Goal: Task Accomplishment & Management: Manage account settings

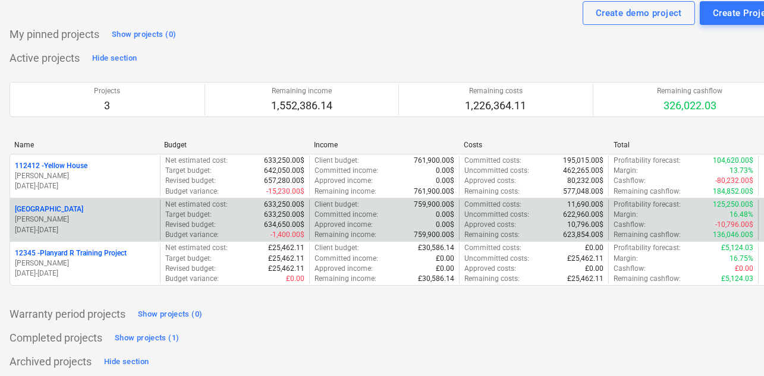
scroll to position [39, 8]
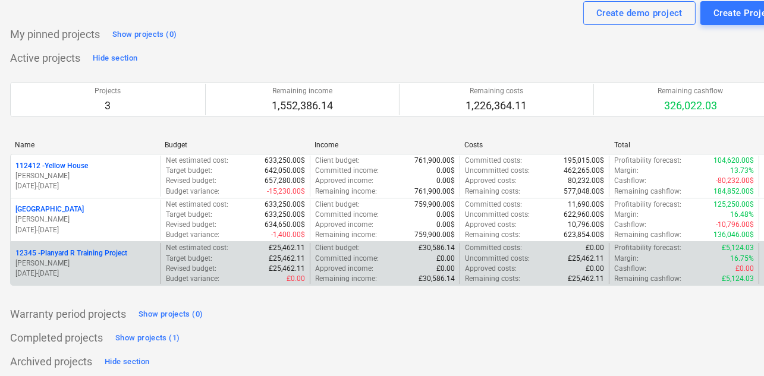
click at [112, 281] on div "12345 - Planyard R Training Project [PERSON_NAME] [DATE] - [DATE]" at bounding box center [86, 263] width 150 height 41
click at [112, 269] on p "[DATE] - [DATE]" at bounding box center [85, 274] width 140 height 10
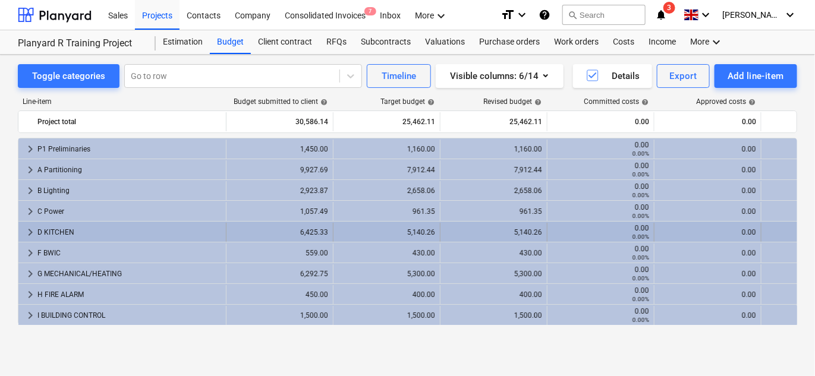
click at [25, 231] on span "keyboard_arrow_right" at bounding box center [30, 232] width 14 height 14
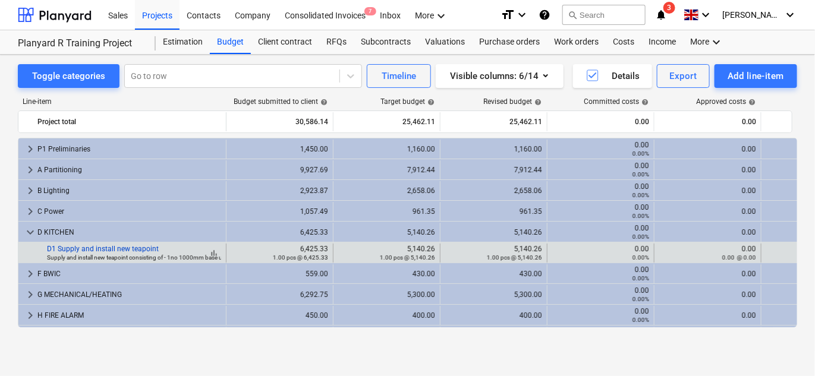
click at [85, 249] on link "D1 Supply and install new teapoint" at bounding box center [103, 249] width 112 height 8
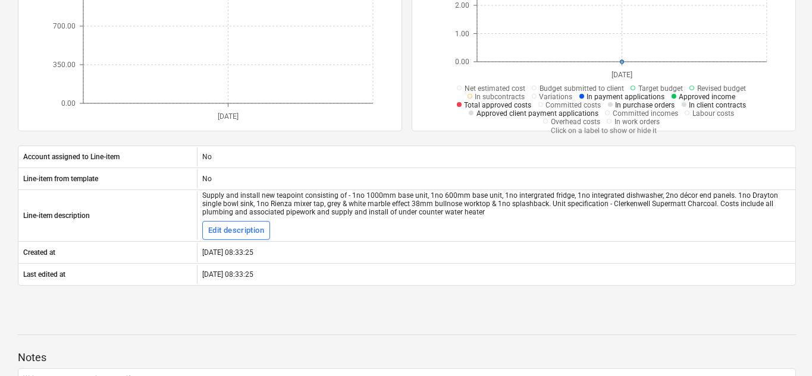
scroll to position [330, 0]
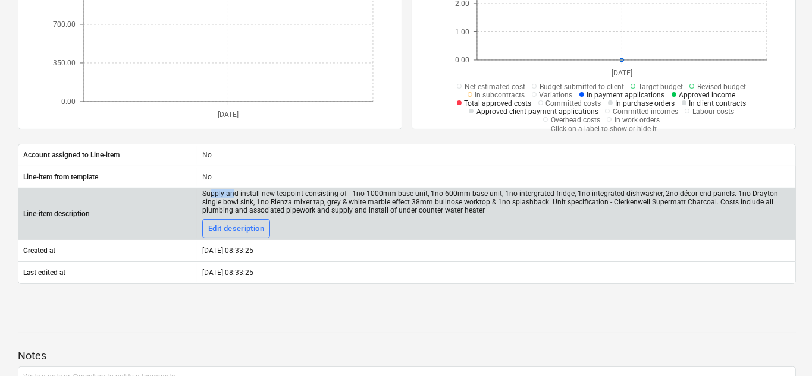
drag, startPoint x: 208, startPoint y: 189, endPoint x: 232, endPoint y: 194, distance: 25.0
click at [232, 194] on div "Supply and install new teapoint consisting of - 1no 1000mm base unit, 1no 600mm…" at bounding box center [496, 202] width 588 height 25
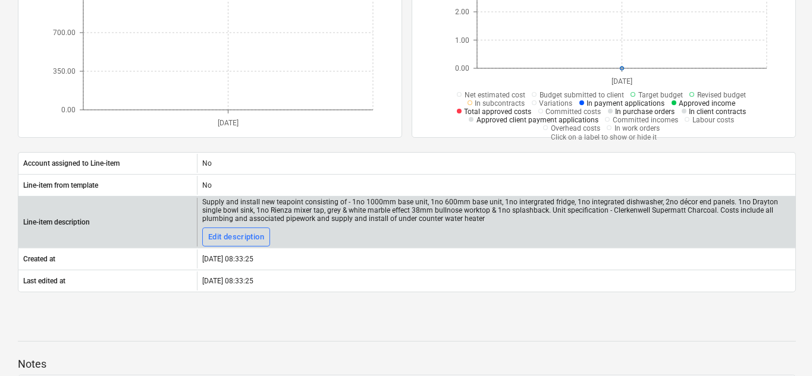
scroll to position [0, 0]
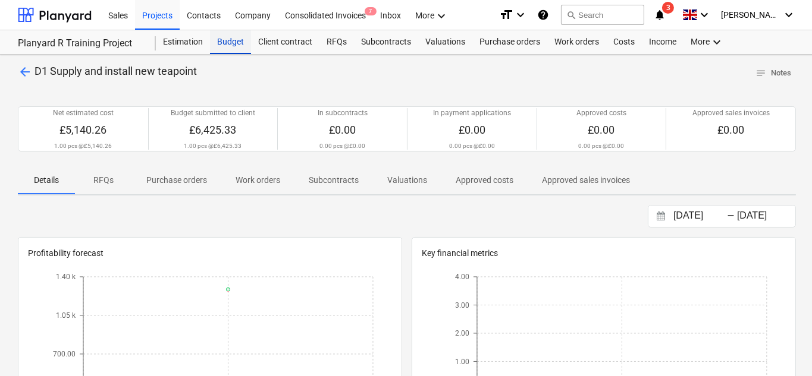
click at [222, 43] on div "Budget" at bounding box center [230, 42] width 41 height 24
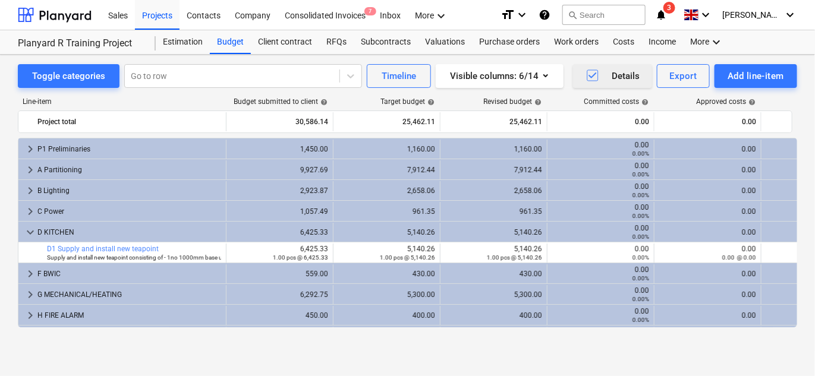
click at [587, 78] on icon "button" at bounding box center [593, 75] width 14 height 14
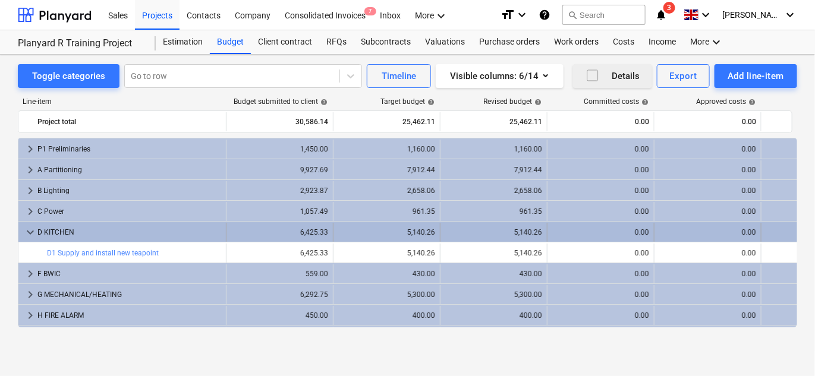
click at [26, 230] on span "keyboard_arrow_down" at bounding box center [30, 232] width 14 height 14
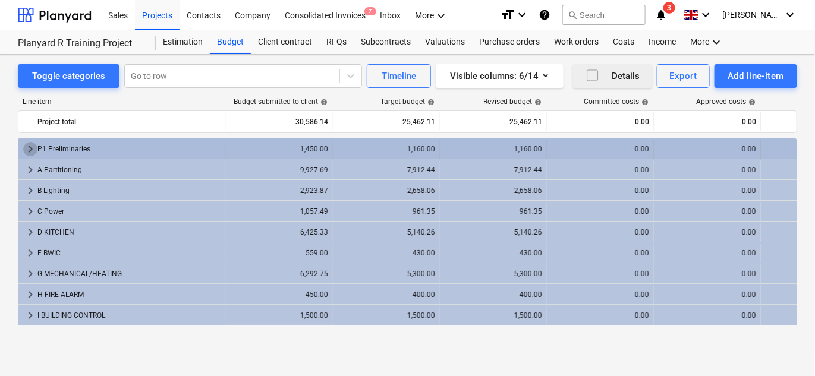
click at [29, 146] on span "keyboard_arrow_right" at bounding box center [30, 149] width 14 height 14
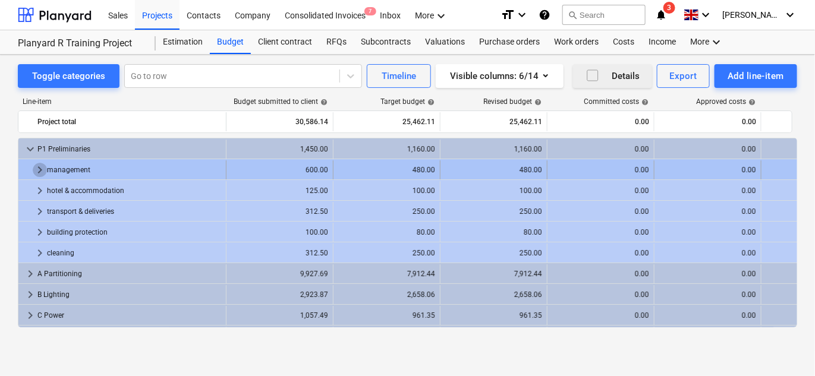
click at [36, 168] on span "keyboard_arrow_right" at bounding box center [40, 170] width 14 height 14
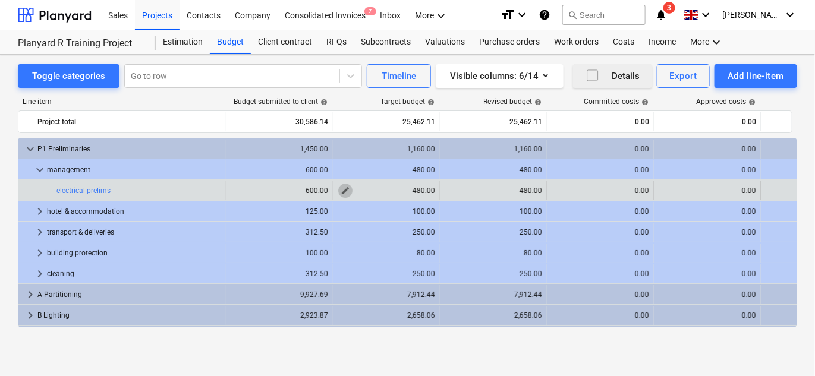
click at [344, 189] on span "edit" at bounding box center [346, 191] width 10 height 10
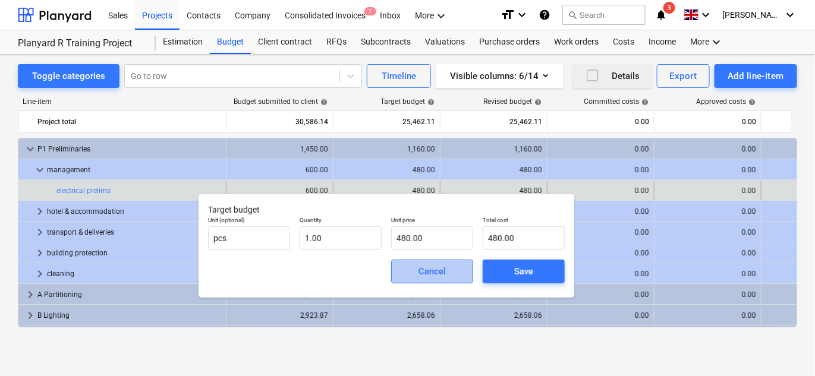
click at [426, 267] on div "Cancel" at bounding box center [432, 271] width 27 height 15
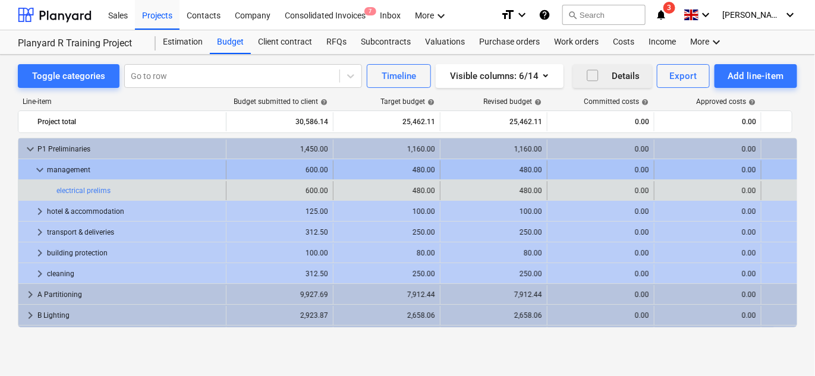
click at [39, 164] on span "keyboard_arrow_down" at bounding box center [40, 170] width 14 height 14
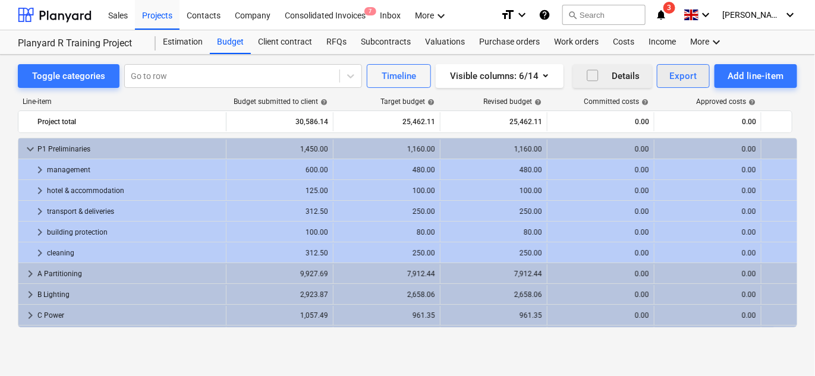
click at [670, 81] on div "Export" at bounding box center [683, 75] width 27 height 15
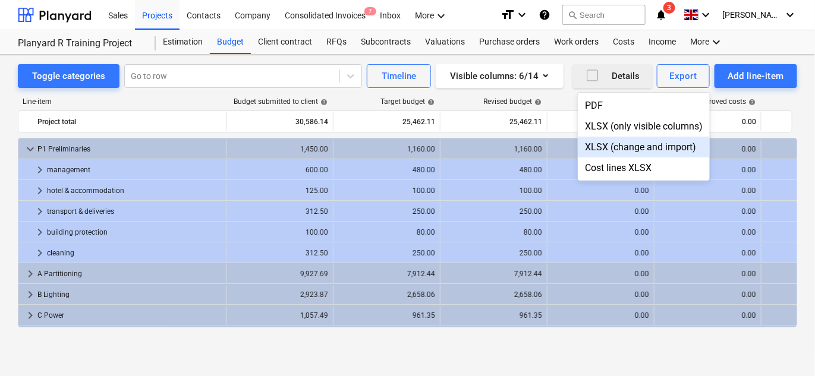
click at [341, 97] on div at bounding box center [407, 188] width 815 height 376
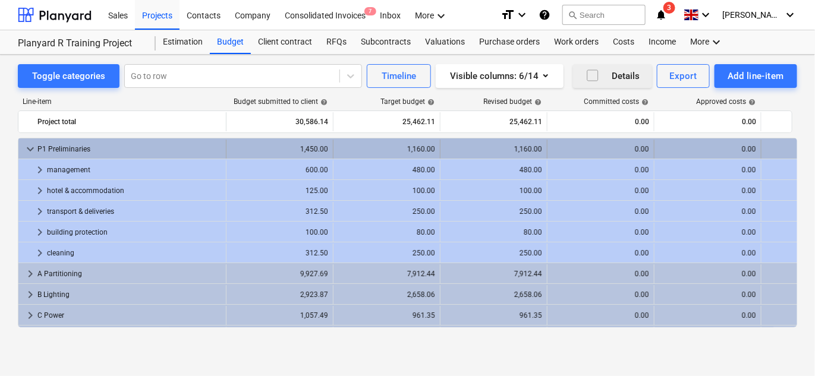
click at [32, 149] on span "keyboard_arrow_down" at bounding box center [30, 149] width 14 height 14
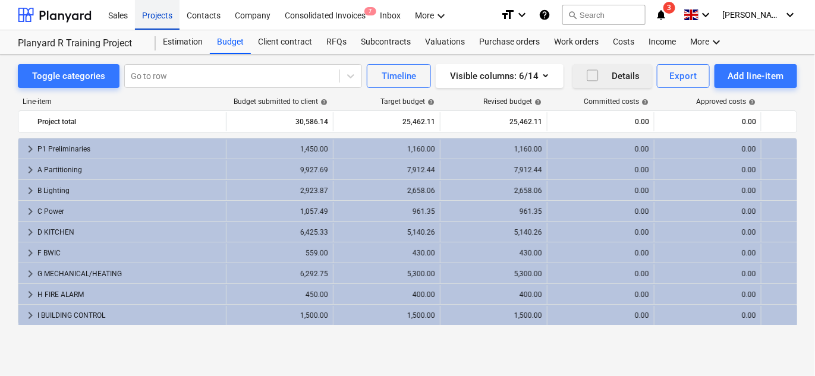
click at [157, 25] on div "Projects" at bounding box center [157, 14] width 45 height 30
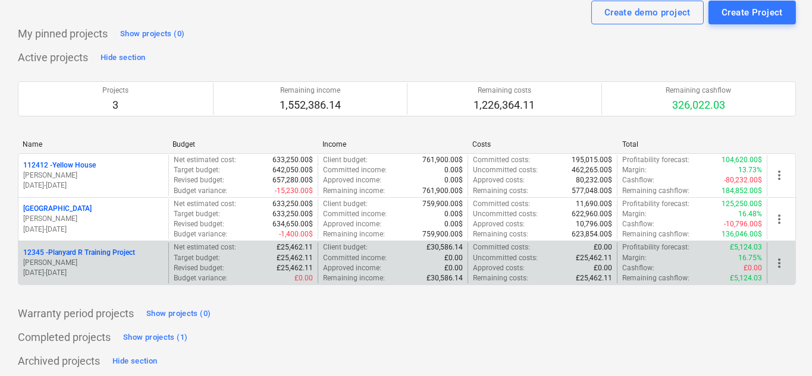
scroll to position [38, 0]
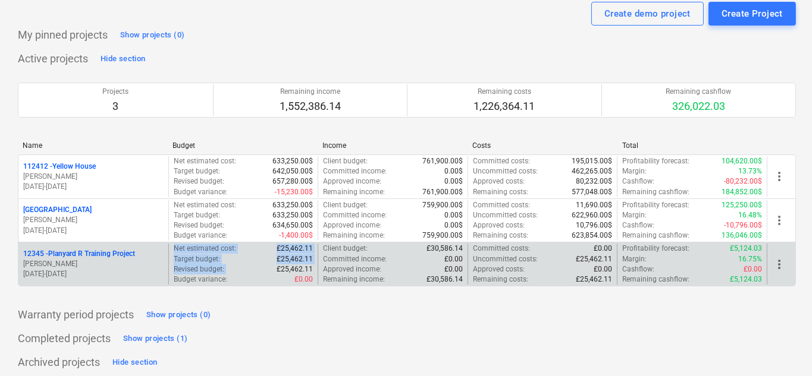
drag, startPoint x: 173, startPoint y: 246, endPoint x: 276, endPoint y: 264, distance: 105.0
click at [276, 264] on div "Net estimated cost : £25,462.11 Target budget : £25,462.11 Revised budget : £25…" at bounding box center [244, 264] width 140 height 41
click at [281, 268] on p "£25,462.11" at bounding box center [294, 270] width 36 height 10
drag, startPoint x: 320, startPoint y: 247, endPoint x: 422, endPoint y: 248, distance: 101.1
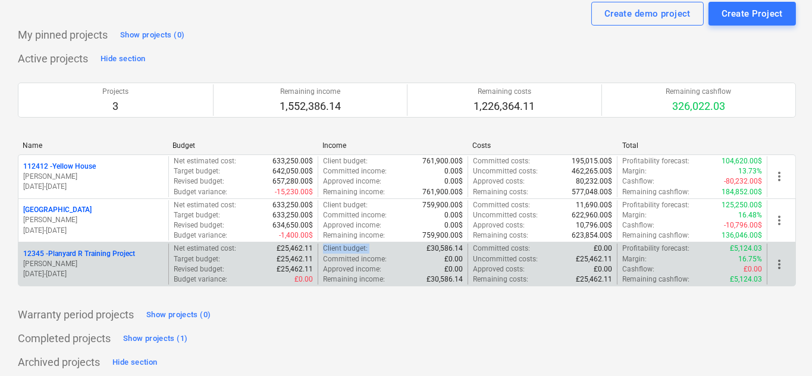
click at [422, 248] on div "Client budget : £30,586.14 Committed income : £0.00 Approved income : £0.00 Rem…" at bounding box center [393, 264] width 150 height 41
click at [429, 244] on p "£30,586.14" at bounding box center [444, 249] width 36 height 10
drag, startPoint x: 472, startPoint y: 246, endPoint x: 521, endPoint y: 249, distance: 50.0
click at [521, 249] on div "Committed costs : £0.00 Uncommitted costs : £25,462.11 Approved costs : £0.00 R…" at bounding box center [542, 264] width 150 height 41
click at [505, 258] on p "Uncommitted costs :" at bounding box center [505, 259] width 65 height 10
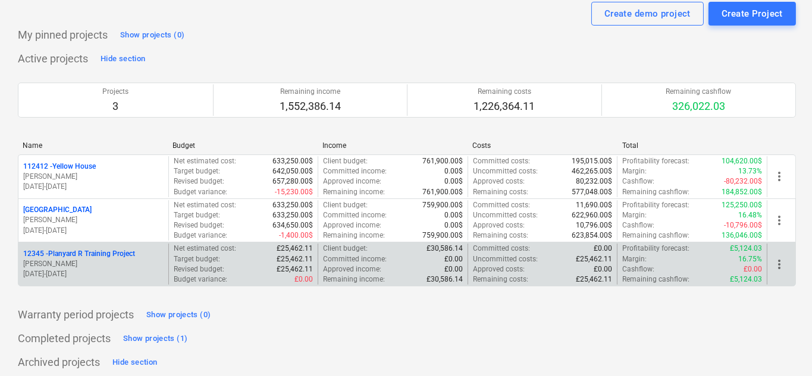
click at [499, 277] on p "Remaining costs :" at bounding box center [500, 280] width 55 height 10
click at [531, 277] on div "Remaining costs : £25,462.11" at bounding box center [543, 280] width 140 height 10
drag, startPoint x: 624, startPoint y: 247, endPoint x: 684, endPoint y: 249, distance: 60.7
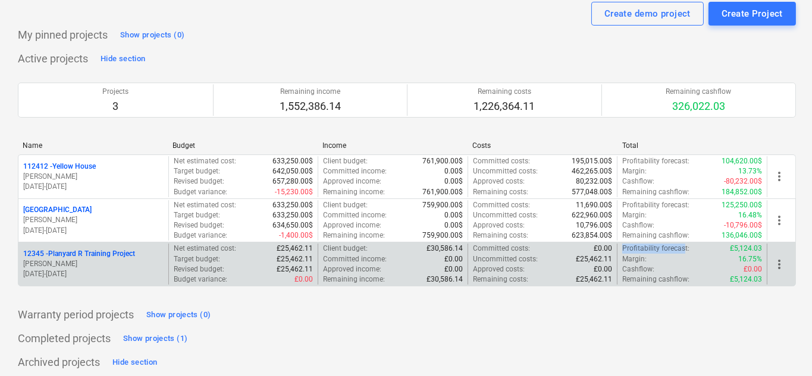
click at [684, 249] on p "Profitability forecast :" at bounding box center [655, 249] width 67 height 10
click at [634, 257] on p "Margin :" at bounding box center [634, 259] width 24 height 10
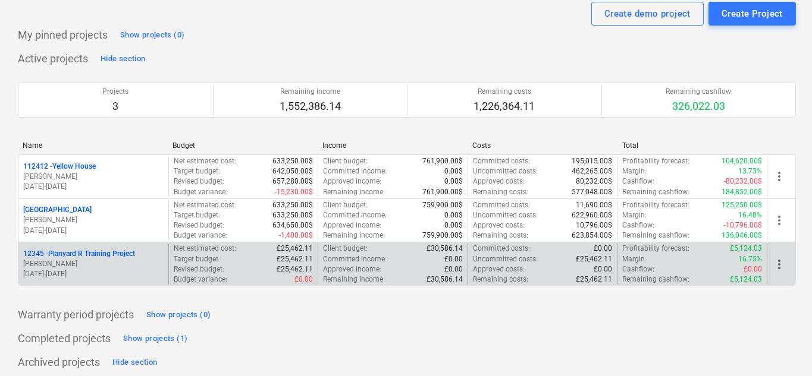
click at [633, 267] on p "Cashflow :" at bounding box center [638, 270] width 32 height 10
click at [634, 276] on p "Remaining cashflow :" at bounding box center [655, 280] width 67 height 10
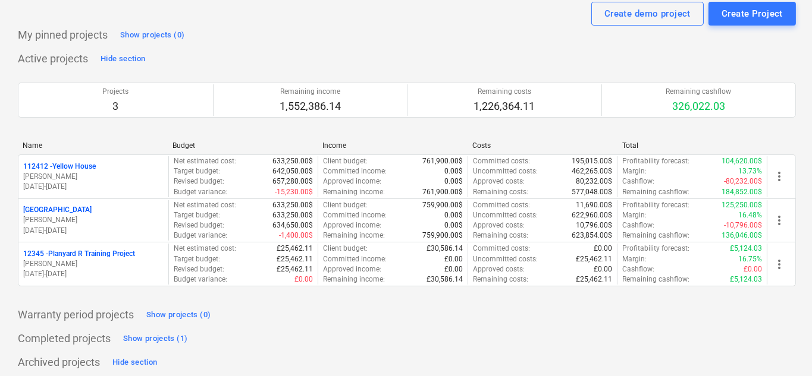
click at [557, 340] on div "Completed projects Show projects (1)" at bounding box center [407, 338] width 778 height 19
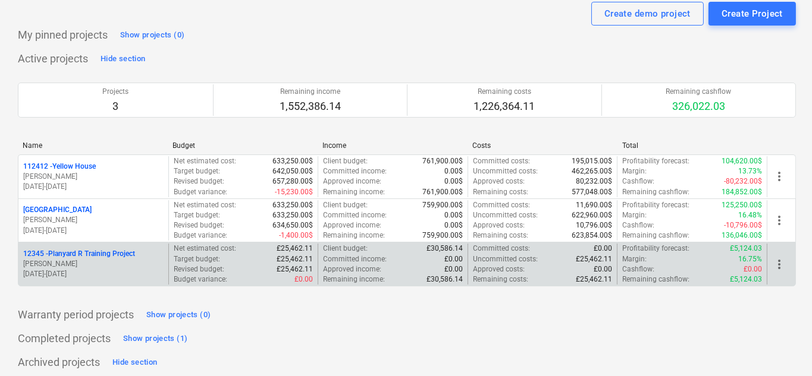
click at [103, 255] on p "12345 - Planyard R Training Project" at bounding box center [79, 254] width 112 height 10
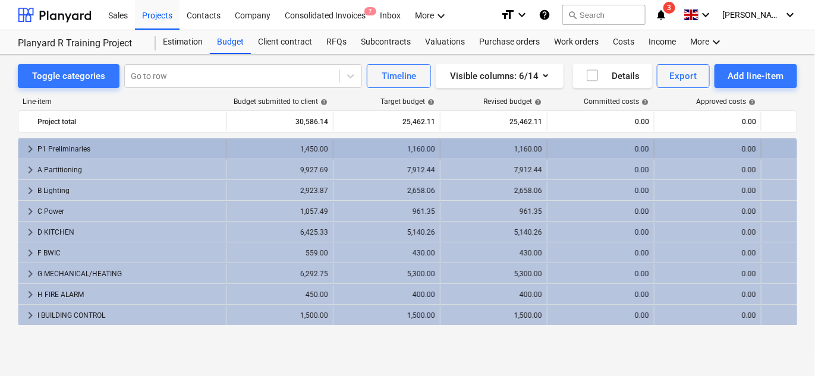
click at [27, 147] on span "keyboard_arrow_right" at bounding box center [30, 149] width 14 height 14
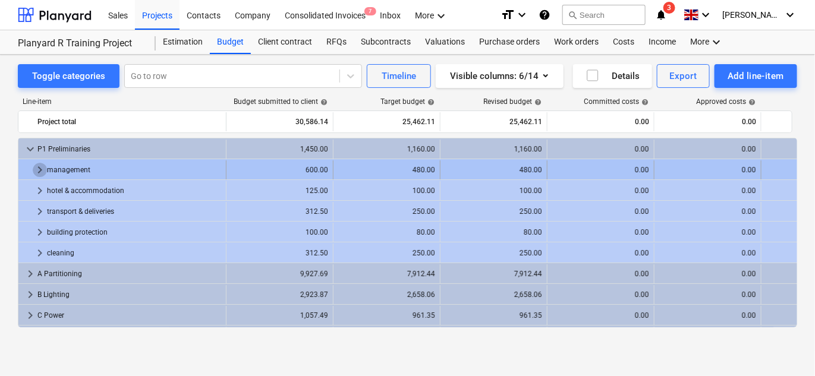
click at [40, 171] on span "keyboard_arrow_right" at bounding box center [40, 170] width 14 height 14
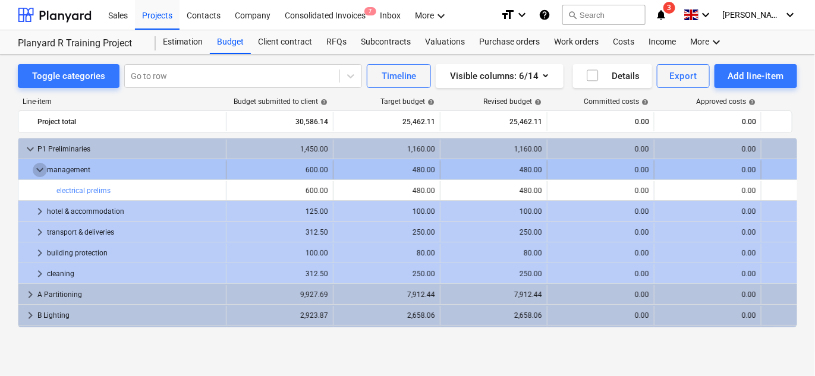
click at [40, 166] on span "keyboard_arrow_down" at bounding box center [40, 170] width 14 height 14
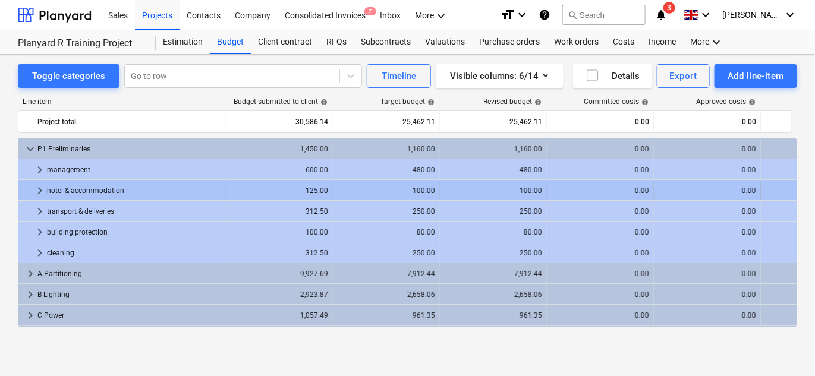
click at [36, 186] on span "keyboard_arrow_right" at bounding box center [40, 191] width 14 height 14
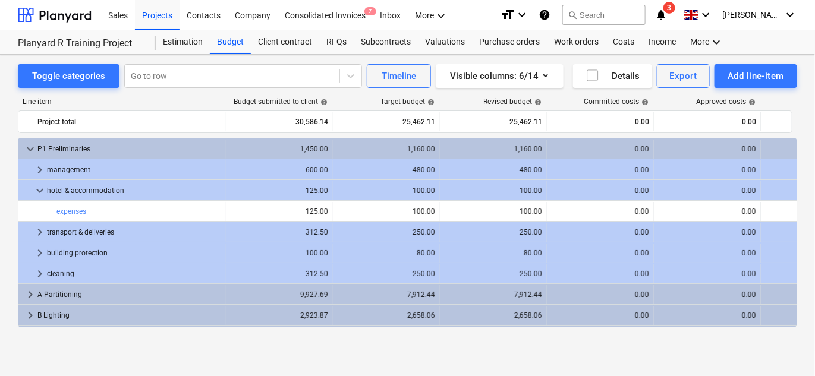
click at [36, 186] on span "keyboard_arrow_down" at bounding box center [40, 191] width 14 height 14
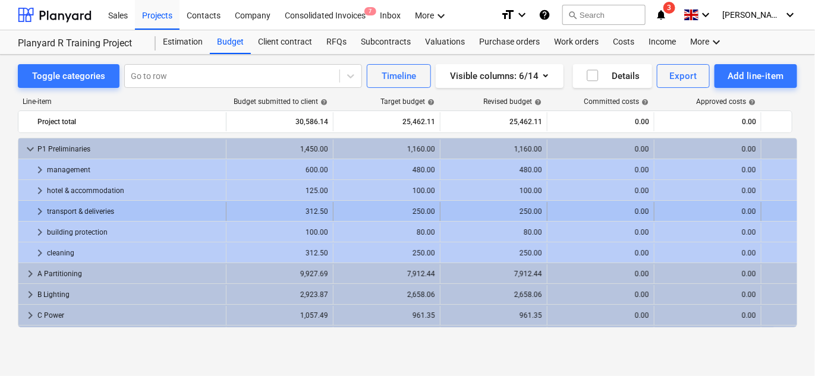
click at [34, 212] on span "keyboard_arrow_right" at bounding box center [40, 212] width 14 height 14
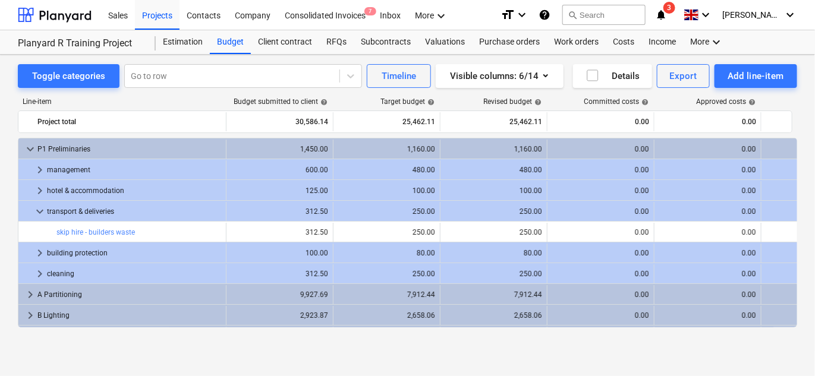
click at [34, 212] on span "keyboard_arrow_down" at bounding box center [40, 212] width 14 height 14
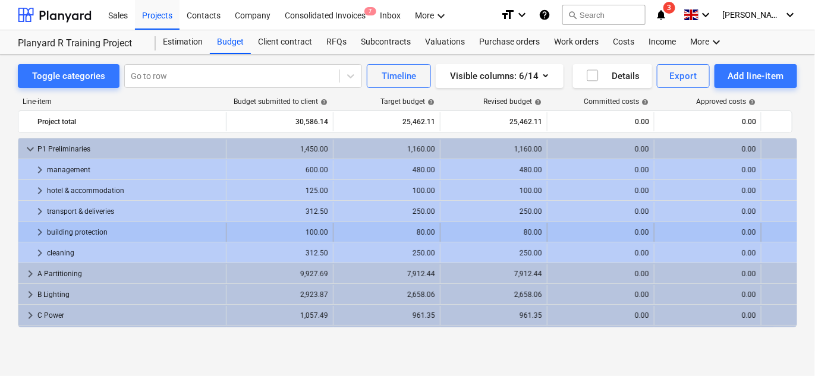
click at [34, 224] on div "keyboard_arrow_right" at bounding box center [40, 232] width 14 height 19
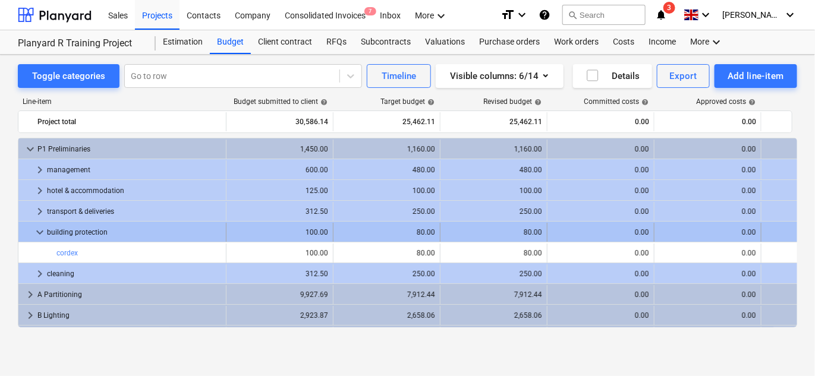
click at [39, 229] on span "keyboard_arrow_down" at bounding box center [40, 232] width 14 height 14
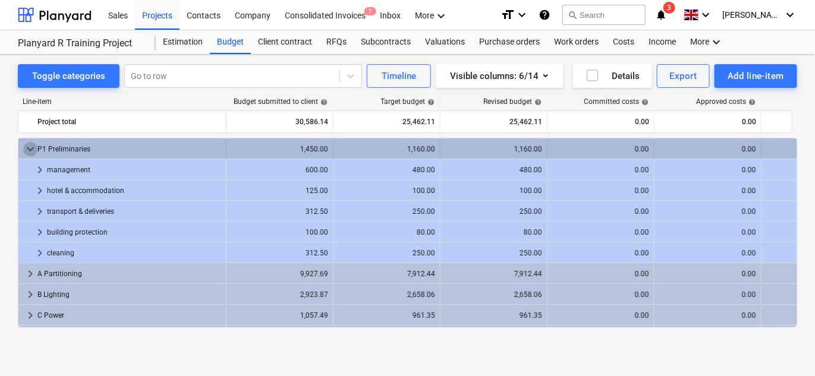
click at [30, 152] on span "keyboard_arrow_down" at bounding box center [30, 149] width 14 height 14
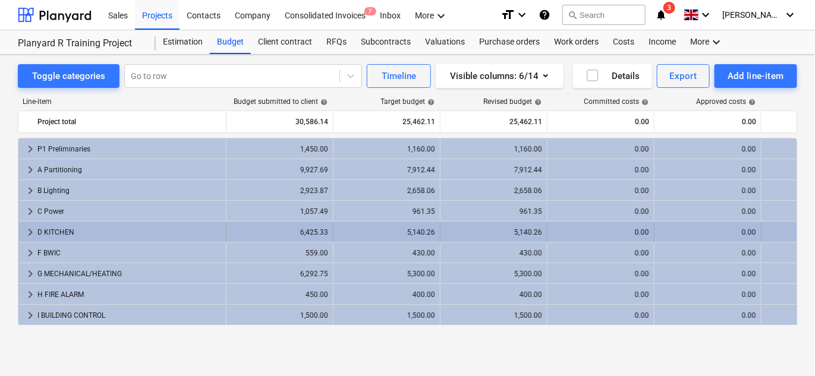
click at [29, 232] on span "keyboard_arrow_right" at bounding box center [30, 232] width 14 height 14
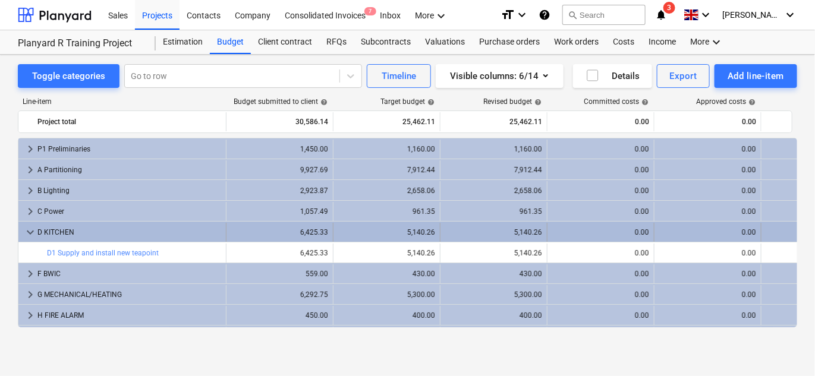
click at [29, 233] on span "keyboard_arrow_down" at bounding box center [30, 232] width 14 height 14
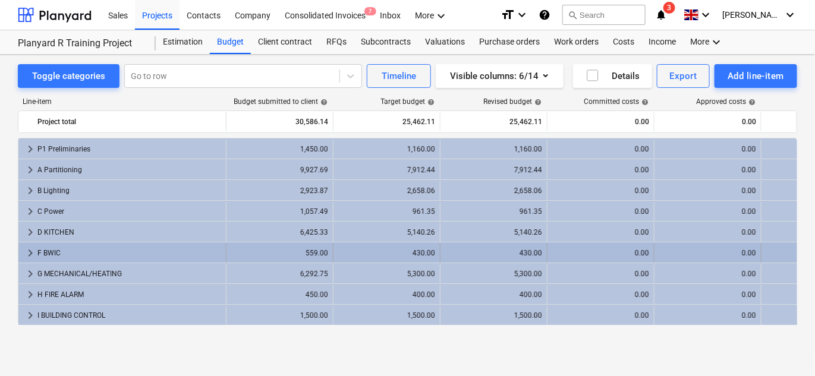
click at [26, 249] on span "keyboard_arrow_right" at bounding box center [30, 253] width 14 height 14
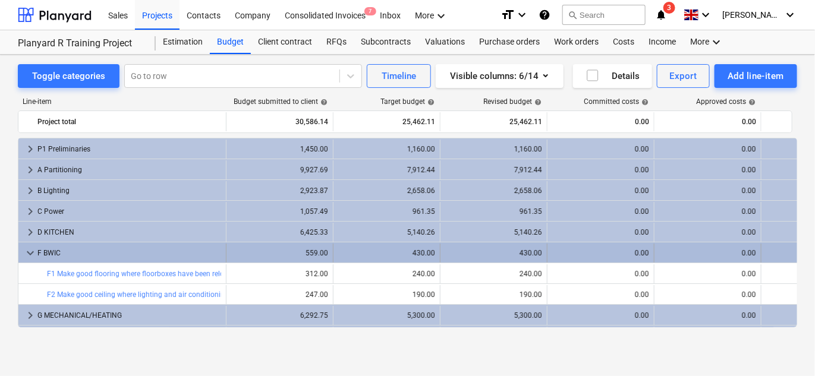
click at [28, 248] on span "keyboard_arrow_down" at bounding box center [30, 253] width 14 height 14
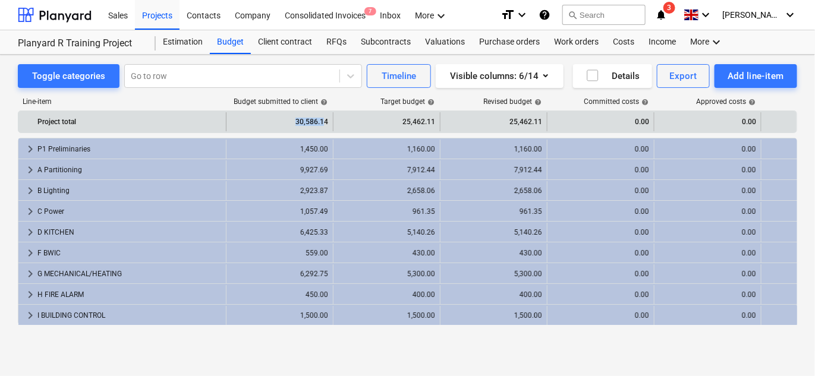
drag, startPoint x: 296, startPoint y: 124, endPoint x: 325, endPoint y: 124, distance: 29.7
click at [325, 124] on div "30,586.14" at bounding box center [279, 121] width 97 height 19
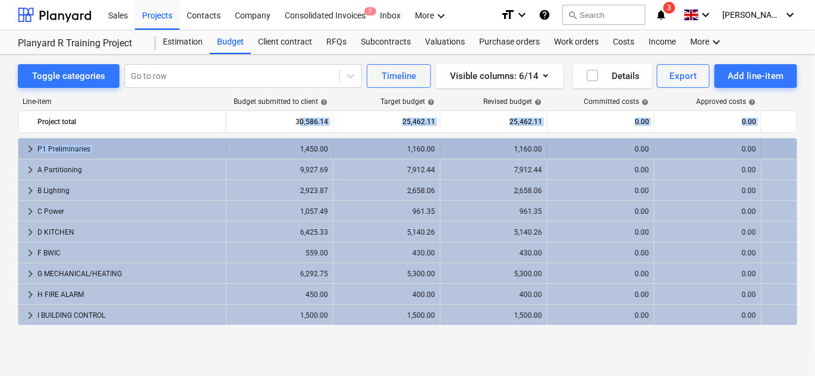
drag, startPoint x: 299, startPoint y: 120, endPoint x: 293, endPoint y: 143, distance: 24.5
click at [293, 143] on div "Line-item Budget submitted to client help Target budget help Revised budget hel…" at bounding box center [408, 215] width 780 height 254
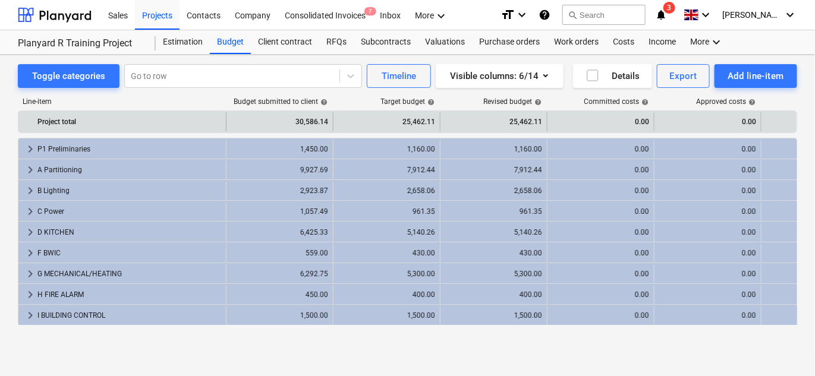
click at [293, 120] on div "30,586.14" at bounding box center [279, 121] width 97 height 19
drag, startPoint x: 394, startPoint y: 120, endPoint x: 433, endPoint y: 122, distance: 38.7
click at [433, 122] on div "25,462.11" at bounding box center [386, 121] width 97 height 19
drag, startPoint x: 436, startPoint y: 122, endPoint x: 400, endPoint y: 122, distance: 36.3
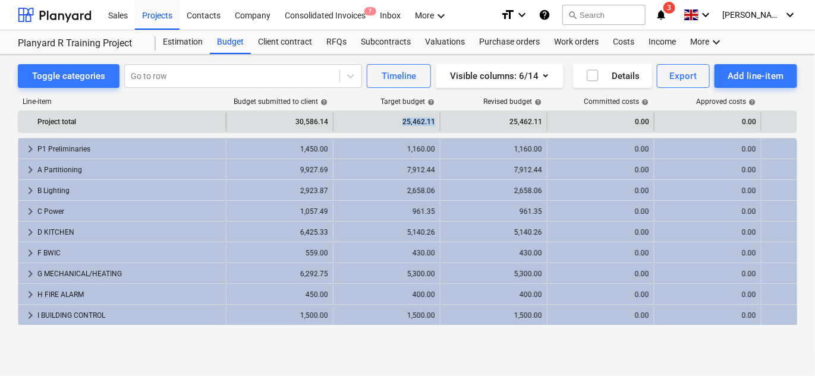
click at [400, 122] on div "25,462.11" at bounding box center [387, 121] width 107 height 19
click at [400, 122] on div "25,462.11" at bounding box center [386, 121] width 97 height 19
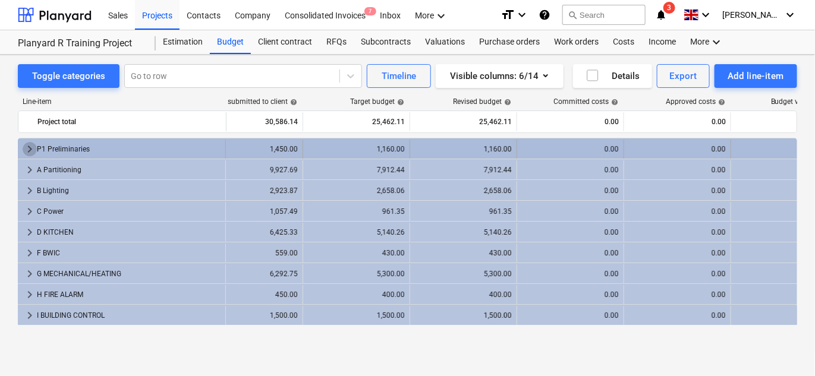
click at [32, 150] on span "keyboard_arrow_right" at bounding box center [30, 149] width 14 height 14
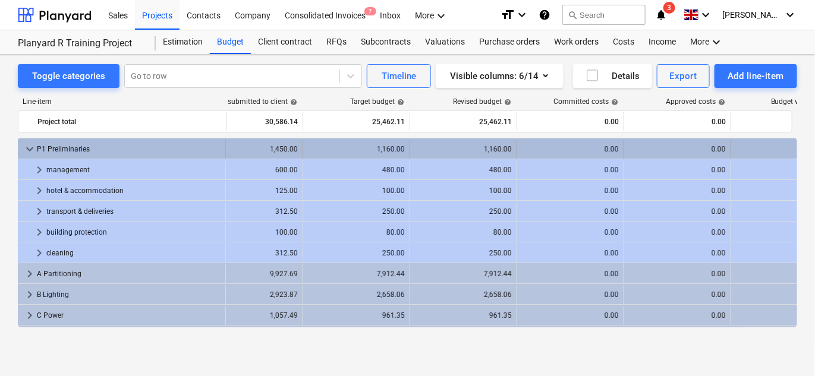
click at [25, 147] on span "keyboard_arrow_down" at bounding box center [30, 149] width 14 height 14
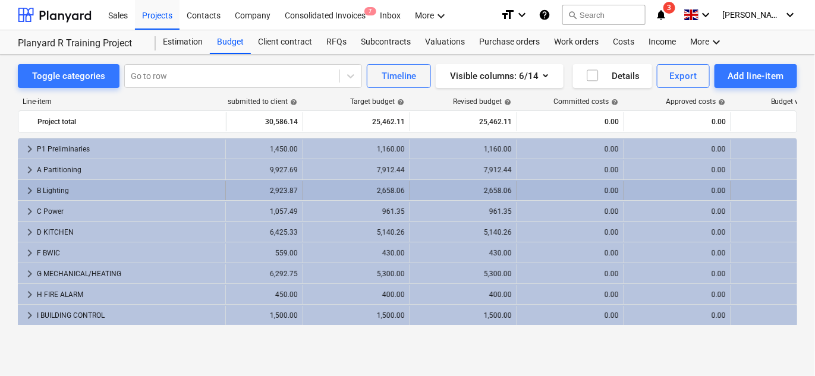
click at [27, 188] on span "keyboard_arrow_right" at bounding box center [30, 191] width 14 height 14
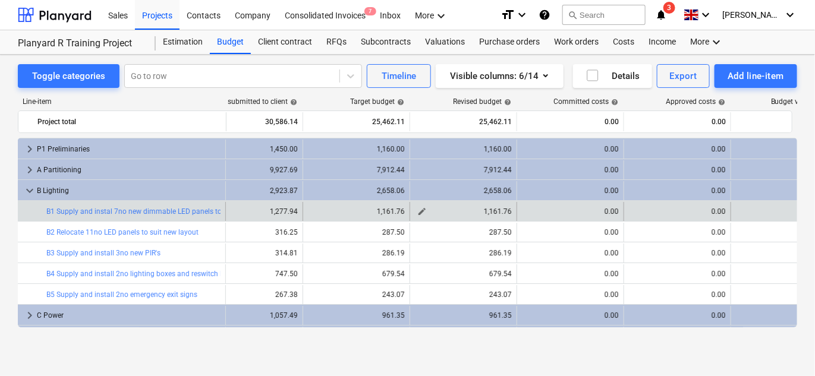
click at [422, 212] on span "edit" at bounding box center [422, 212] width 10 height 10
type textarea "x"
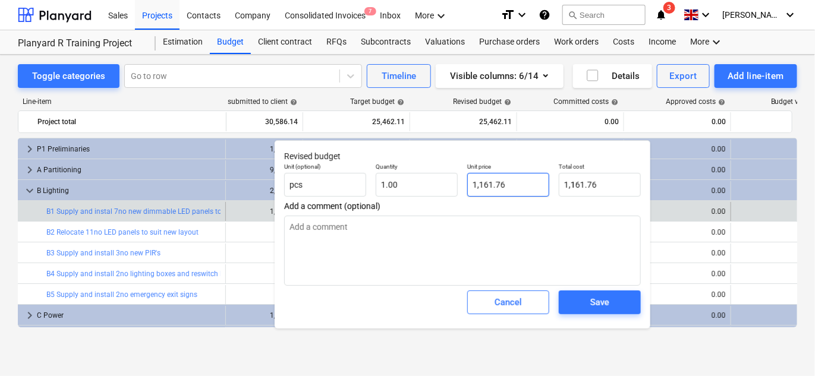
type input "1161.76"
click at [483, 186] on input "1161.76" at bounding box center [508, 185] width 82 height 24
type textarea "x"
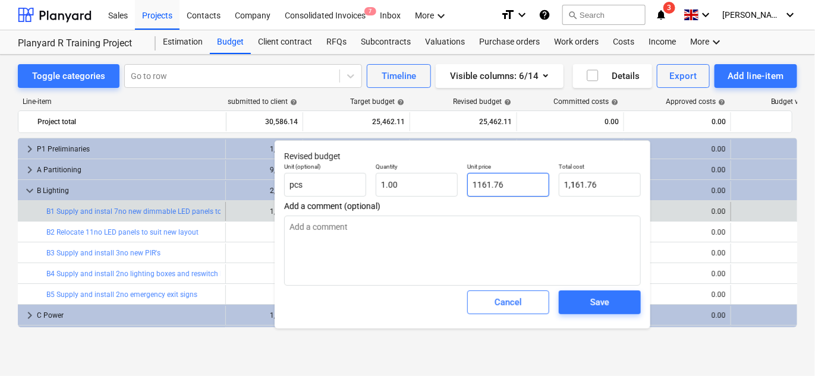
type input "1"
type input "1.00"
type textarea "x"
type input "10"
type input "10.00"
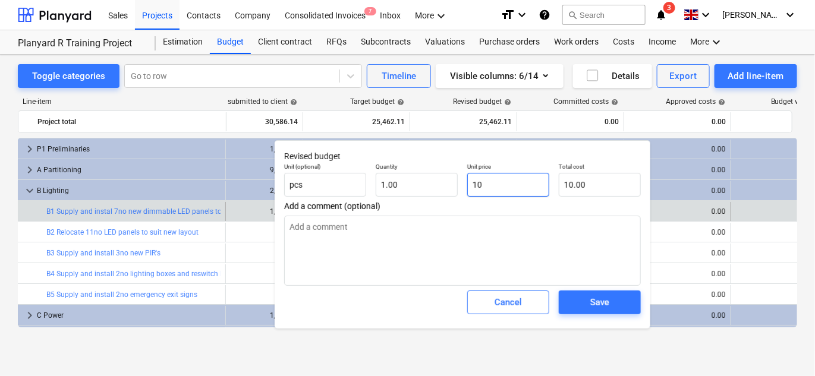
type textarea "x"
type input "100"
type input "100.00"
type textarea "x"
type input "1000"
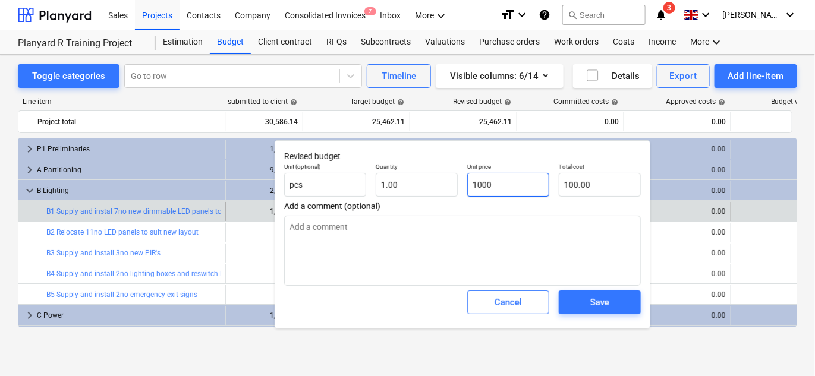
type input "1,000.00"
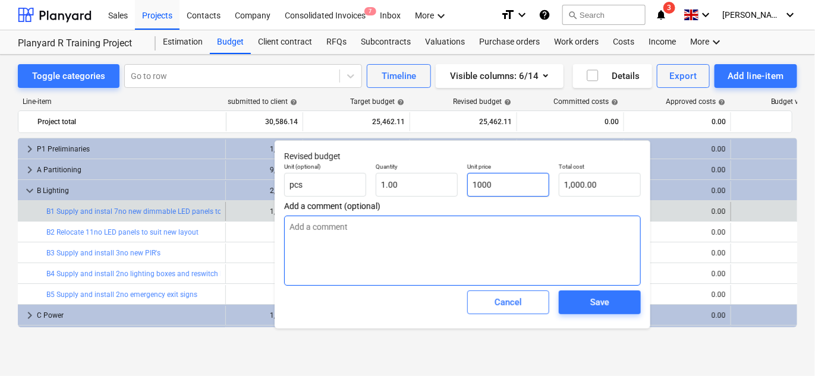
type input "1000"
type textarea "x"
type input "1,000.00"
click at [486, 233] on textarea at bounding box center [462, 251] width 357 height 70
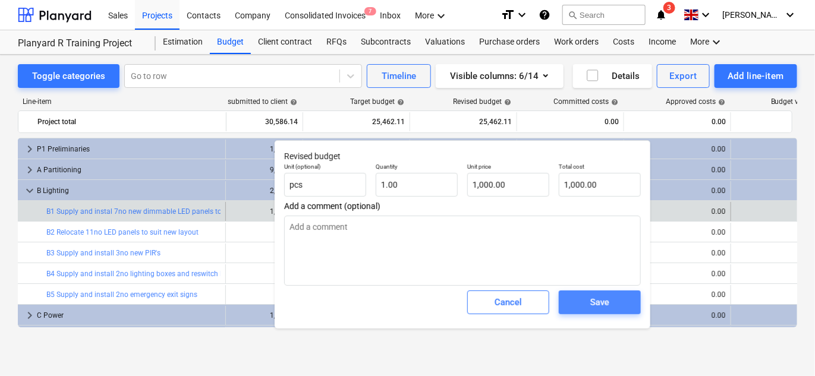
click at [581, 299] on span "Save" at bounding box center [600, 302] width 54 height 15
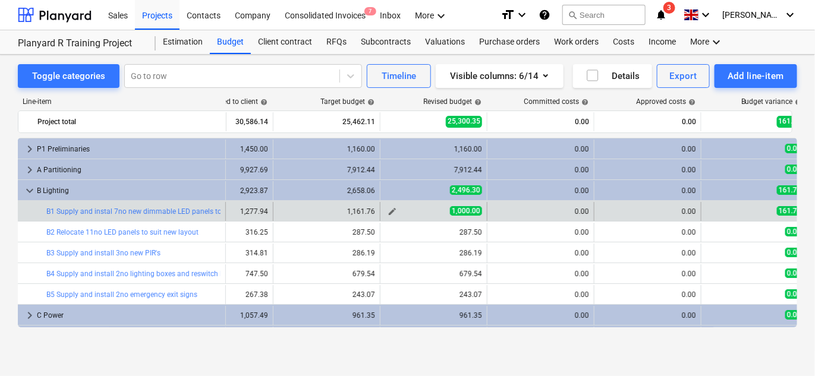
scroll to position [0, 71]
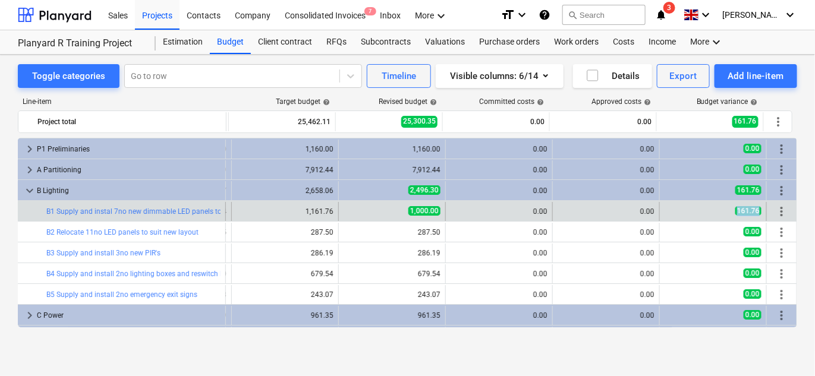
drag, startPoint x: 734, startPoint y: 210, endPoint x: 758, endPoint y: 210, distance: 23.8
click at [758, 210] on div "161.76" at bounding box center [713, 211] width 107 height 19
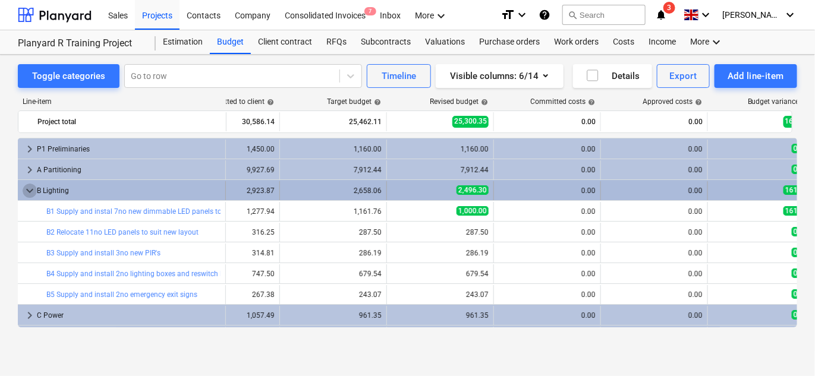
click at [24, 190] on span "keyboard_arrow_down" at bounding box center [30, 191] width 14 height 14
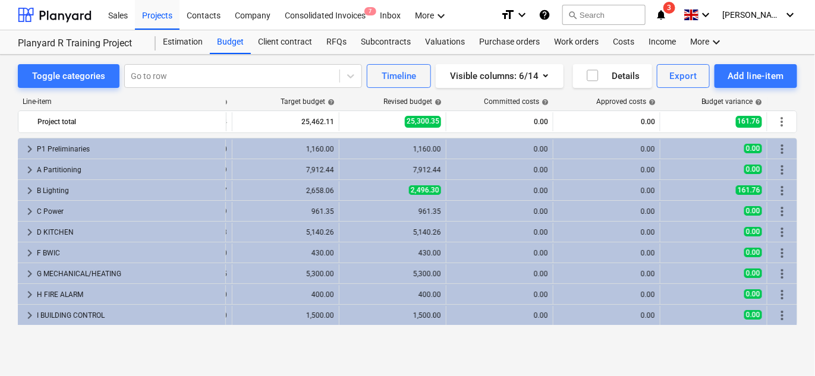
click at [574, 99] on div "Approved costs help" at bounding box center [607, 102] width 107 height 8
click at [537, 83] on div "Visible columns : 6/14" at bounding box center [499, 75] width 99 height 15
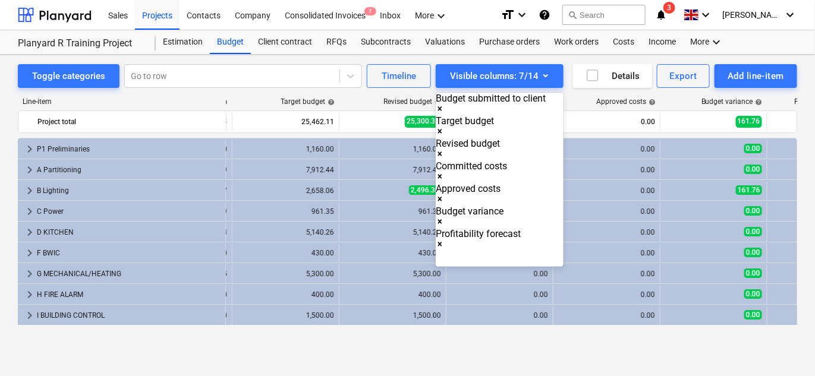
click at [652, 200] on div at bounding box center [407, 188] width 815 height 376
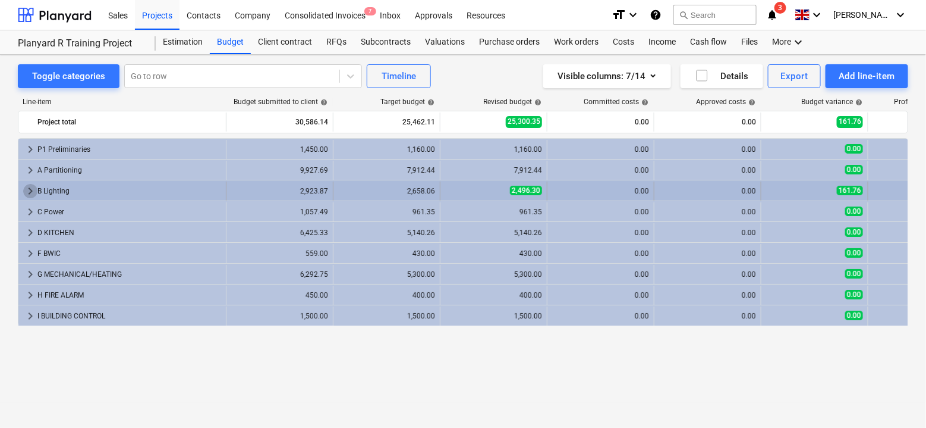
click at [30, 191] on span "keyboard_arrow_right" at bounding box center [30, 191] width 14 height 14
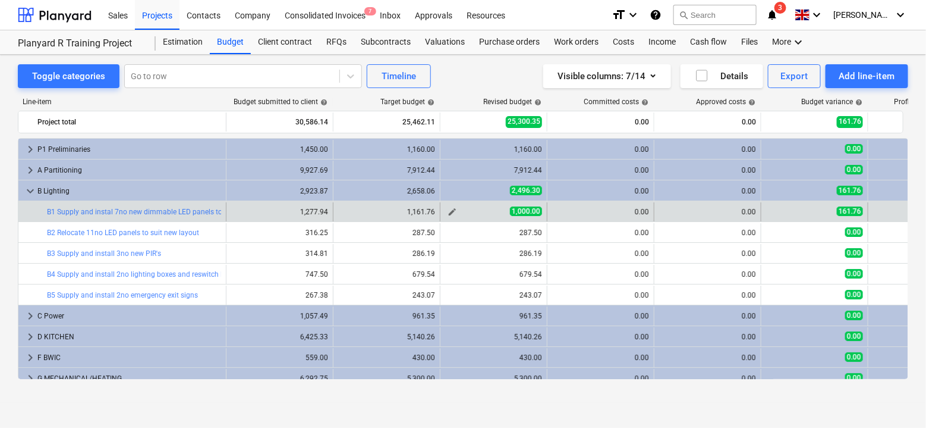
click at [455, 208] on span "edit" at bounding box center [453, 212] width 10 height 10
type textarea "x"
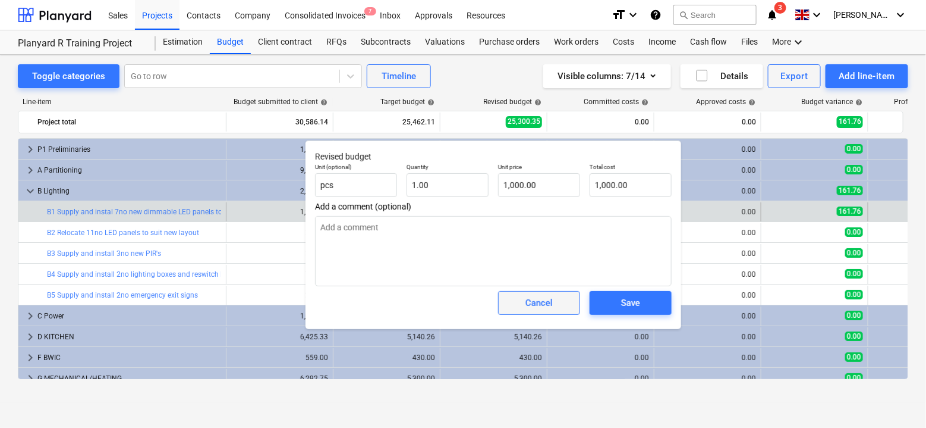
click at [536, 302] on div "Cancel" at bounding box center [539, 302] width 27 height 15
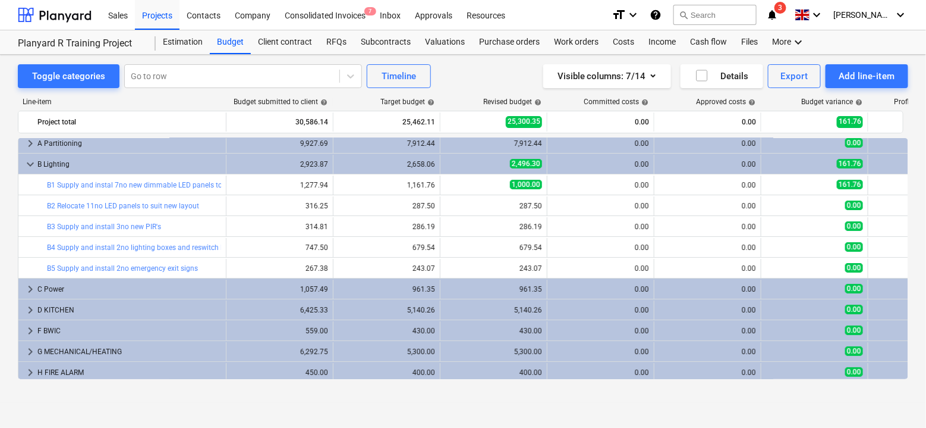
scroll to position [0, 0]
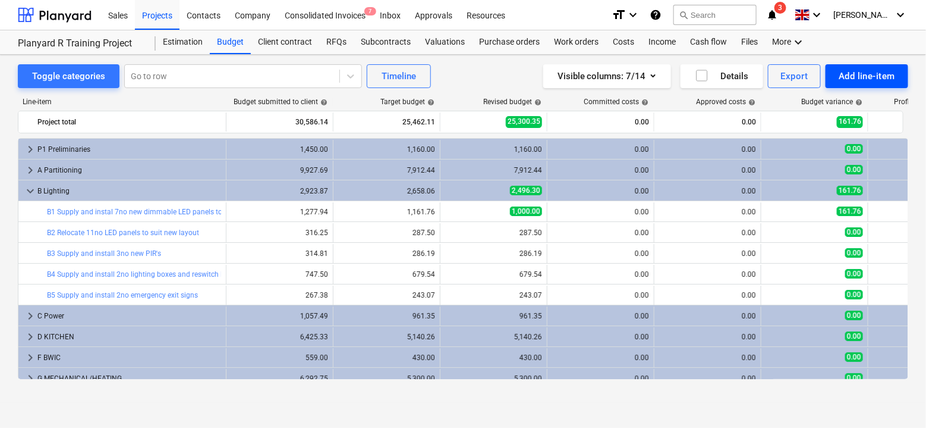
click at [862, 73] on div "Add line-item" at bounding box center [867, 75] width 56 height 15
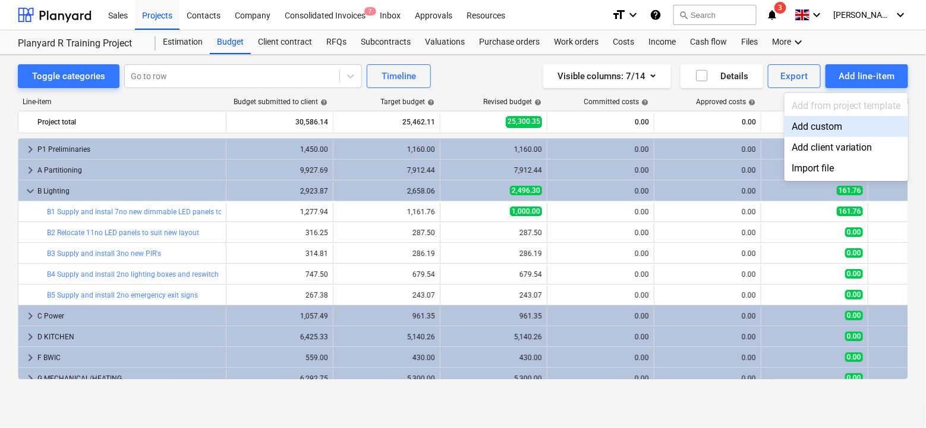
click at [854, 129] on div "Add custom" at bounding box center [847, 126] width 124 height 21
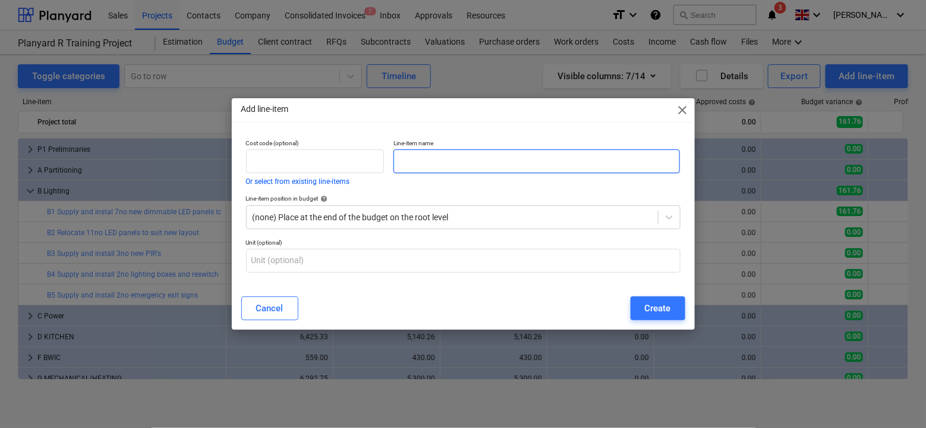
click at [482, 167] on input "text" at bounding box center [537, 161] width 287 height 24
type input "a"
type input "L"
type input "Lighting Labour"
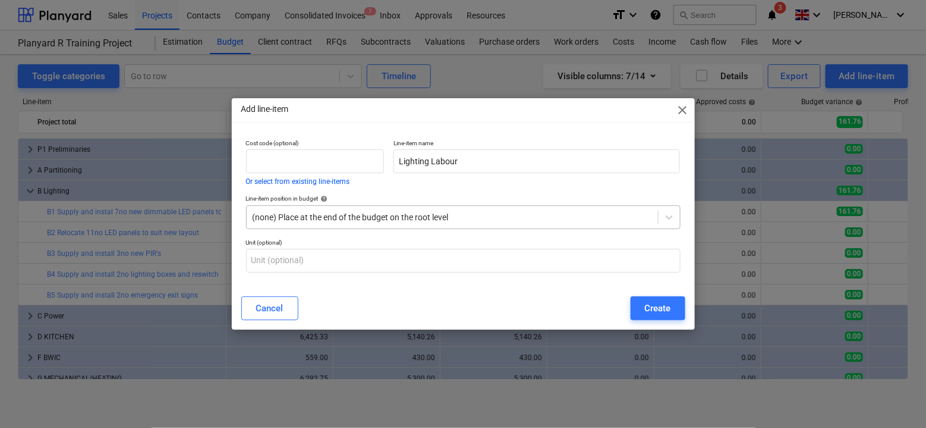
click at [310, 209] on div "(none) Place at the end of the budget on the root level" at bounding box center [452, 217] width 411 height 17
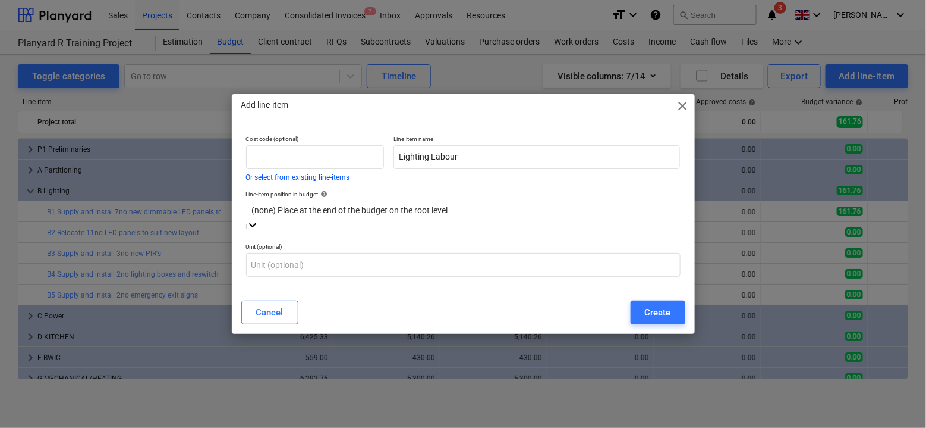
click at [310, 208] on div "(none) Place at the end of the budget on the root level" at bounding box center [463, 209] width 435 height 18
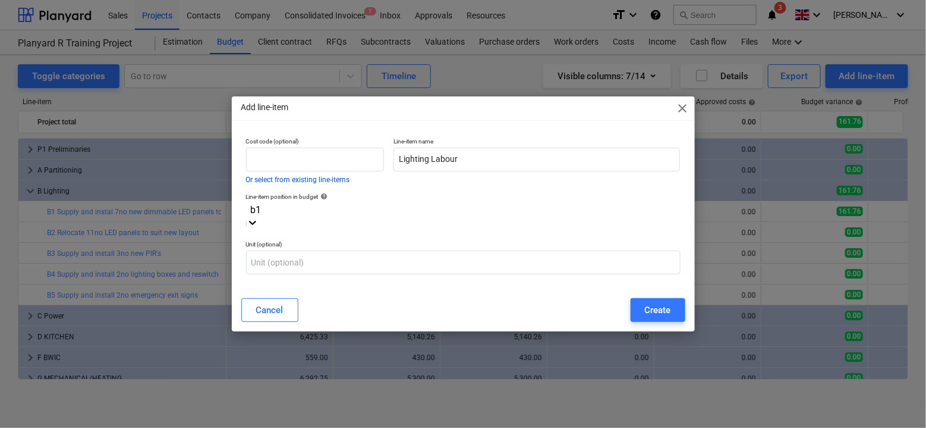
type input "b"
type input "supply"
click at [336, 430] on div "-- B1 Supply and instal 7no new dimmable LED panels to match existing including…" at bounding box center [463, 435] width 926 height 10
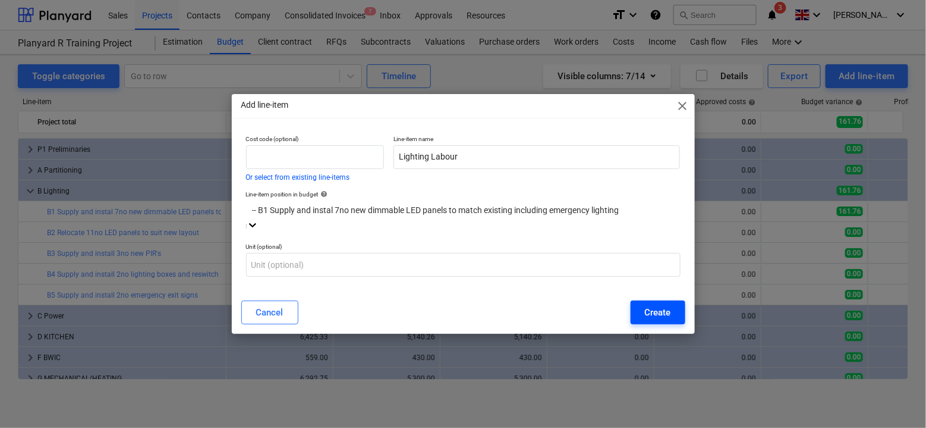
click at [650, 309] on div "Create" at bounding box center [658, 311] width 26 height 15
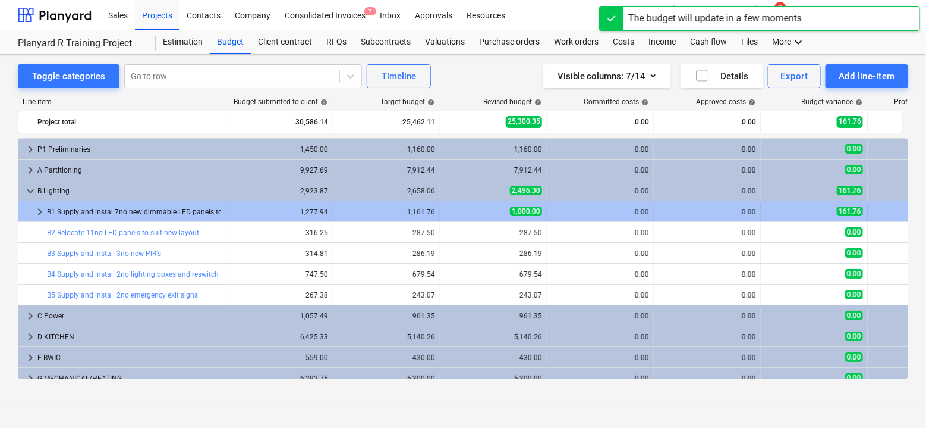
click at [40, 208] on span "keyboard_arrow_right" at bounding box center [40, 212] width 14 height 14
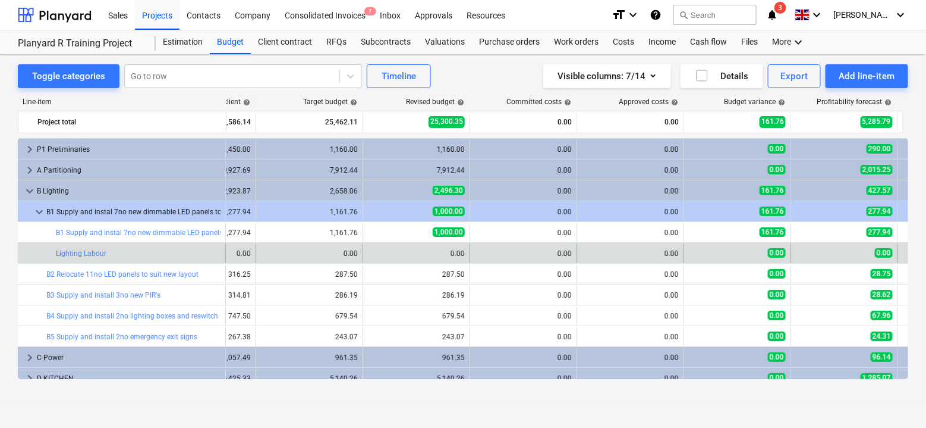
scroll to position [0, 100]
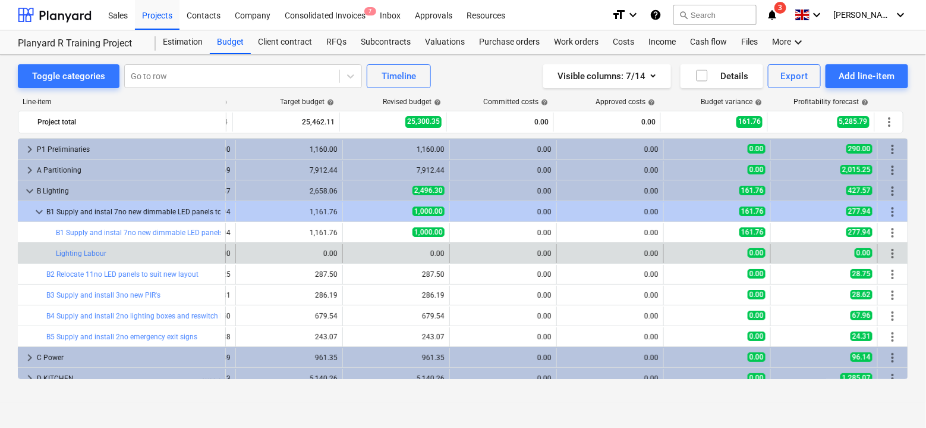
click at [872, 249] on span "more_vert" at bounding box center [893, 253] width 14 height 14
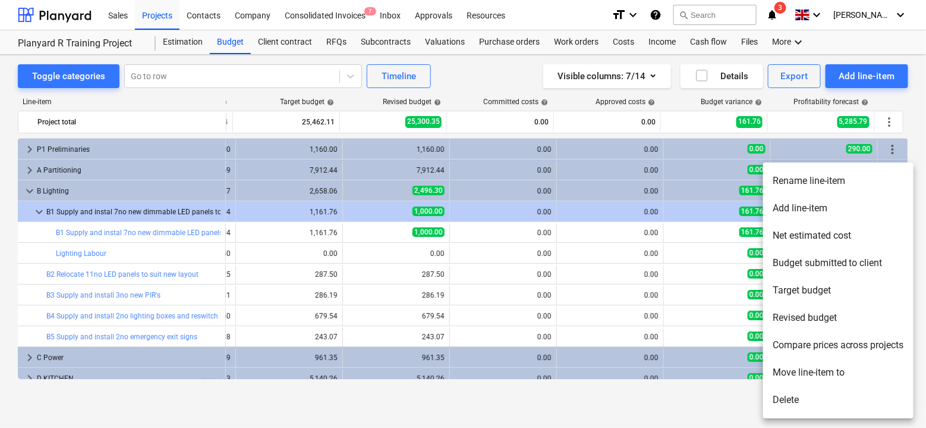
click at [791, 395] on li "Delete" at bounding box center [838, 399] width 150 height 27
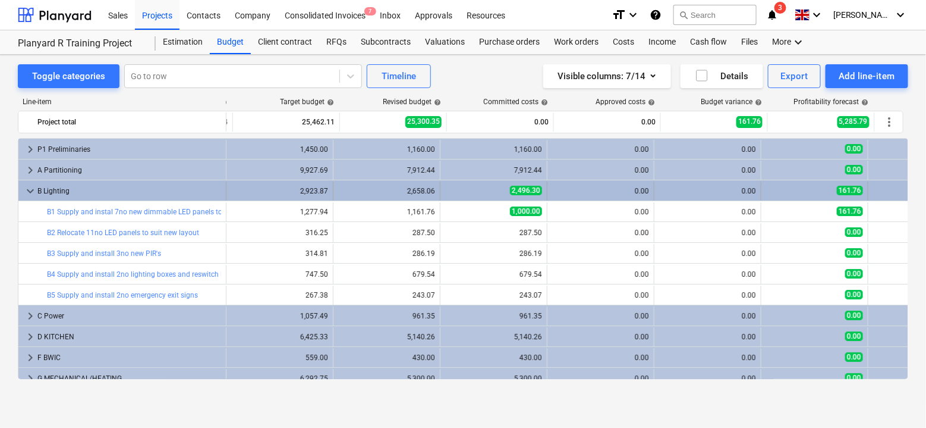
click at [30, 190] on span "keyboard_arrow_down" at bounding box center [30, 191] width 14 height 14
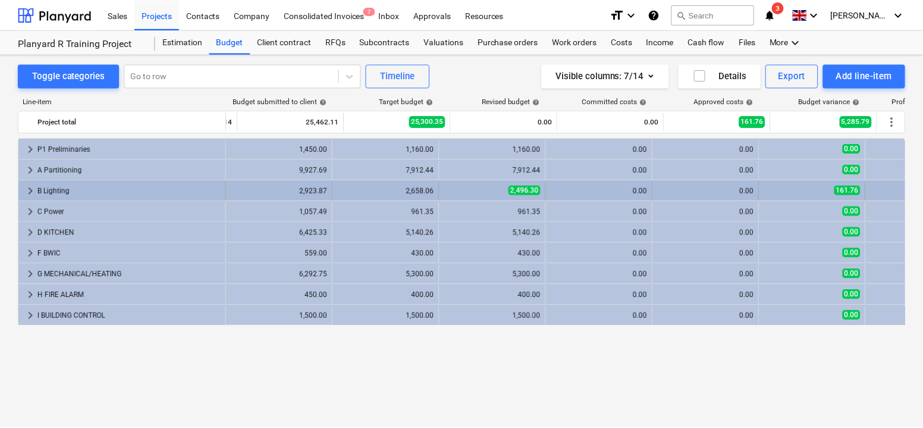
scroll to position [0, 0]
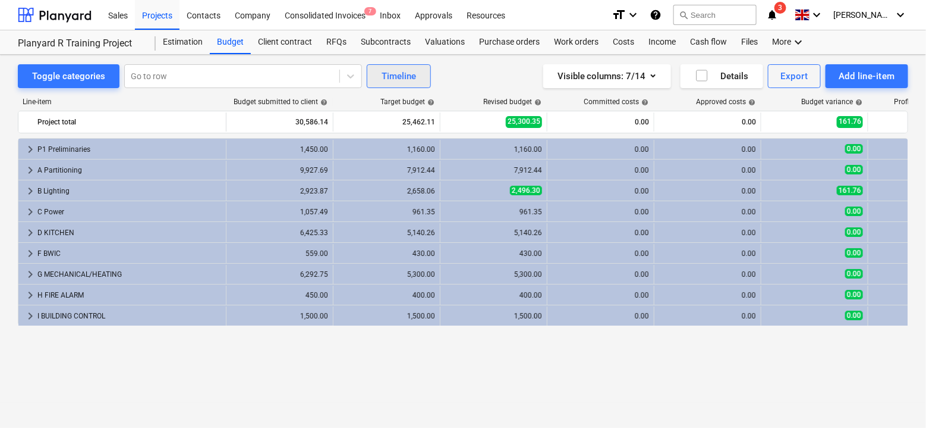
click at [398, 73] on div "Timeline" at bounding box center [399, 75] width 34 height 15
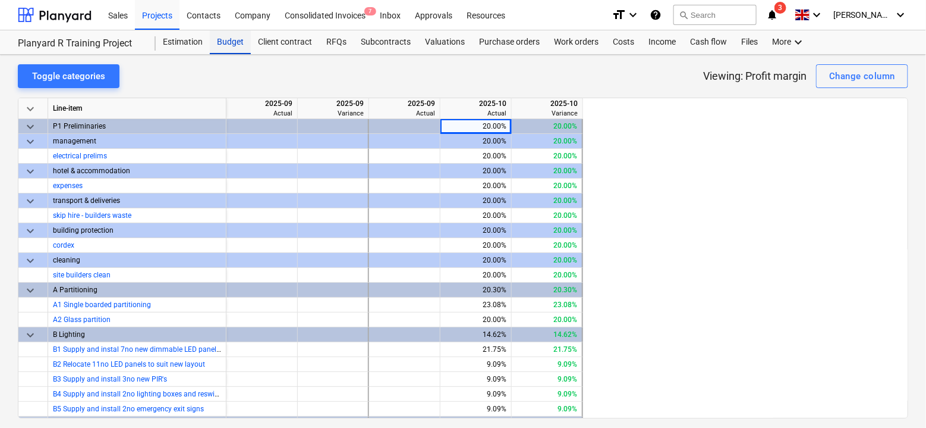
click at [219, 43] on div "Budget" at bounding box center [230, 42] width 41 height 24
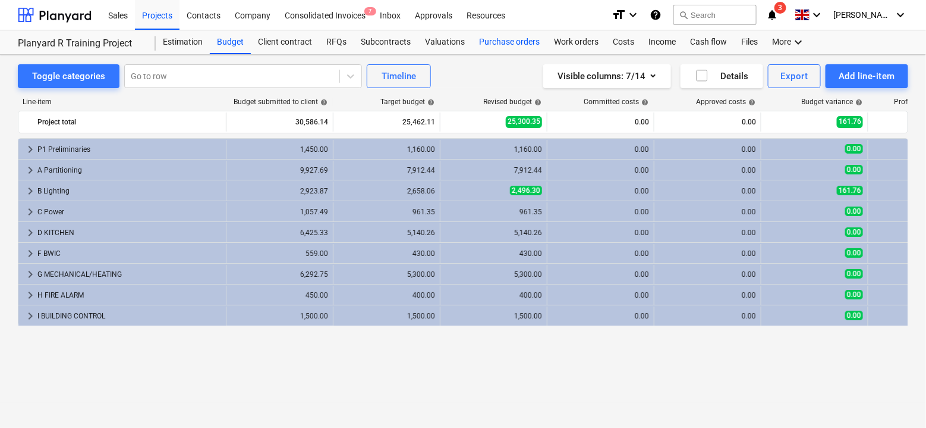
click at [505, 45] on div "Purchase orders" at bounding box center [509, 42] width 75 height 24
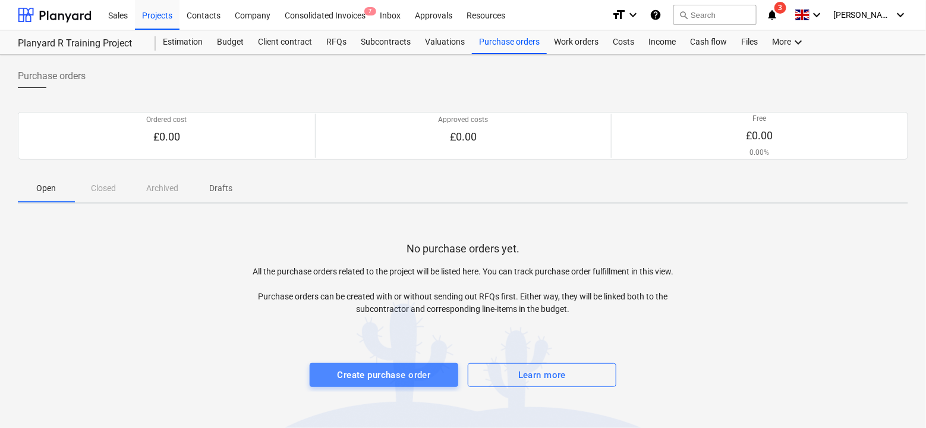
click at [399, 379] on div "Create purchase order" at bounding box center [384, 374] width 93 height 15
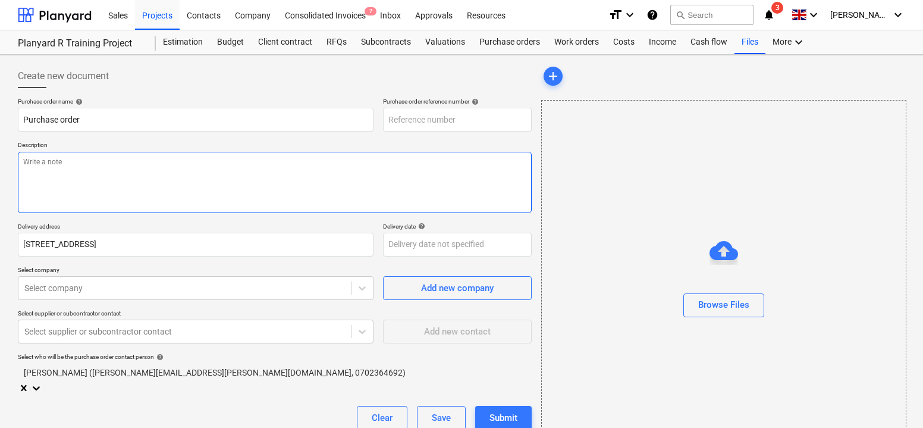
type textarea "x"
type input "12345-PO-001"
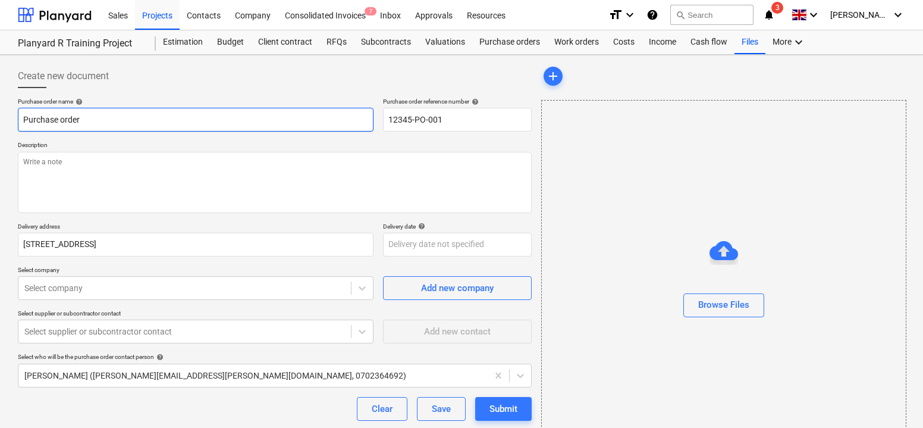
click at [273, 114] on input "Purchase order" at bounding box center [196, 120] width 356 height 24
click at [265, 116] on input "Purchase order" at bounding box center [196, 120] width 356 height 24
type textarea "x"
type input "Purchase order"
type textarea "x"
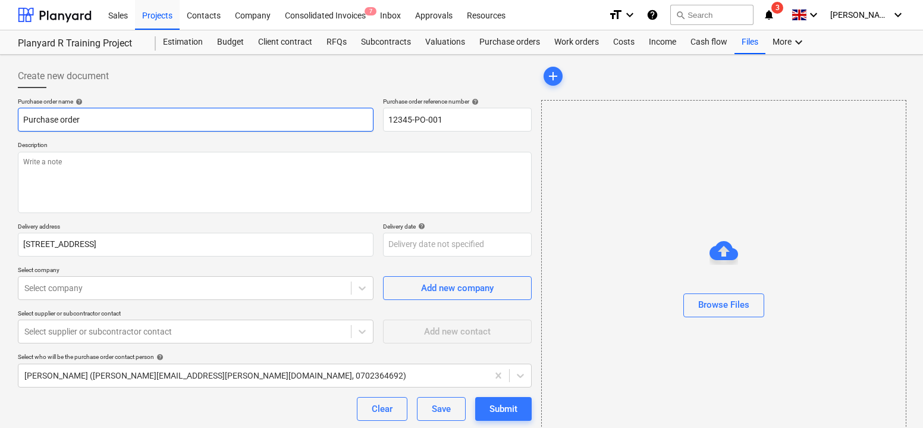
type input "Purchase order l"
type textarea "x"
type input "Purchase order li"
type textarea "x"
type input "Purchase order lig"
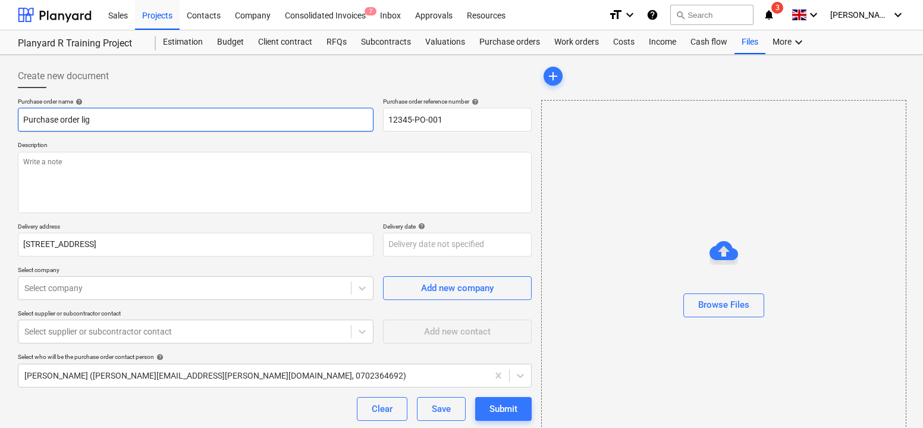
type textarea "x"
type input "Purchase order ligh"
type textarea "x"
type input "Purchase order lighti"
type textarea "x"
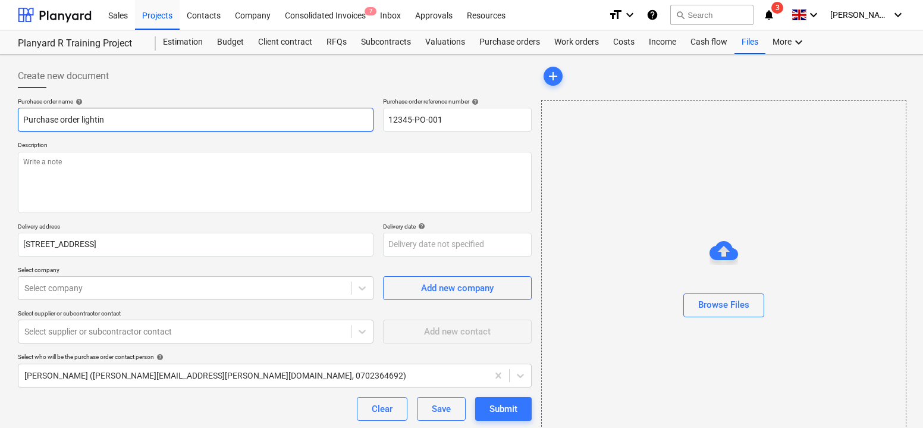
type input "Purchase order lighting"
type textarea "x"
type input "Purchase order lighting"
type textarea "x"
type input "Purchase order lighting me"
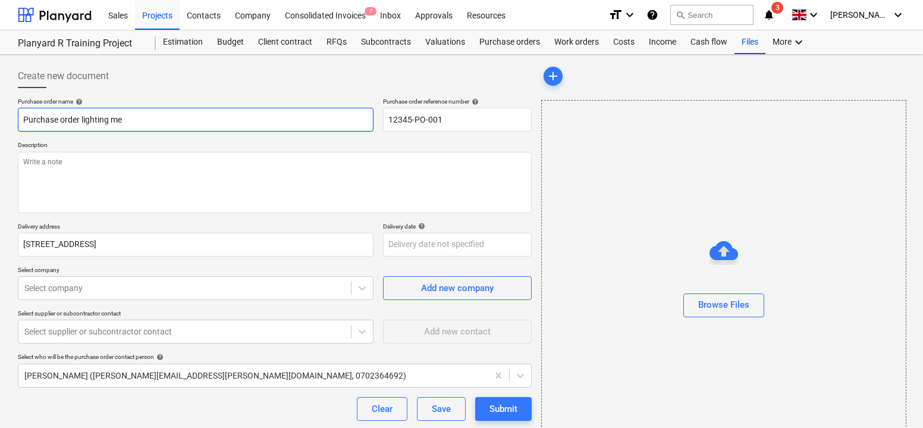
type textarea "x"
type input "Purchase order lighting ma"
type textarea "x"
type input "Purchase order lighting mate"
type textarea "x"
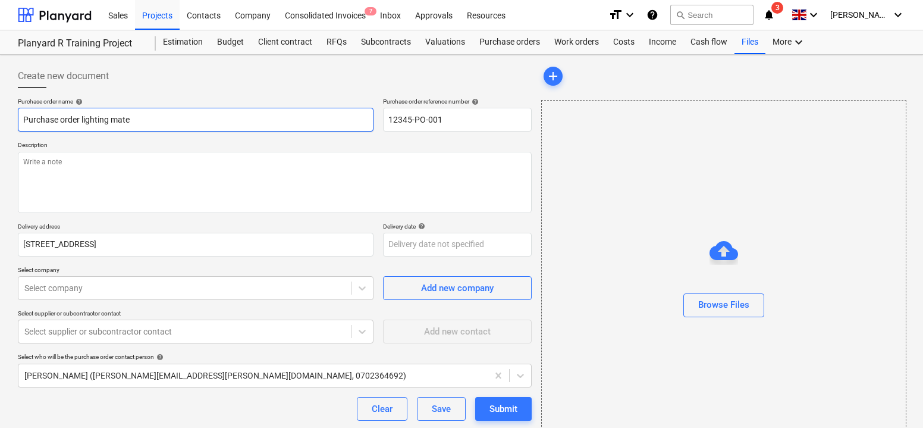
type input "Purchase order lighting mater"
type textarea "x"
type input "Purchase order lighting materia"
type textarea "x"
type input "Purchase order lighting material"
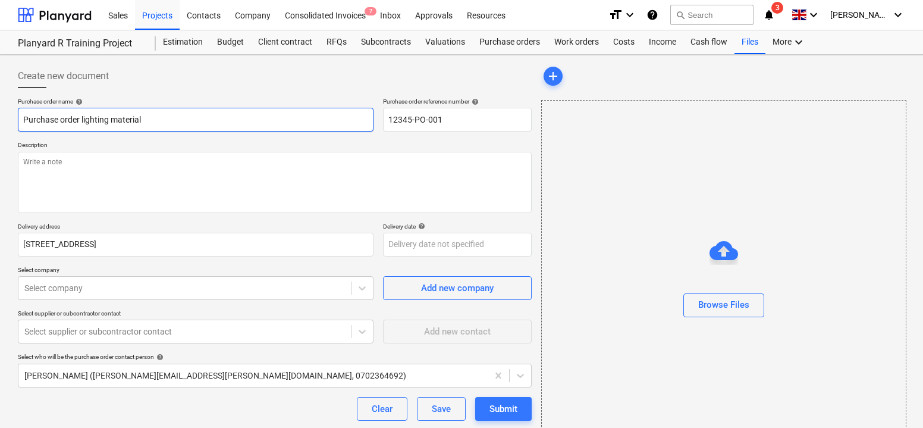
type textarea "x"
type input "Purchase order lighting materials"
type textarea "x"
type input "Purchase order lighting materials"
type textarea "x"
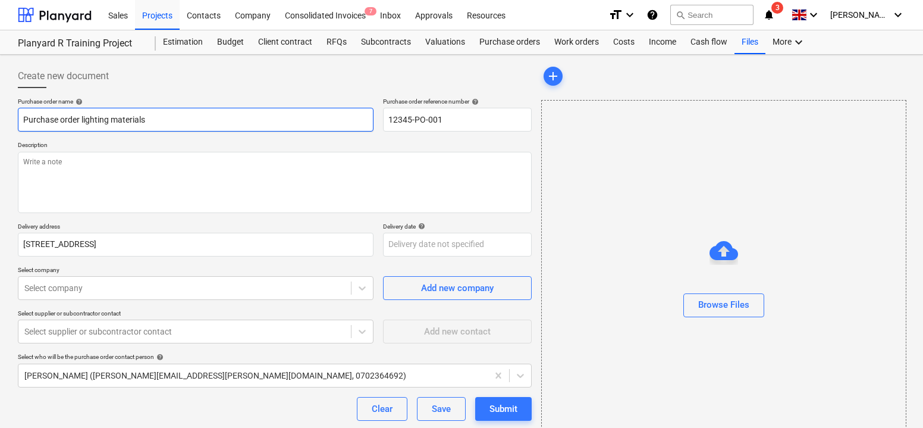
click at [106, 118] on input "Purchase order lighting materials" at bounding box center [196, 120] width 356 height 24
click at [112, 125] on input "Purchase order lighting materials" at bounding box center [196, 120] width 356 height 24
click at [105, 121] on input "Purchase order lighting materials" at bounding box center [196, 120] width 356 height 24
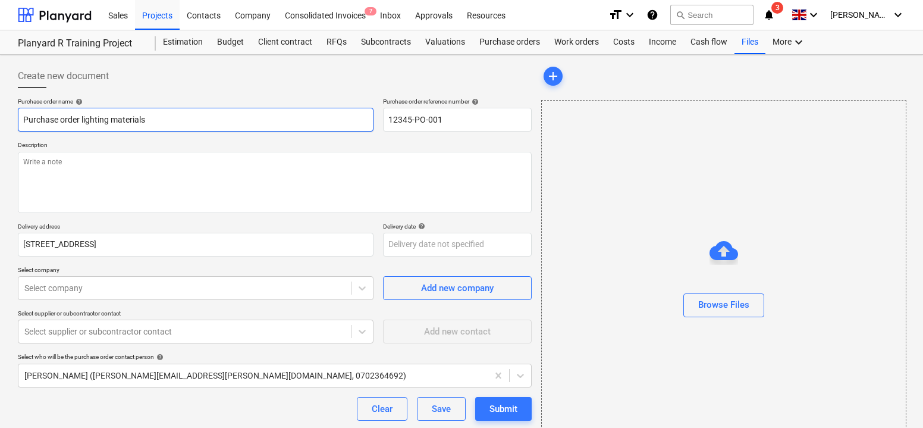
click at [105, 121] on input "Purchase order lighting materials" at bounding box center [196, 120] width 356 height 24
type input "Purchase order lighting materials"
click at [407, 117] on input "12345-PO-001" at bounding box center [457, 120] width 149 height 24
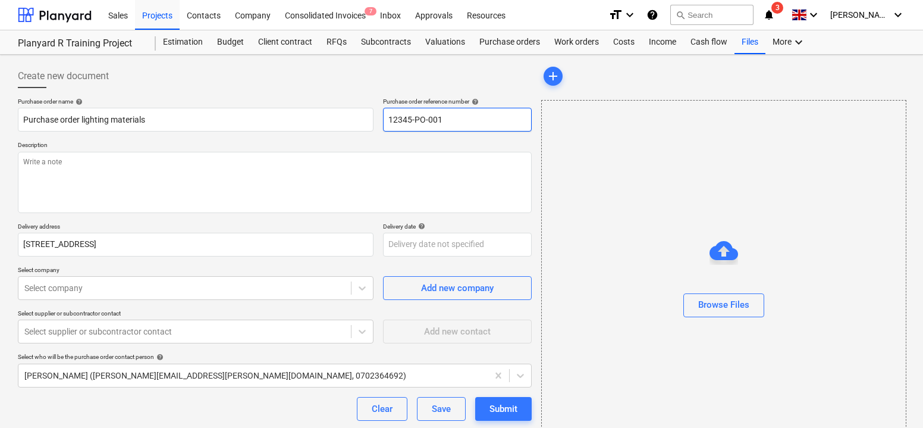
click at [407, 117] on input "12345-PO-001" at bounding box center [457, 120] width 149 height 24
click at [407, 121] on input "12345-PO-001" at bounding box center [457, 120] width 149 height 24
drag, startPoint x: 411, startPoint y: 121, endPoint x: 382, endPoint y: 120, distance: 28.6
click at [383, 120] on input "12345-PO-001" at bounding box center [457, 120] width 149 height 24
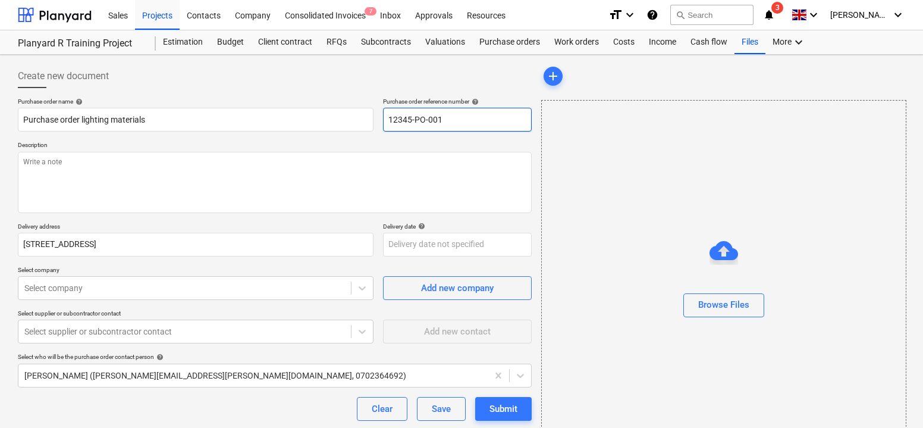
click at [422, 116] on input "12345-PO-001" at bounding box center [457, 120] width 149 height 24
drag, startPoint x: 439, startPoint y: 119, endPoint x: 428, endPoint y: 119, distance: 11.3
click at [428, 119] on input "12345-PO-001" at bounding box center [457, 120] width 149 height 24
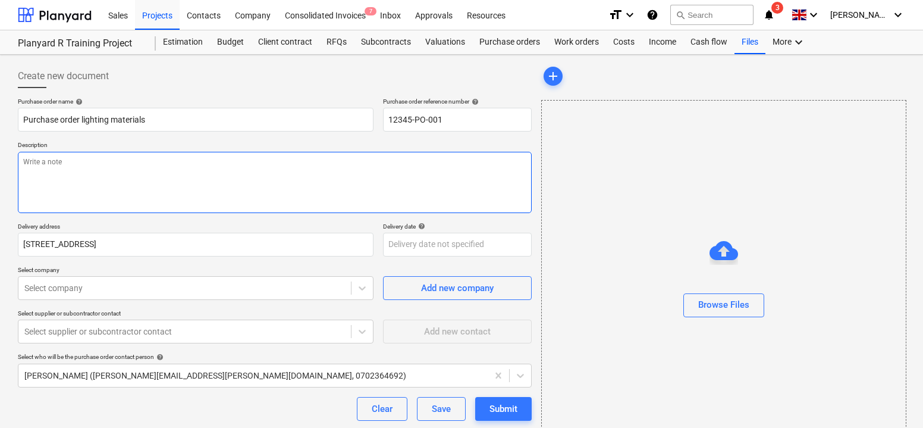
click at [398, 186] on textarea at bounding box center [275, 182] width 514 height 61
type textarea "x"
type textarea "I"
type textarea "x"
type textarea "I"
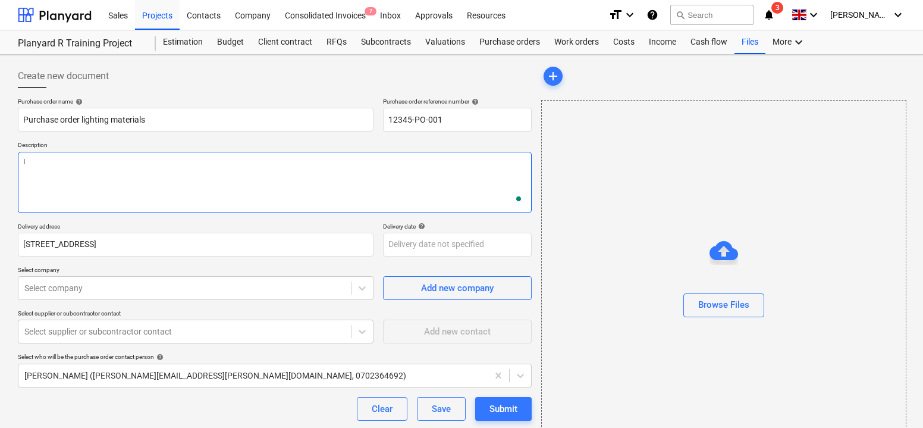
type textarea "x"
type textarea "I n"
type textarea "x"
type textarea "I ne"
type textarea "x"
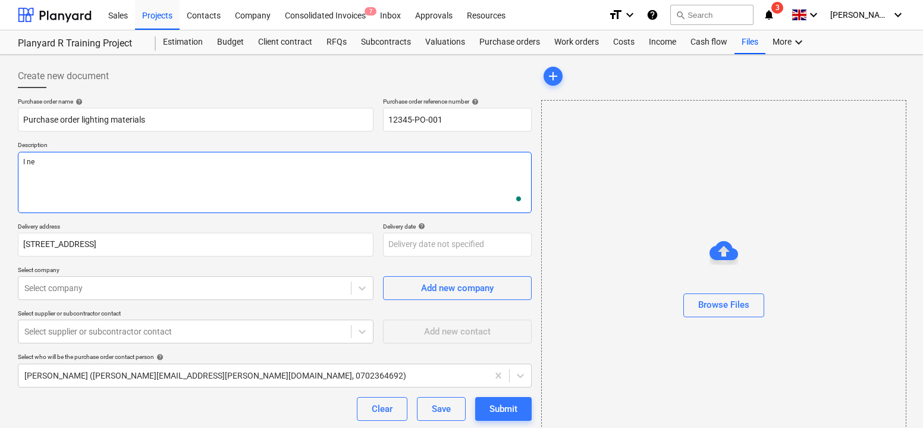
type textarea "I nee"
type textarea "x"
type textarea "I need"
type textarea "x"
type textarea "I need l"
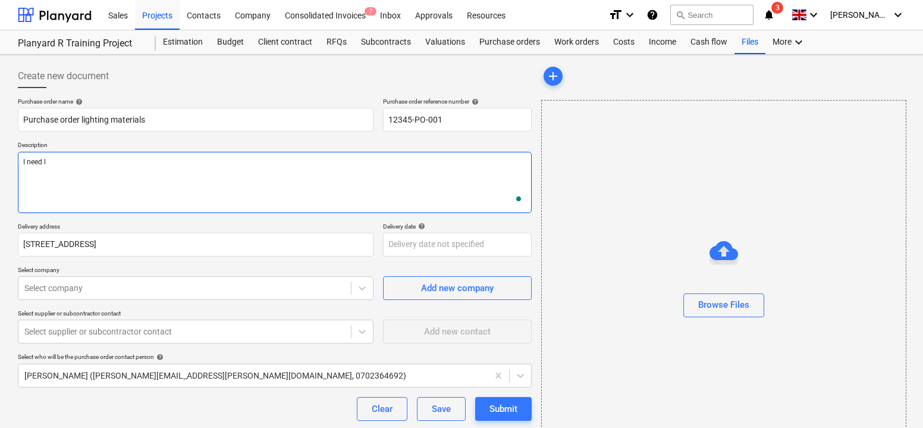
type textarea "x"
type textarea "I need li"
type textarea "x"
type textarea "I need lig"
type textarea "x"
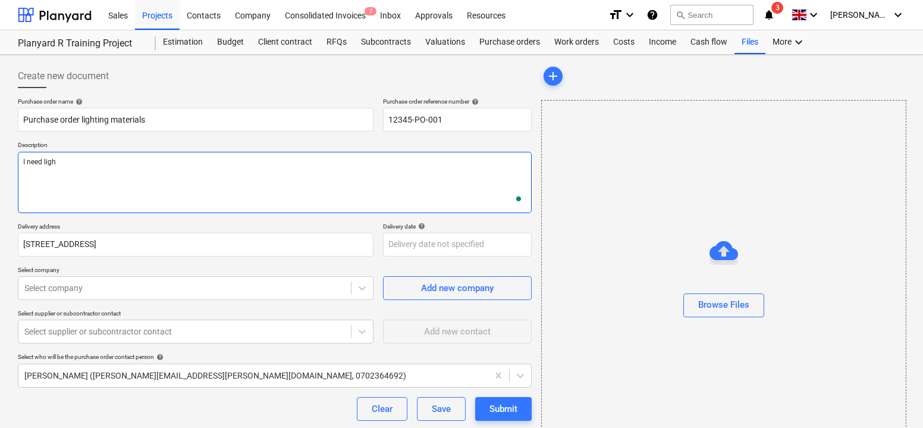
type textarea "I need light"
type textarea "x"
type textarea "I need lighti"
type textarea "x"
type textarea "I need lightin"
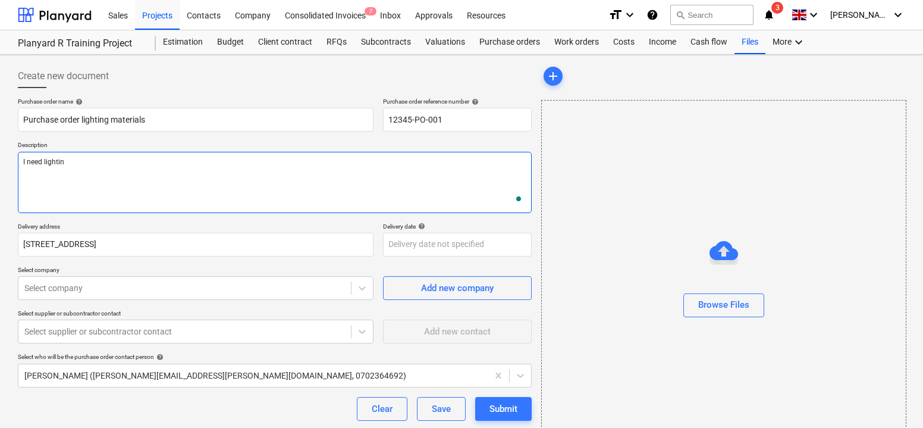
type textarea "x"
type textarea "I need lighting"
type textarea "x"
type textarea "I need lighting ma"
type textarea "x"
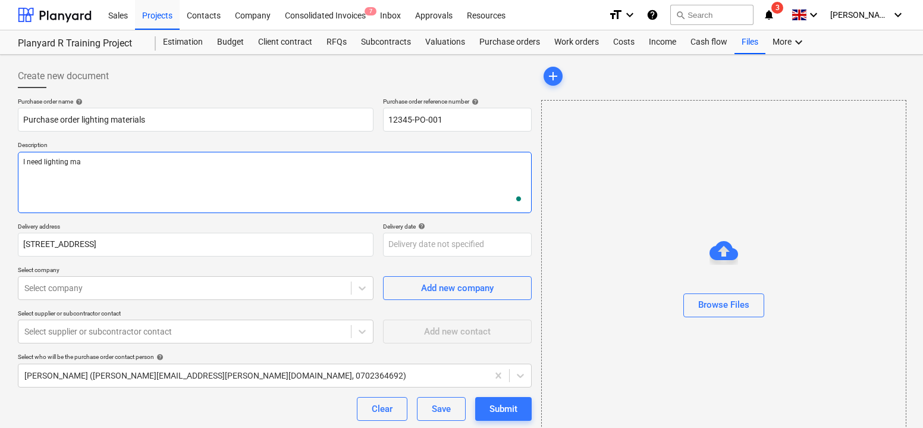
type textarea "I need lighting mat"
type textarea "x"
type textarea "I need lighting mate"
type textarea "x"
type textarea "I need lighting mater"
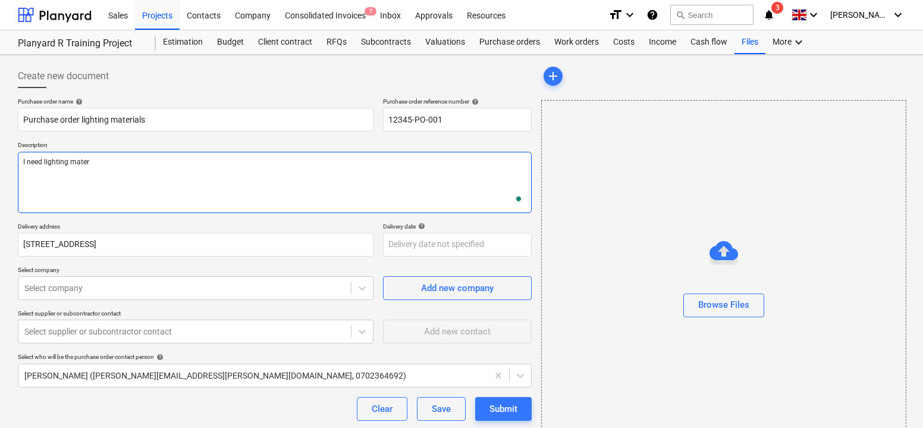
type textarea "x"
type textarea "I need lighting materi"
type textarea "x"
type textarea "I need lighting material"
type textarea "x"
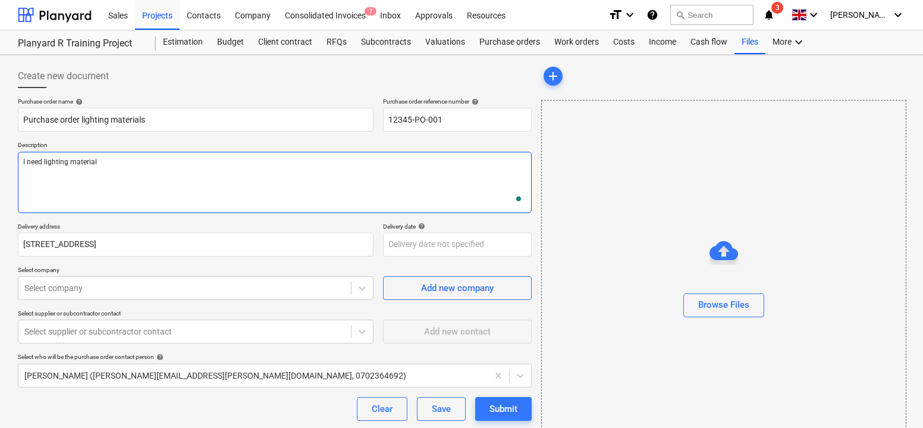
type textarea "I need lighting materials"
type textarea "x"
type textarea "I need lighting materials"
type textarea "x"
type textarea "I need lighting materials t"
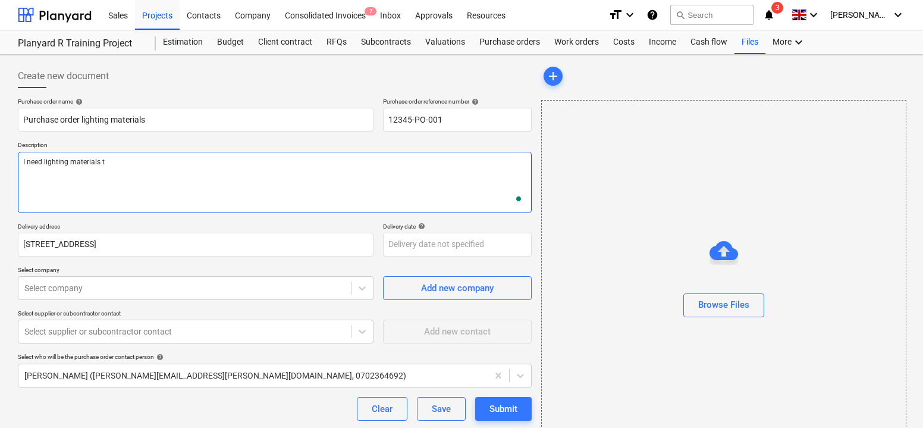
type textarea "x"
type textarea "I need lighting materials to"
type textarea "x"
type textarea "I need lighting materials to"
type textarea "x"
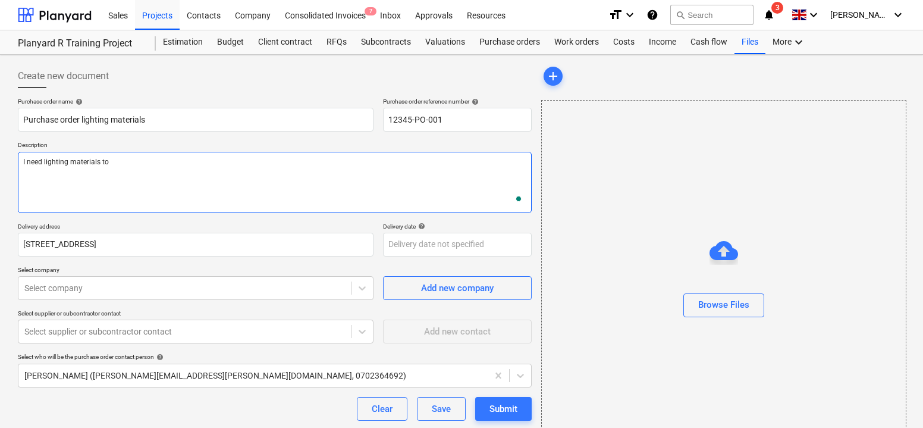
type textarea "I need lighting materials to m"
type textarea "x"
type textarea "I need lighting materials to mi"
type textarea "x"
type textarea "I need lighting materials to m"
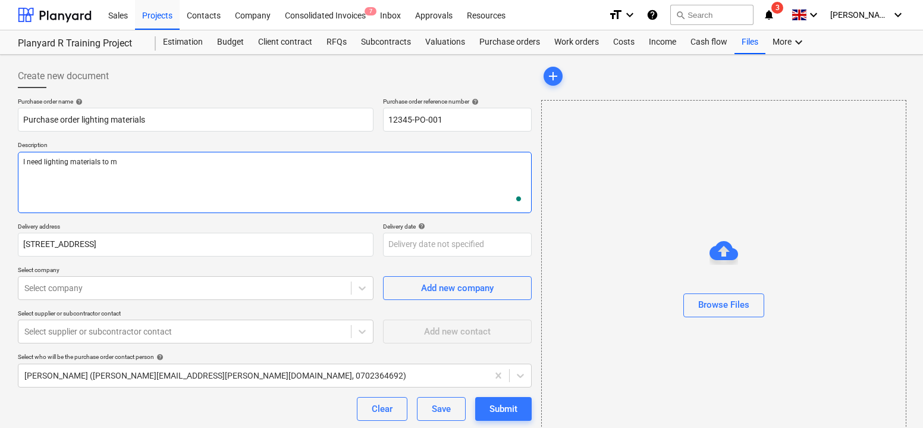
type textarea "x"
type textarea "I need lighting materials to my"
type textarea "x"
type textarea "I need lighting materials to my"
type textarea "x"
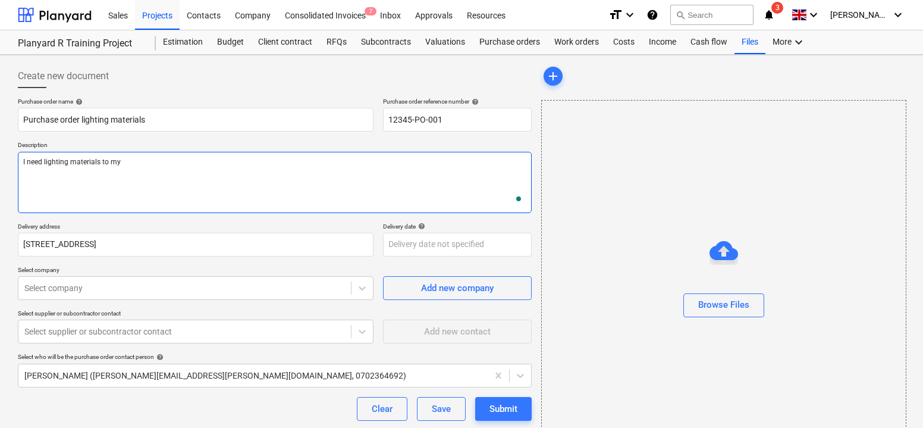
type textarea "I need lighting materials to my s"
type textarea "x"
type textarea "I need lighting materials to my si"
type textarea "x"
type textarea "I need lighting materials to my sit"
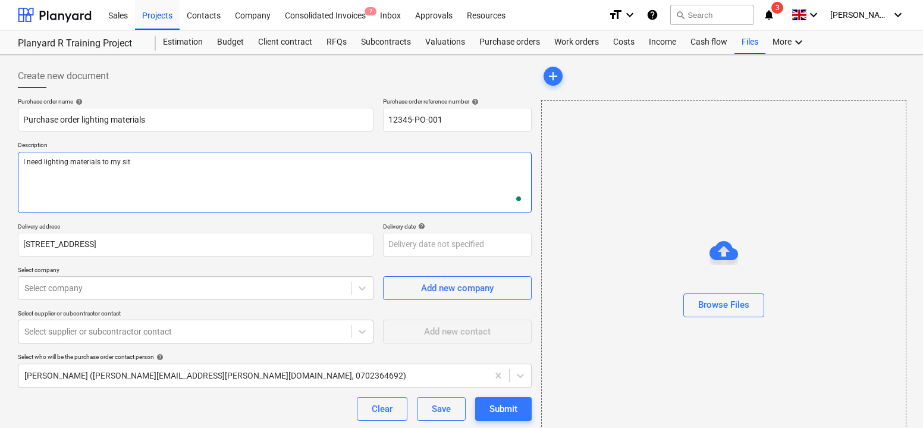
type textarea "x"
type textarea "I need lighting materials to my site"
type textarea "x"
type textarea "I need lighting materials to my site."
type textarea "x"
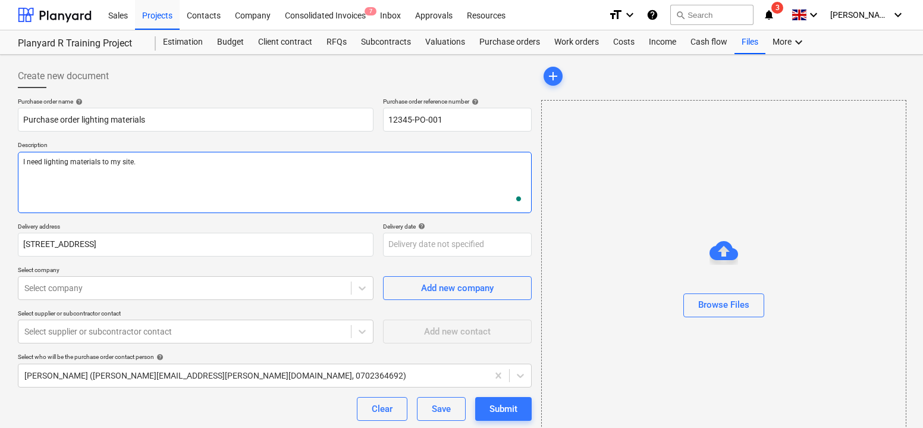
type textarea "I need lighting materials to my site."
type textarea "x"
type textarea "I need lighting materials to my site."
type textarea "x"
type textarea "I need lighting materials to my site."
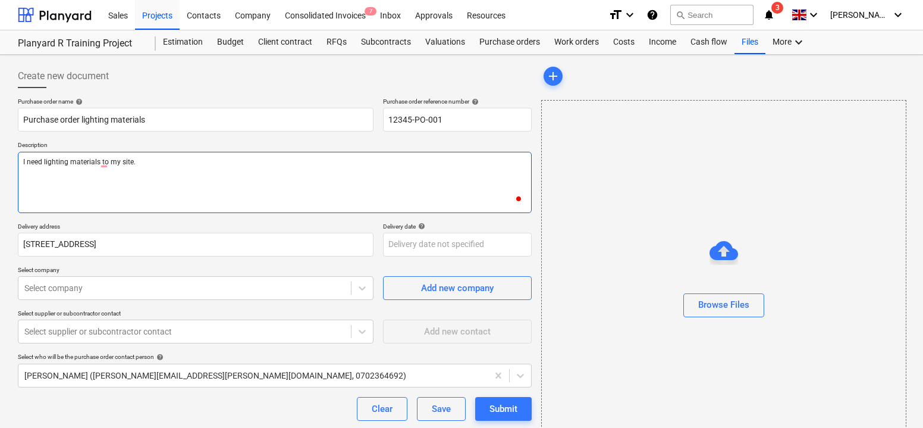
type textarea "x"
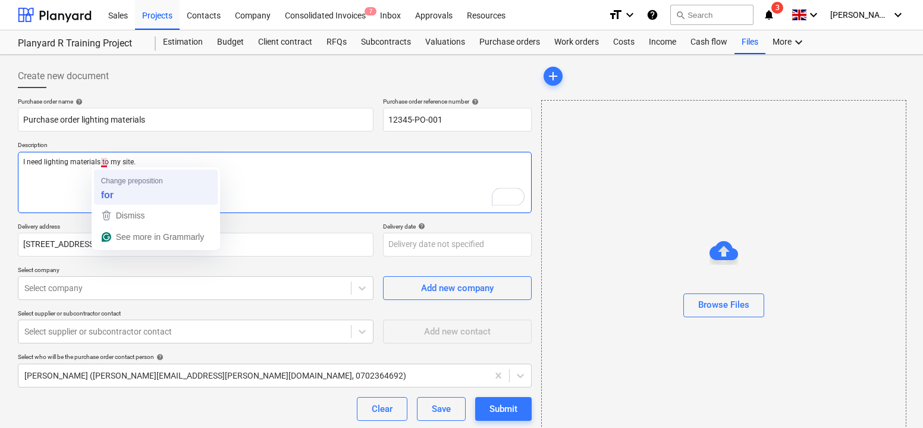
type textarea "I need lighting materials to my site."
type textarea "x"
type textarea "I need lighting materials for my site."
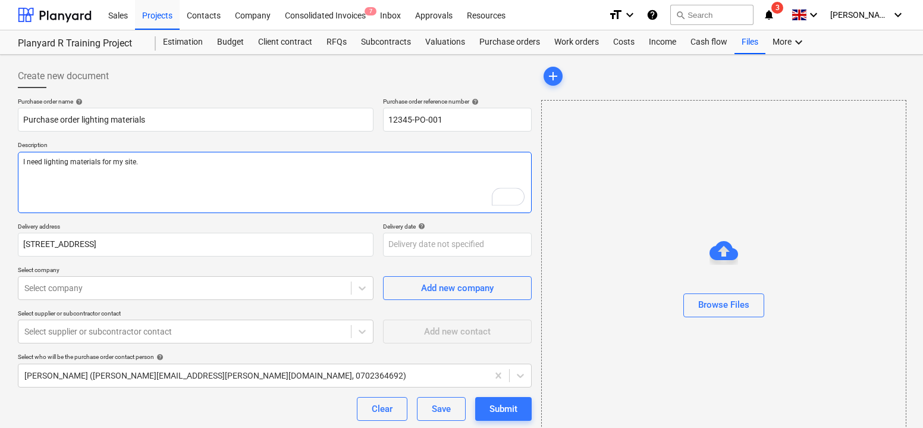
type textarea "x"
click at [147, 169] on textarea "I need lighting materials for my site." at bounding box center [275, 182] width 514 height 61
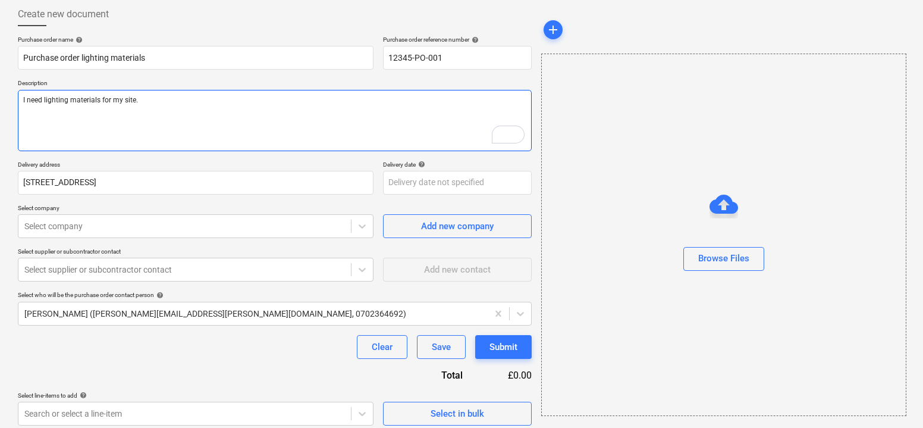
scroll to position [68, 0]
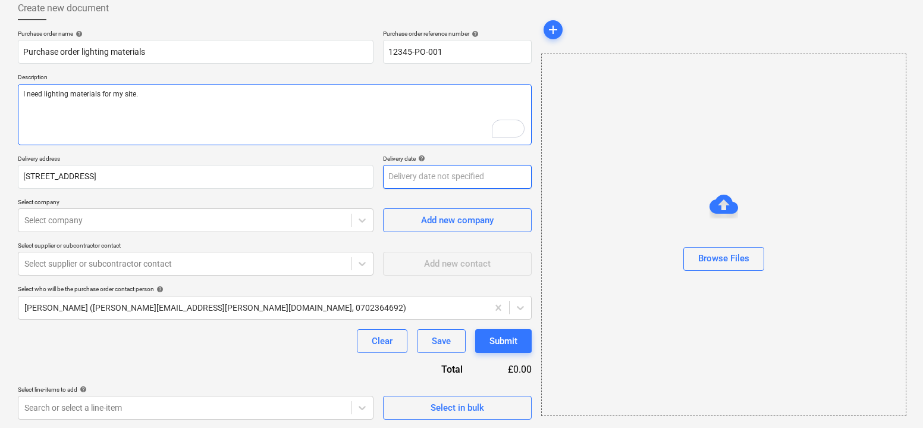
type textarea "I need lighting materials for my site."
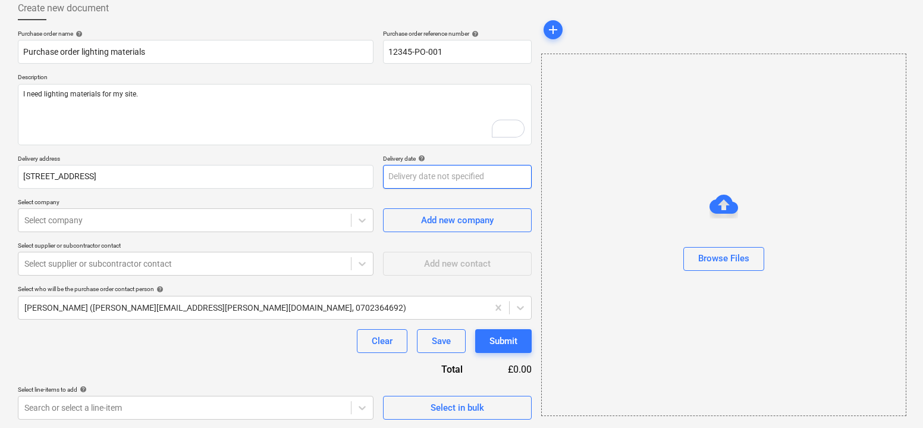
click at [399, 168] on body "Sales Projects Contacts Company Consolidated Invoices 7 Inbox Approvals Resourc…" at bounding box center [461, 146] width 923 height 428
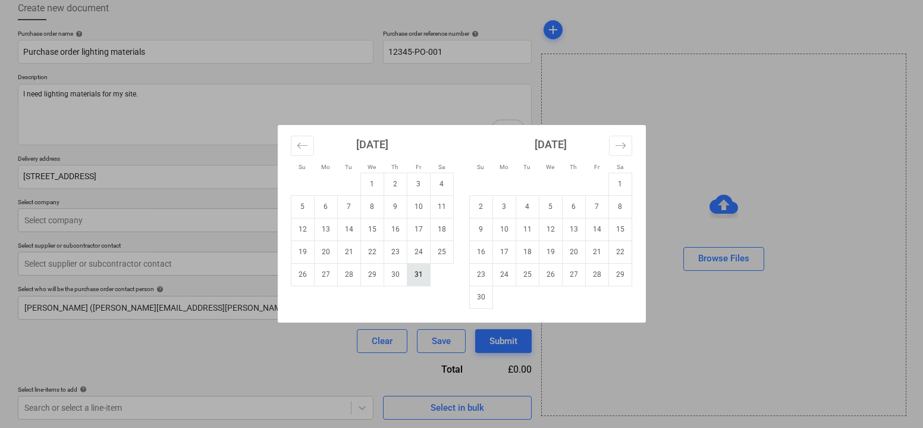
click at [413, 269] on td "31" at bounding box center [418, 274] width 23 height 23
type textarea "x"
type input "[DATE]"
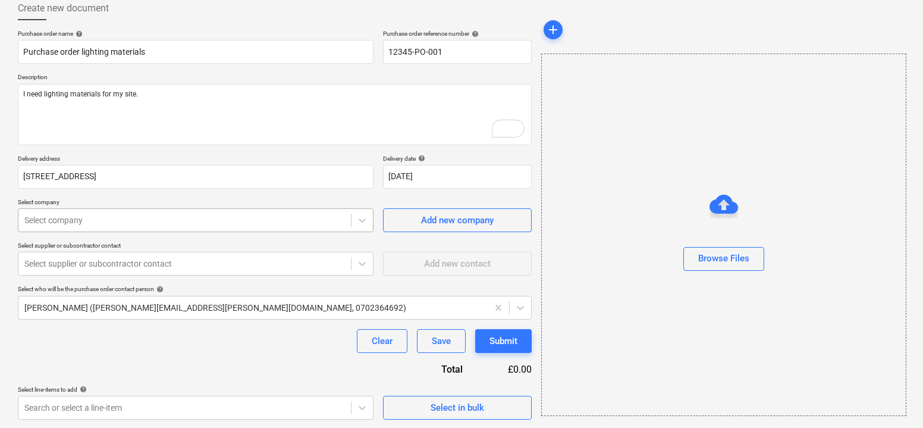
click at [174, 220] on div at bounding box center [184, 220] width 320 height 12
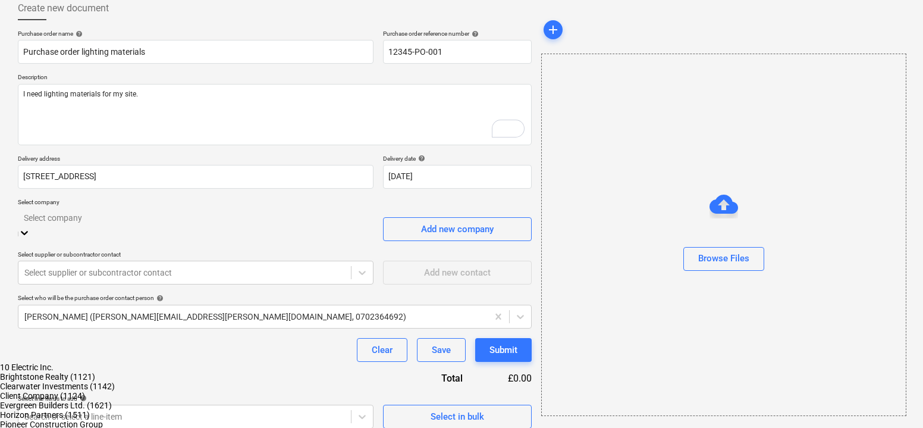
click at [175, 362] on div "10 Electric Inc." at bounding box center [461, 367] width 923 height 10
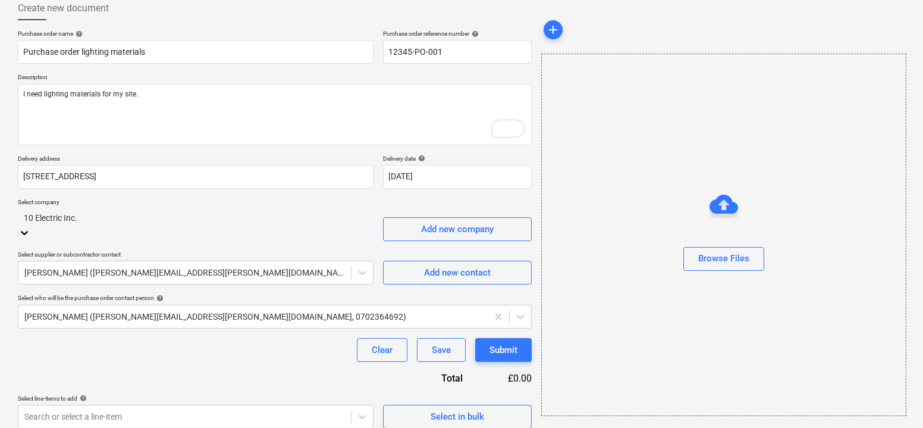
click at [181, 198] on p "Select company" at bounding box center [196, 203] width 356 height 10
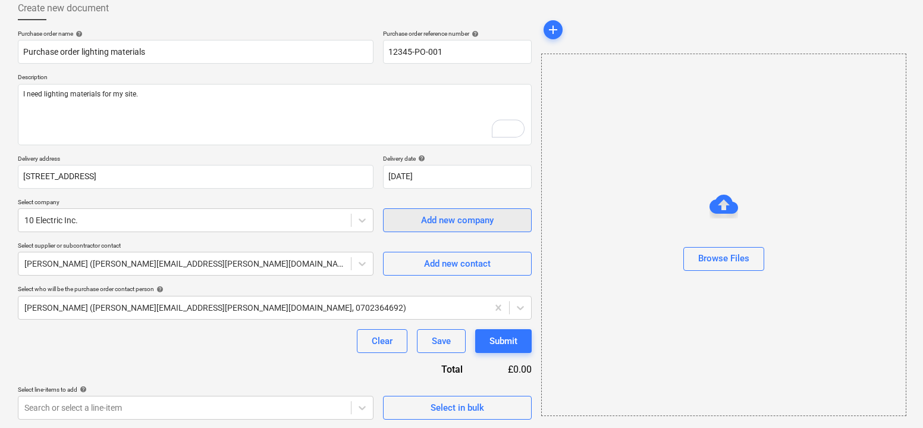
click at [426, 215] on div "Add new company" at bounding box center [457, 219] width 73 height 15
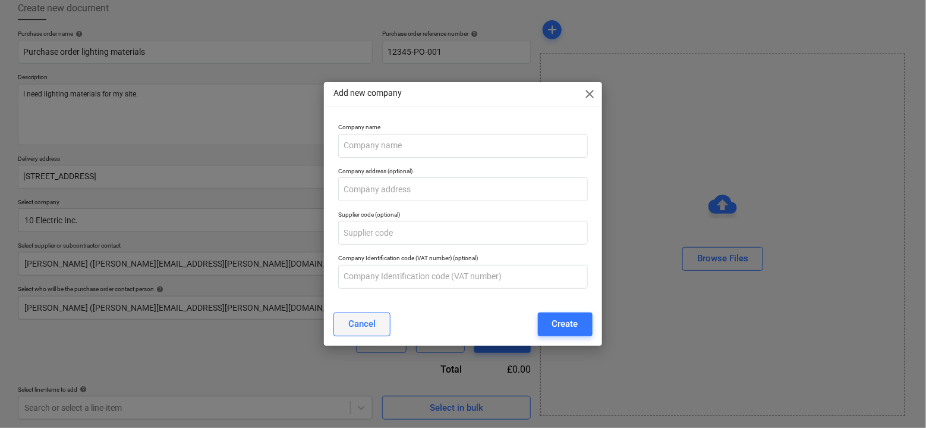
click at [365, 325] on div "Cancel" at bounding box center [361, 323] width 27 height 15
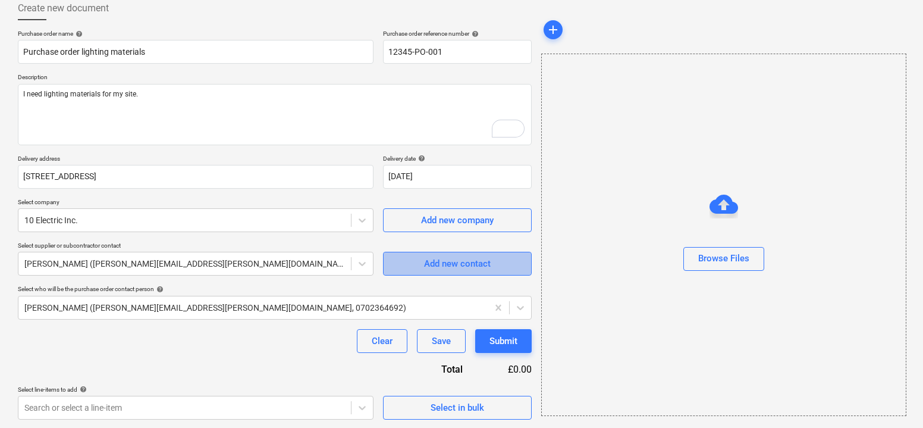
click at [477, 264] on div "Add new contact" at bounding box center [457, 263] width 67 height 15
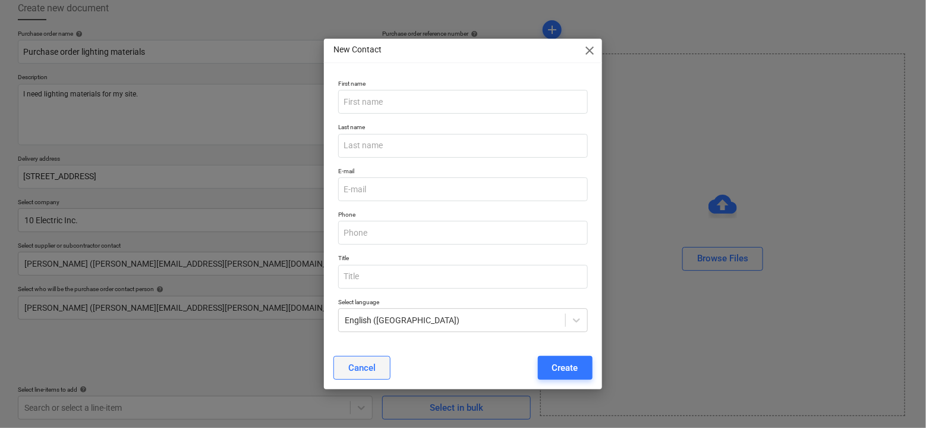
click at [364, 362] on div "Cancel" at bounding box center [361, 367] width 27 height 15
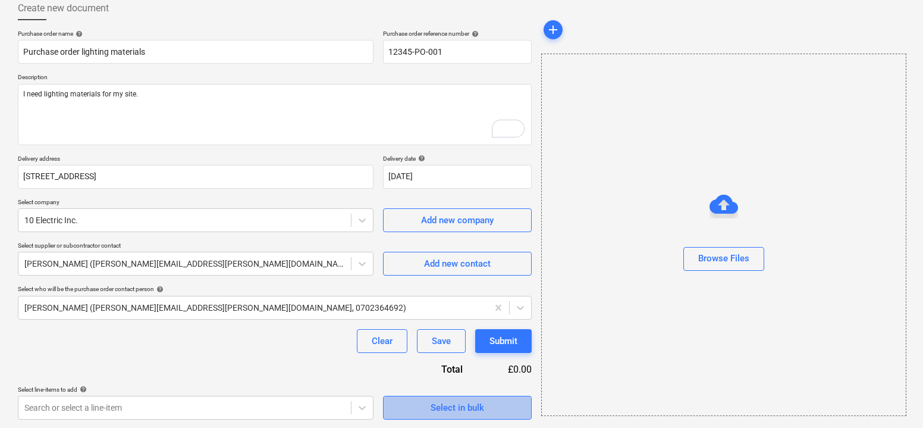
click at [450, 409] on div "Select in bulk" at bounding box center [458, 407] width 54 height 15
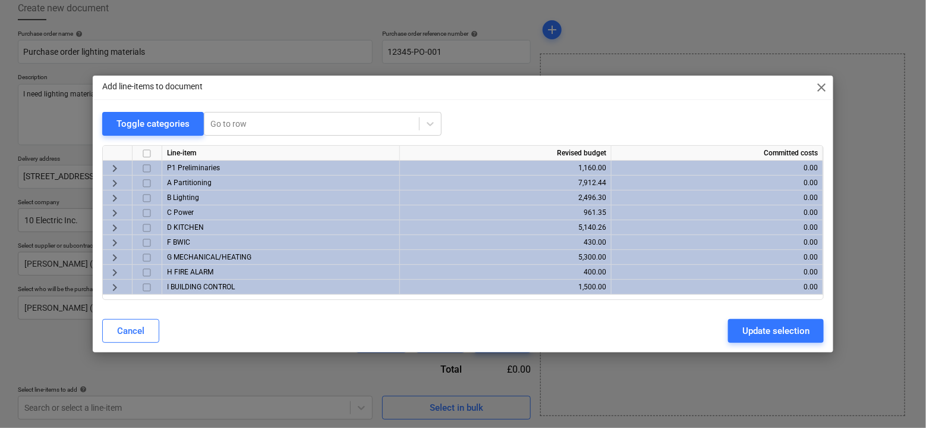
click at [114, 180] on span "keyboard_arrow_right" at bounding box center [115, 183] width 14 height 14
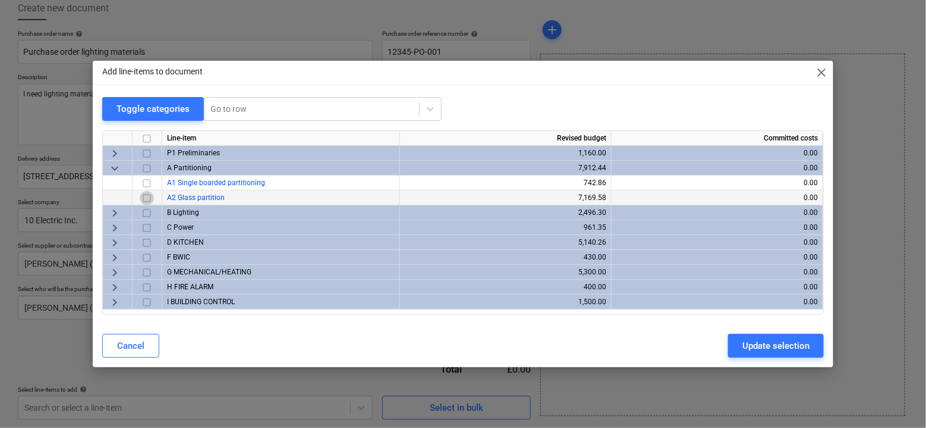
click at [146, 199] on input "checkbox" at bounding box center [147, 198] width 14 height 14
click at [752, 343] on div "Update selection" at bounding box center [776, 345] width 67 height 15
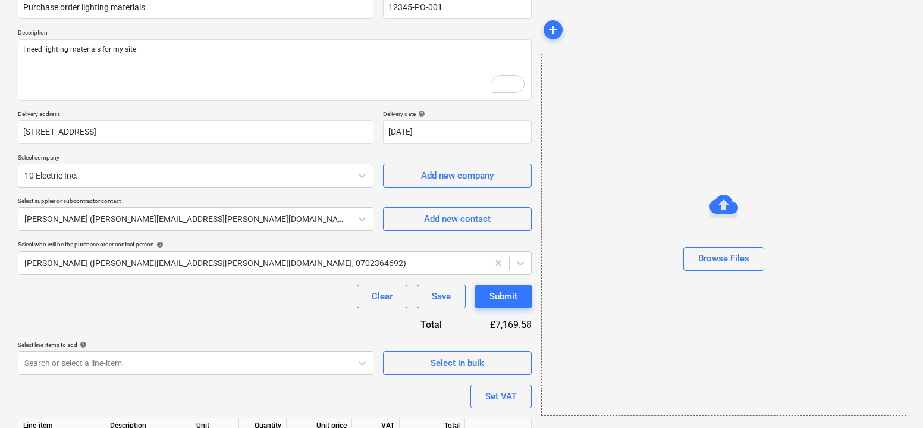
scroll to position [179, 0]
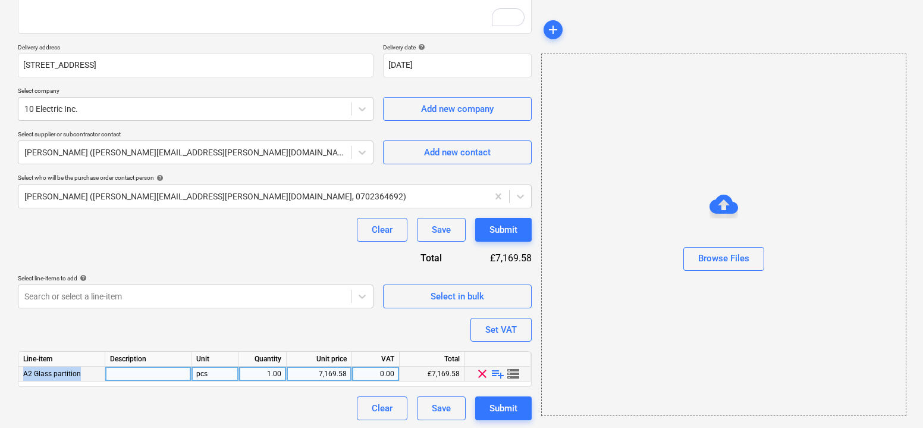
drag, startPoint x: 80, startPoint y: 373, endPoint x: 20, endPoint y: 370, distance: 60.1
click at [20, 370] on div "A2 Glass partition" at bounding box center [61, 373] width 87 height 15
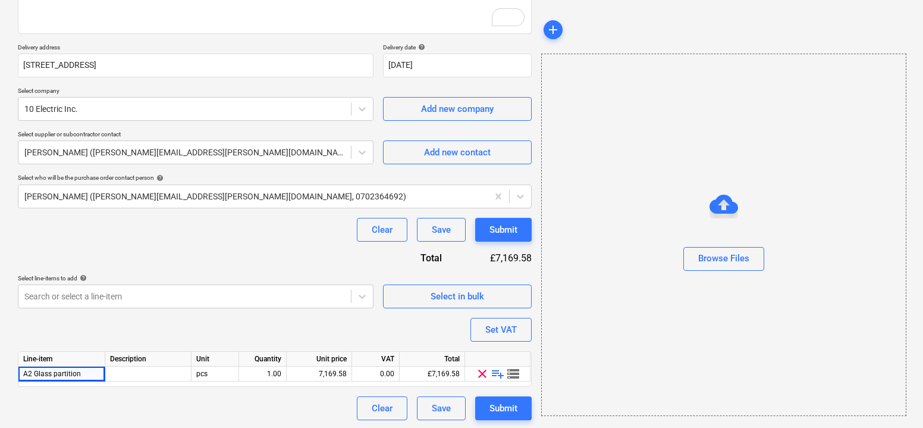
click at [57, 394] on div "Purchase order name help Purchase order lighting materials Purchase order refer…" at bounding box center [275, 169] width 514 height 501
click at [83, 332] on div "Purchase order name help Purchase order lighting materials Purchase order refer…" at bounding box center [275, 169] width 514 height 501
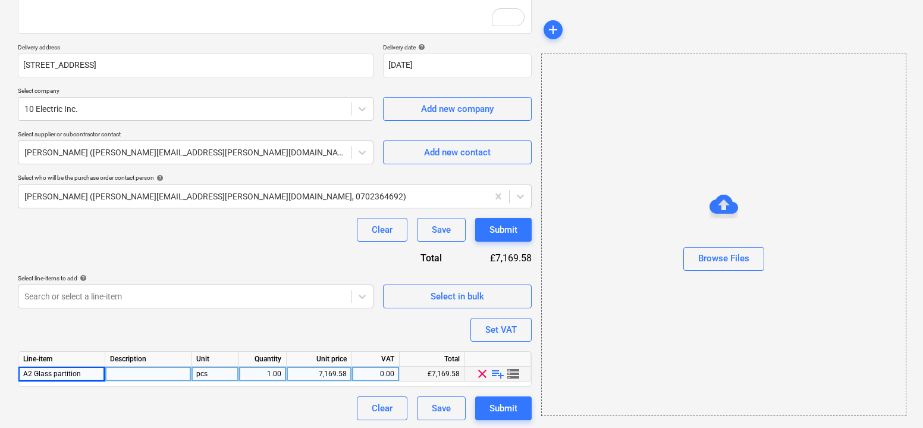
click at [497, 372] on span "playlist_add" at bounding box center [498, 373] width 14 height 14
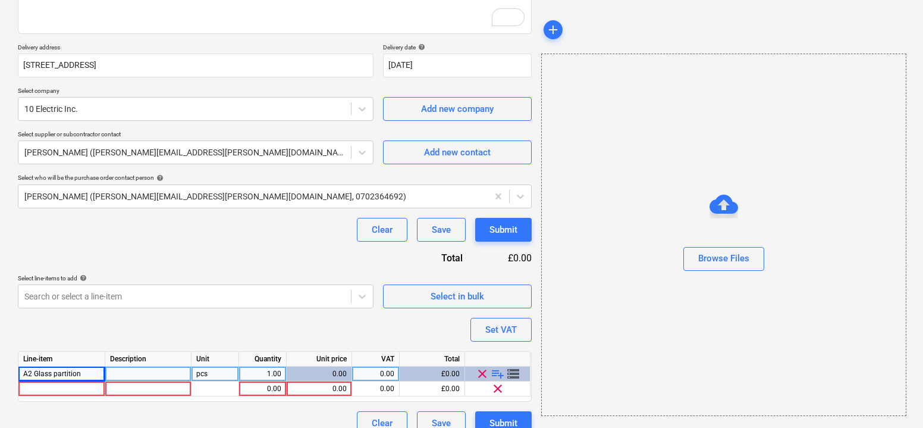
click at [497, 372] on span "playlist_add" at bounding box center [498, 373] width 14 height 14
type textarea "x"
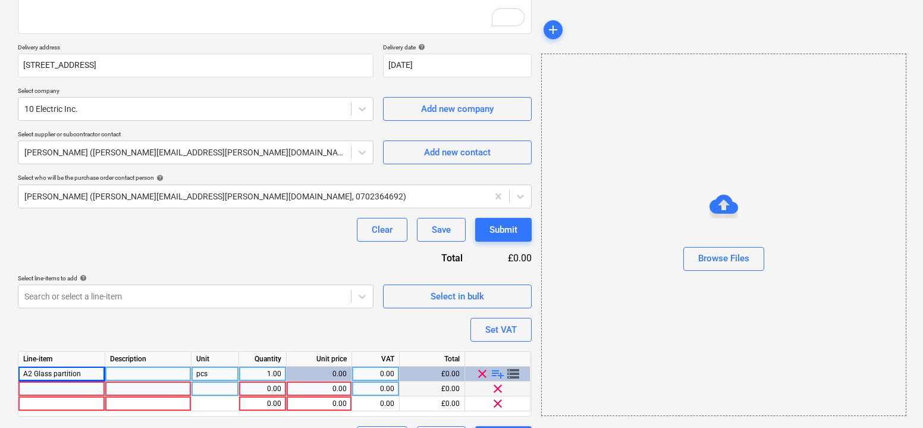
click at [70, 388] on div at bounding box center [61, 388] width 87 height 15
type input "Glass type 1"
type textarea "x"
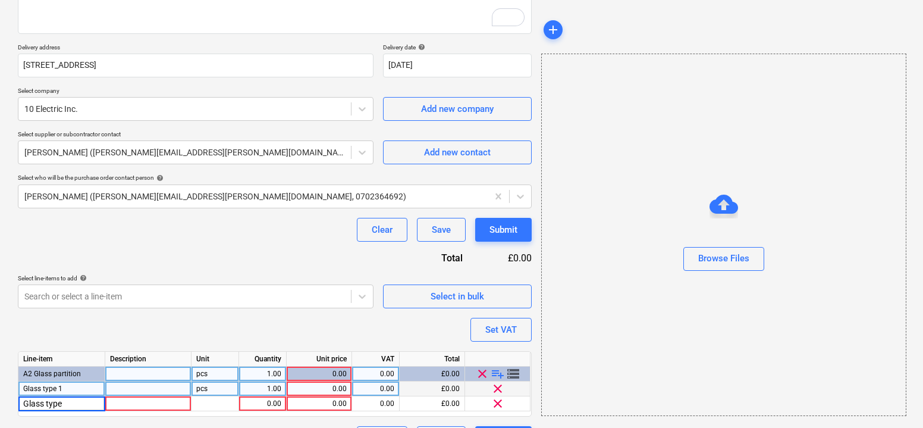
type input "Glass type 2"
type textarea "x"
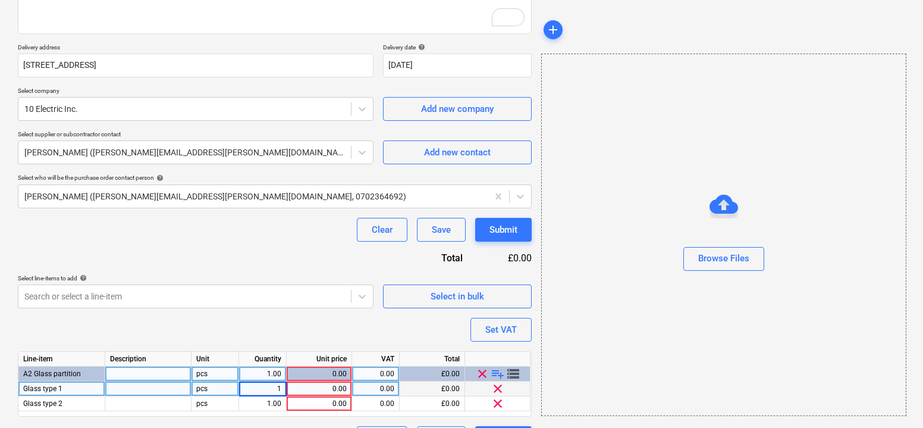
type input "10"
type textarea "x"
type input "5"
type textarea "x"
type input "15"
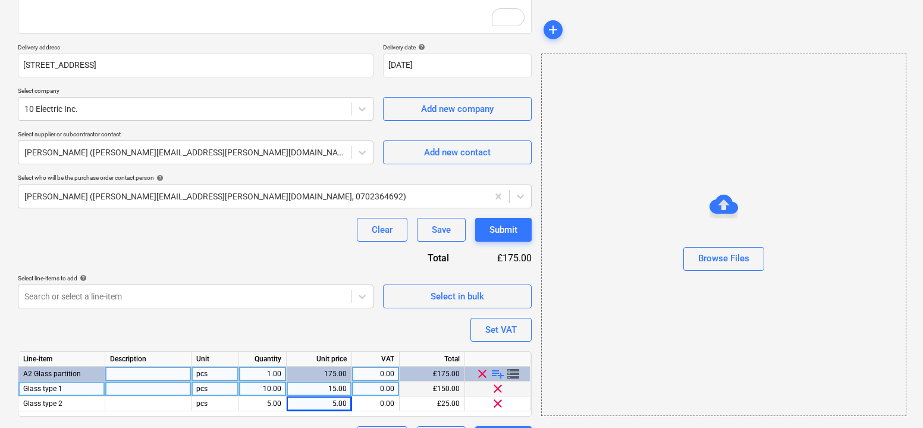
click at [168, 324] on div "Purchase order name help Purchase order lighting materials Purchase order refer…" at bounding box center [275, 184] width 514 height 531
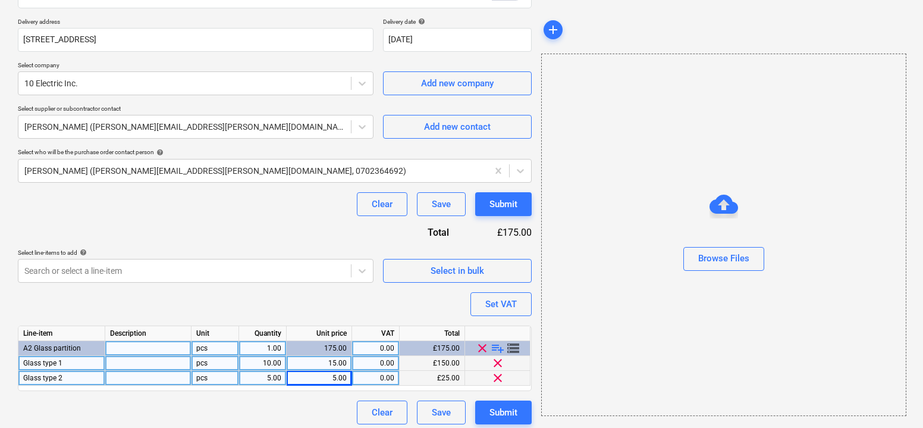
scroll to position [209, 0]
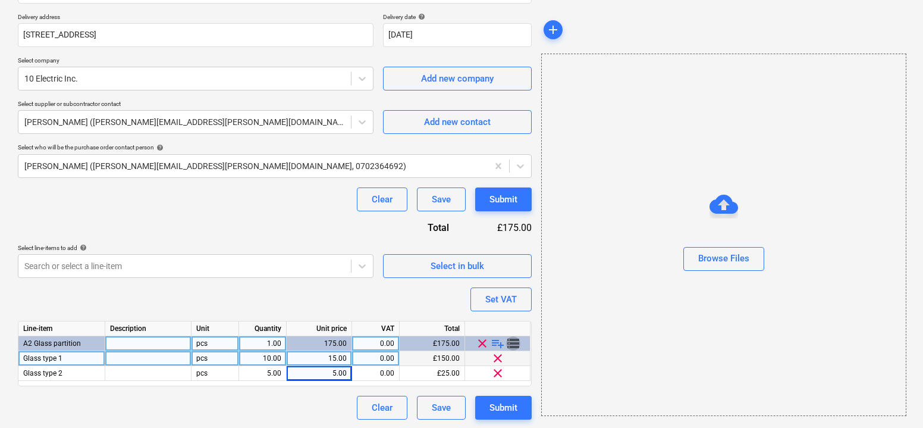
click at [516, 341] on span "storage" at bounding box center [513, 343] width 14 height 14
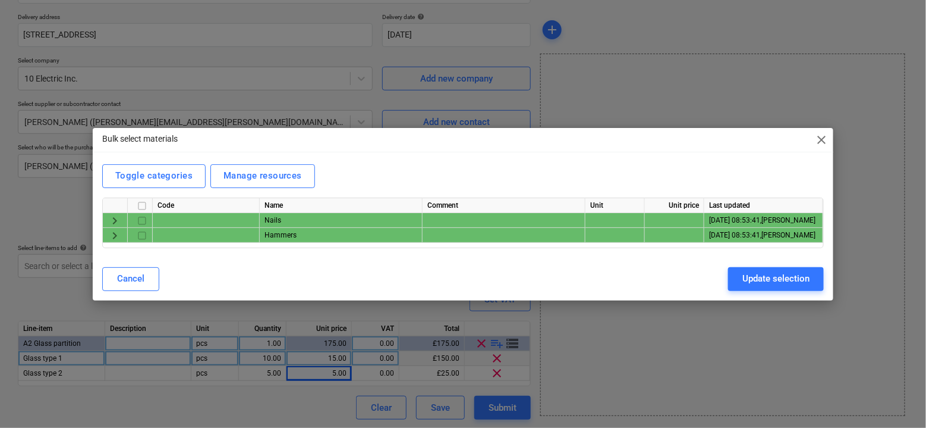
click at [113, 240] on span "keyboard_arrow_right" at bounding box center [115, 235] width 14 height 14
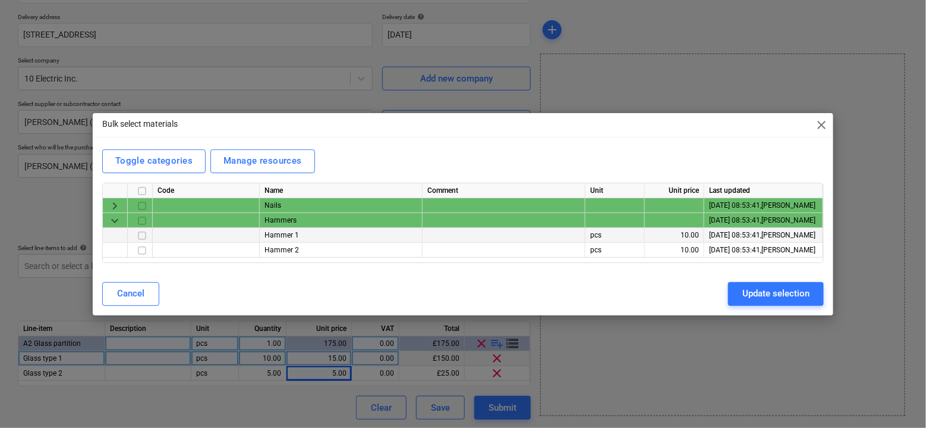
click at [142, 234] on input "checkbox" at bounding box center [142, 235] width 14 height 14
click at [142, 244] on input "checkbox" at bounding box center [142, 250] width 14 height 14
click at [138, 288] on div "Cancel" at bounding box center [130, 292] width 27 height 15
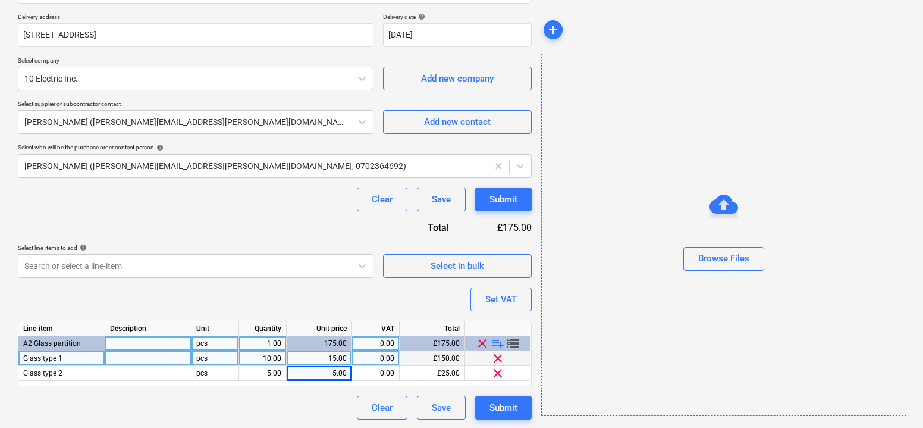
click at [348, 308] on div "Purchase order name help Purchase order lighting materials Purchase order refer…" at bounding box center [275, 153] width 514 height 531
click at [461, 271] on div "Select in bulk" at bounding box center [458, 265] width 54 height 15
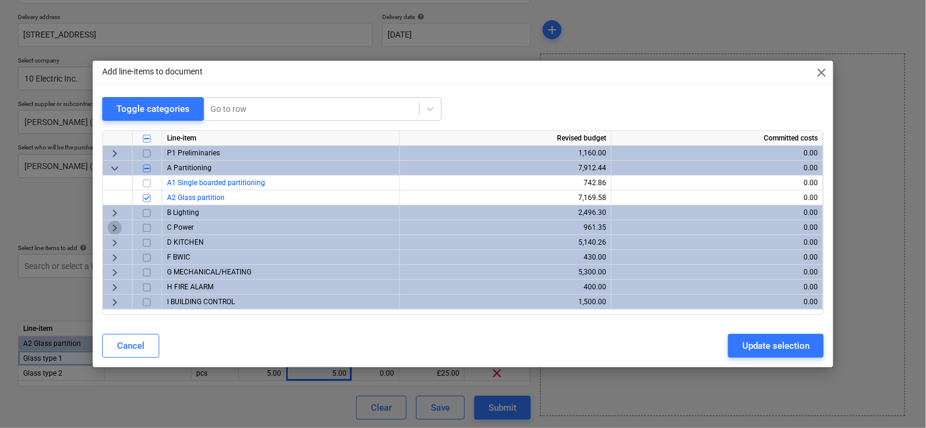
click at [112, 227] on span "keyboard_arrow_right" at bounding box center [115, 228] width 14 height 14
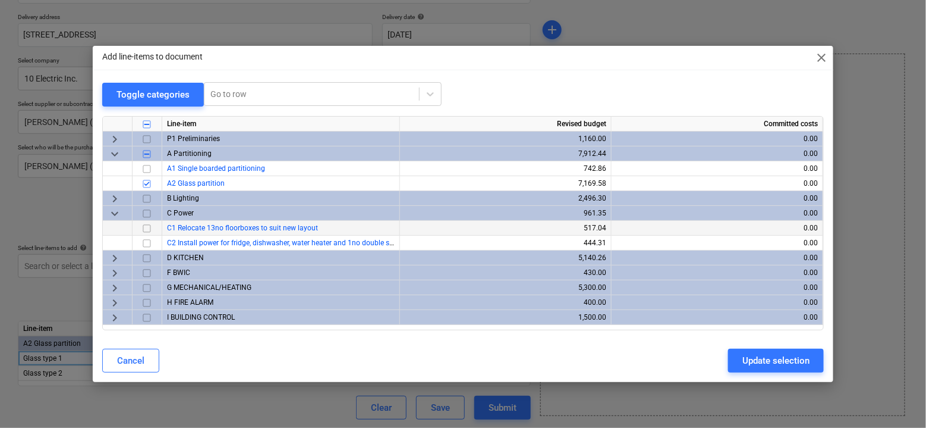
click at [147, 234] on input "checkbox" at bounding box center [147, 228] width 14 height 14
click at [147, 238] on input "checkbox" at bounding box center [147, 242] width 14 height 14
click at [781, 368] on button "Update selection" at bounding box center [776, 360] width 96 height 24
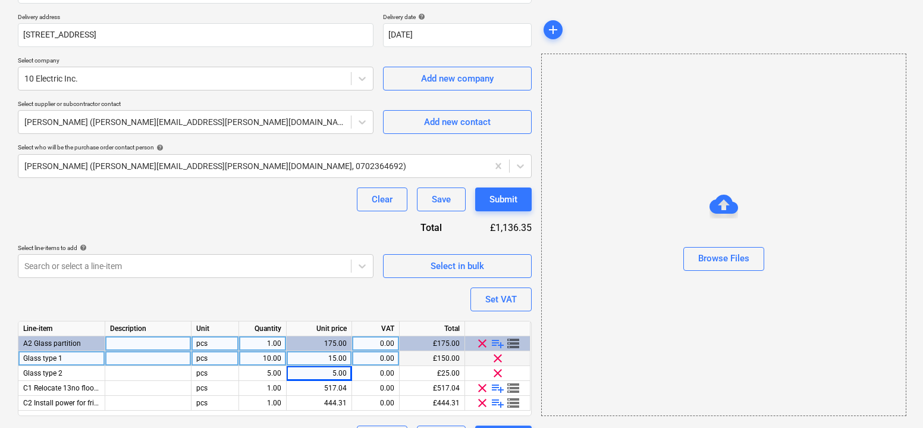
scroll to position [239, 0]
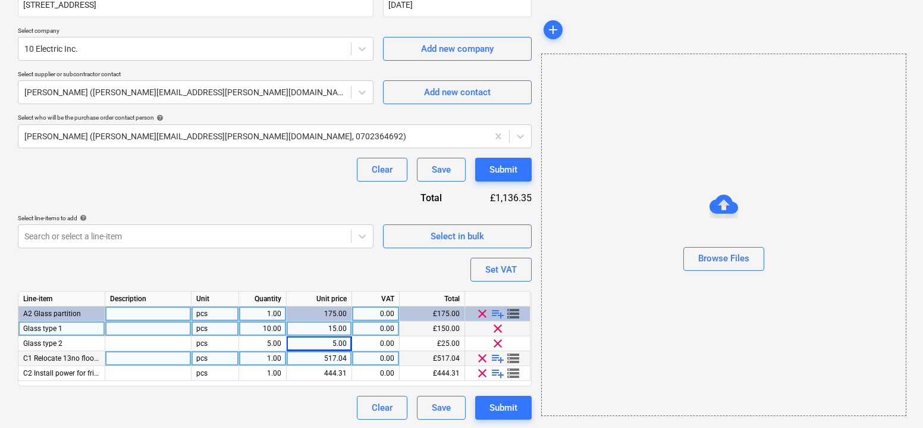
click at [480, 354] on span "clear" at bounding box center [482, 358] width 14 height 14
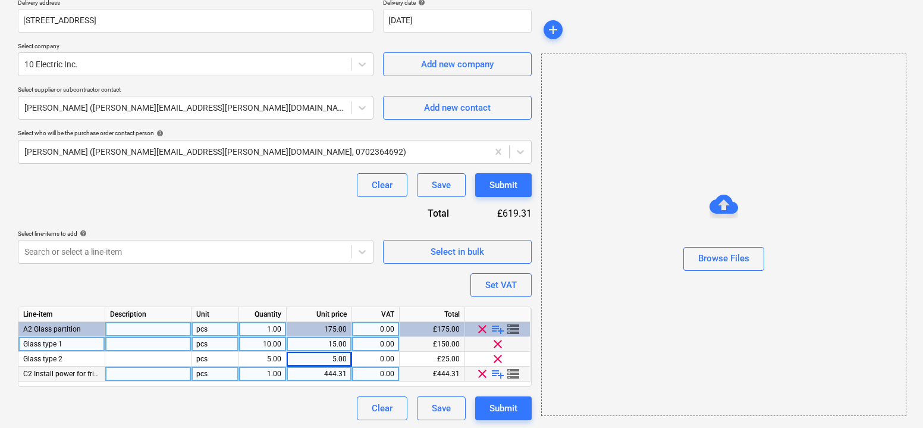
click at [481, 370] on span "clear" at bounding box center [482, 373] width 14 height 14
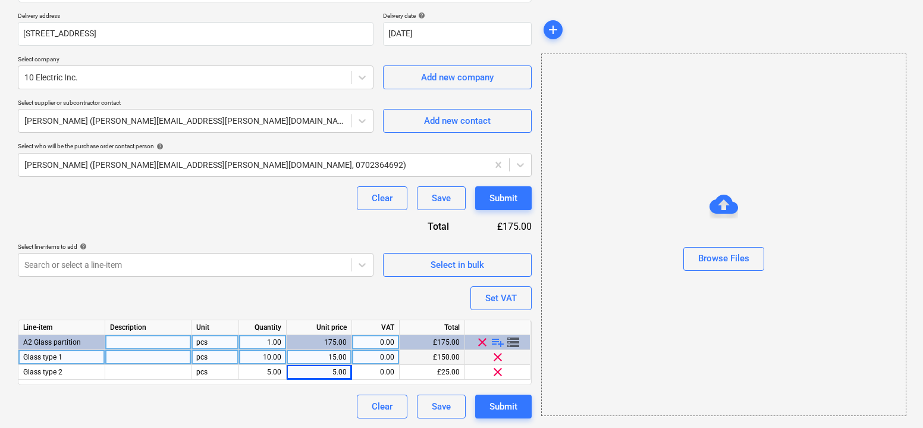
scroll to position [209, 0]
click at [376, 303] on div "Purchase order name help Purchase order lighting materials Purchase order refer…" at bounding box center [275, 153] width 514 height 531
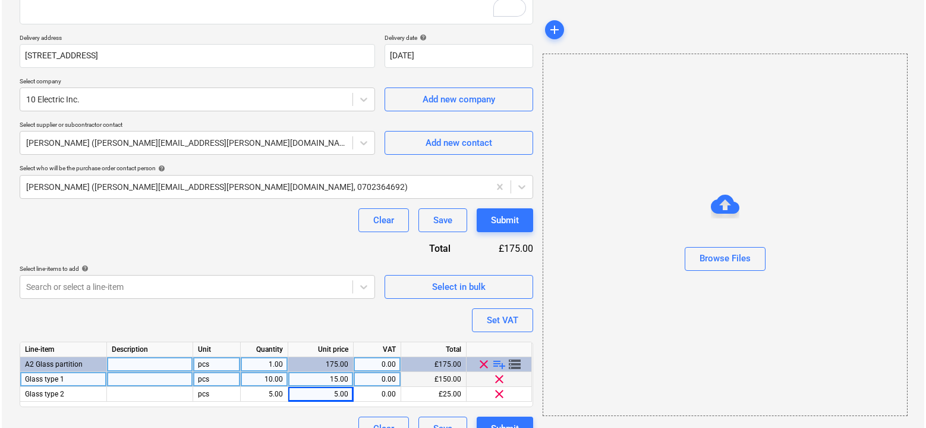
scroll to position [205, 0]
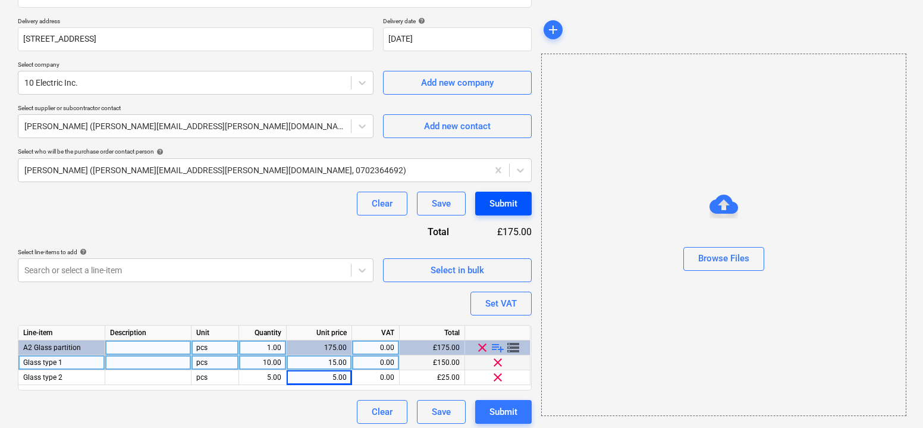
click at [499, 204] on div "Submit" at bounding box center [503, 203] width 28 height 15
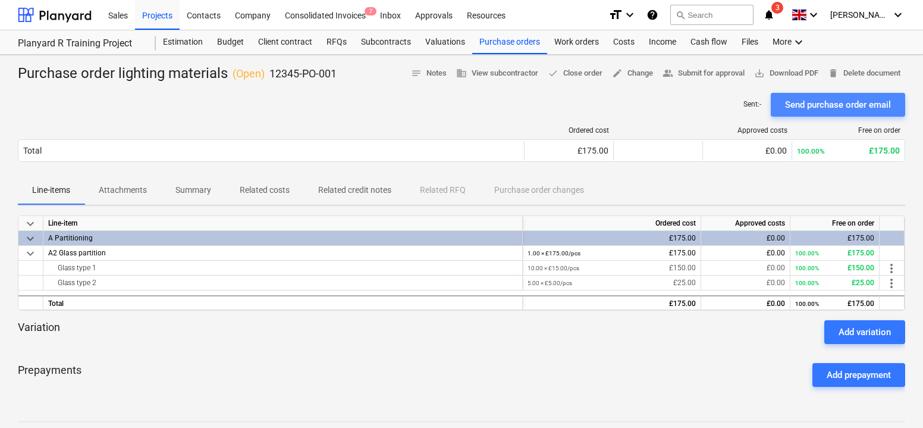
click at [803, 99] on div "Send purchase order email" at bounding box center [838, 104] width 106 height 15
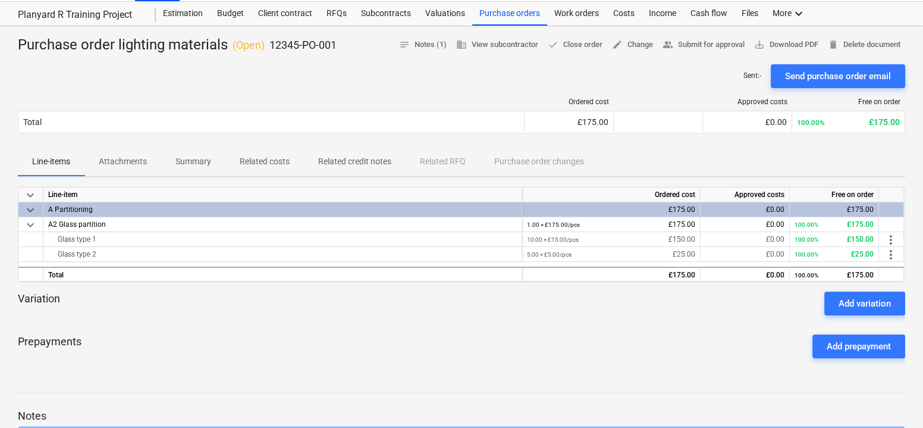
scroll to position [28, 0]
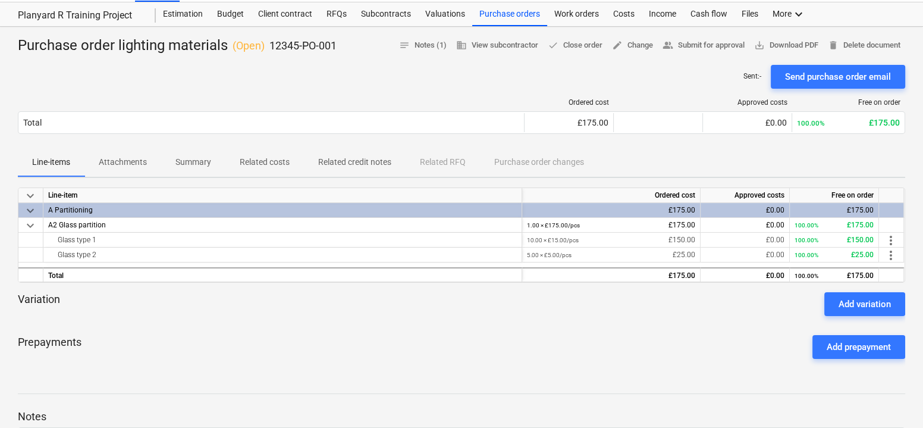
click at [621, 68] on div "Sent : - Send purchase order email" at bounding box center [461, 77] width 887 height 24
click at [625, 46] on span "edit Change" at bounding box center [632, 46] width 41 height 14
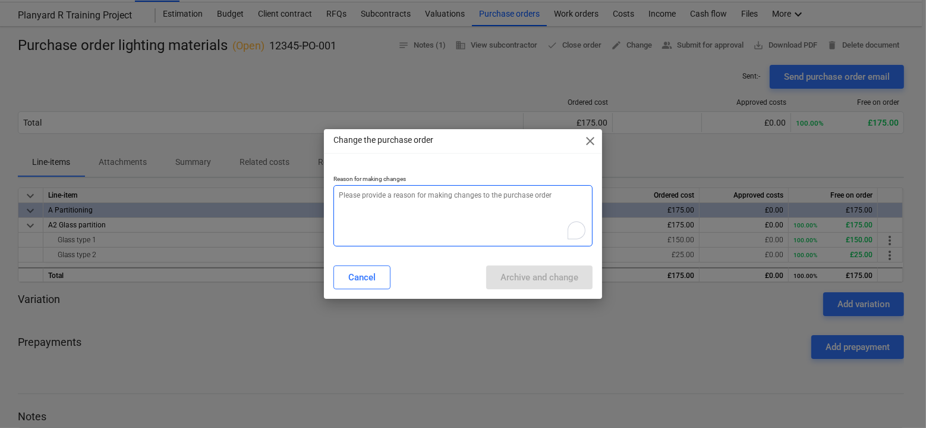
click at [404, 188] on textarea "To enrich screen reader interactions, please activate Accessibility in Grammarl…" at bounding box center [463, 215] width 259 height 61
type textarea "x"
type textarea "A"
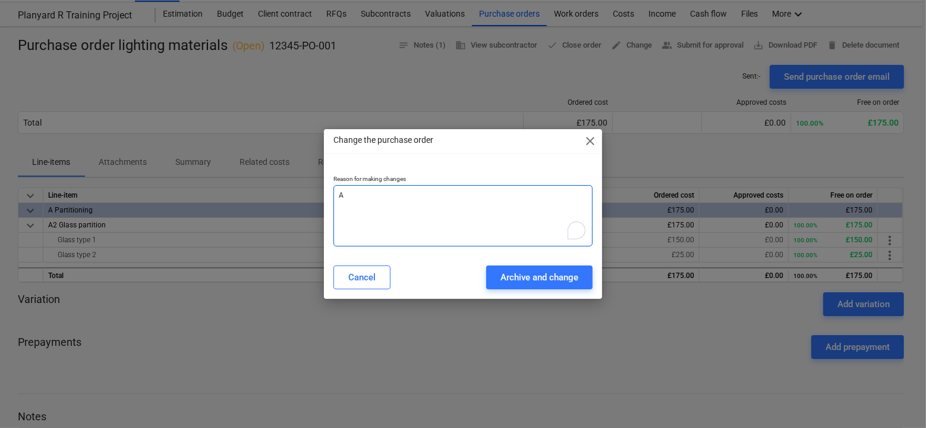
type textarea "x"
type textarea "Adi"
type textarea "x"
type textarea "Adid"
type textarea "x"
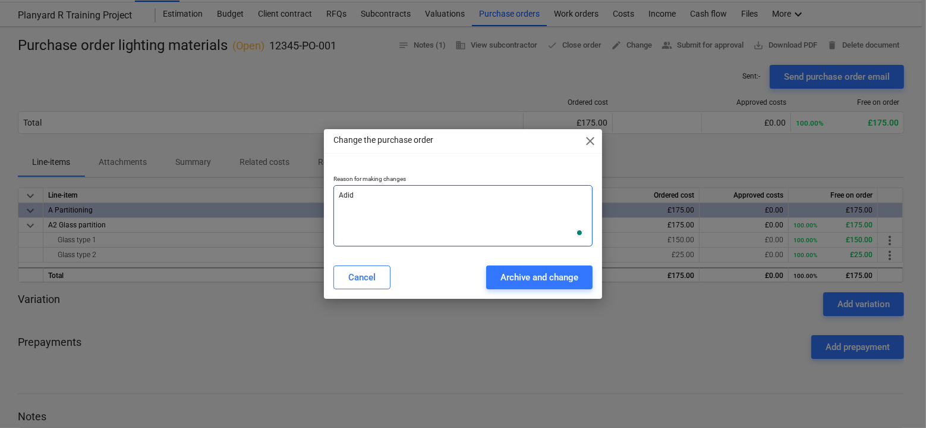
type textarea "Adi"
type textarea "x"
type textarea "Ad"
type textarea "x"
type textarea "Add"
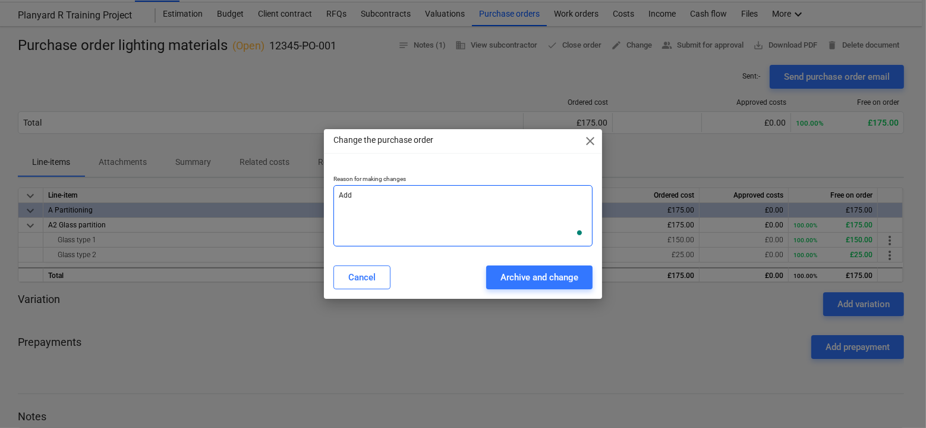
type textarea "x"
type textarea "Addi"
type textarea "x"
type textarea "Addita"
type textarea "x"
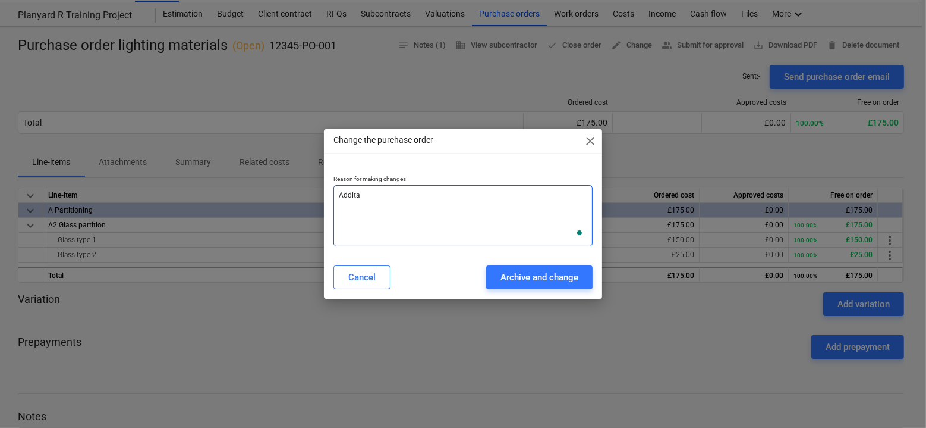
type textarea "Additao"
type textarea "x"
type textarea "Additaoin"
type textarea "x"
type textarea "Additaoi"
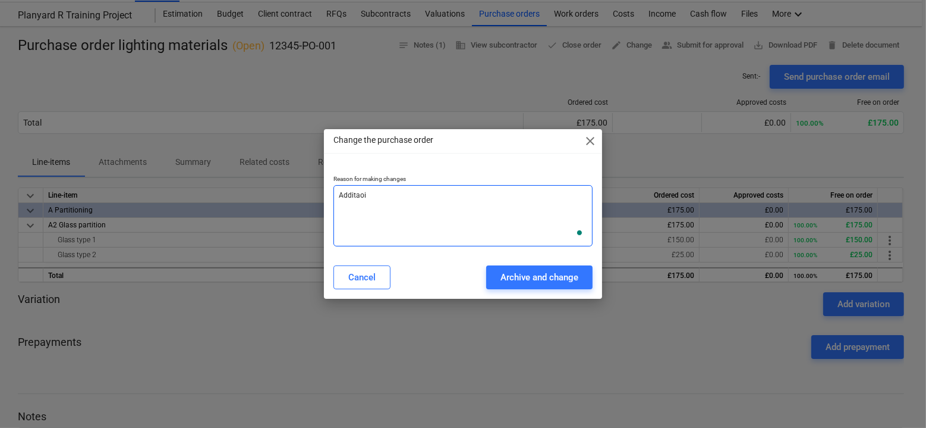
type textarea "x"
type textarea "Additao"
type textarea "x"
type textarea "Addita"
type textarea "x"
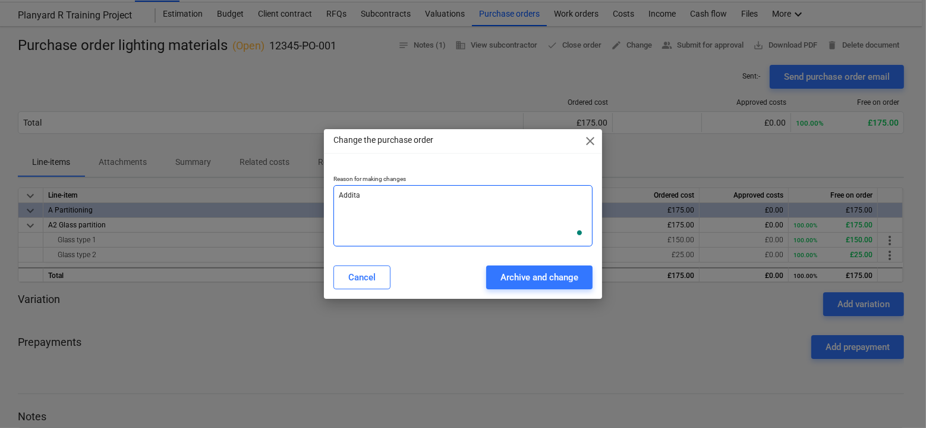
type textarea "Addit"
type textarea "x"
type textarea "[PERSON_NAME]"
type textarea "x"
type textarea "Additio"
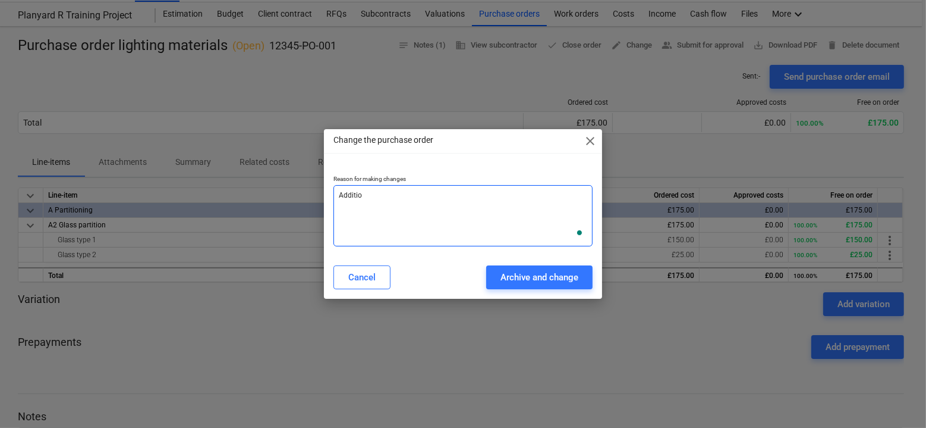
type textarea "x"
type textarea "Addition"
type textarea "x"
type textarea "Additiona"
type textarea "x"
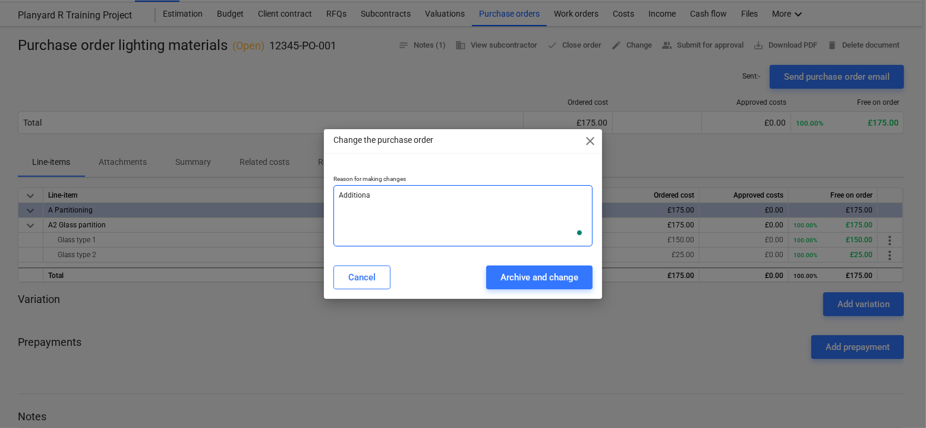
type textarea "Additional"
type textarea "x"
type textarea "Additional"
type textarea "x"
type textarea "Additional i"
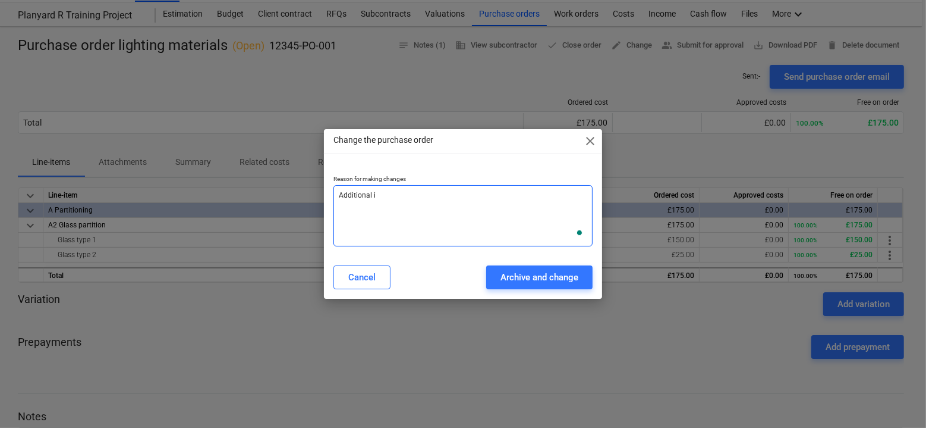
type textarea "x"
type textarea "Additional it"
type textarea "x"
type textarea "Additional ite"
type textarea "x"
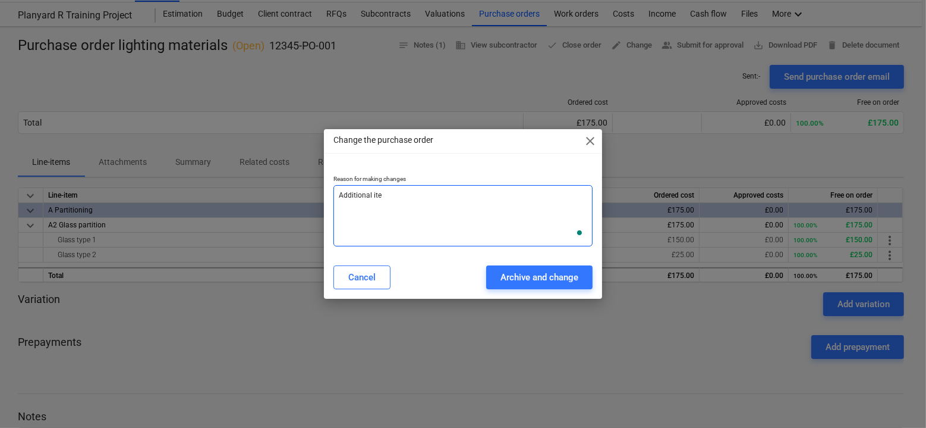
type textarea "Additional item"
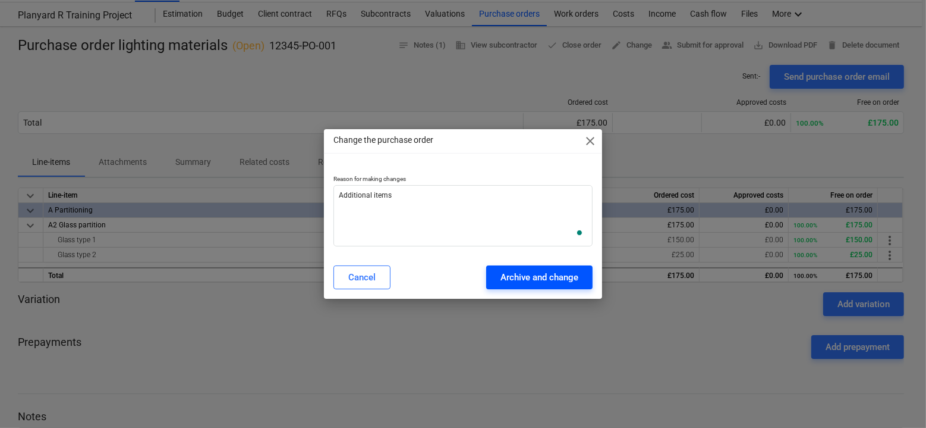
click at [517, 288] on button "Archive and change" at bounding box center [539, 277] width 106 height 24
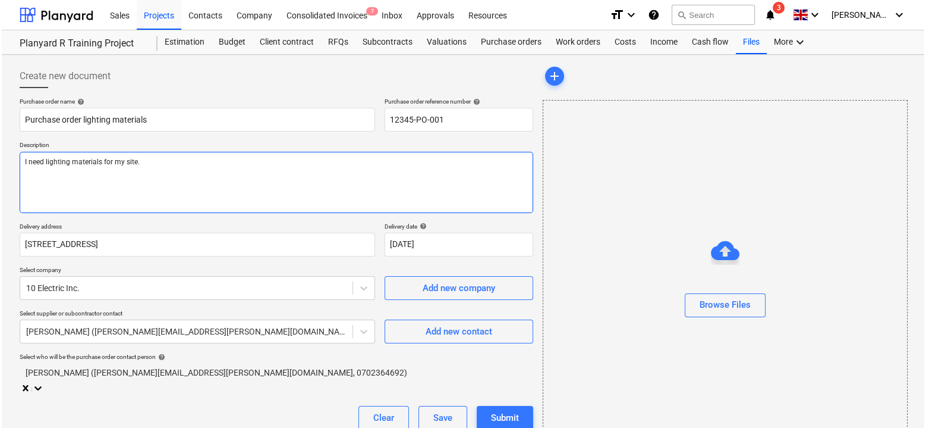
scroll to position [178, 0]
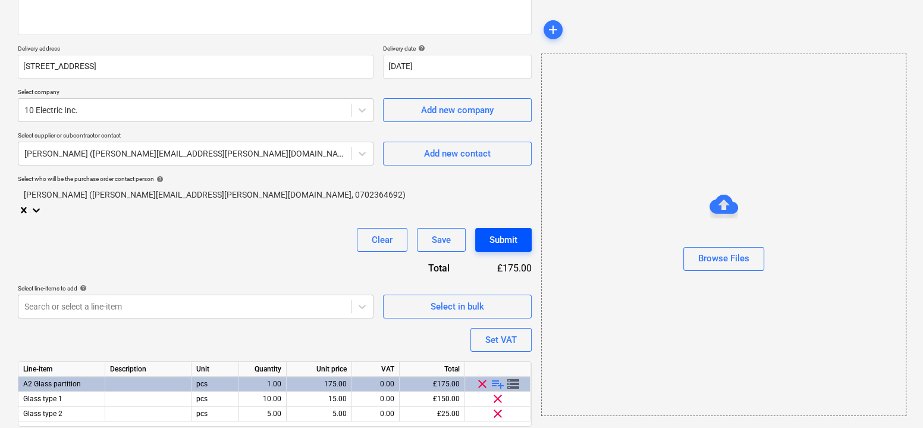
click at [508, 236] on div "Submit" at bounding box center [503, 239] width 28 height 15
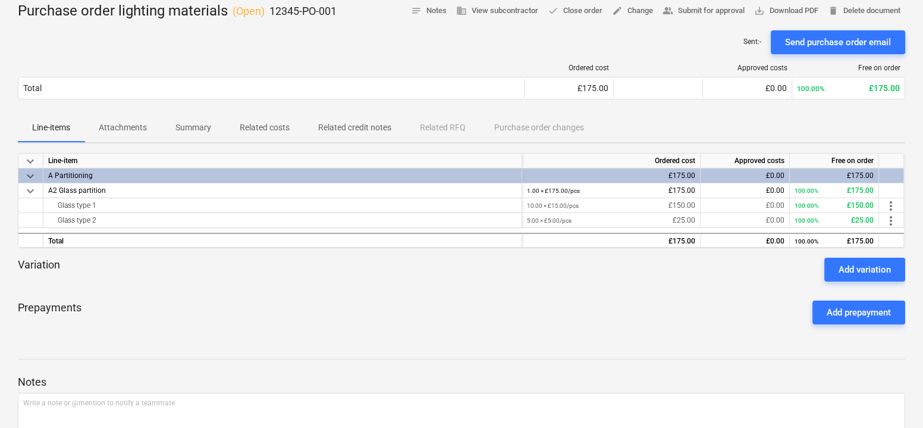
scroll to position [84, 0]
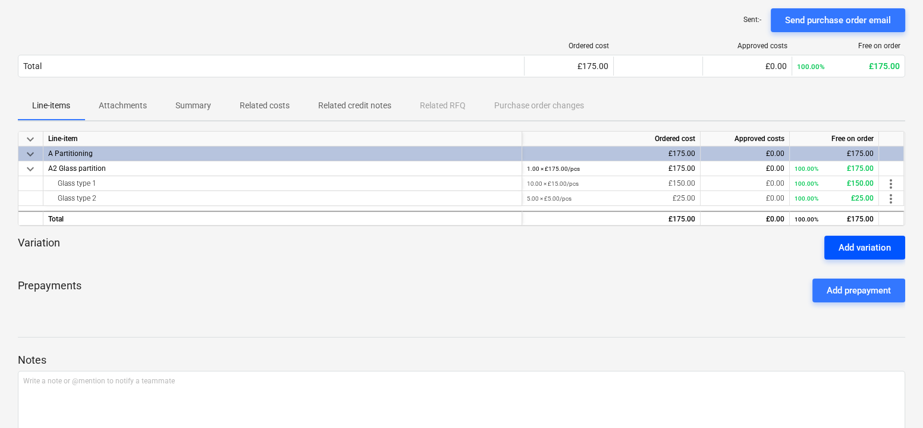
click at [858, 245] on div "Add variation" at bounding box center [864, 247] width 52 height 15
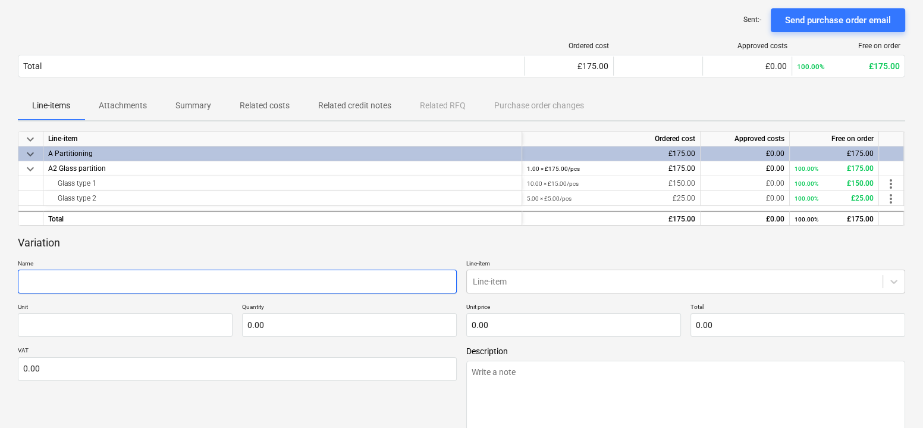
click at [376, 290] on input "text" at bounding box center [237, 281] width 439 height 24
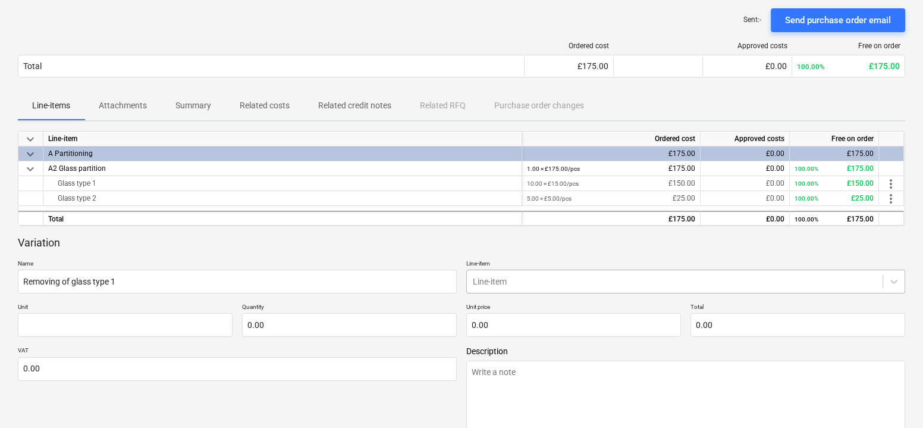
click at [534, 280] on body "Sales Projects Contacts Company Consolidated Invoices 7 Inbox Approvals Resourc…" at bounding box center [461, 130] width 923 height 428
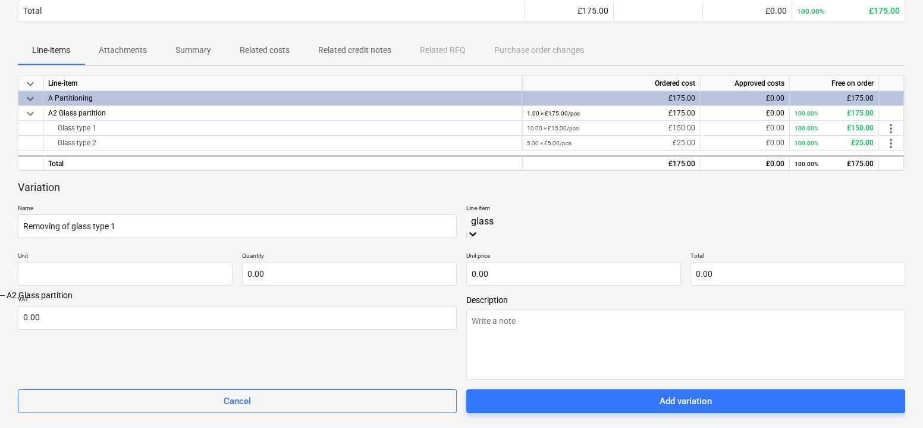
click at [526, 290] on div "-- A2 Glass partition" at bounding box center [461, 295] width 923 height 10
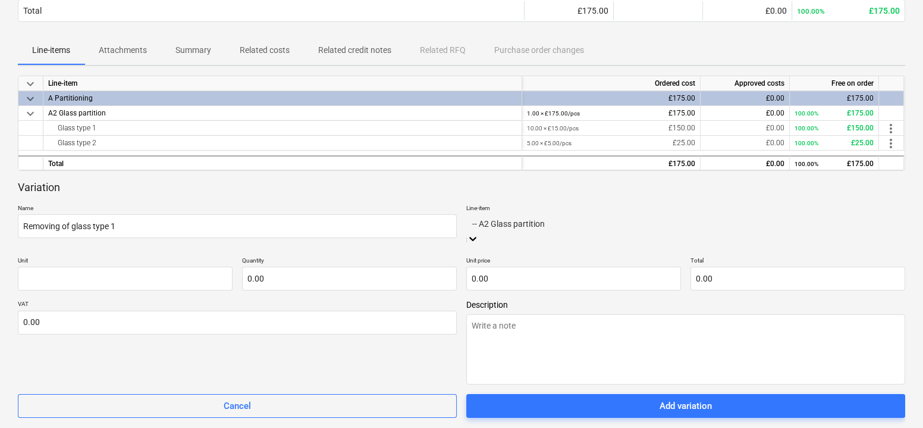
click at [345, 256] on p "Quantity" at bounding box center [349, 261] width 215 height 10
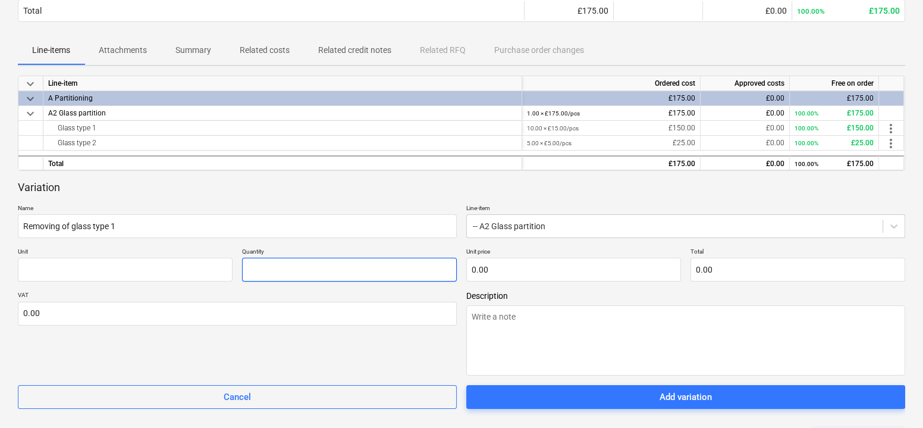
click at [324, 268] on input "text" at bounding box center [349, 269] width 215 height 24
click at [281, 204] on p "Name" at bounding box center [237, 209] width 439 height 10
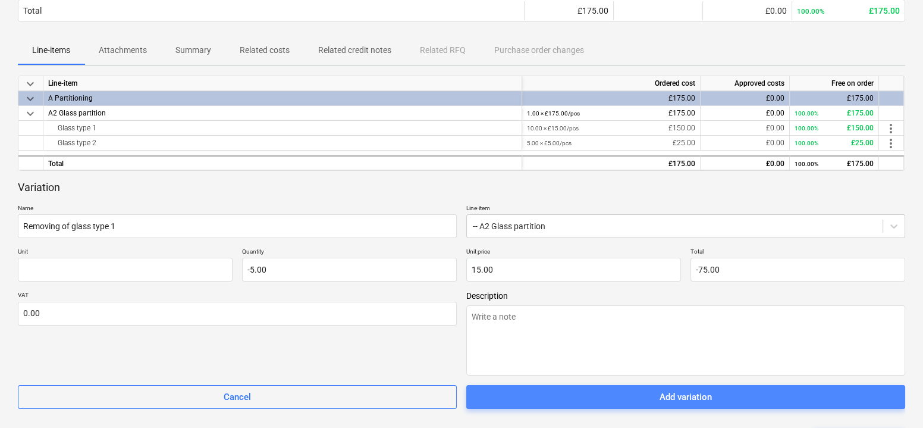
click at [525, 394] on span "Add variation" at bounding box center [685, 396] width 410 height 15
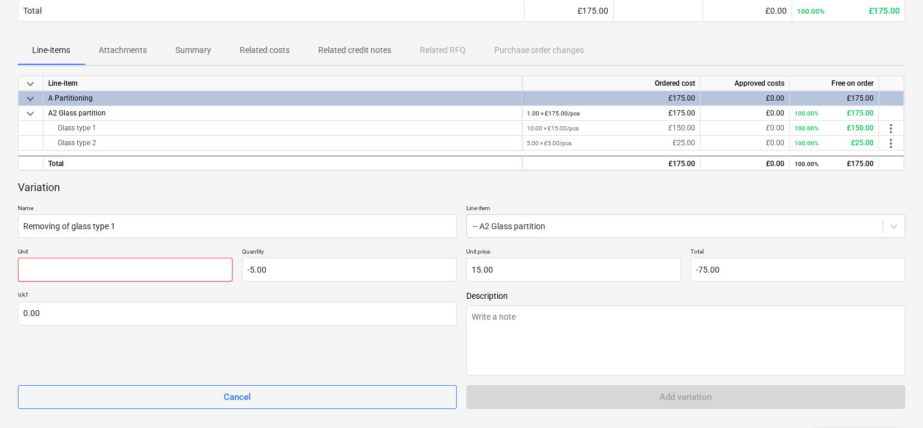
click at [180, 262] on input "text" at bounding box center [125, 269] width 215 height 24
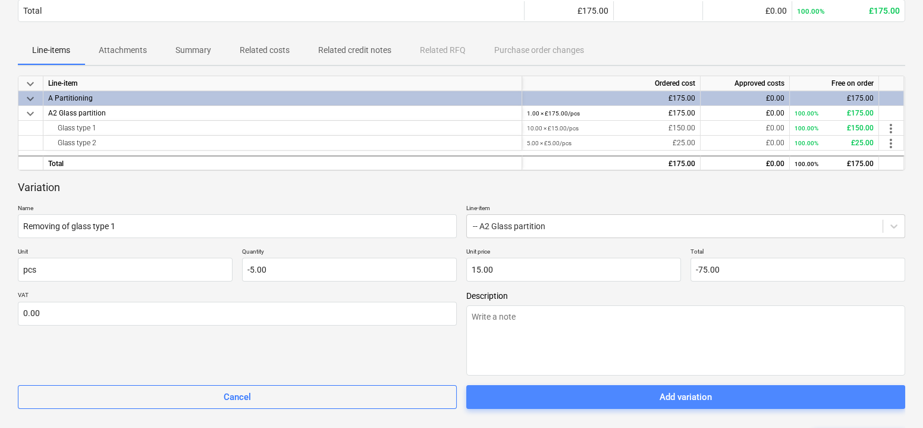
click at [497, 398] on span "Add variation" at bounding box center [685, 396] width 410 height 15
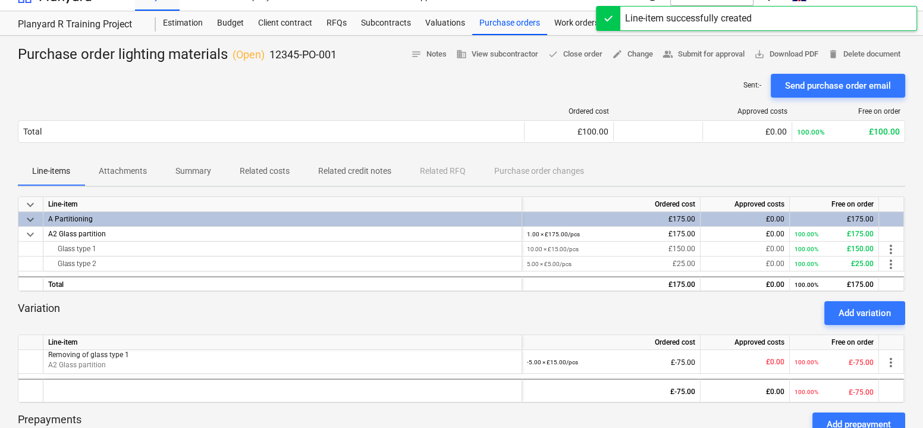
scroll to position [0, 0]
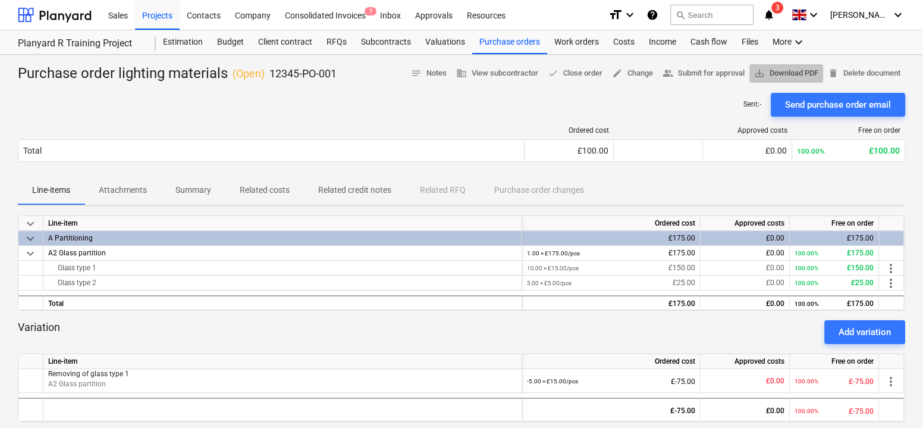
click at [775, 71] on span "save_alt Download PDF" at bounding box center [786, 74] width 64 height 14
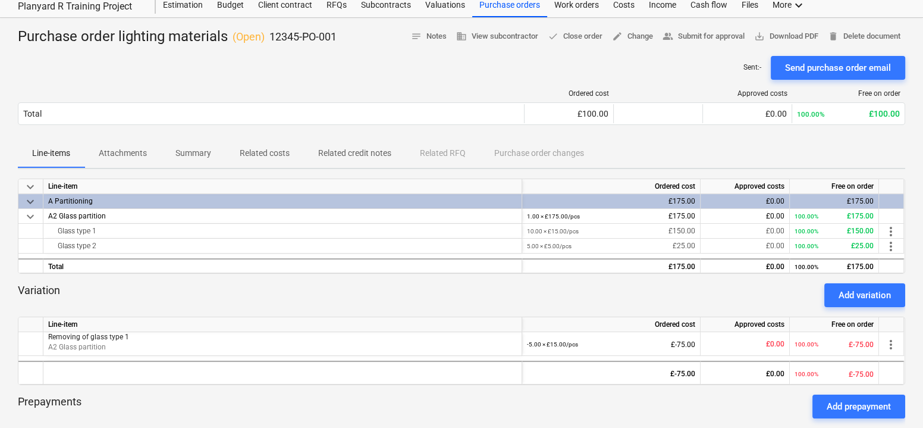
scroll to position [34, 0]
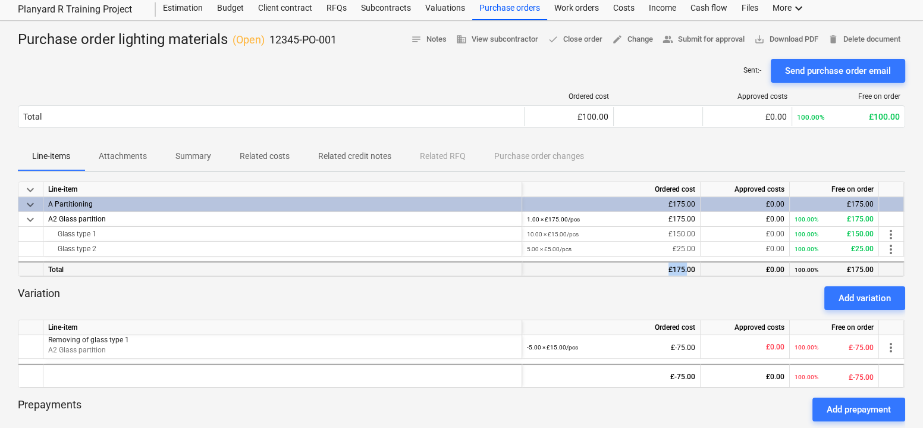
drag, startPoint x: 669, startPoint y: 271, endPoint x: 687, endPoint y: 271, distance: 18.4
click at [687, 271] on div "£175.00" at bounding box center [611, 269] width 168 height 15
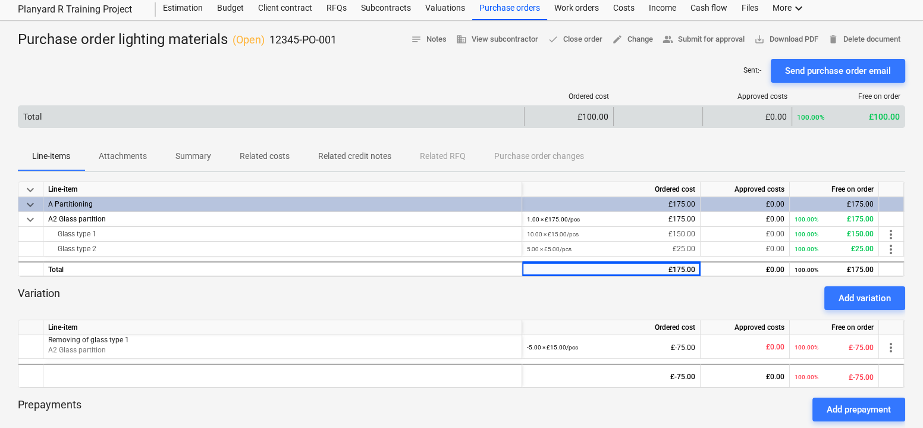
scroll to position [0, 0]
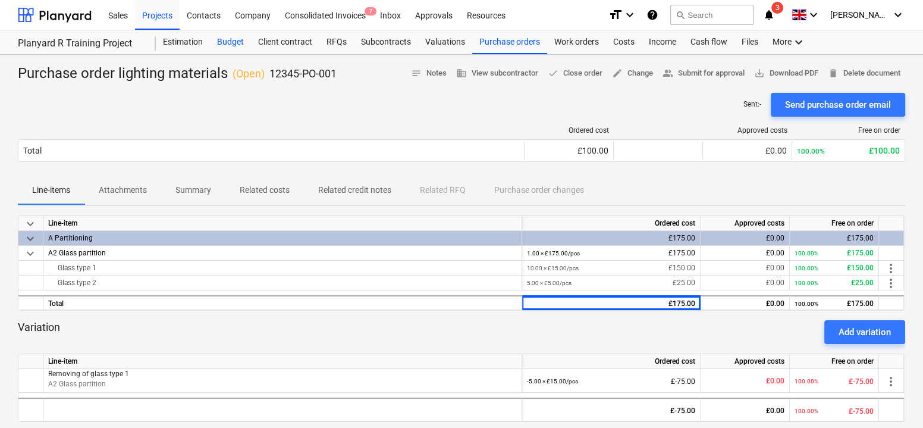
click at [233, 40] on div "Budget" at bounding box center [230, 42] width 41 height 24
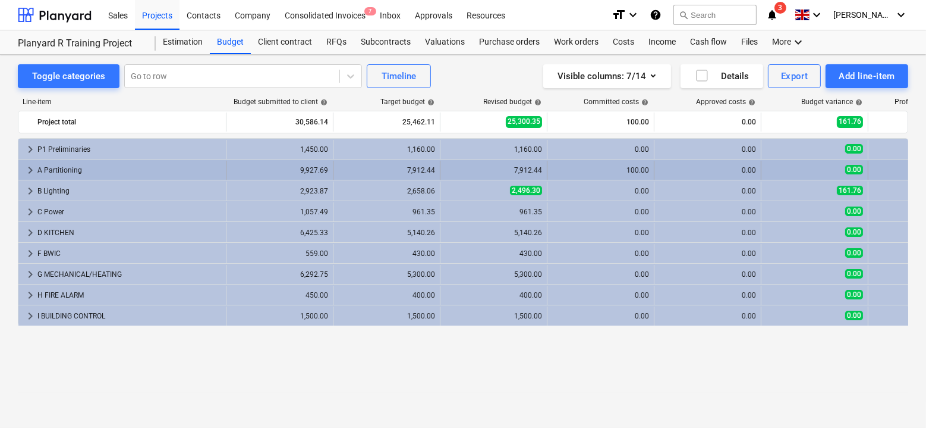
click at [27, 169] on span "keyboard_arrow_right" at bounding box center [30, 170] width 14 height 14
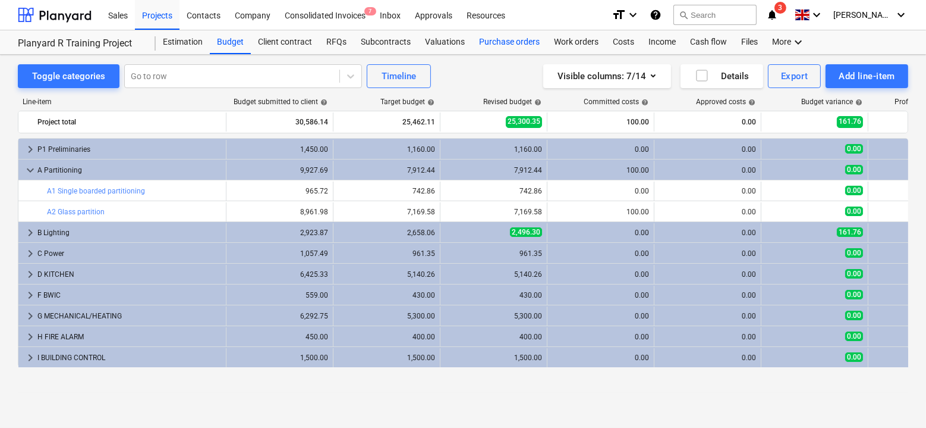
click at [513, 39] on div "Purchase orders" at bounding box center [509, 42] width 75 height 24
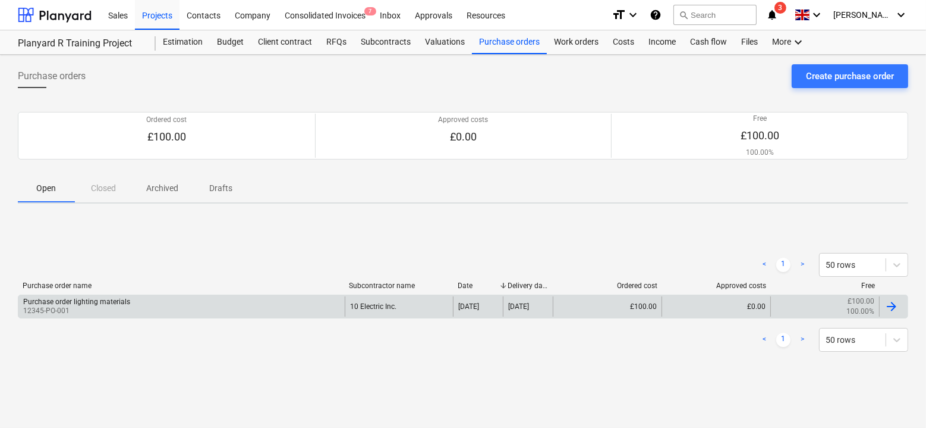
click at [453, 301] on div "[DATE]" at bounding box center [478, 306] width 50 height 20
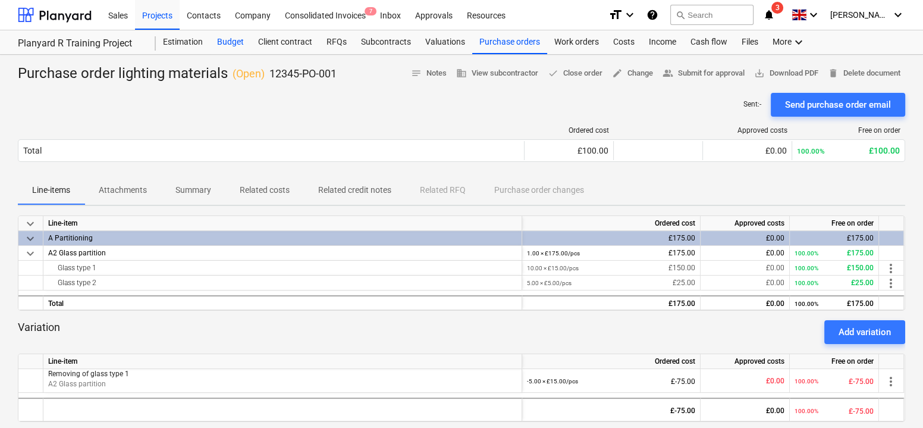
click at [234, 48] on div "Budget" at bounding box center [230, 42] width 41 height 24
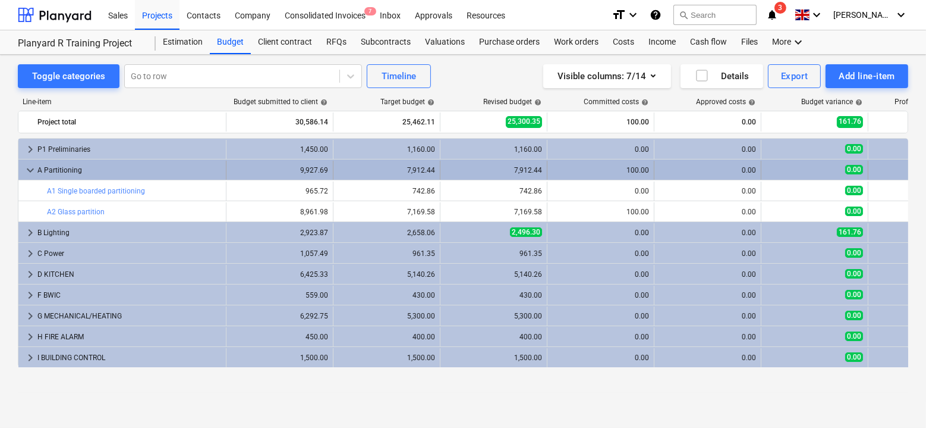
click at [24, 163] on span "keyboard_arrow_down" at bounding box center [30, 170] width 14 height 14
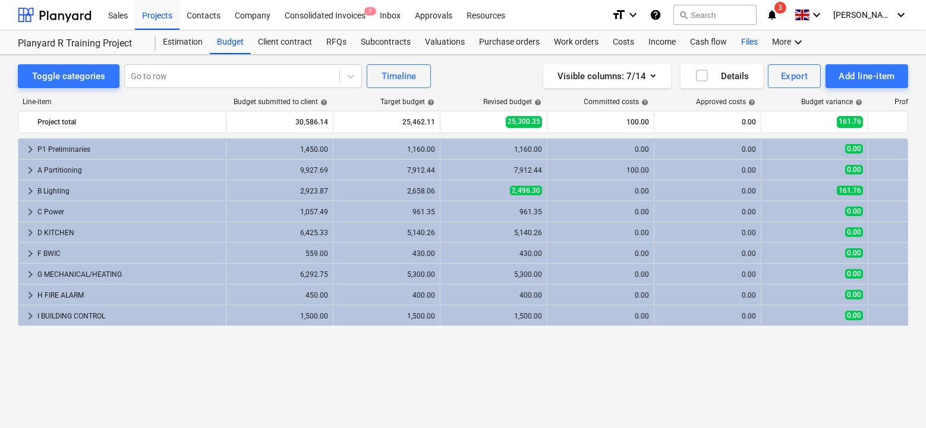
click at [747, 48] on div "Files" at bounding box center [749, 42] width 31 height 24
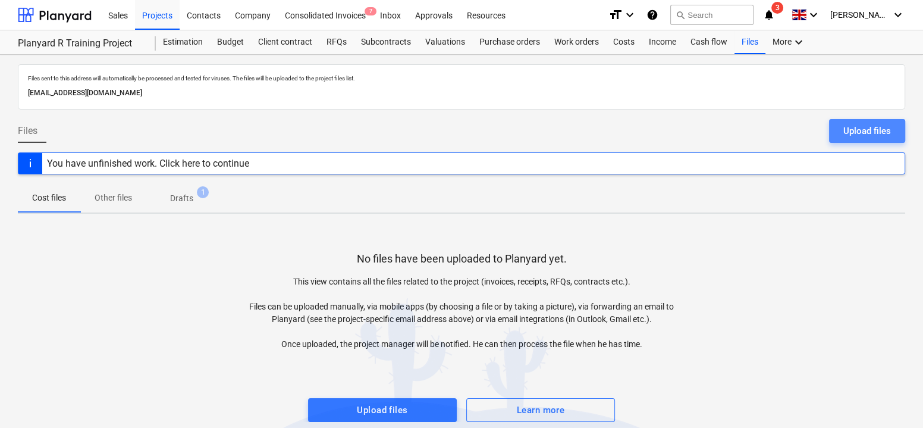
click at [842, 137] on button "Upload files" at bounding box center [867, 131] width 76 height 24
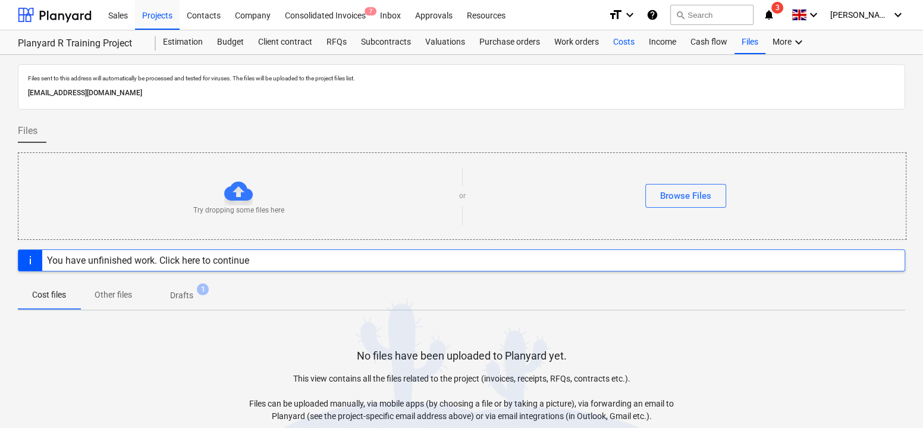
click at [627, 40] on div "Costs" at bounding box center [624, 42] width 36 height 24
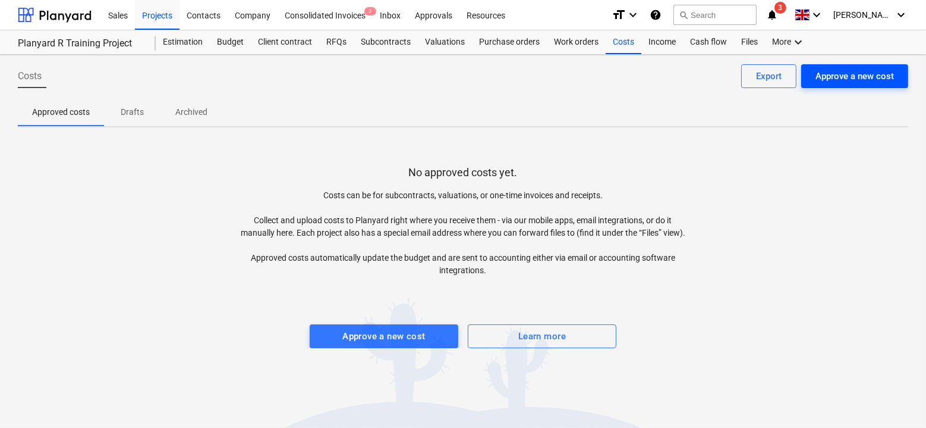
click at [822, 70] on div "Approve a new cost" at bounding box center [855, 75] width 78 height 15
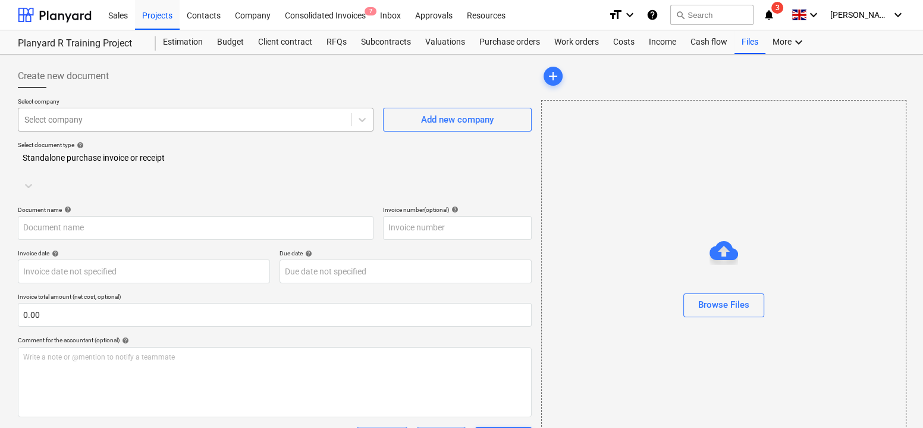
scroll to position [15, 0]
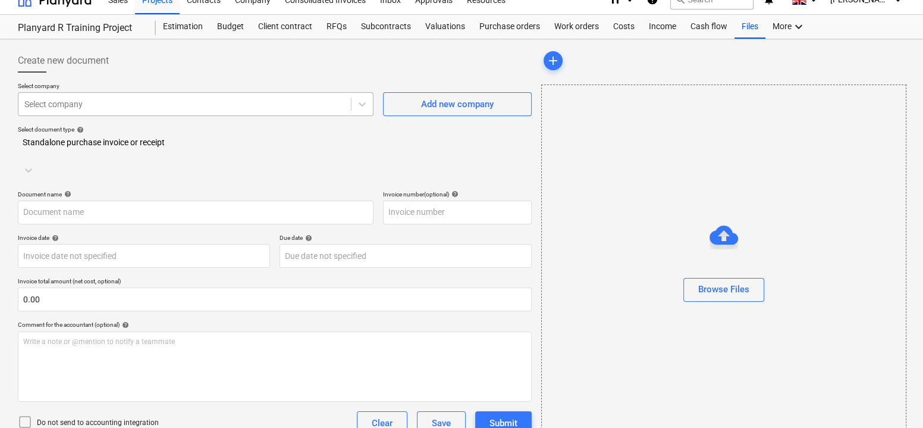
click at [204, 106] on div at bounding box center [184, 104] width 320 height 12
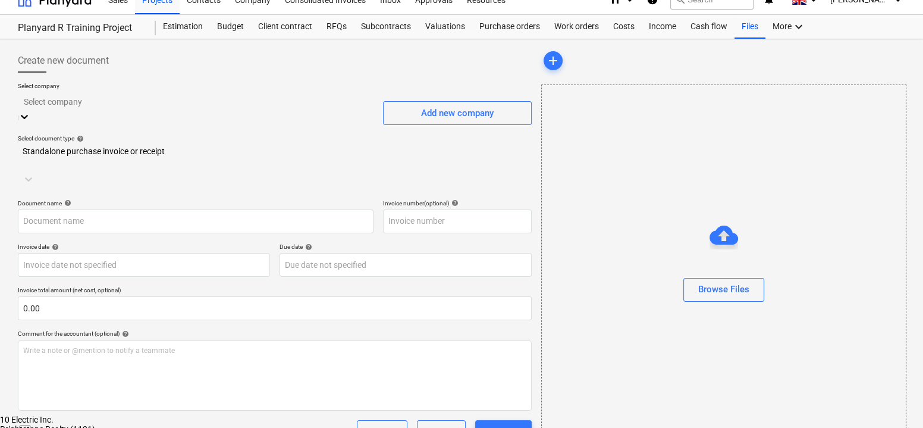
click at [180, 414] on div "10 Electric Inc." at bounding box center [461, 419] width 923 height 10
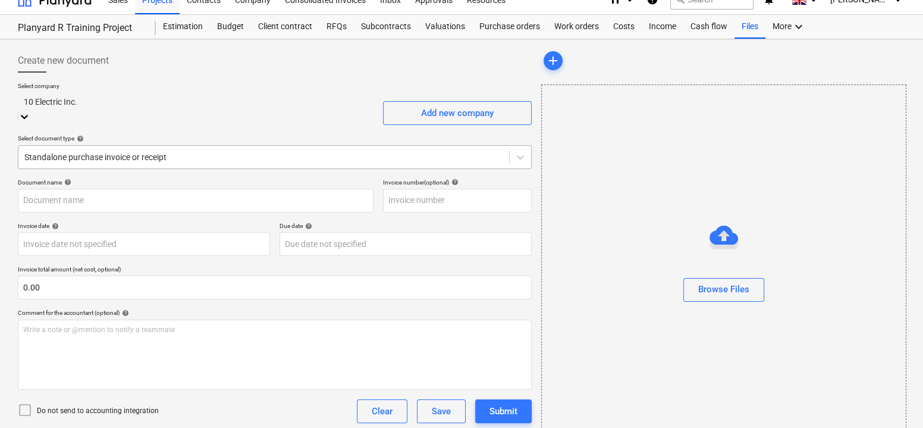
click at [181, 151] on div at bounding box center [263, 157] width 479 height 12
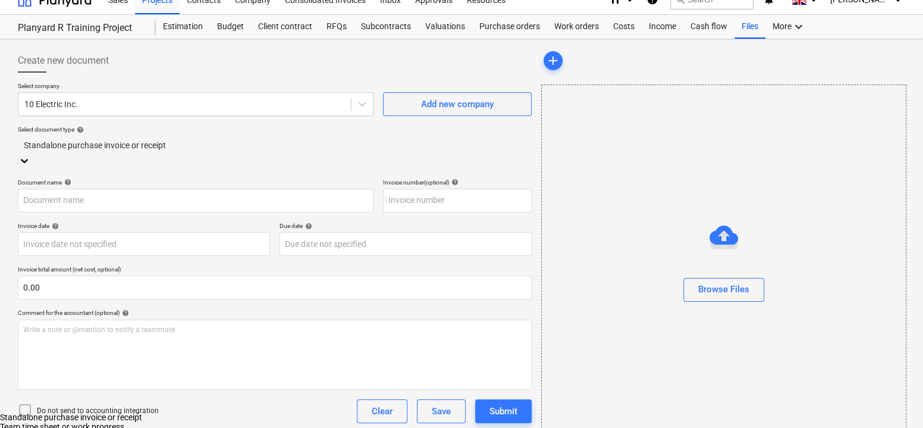
click at [141, 412] on div "Standalone purchase invoice or receipt" at bounding box center [461, 417] width 923 height 10
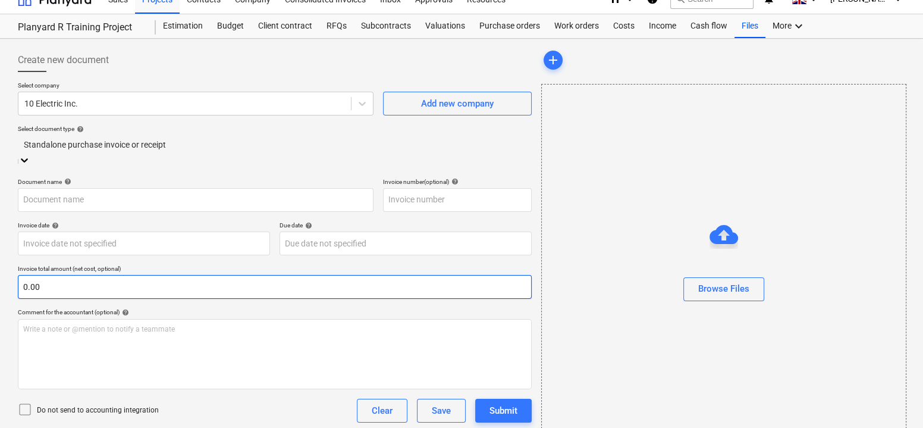
scroll to position [77, 0]
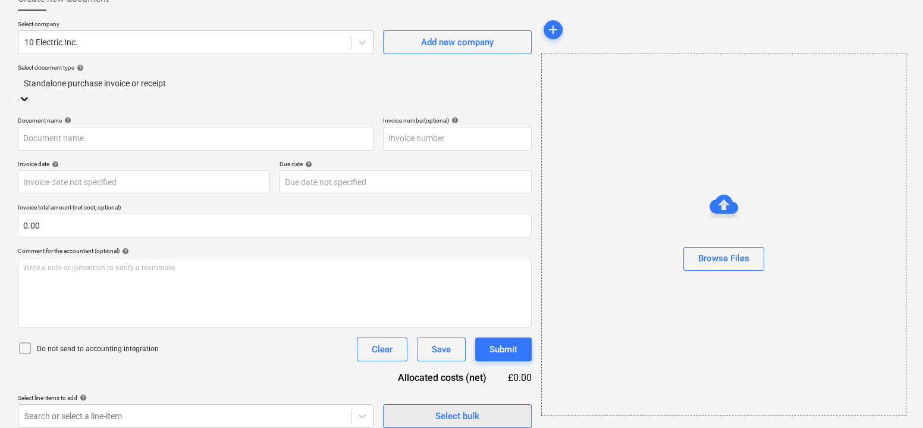
click at [416, 408] on span "Select bulk" at bounding box center [457, 415] width 119 height 15
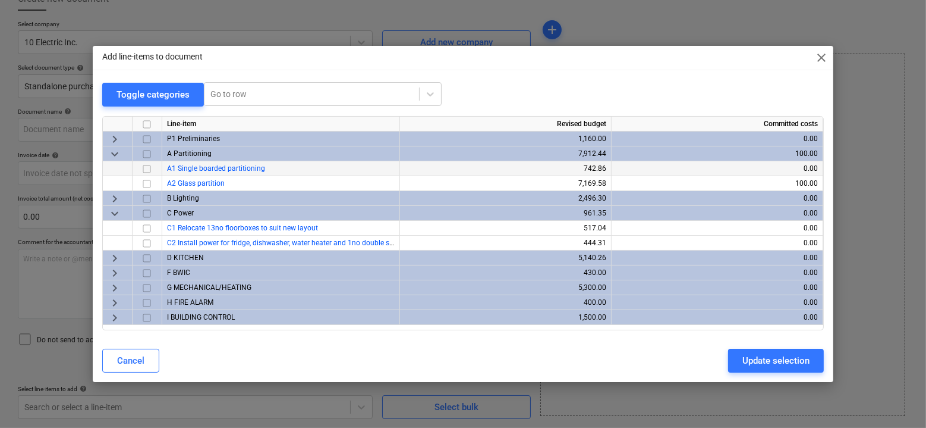
click at [151, 168] on input "checkbox" at bounding box center [147, 168] width 14 height 14
click at [752, 357] on div "Update selection" at bounding box center [776, 360] width 67 height 15
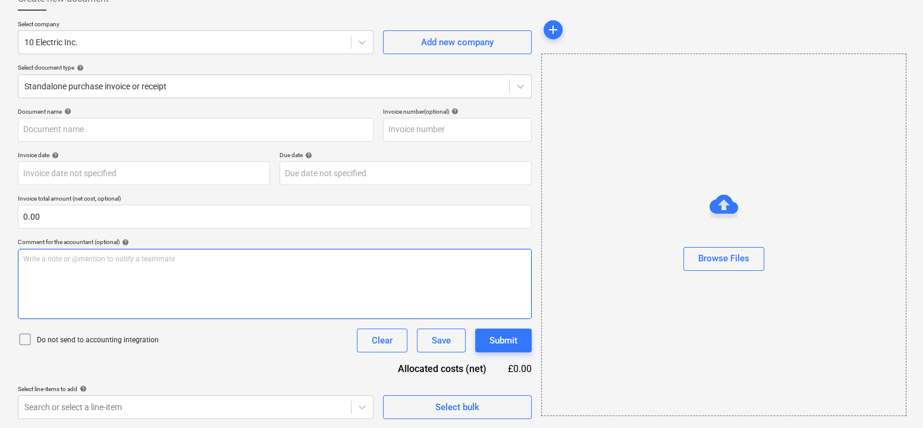
scroll to position [155, 0]
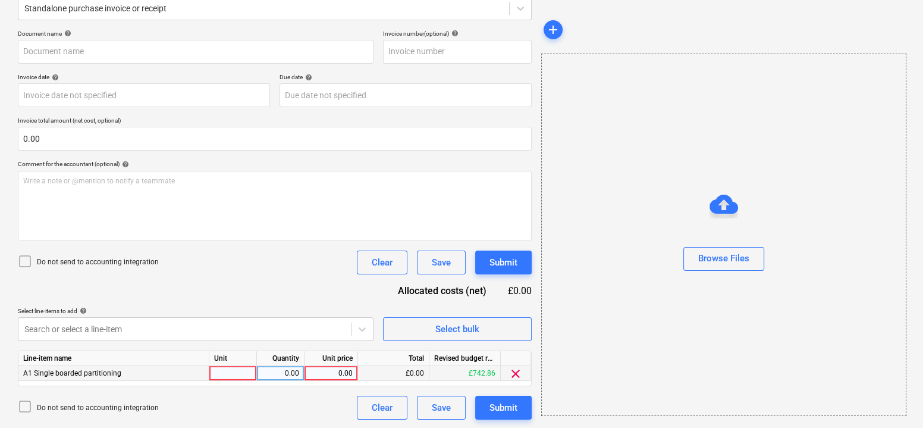
click at [332, 367] on div "0.00" at bounding box center [330, 373] width 43 height 15
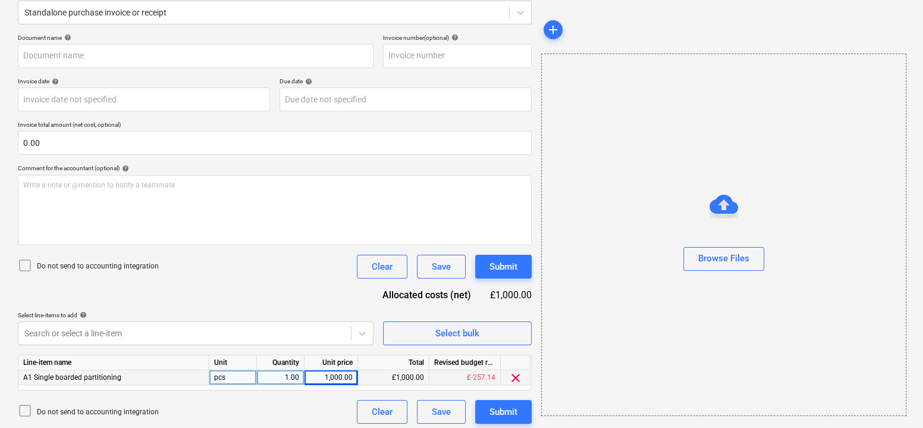
scroll to position [0, 0]
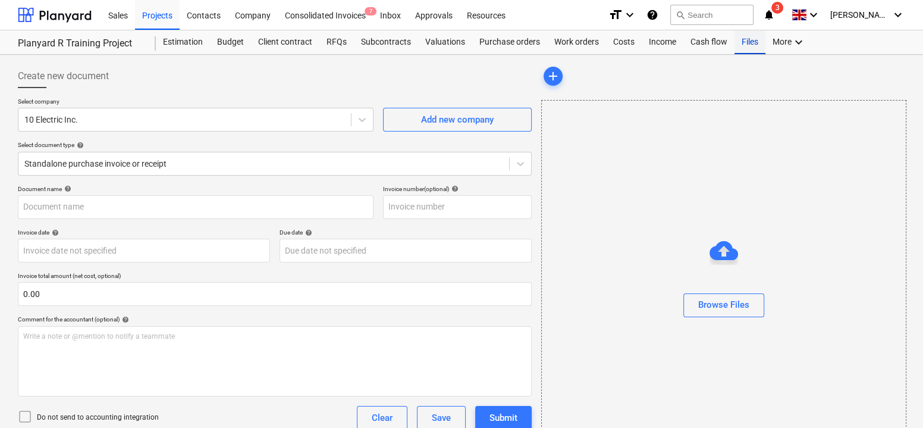
click at [746, 52] on div "Files" at bounding box center [749, 42] width 31 height 24
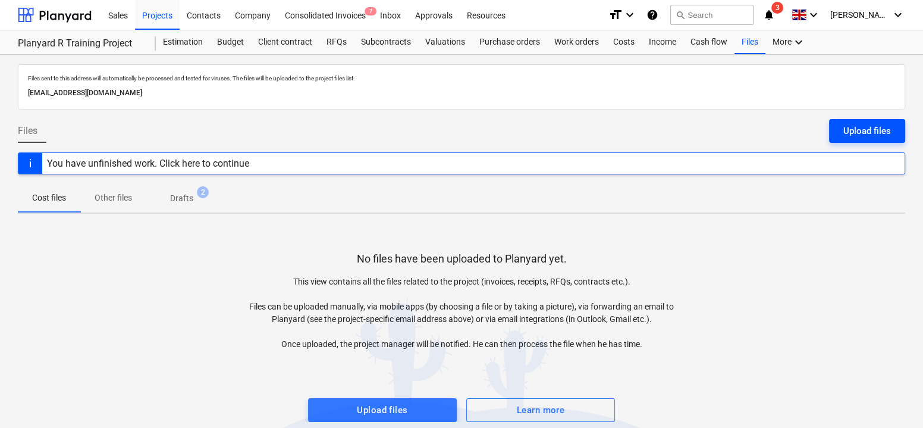
click at [838, 130] on button "Upload files" at bounding box center [867, 131] width 76 height 24
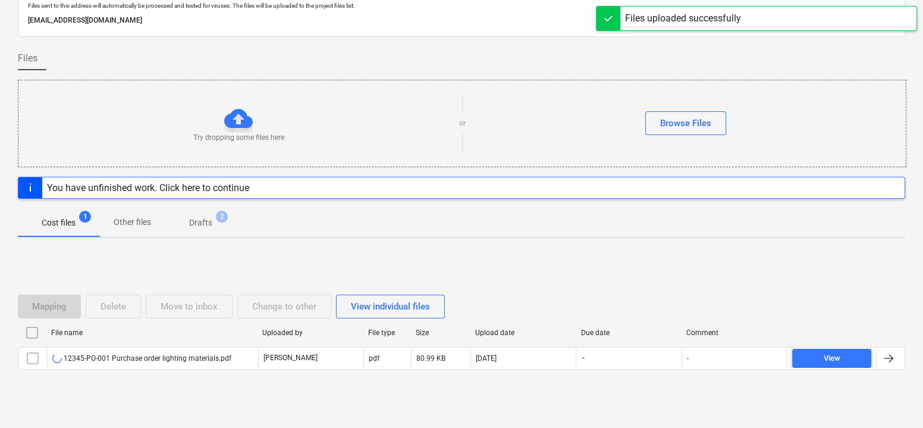
scroll to position [81, 0]
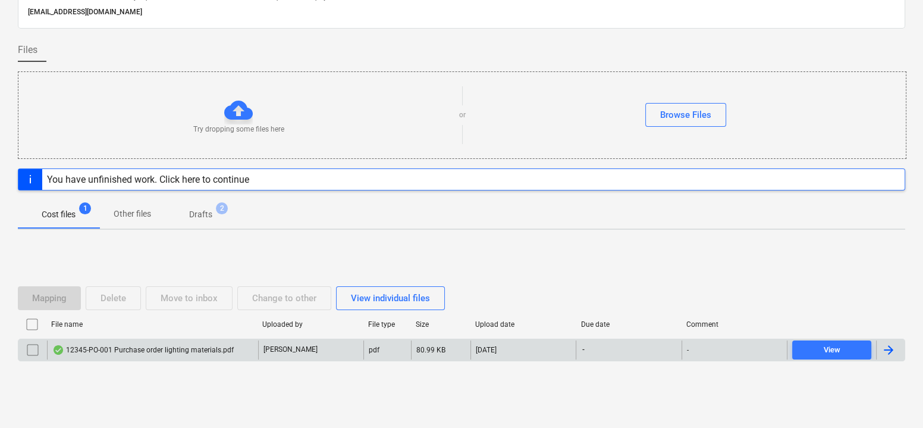
click at [96, 347] on div "12345-PO-001 Purchase order lighting materials.pdf" at bounding box center [142, 350] width 181 height 10
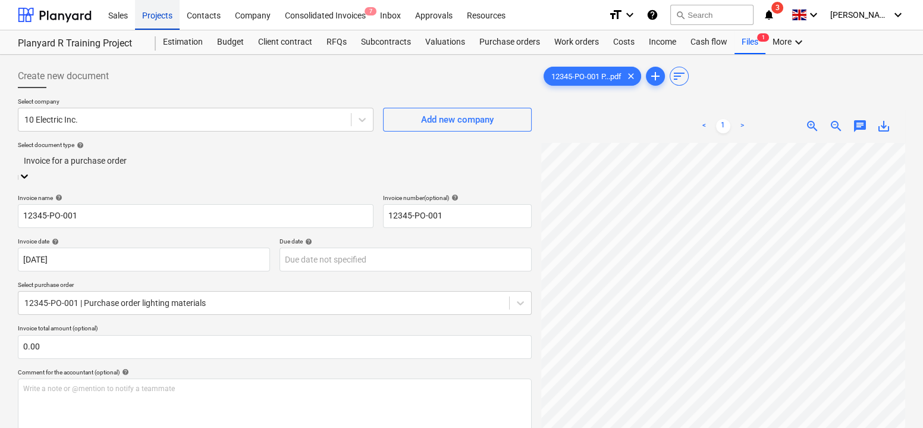
click at [158, 14] on div "Projects" at bounding box center [157, 14] width 45 height 30
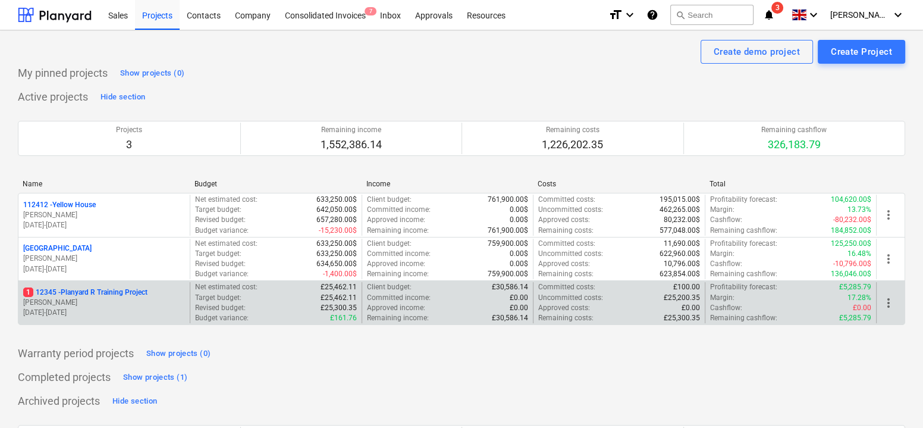
click at [63, 298] on p "[PERSON_NAME]" at bounding box center [104, 302] width 162 height 10
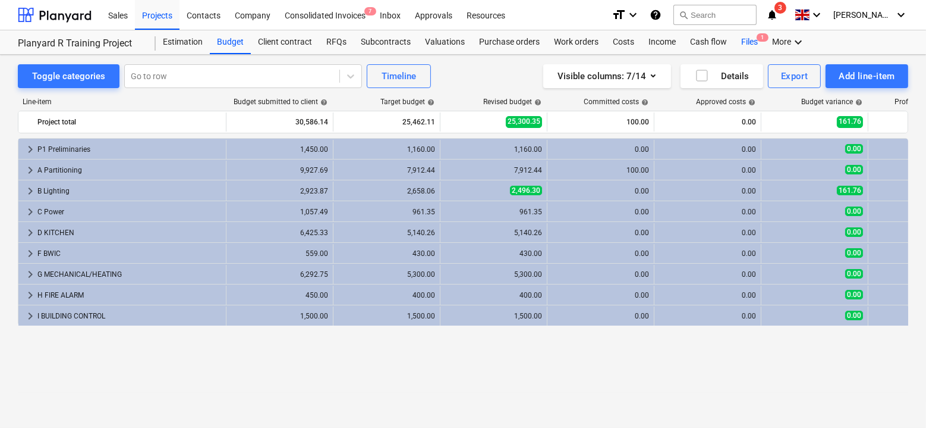
click at [752, 43] on div "Files 1" at bounding box center [749, 42] width 31 height 24
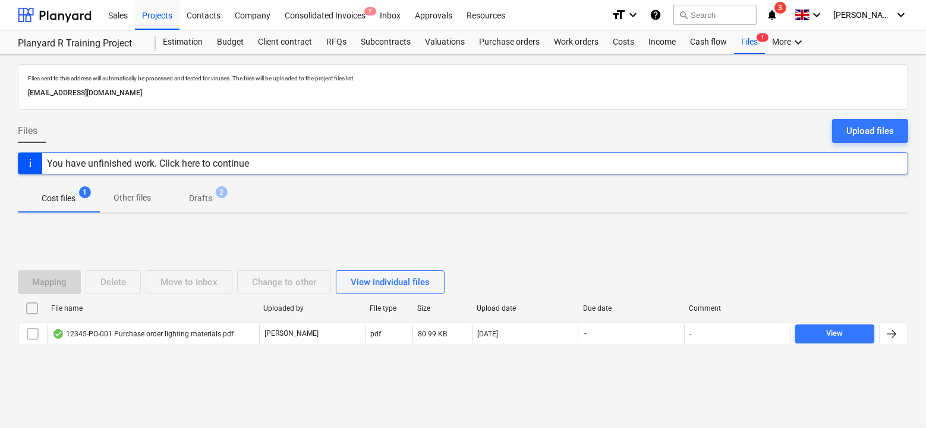
click at [194, 197] on p "Drafts" at bounding box center [200, 198] width 23 height 12
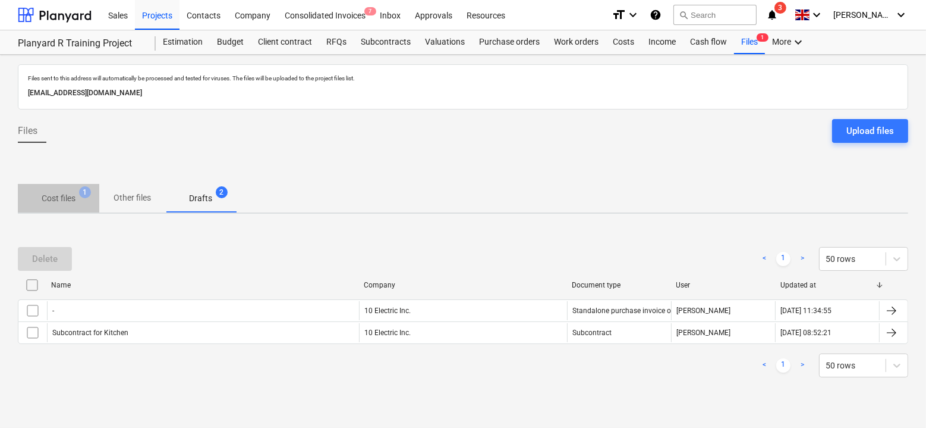
click at [65, 191] on span "Cost files 1" at bounding box center [58, 197] width 81 height 21
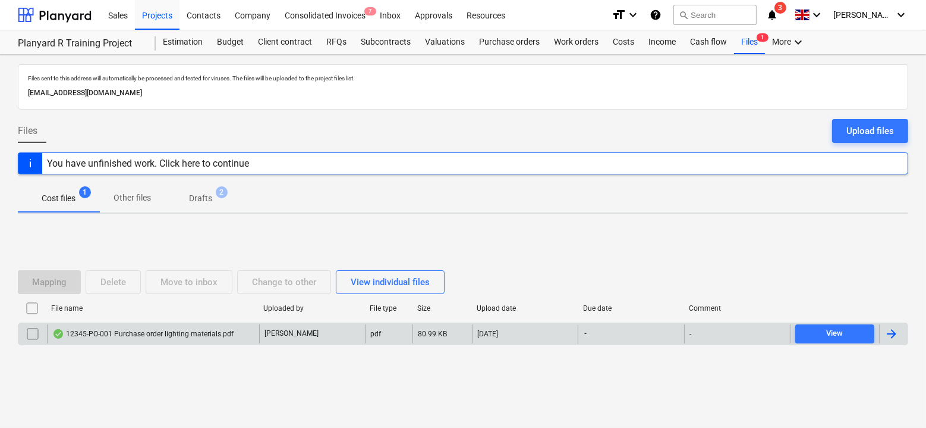
click at [83, 334] on div "12345-PO-001 Purchase order lighting materials.pdf" at bounding box center [142, 334] width 181 height 10
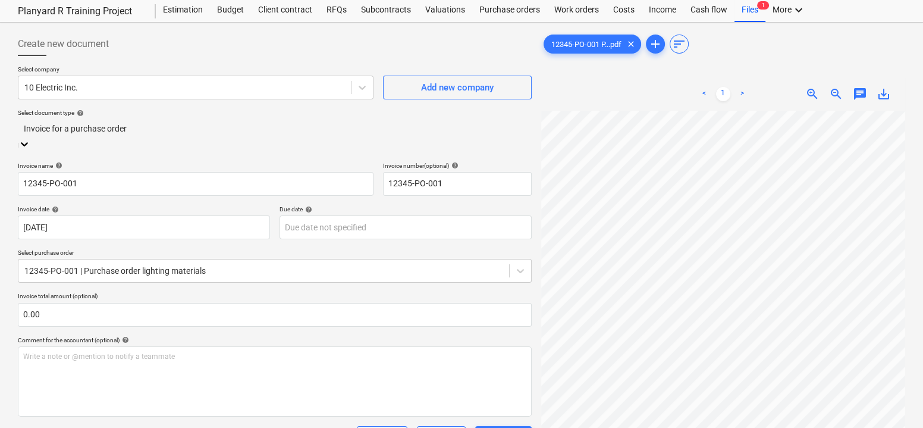
scroll to position [124, 0]
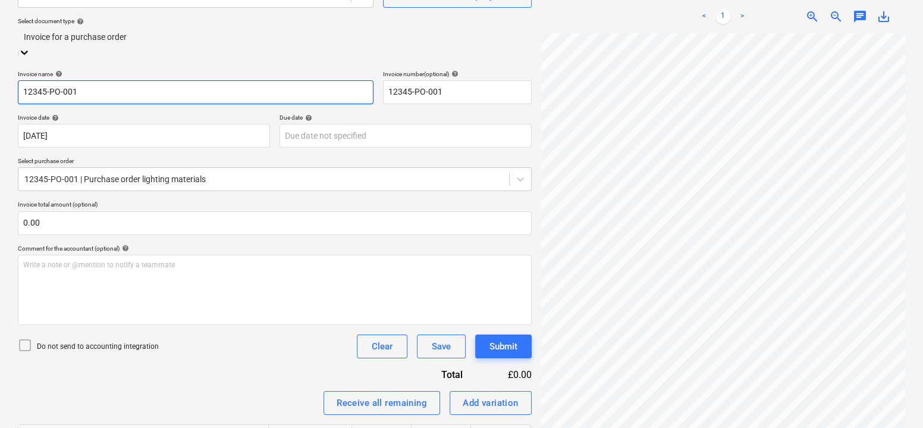
click at [92, 80] on input "12345-PO-001" at bounding box center [196, 92] width 356 height 24
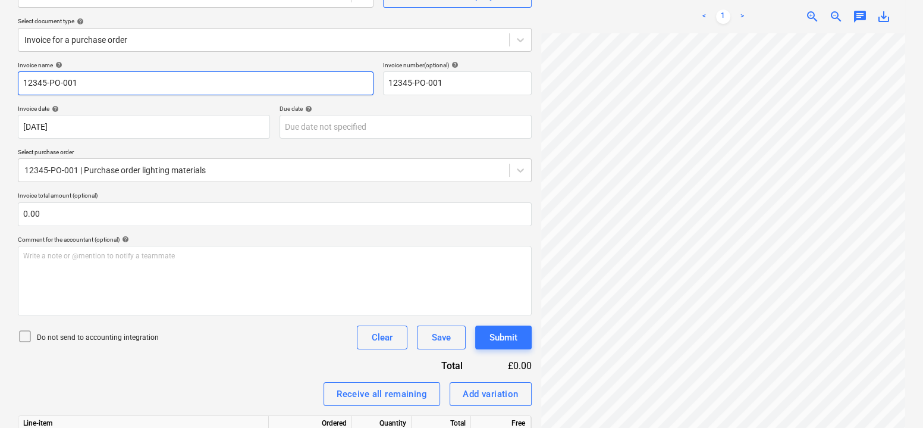
click at [92, 78] on input "12345-PO-001" at bounding box center [196, 83] width 356 height 24
click at [87, 90] on input "12345-PO-001" at bounding box center [196, 83] width 356 height 24
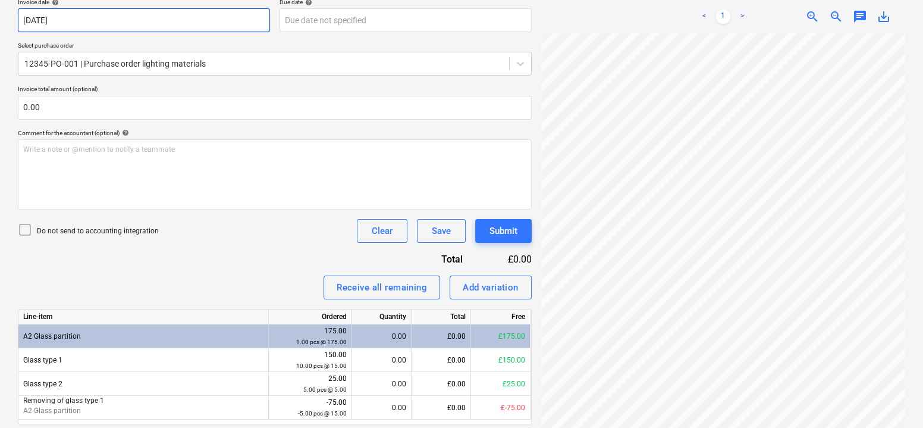
scroll to position [269, 0]
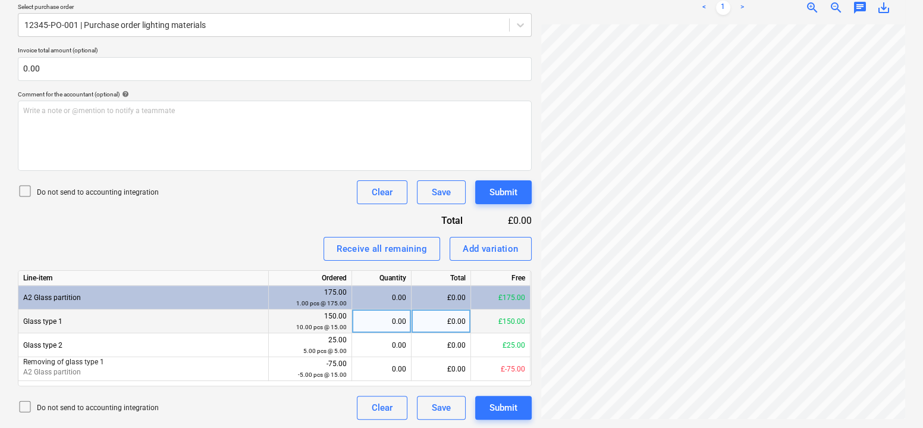
click at [381, 323] on div "0.00" at bounding box center [381, 321] width 49 height 24
click at [265, 204] on div "Invoice name help 12345-PO-001 Invoice number (optional) help 12345-PO-001 Invo…" at bounding box center [275, 167] width 514 height 503
click at [268, 195] on div "Do not send to accounting integration Clear Save Submit" at bounding box center [275, 192] width 514 height 24
click at [497, 188] on div "Submit" at bounding box center [503, 191] width 28 height 15
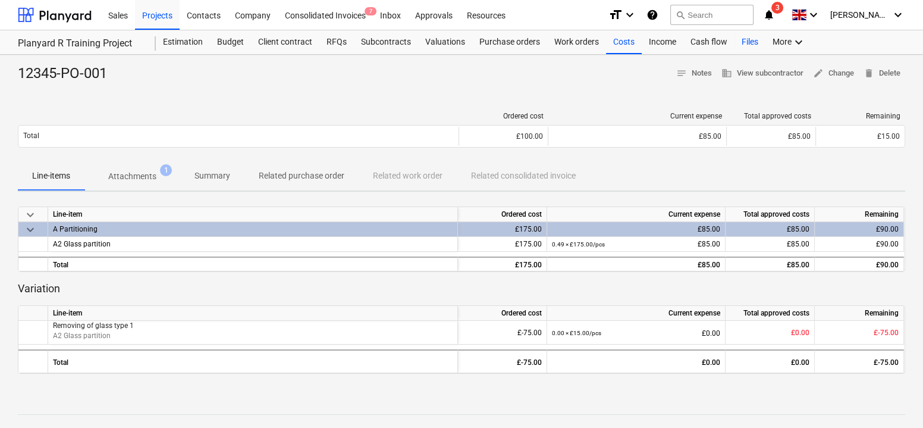
click at [748, 42] on div "Files" at bounding box center [749, 42] width 31 height 24
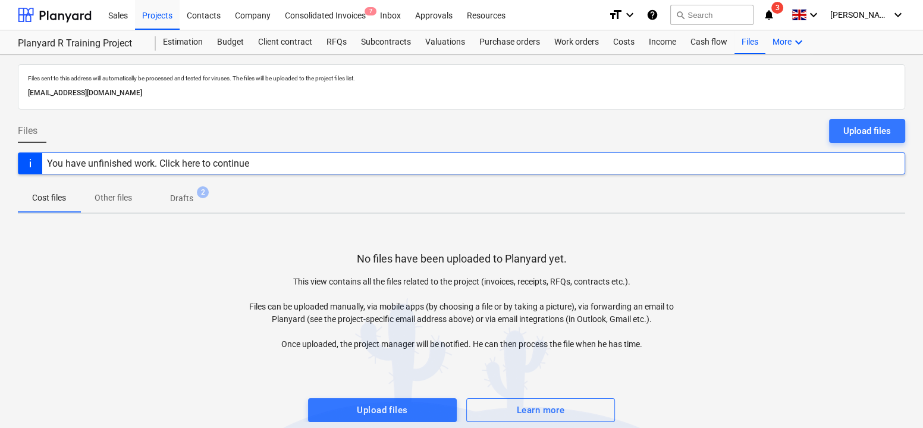
click at [771, 45] on div "More keyboard_arrow_down" at bounding box center [789, 42] width 48 height 24
click at [776, 78] on div "Analytics" at bounding box center [776, 70] width 71 height 19
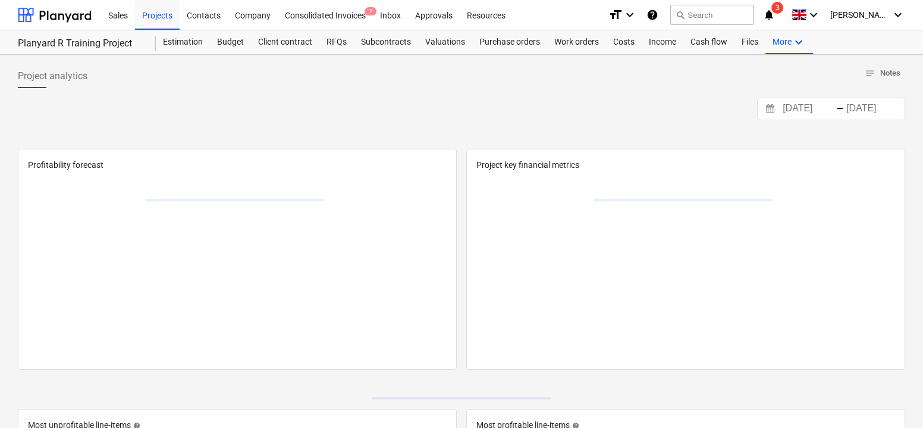
click at [772, 82] on div "Project analytics notes Notes" at bounding box center [461, 76] width 887 height 24
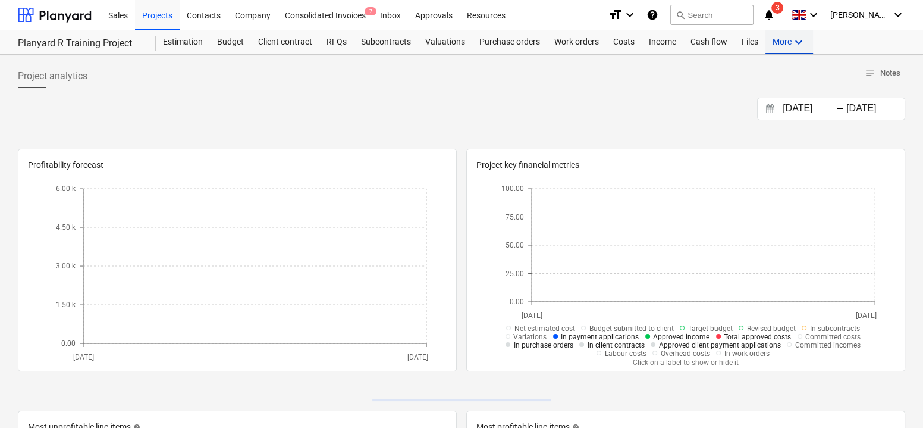
click at [780, 51] on div "More keyboard_arrow_down" at bounding box center [789, 42] width 48 height 24
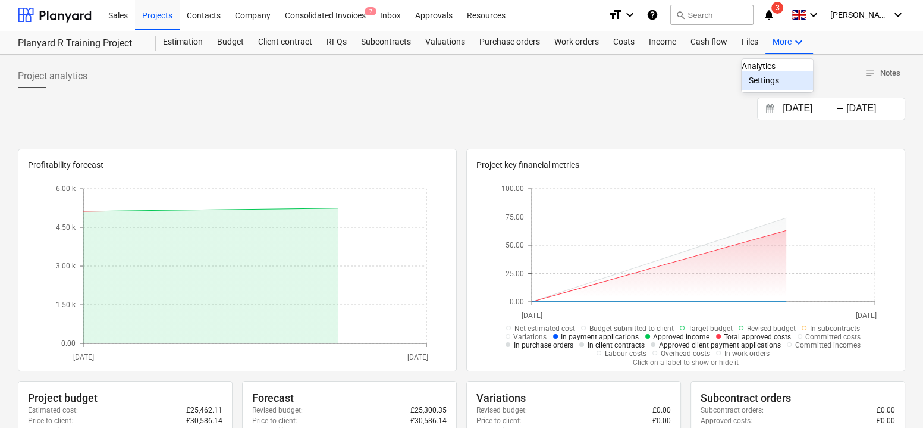
click at [759, 85] on div "Settings" at bounding box center [777, 81] width 57 height 10
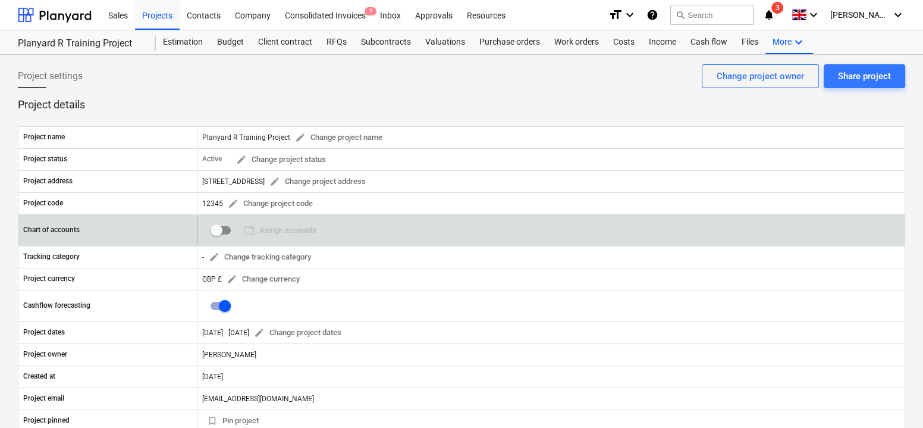
click at [224, 233] on input "checkbox" at bounding box center [216, 230] width 29 height 29
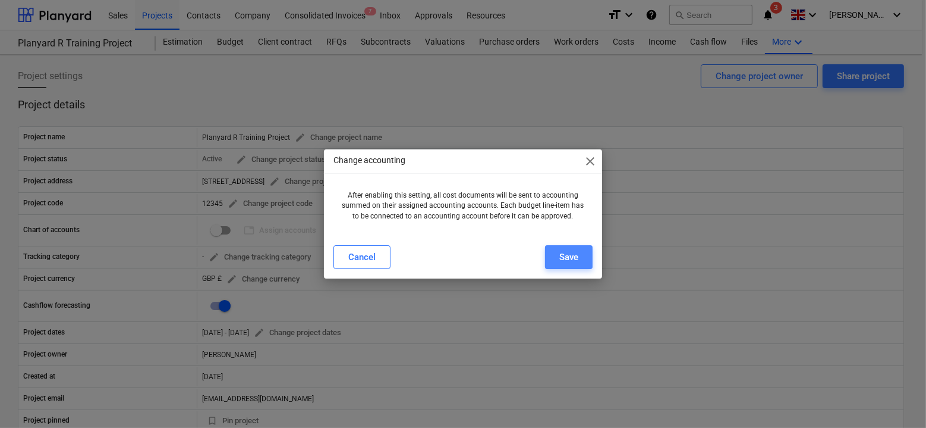
click at [586, 252] on button "Save" at bounding box center [569, 257] width 48 height 24
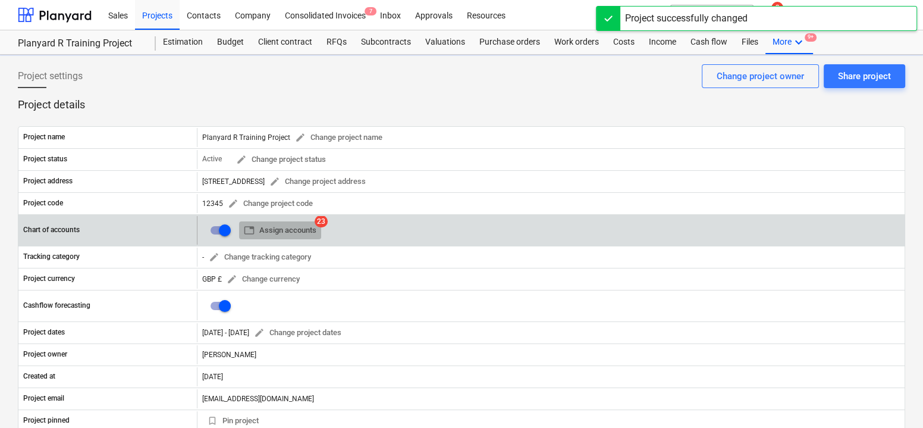
click at [281, 228] on span "table Assign accounts" at bounding box center [280, 231] width 73 height 14
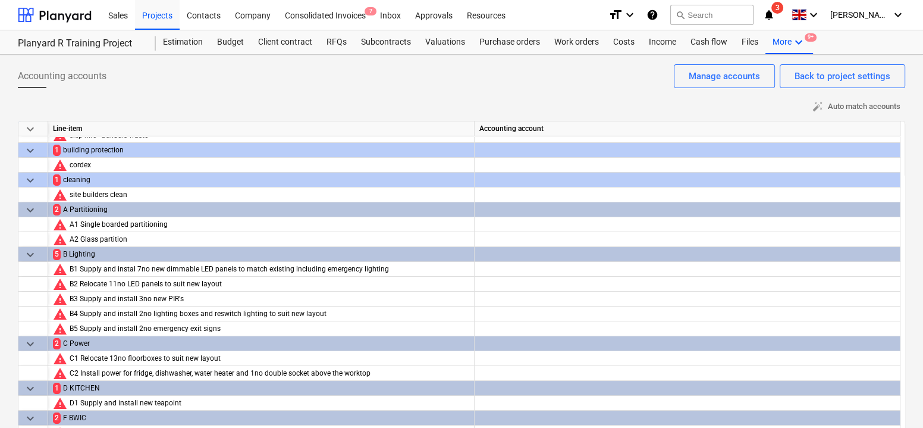
scroll to position [97, 0]
click at [565, 254] on div at bounding box center [687, 265] width 416 height 36
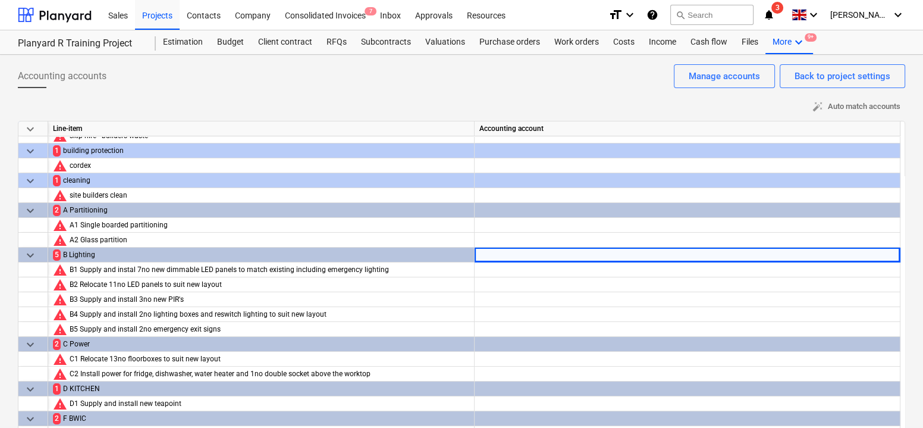
click at [565, 254] on div at bounding box center [687, 265] width 416 height 36
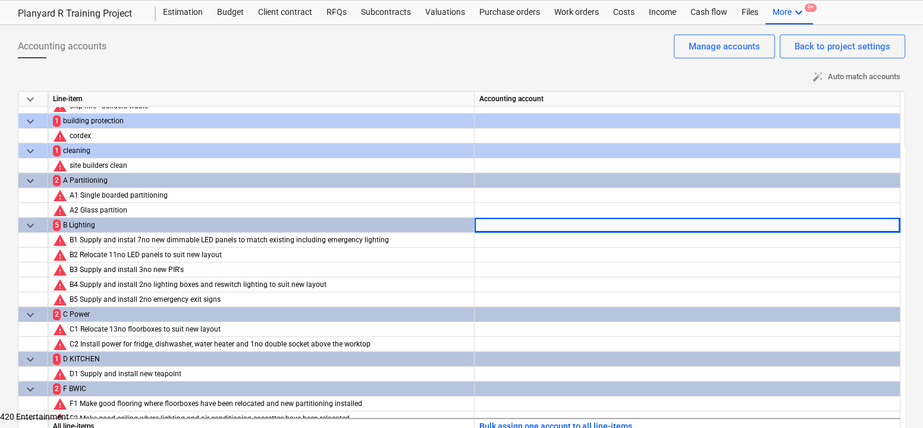
scroll to position [197, 0]
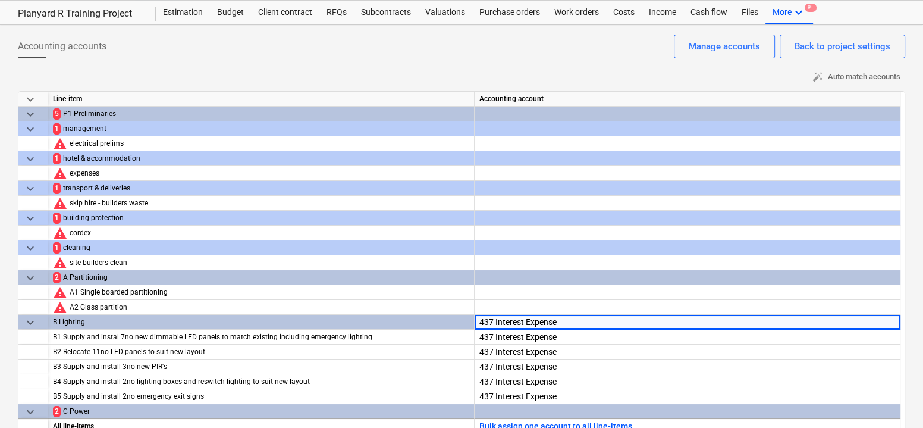
scroll to position [0, 0]
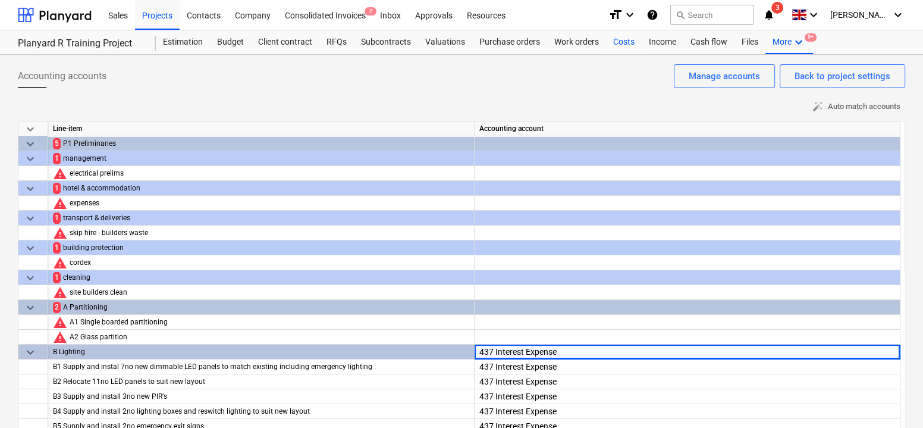
click at [621, 43] on div "Costs" at bounding box center [624, 42] width 36 height 24
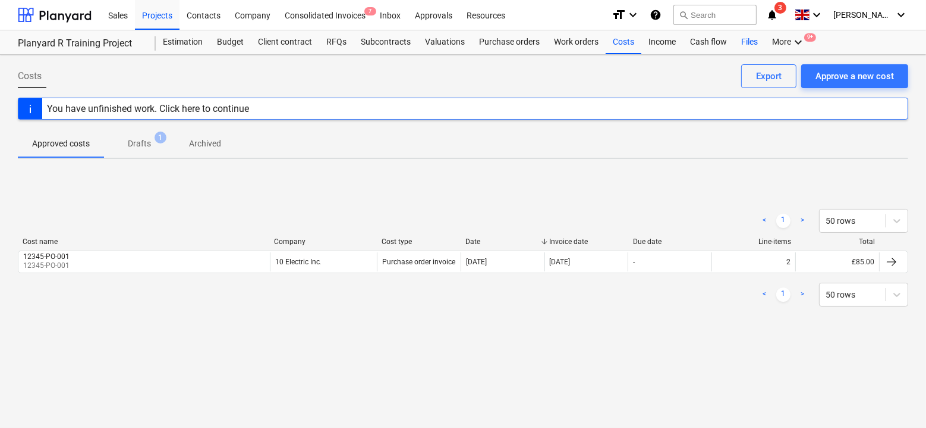
click at [749, 43] on div "Files" at bounding box center [749, 42] width 31 height 24
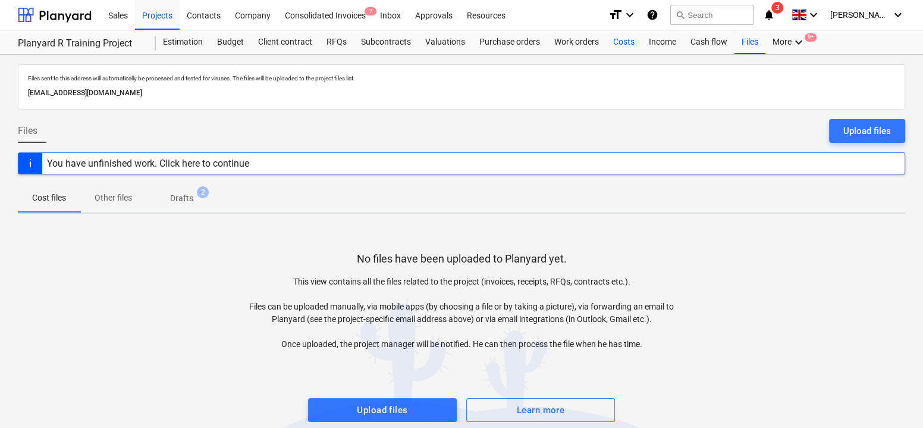
click at [626, 40] on div "Costs" at bounding box center [624, 42] width 36 height 24
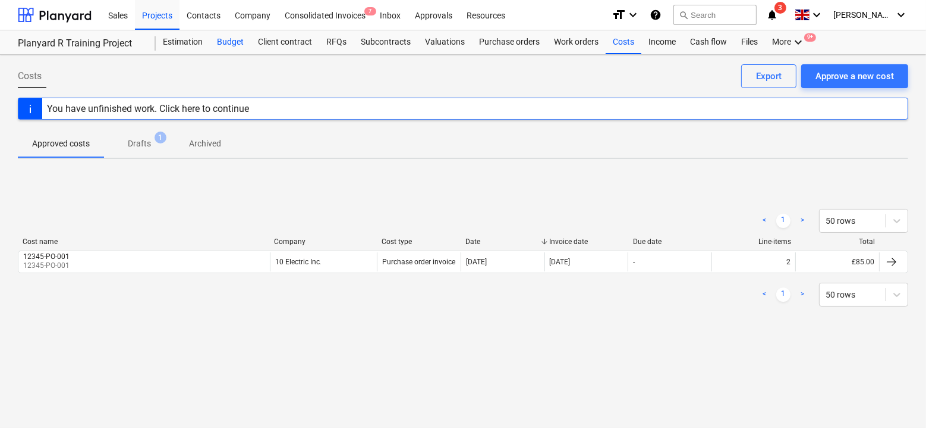
click at [225, 45] on div "Budget" at bounding box center [230, 42] width 41 height 24
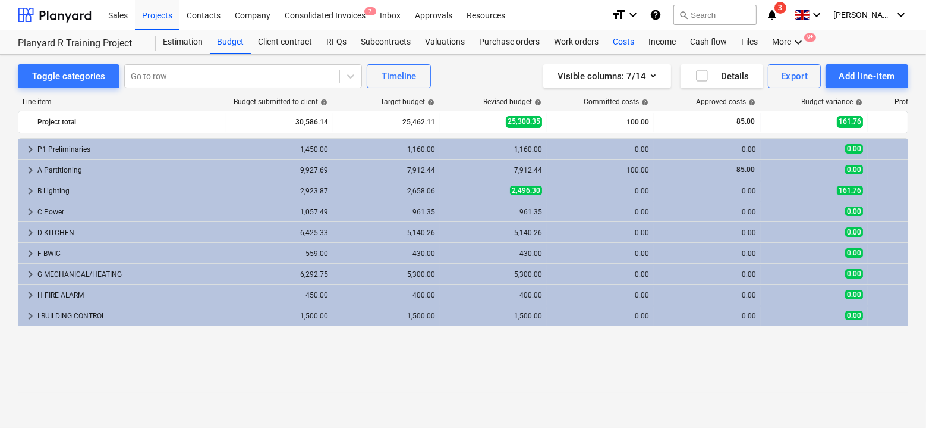
click at [614, 42] on div "Costs" at bounding box center [624, 42] width 36 height 24
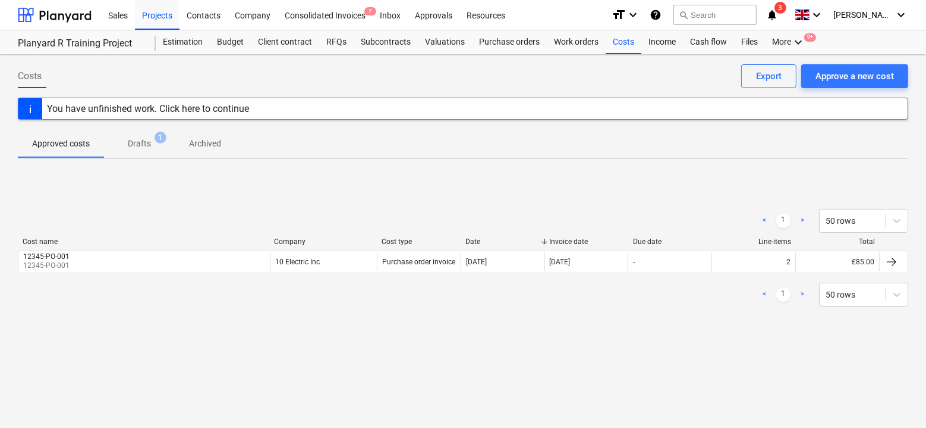
click at [294, 240] on div "Company" at bounding box center [323, 241] width 98 height 8
click at [298, 240] on div "Company" at bounding box center [323, 241] width 98 height 8
click at [767, 83] on div "Export" at bounding box center [769, 75] width 26 height 15
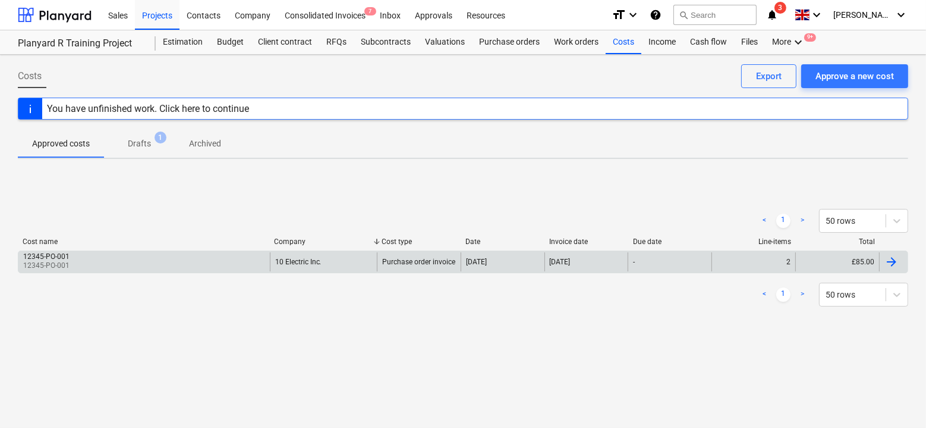
click at [211, 265] on div "12345-PO-001 12345-PO-001" at bounding box center [144, 261] width 252 height 19
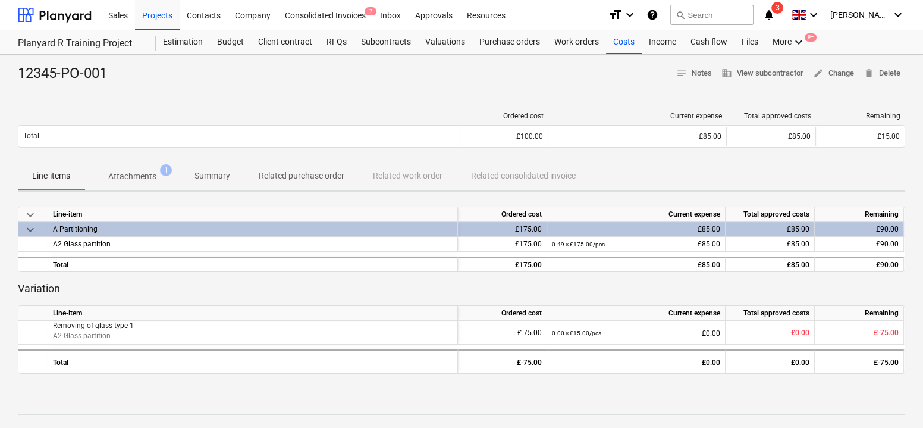
click at [146, 177] on p "Attachments" at bounding box center [132, 176] width 48 height 12
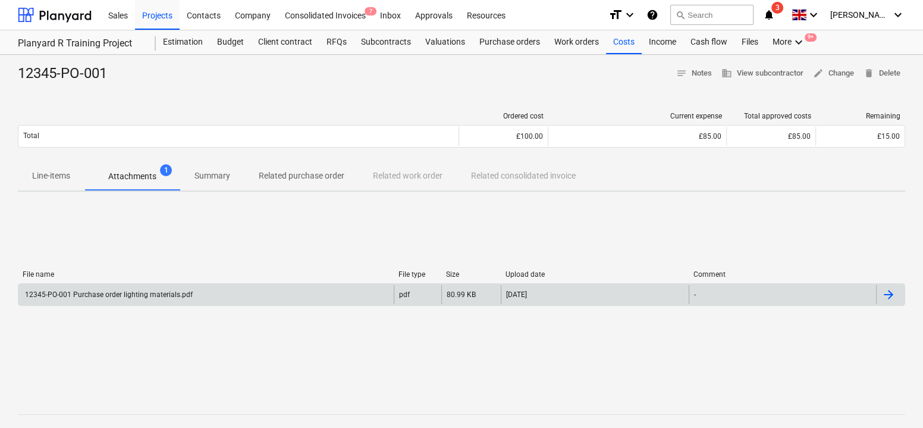
click at [392, 291] on div "12345-PO-001 Purchase order lighting materials.pdf" at bounding box center [205, 294] width 375 height 19
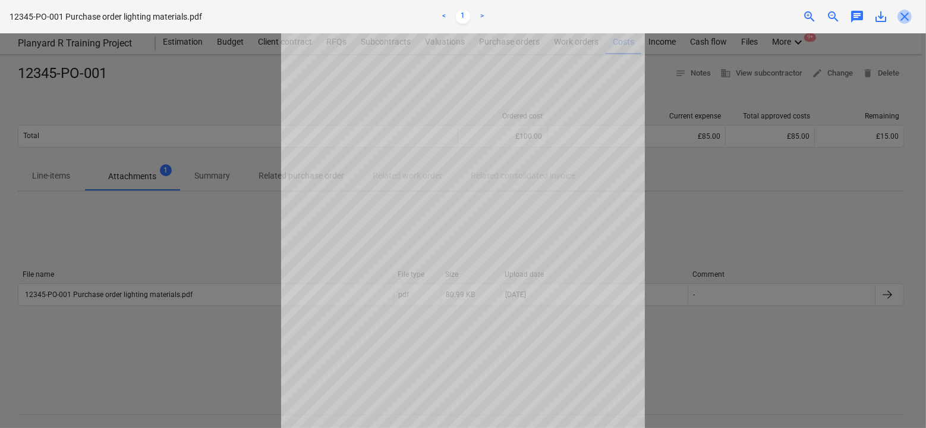
click at [872, 21] on span "close" at bounding box center [905, 17] width 14 height 14
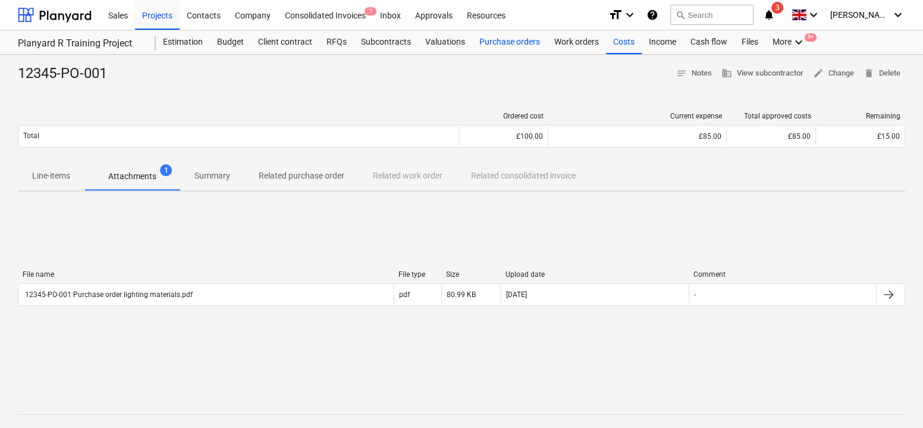
click at [509, 44] on div "Purchase orders" at bounding box center [509, 42] width 75 height 24
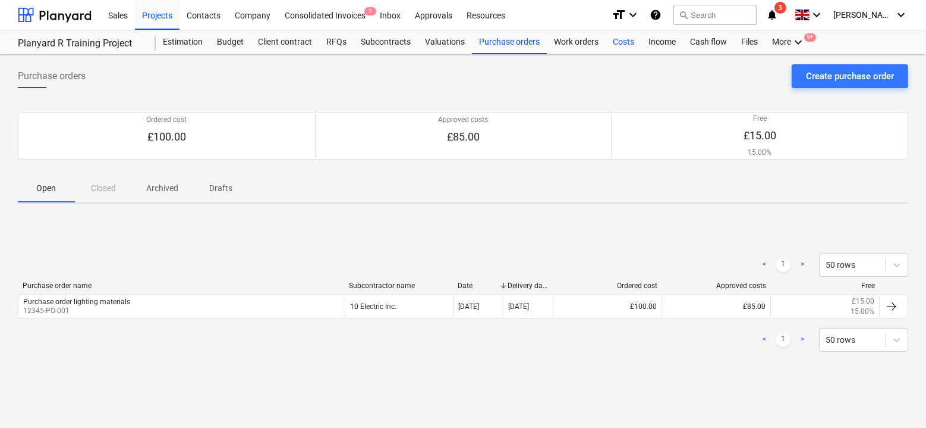
click at [612, 40] on div "Costs" at bounding box center [624, 42] width 36 height 24
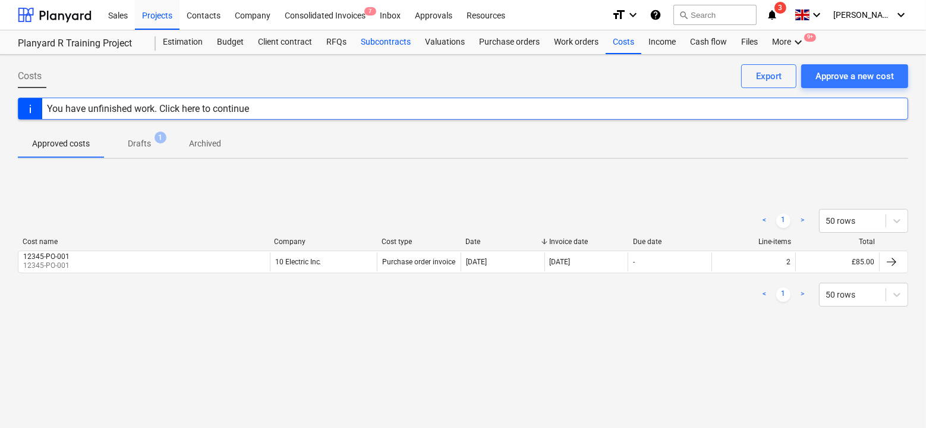
click at [378, 39] on div "Subcontracts" at bounding box center [386, 42] width 64 height 24
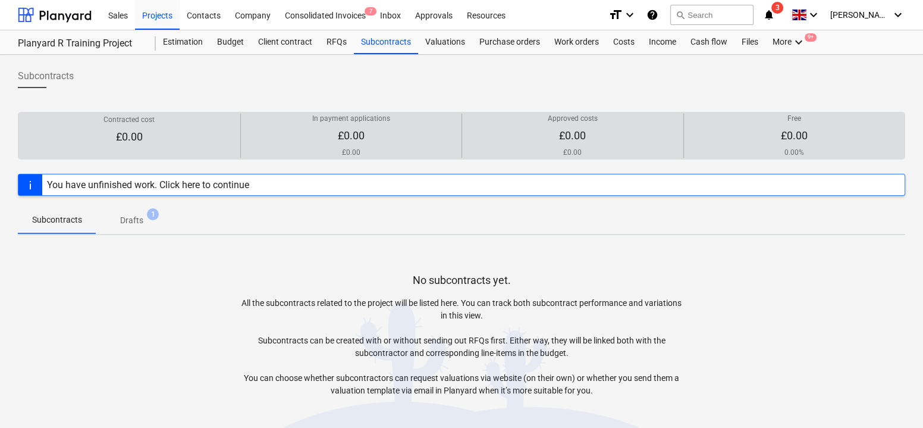
scroll to position [56, 0]
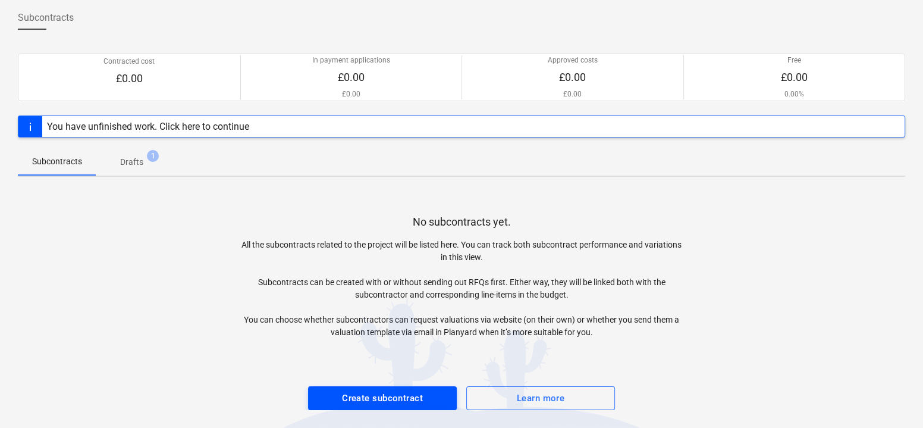
click at [380, 394] on div "Create subcontract" at bounding box center [382, 397] width 81 height 15
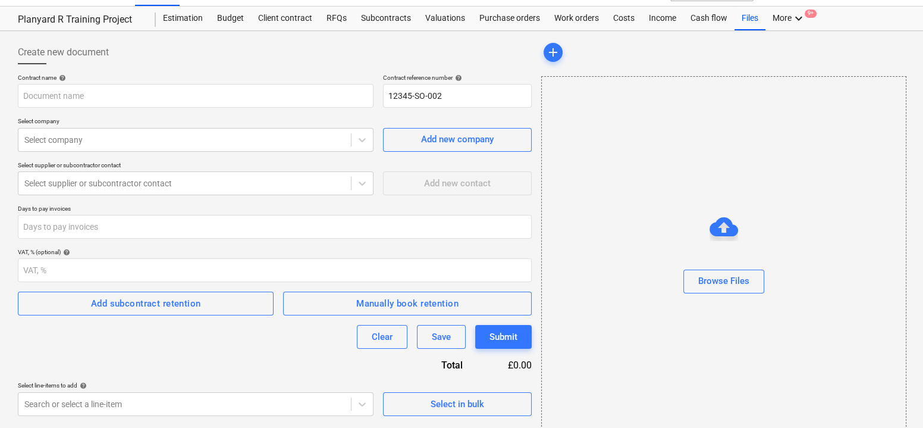
scroll to position [23, 0]
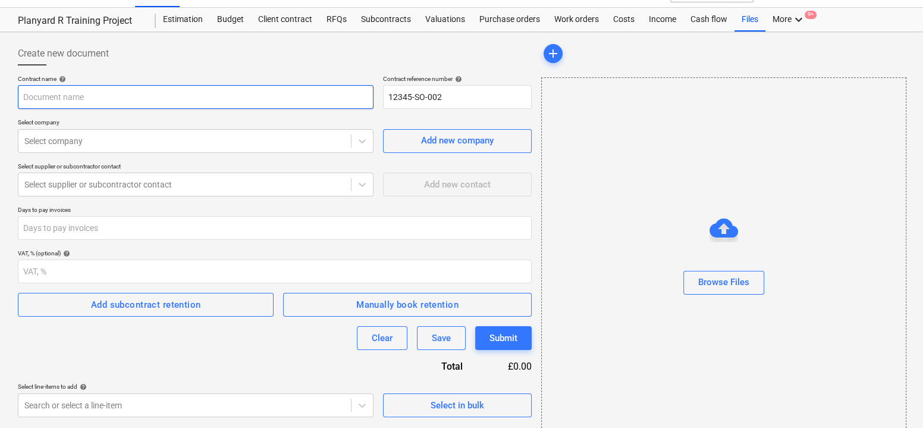
click at [115, 103] on input "text" at bounding box center [196, 97] width 356 height 24
click at [271, 143] on div at bounding box center [184, 141] width 320 height 12
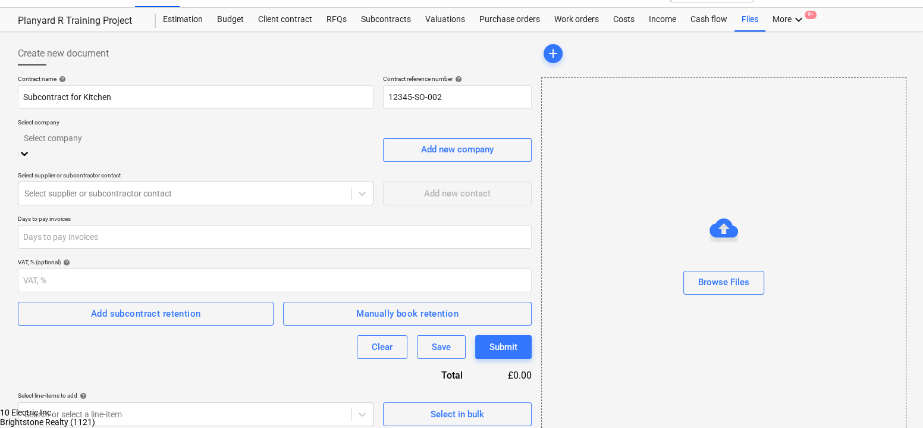
click at [240, 407] on div "10 Electric Inc." at bounding box center [461, 412] width 923 height 10
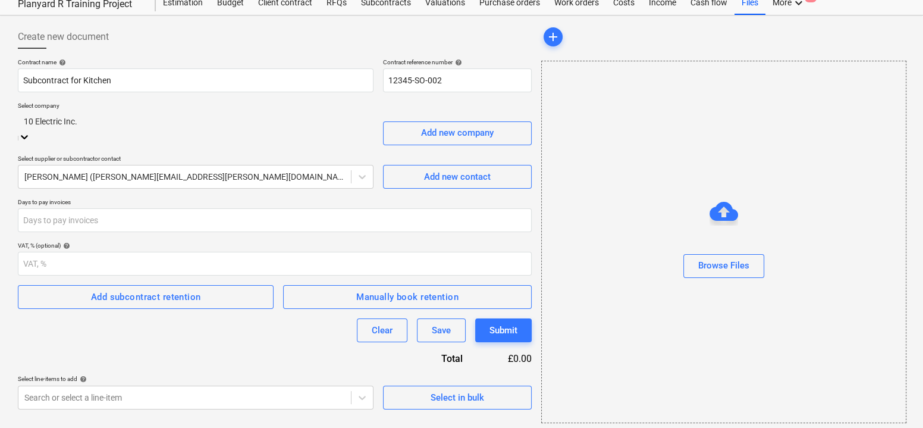
scroll to position [43, 0]
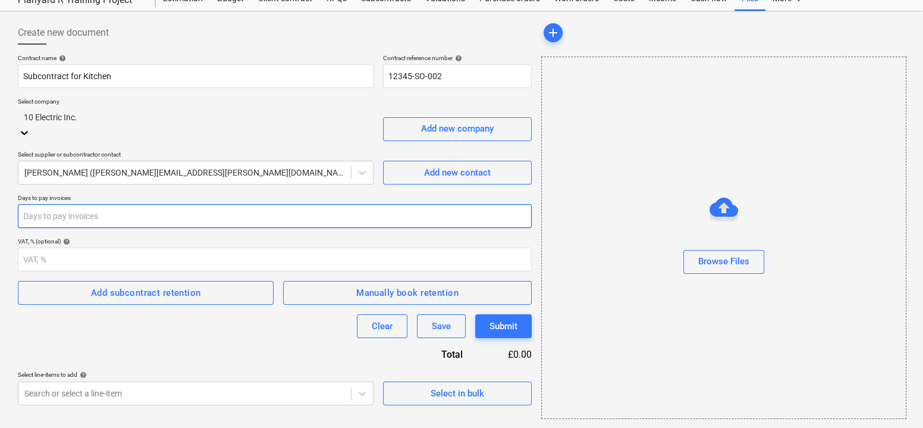
click at [215, 204] on input "number" at bounding box center [275, 216] width 514 height 24
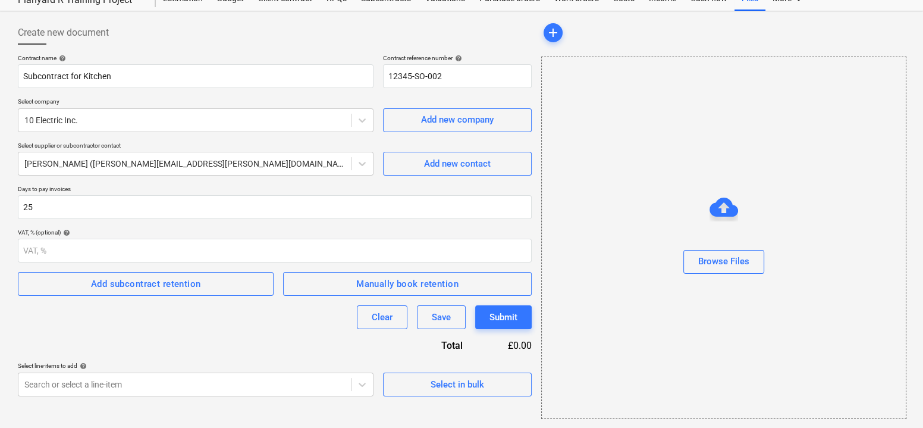
click at [191, 225] on div "Contract name help Subcontract for Kitchen Contract reference number help 12345…" at bounding box center [275, 225] width 514 height 342
click at [191, 281] on div "Add subcontract retention" at bounding box center [146, 283] width 110 height 15
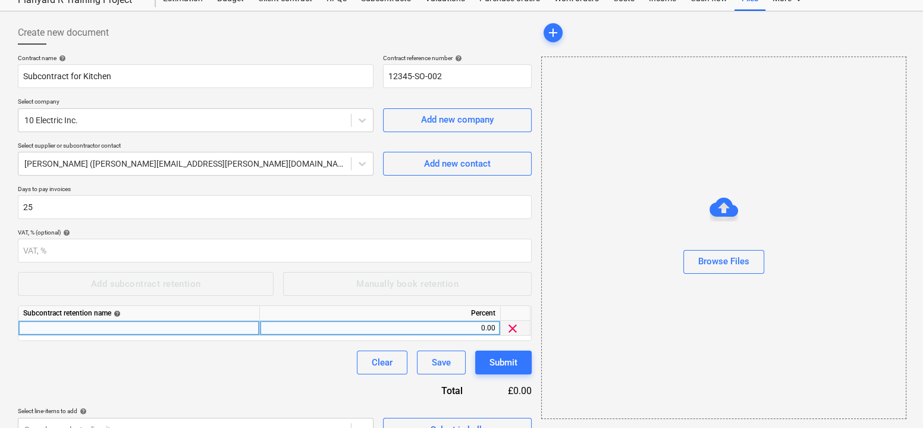
click at [152, 329] on div at bounding box center [138, 327] width 241 height 15
click at [188, 366] on div "Clear Save Submit" at bounding box center [275, 362] width 514 height 24
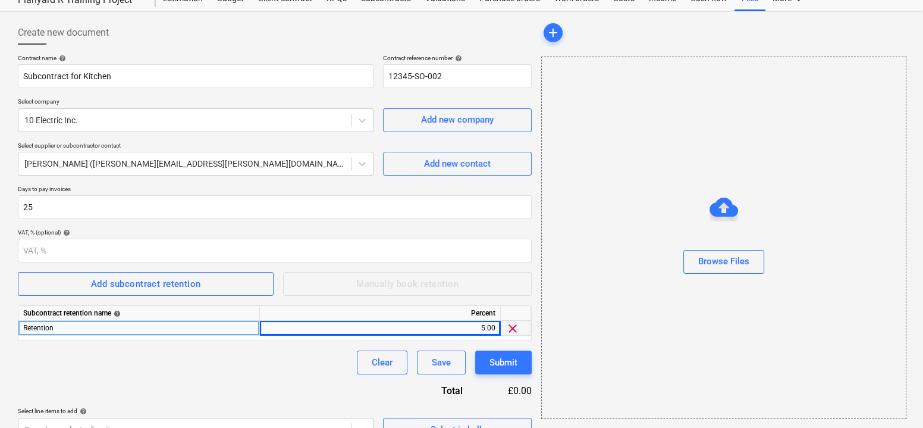
click at [294, 367] on div "Clear Save Submit" at bounding box center [275, 362] width 514 height 24
click at [514, 329] on span "clear" at bounding box center [512, 328] width 14 height 14
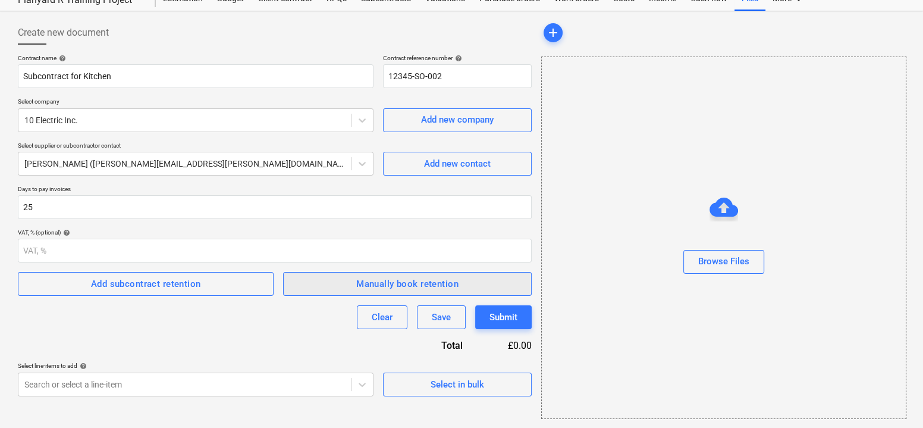
click at [372, 281] on div "Manually book retention" at bounding box center [407, 283] width 102 height 15
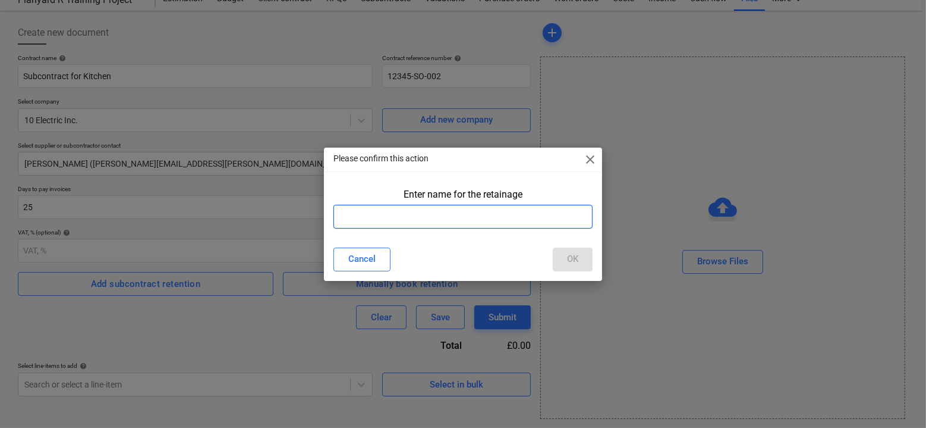
click at [386, 225] on input "text" at bounding box center [463, 217] width 259 height 24
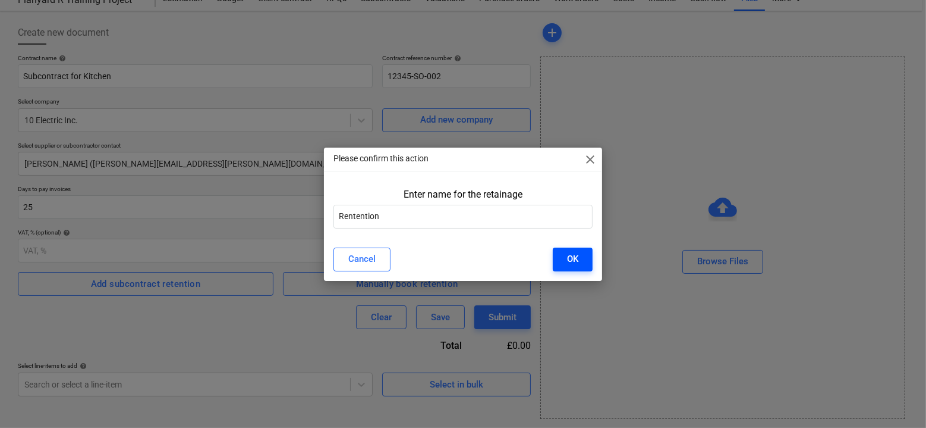
click at [582, 260] on button "OK" at bounding box center [573, 259] width 40 height 24
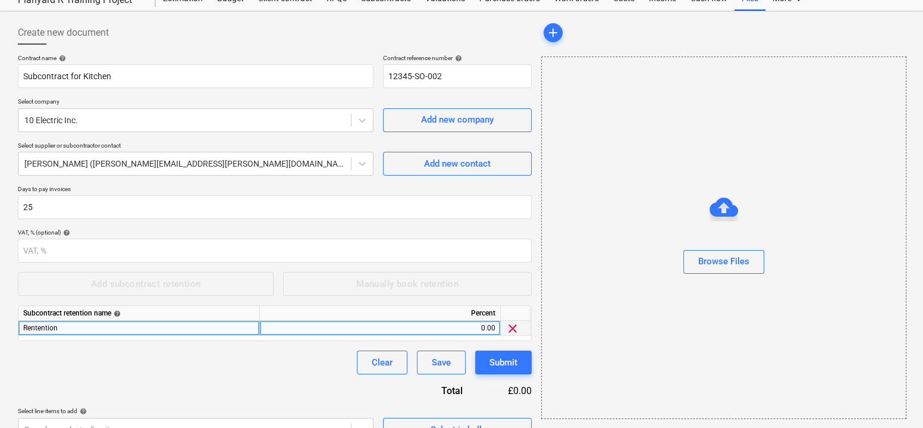
click at [444, 322] on div "0.00" at bounding box center [380, 327] width 231 height 15
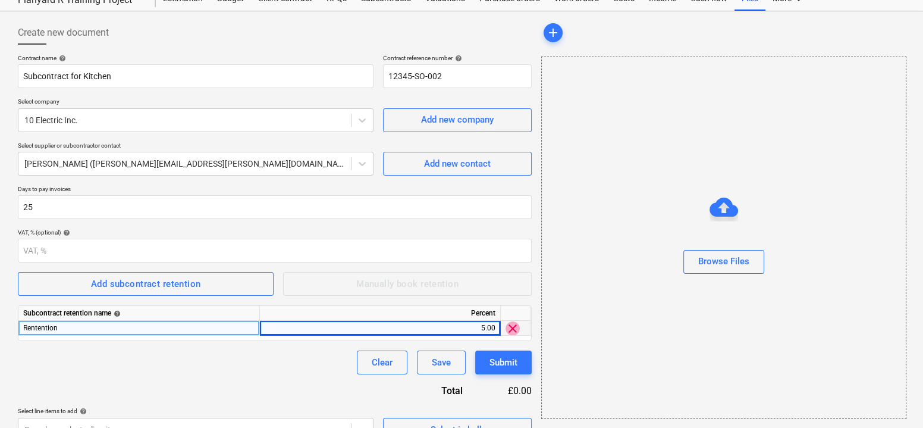
click at [517, 332] on span "clear" at bounding box center [512, 328] width 14 height 14
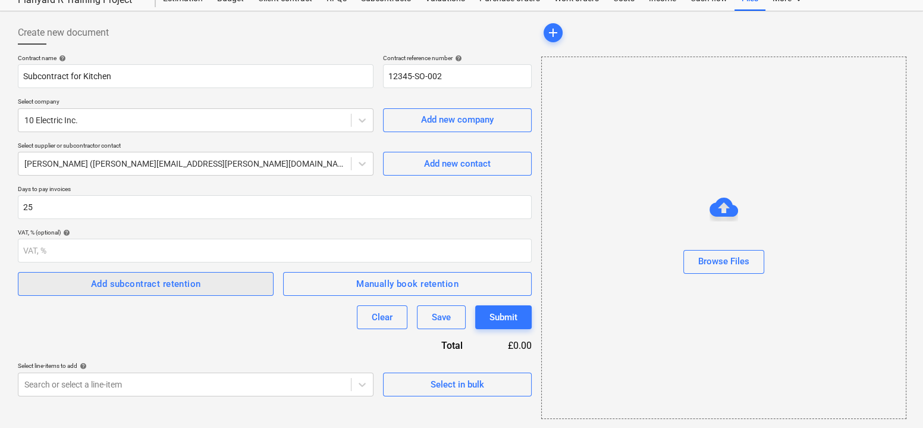
click at [153, 285] on div "Add subcontract retention" at bounding box center [146, 283] width 110 height 15
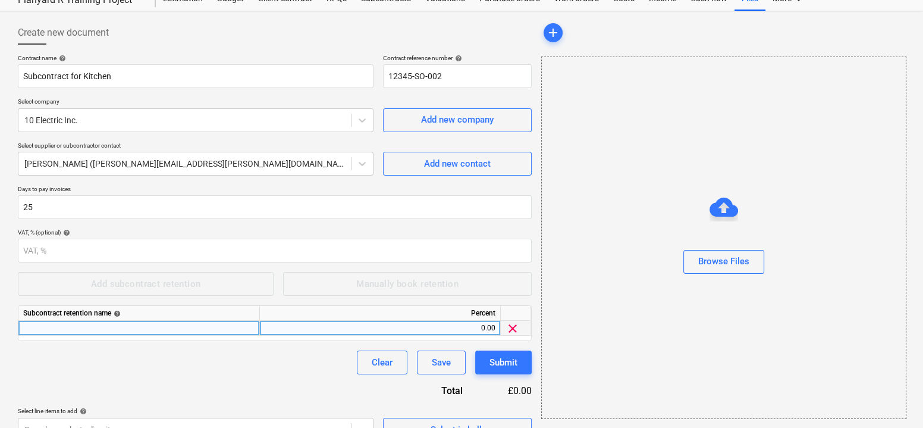
click at [165, 328] on div at bounding box center [138, 327] width 241 height 15
click at [267, 332] on div "0.00" at bounding box center [380, 327] width 231 height 15
click at [228, 357] on div "Clear Save Submit" at bounding box center [275, 362] width 514 height 24
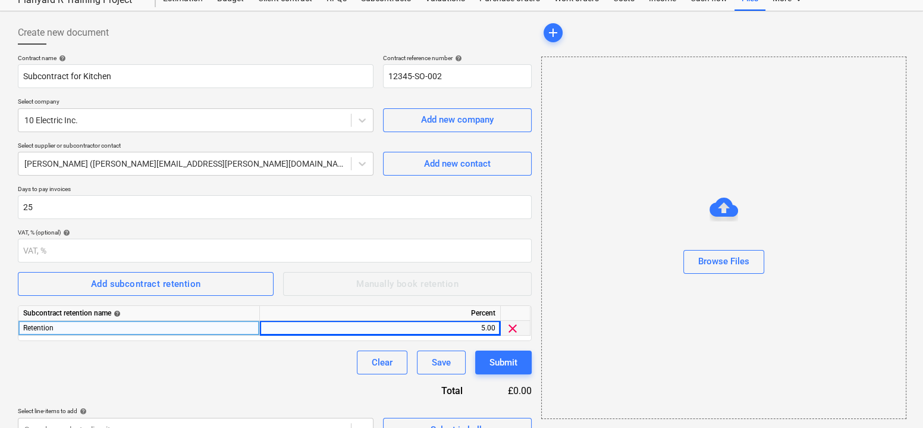
scroll to position [65, 0]
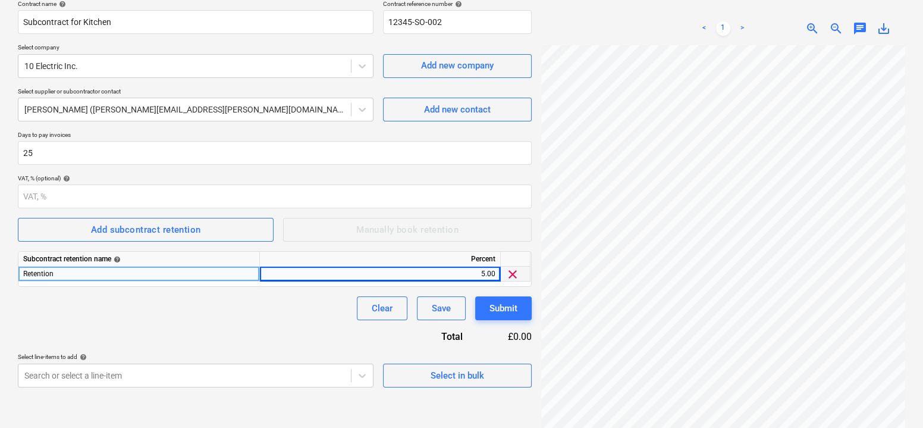
scroll to position [119, 0]
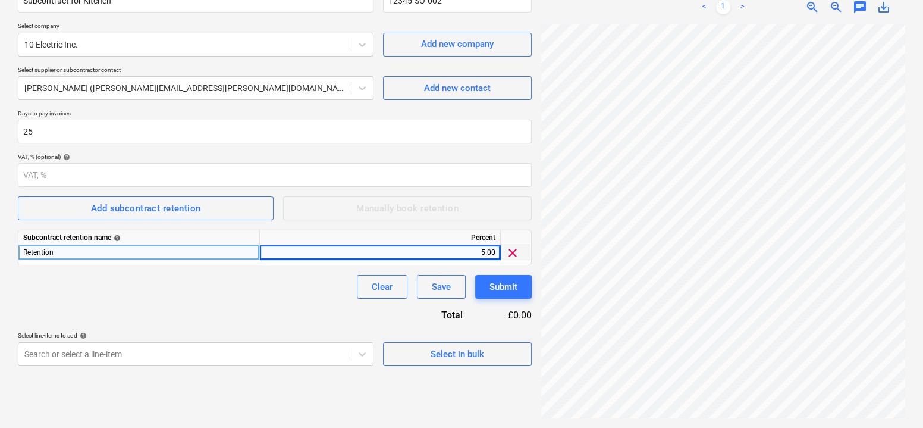
click at [304, 287] on div "Clear Save Submit" at bounding box center [275, 287] width 514 height 24
click at [287, 225] on div "Contract name help Subcontract for Kitchen Contract reference number help 12345…" at bounding box center [275, 172] width 514 height 387
click at [273, 150] on div "Contract name help Subcontract for Kitchen Contract reference number help 12345…" at bounding box center [275, 172] width 514 height 387
click at [413, 360] on span "Select in bulk" at bounding box center [457, 353] width 119 height 15
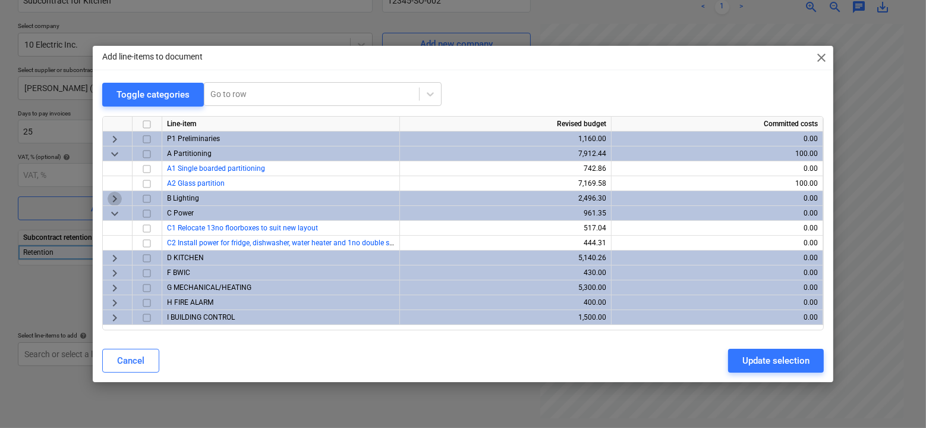
click at [117, 196] on span "keyboard_arrow_right" at bounding box center [115, 198] width 14 height 14
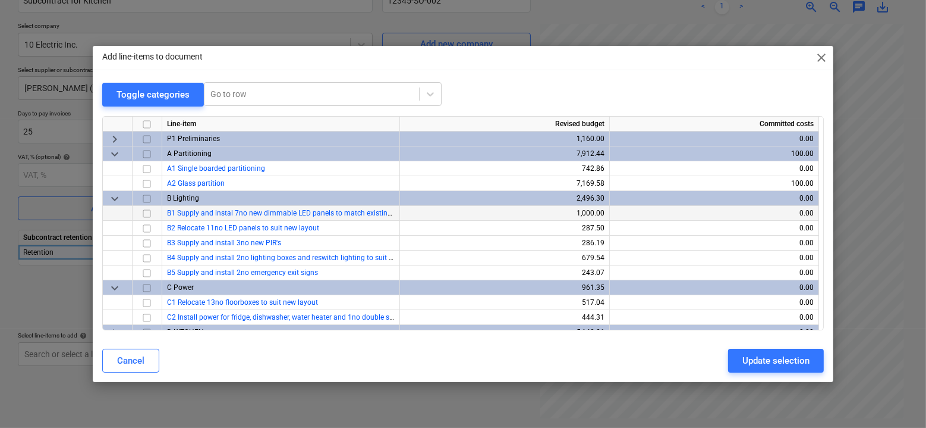
click at [138, 213] on div at bounding box center [148, 213] width 30 height 15
click at [142, 213] on input "checkbox" at bounding box center [147, 213] width 14 height 14
click at [144, 227] on input "checkbox" at bounding box center [147, 228] width 14 height 14
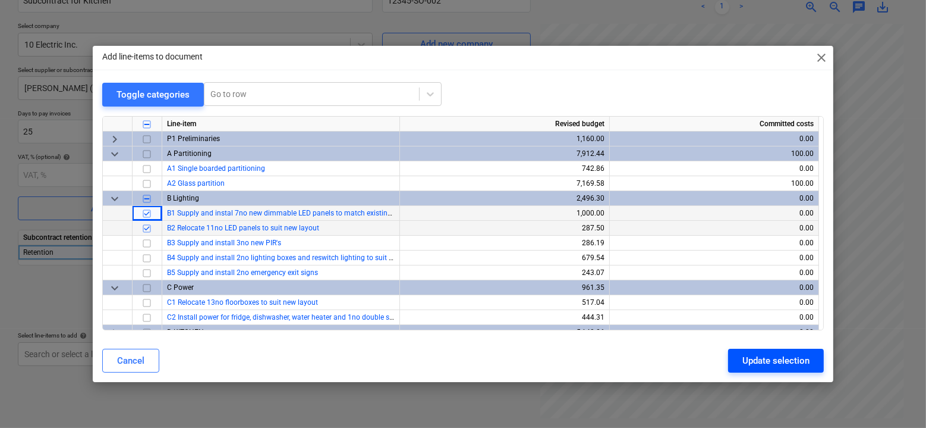
click at [738, 354] on button "Update selection" at bounding box center [776, 360] width 96 height 24
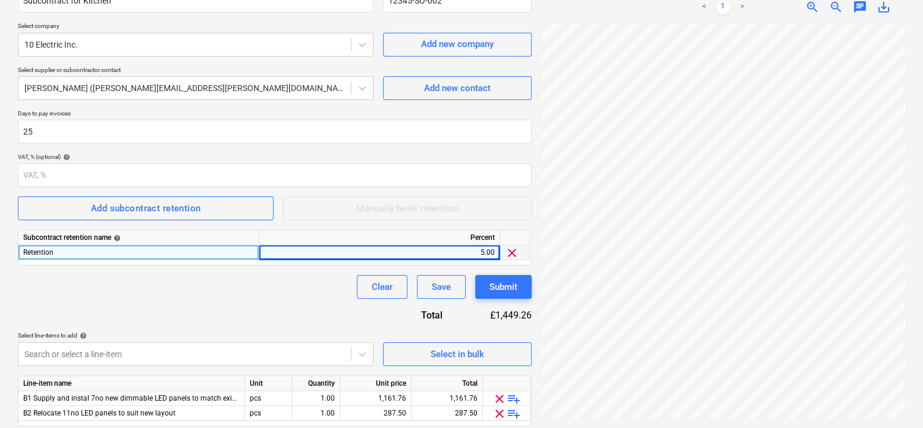
scroll to position [159, 0]
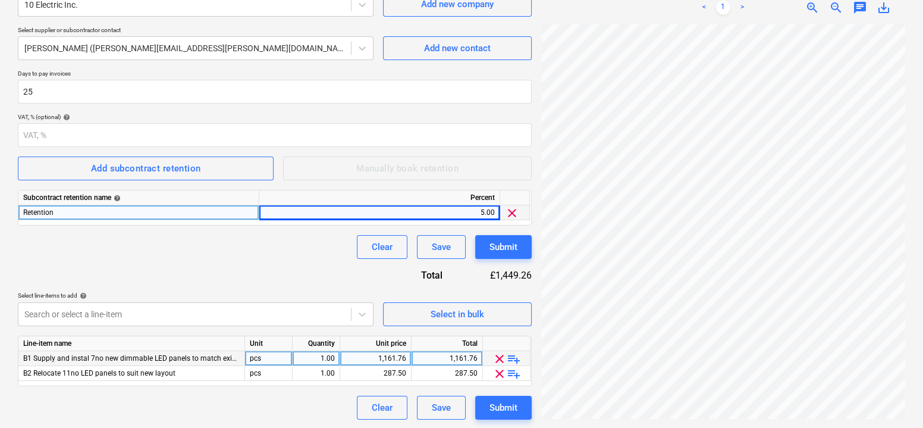
click at [511, 354] on span "playlist_add" at bounding box center [514, 358] width 14 height 14
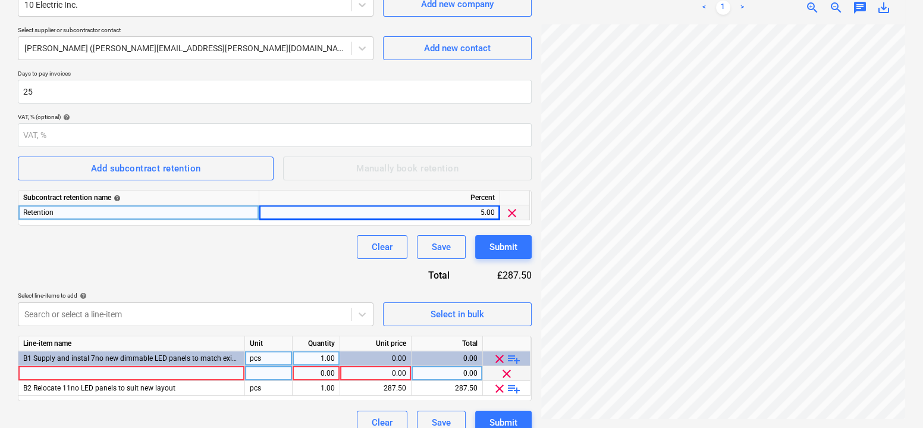
click at [505, 373] on span "clear" at bounding box center [506, 373] width 14 height 14
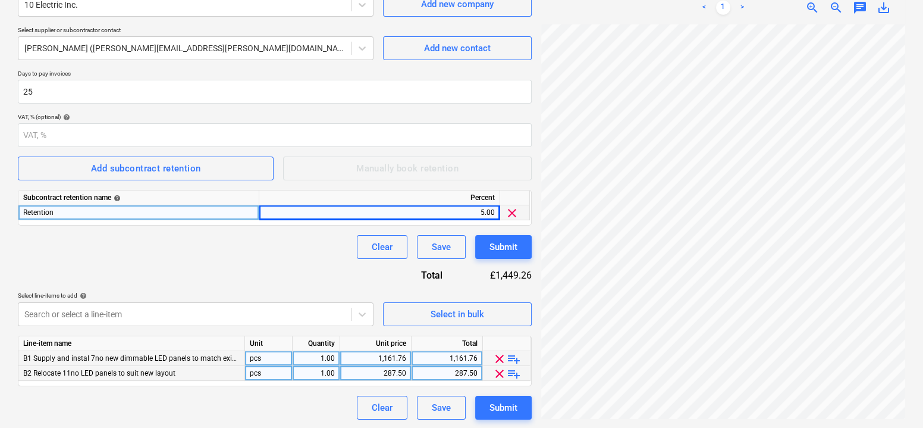
click at [510, 353] on span "playlist_add" at bounding box center [514, 358] width 14 height 14
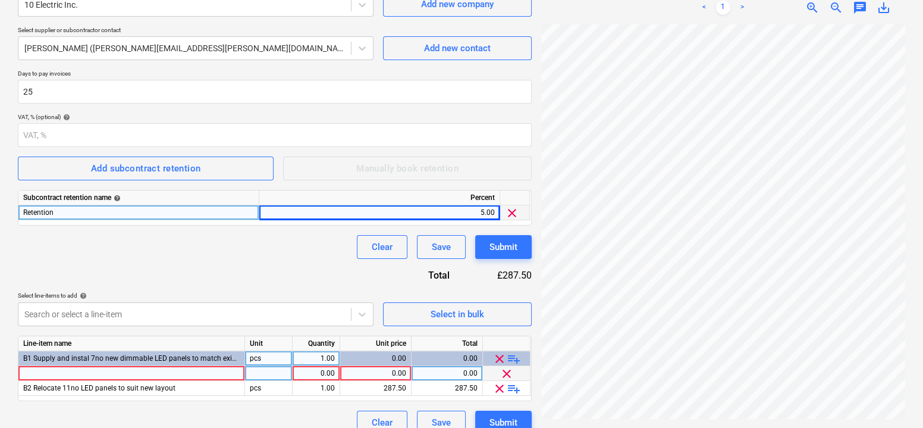
click at [112, 368] on div at bounding box center [131, 373] width 227 height 15
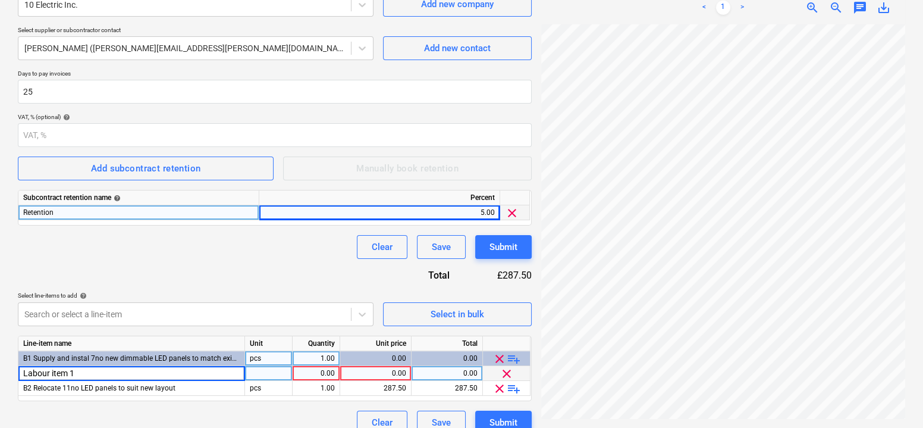
click at [313, 372] on div "0.00" at bounding box center [315, 373] width 37 height 15
click at [336, 366] on input "5" at bounding box center [316, 373] width 47 height 14
click at [259, 276] on div "Contract name help Subcontract for Kitchen Contract reference number help 12345…" at bounding box center [275, 186] width 514 height 495
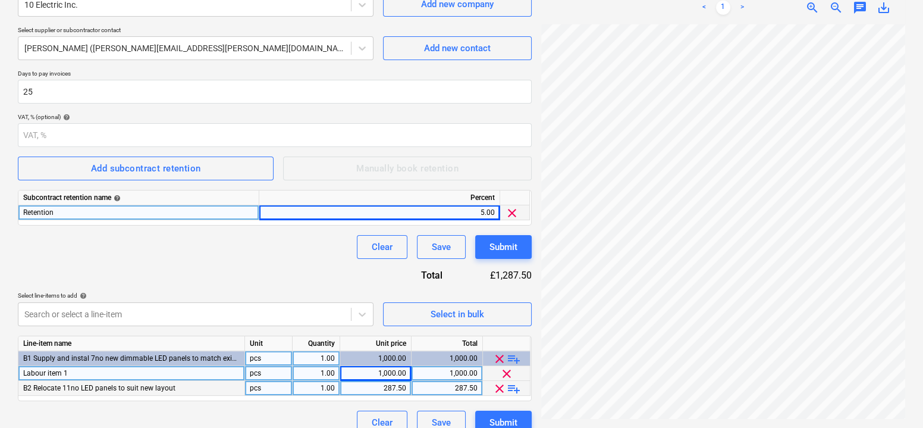
click at [520, 386] on span "playlist_add" at bounding box center [514, 388] width 14 height 14
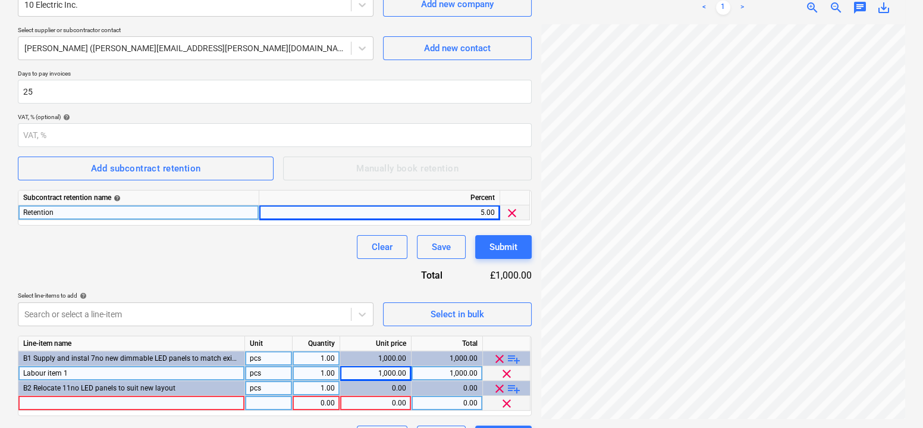
click at [196, 397] on div at bounding box center [131, 402] width 227 height 15
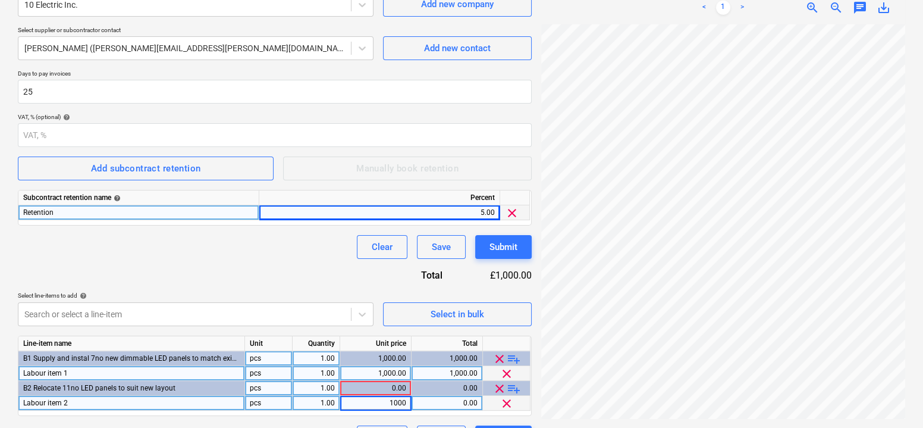
click at [169, 278] on div "Contract name help Subcontract for Kitchen Contract reference number help 12345…" at bounding box center [275, 194] width 514 height 510
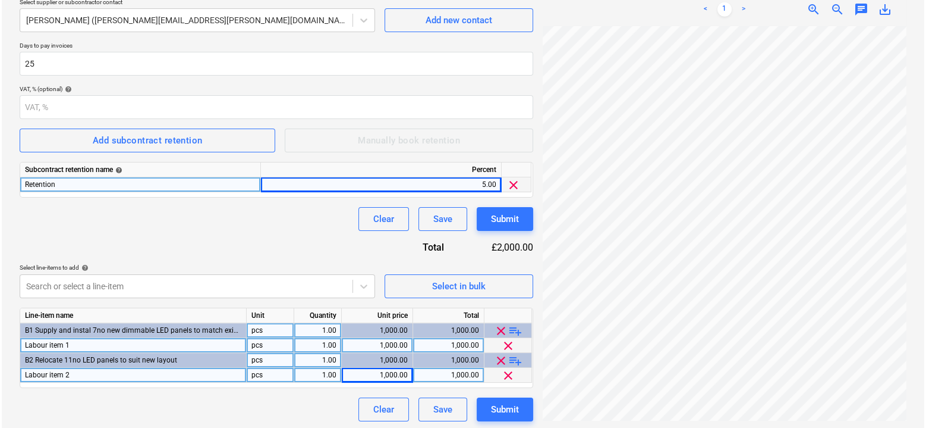
scroll to position [188, 0]
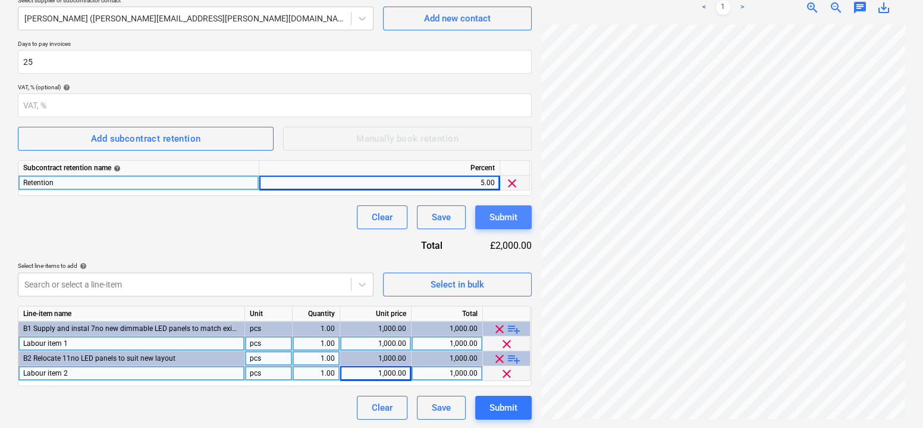
click at [501, 214] on div "Submit" at bounding box center [503, 216] width 28 height 15
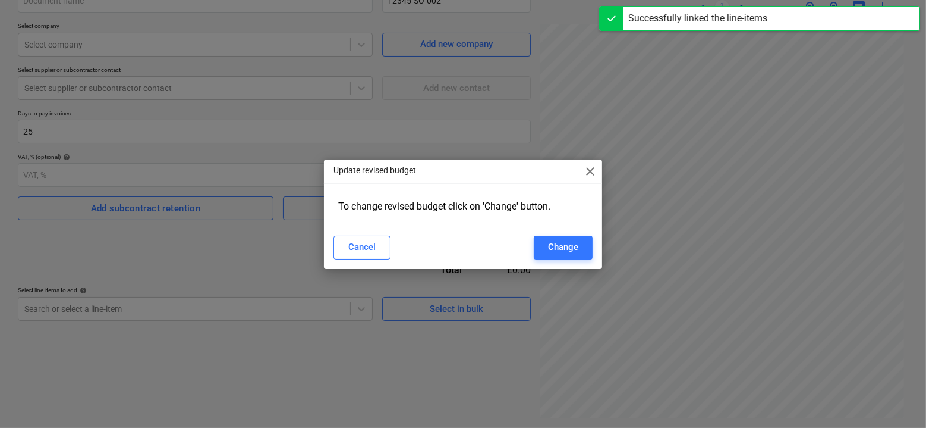
scroll to position [119, 0]
click at [561, 246] on div "Change" at bounding box center [563, 246] width 30 height 15
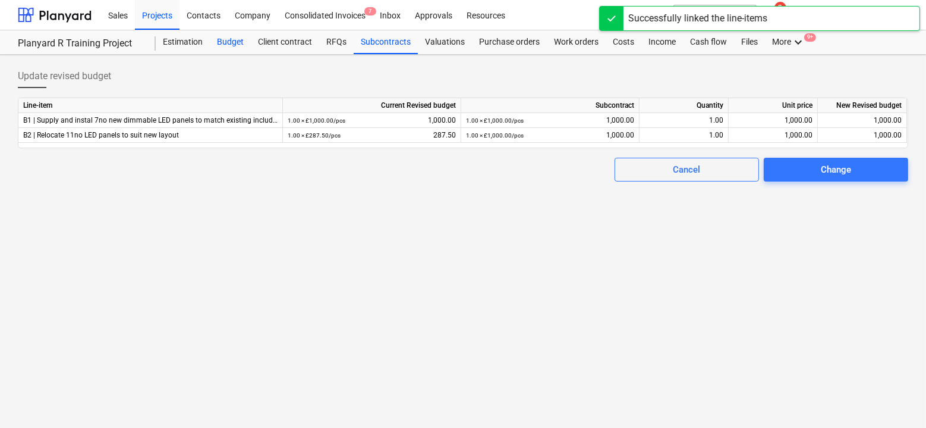
click at [230, 42] on div "Budget" at bounding box center [230, 42] width 41 height 24
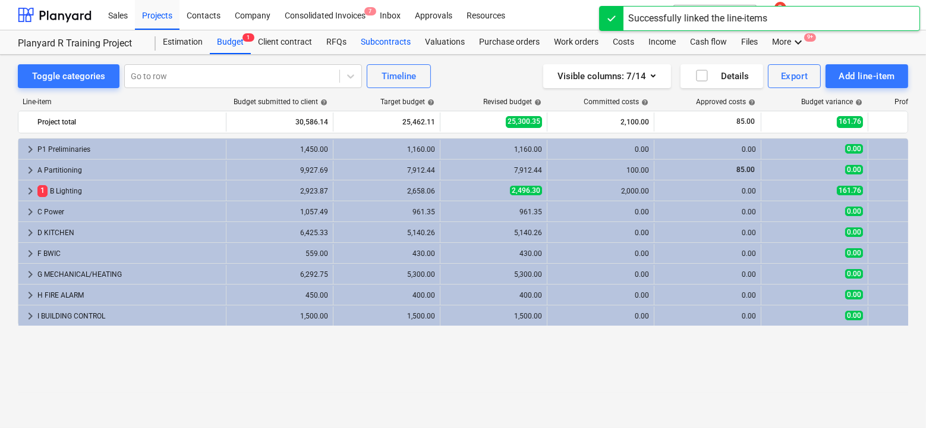
click at [380, 42] on div "Subcontracts" at bounding box center [386, 42] width 64 height 24
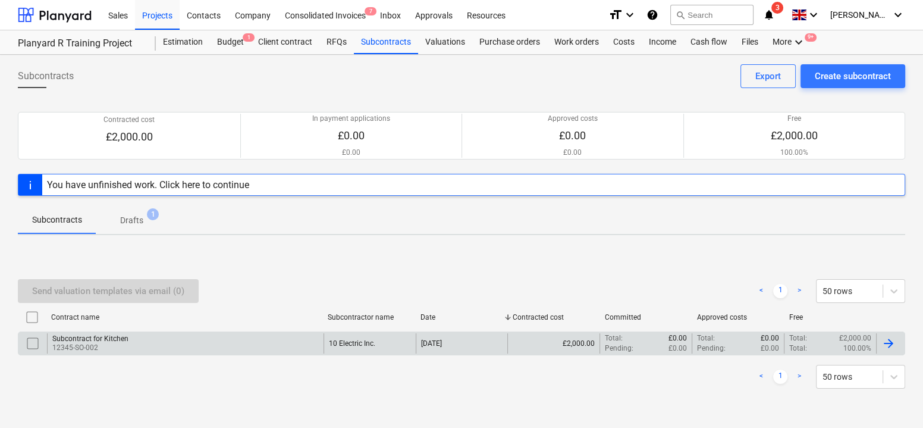
click at [90, 334] on div "Subcontract for Kitchen" at bounding box center [90, 338] width 76 height 8
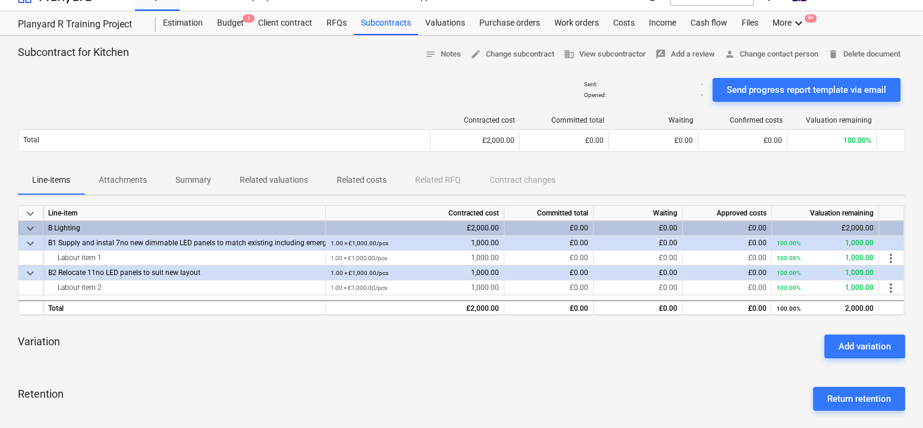
scroll to position [17, 0]
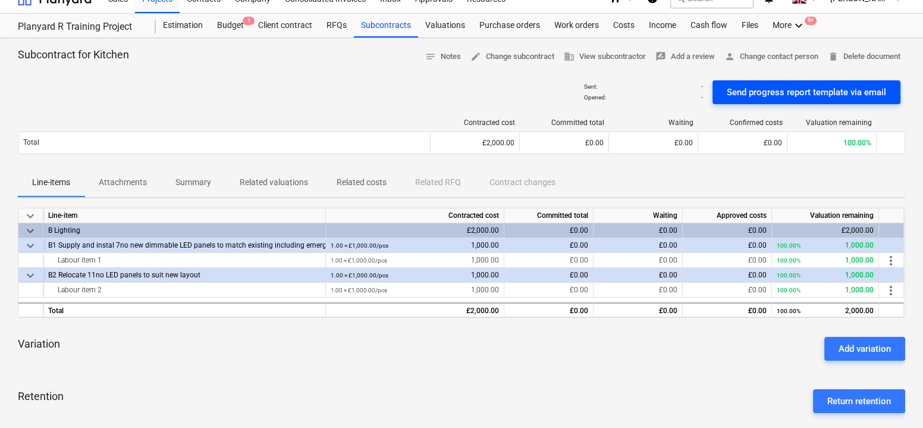
click at [737, 89] on div "Send progress report template via email" at bounding box center [806, 91] width 159 height 15
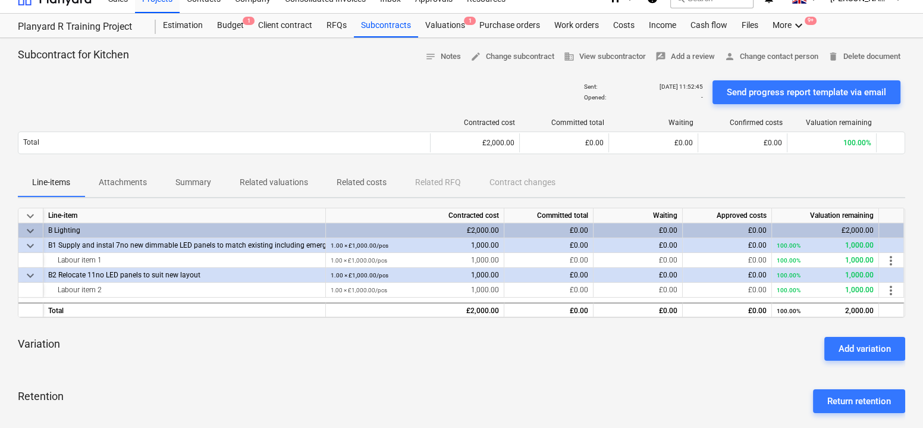
scroll to position [0, 0]
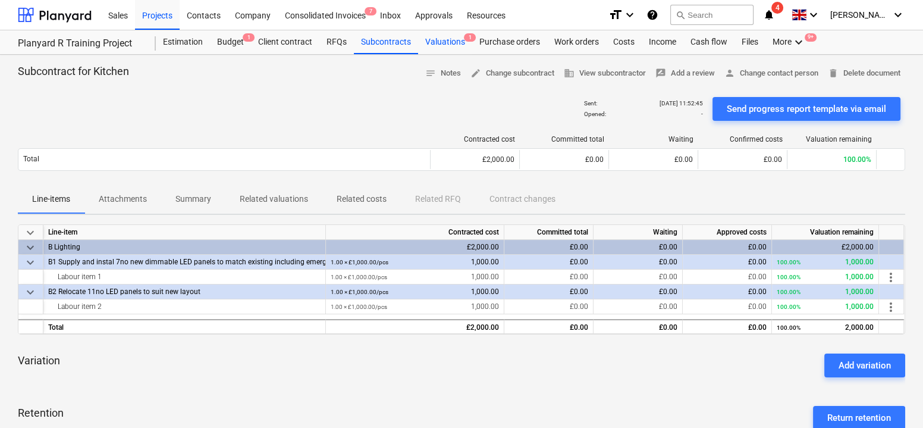
click at [445, 46] on div "Valuations 1" at bounding box center [445, 42] width 54 height 24
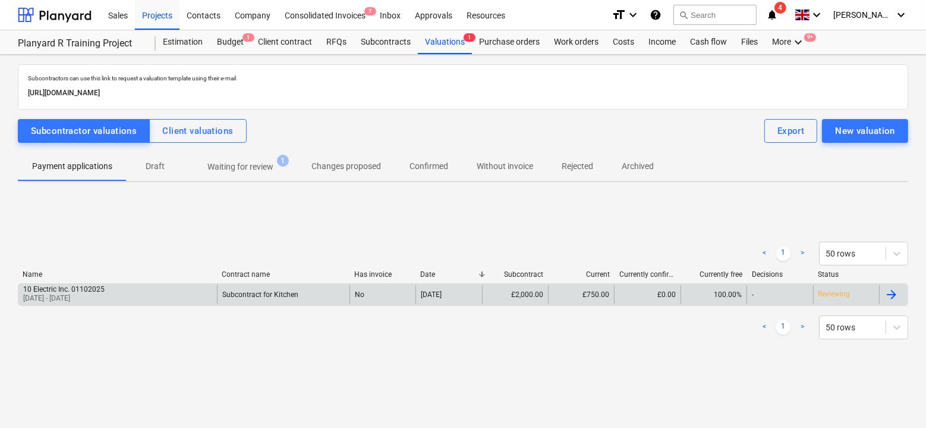
click at [175, 294] on div "10 Electric Inc. 01102025 [DATE] - [DATE]" at bounding box center [117, 294] width 199 height 19
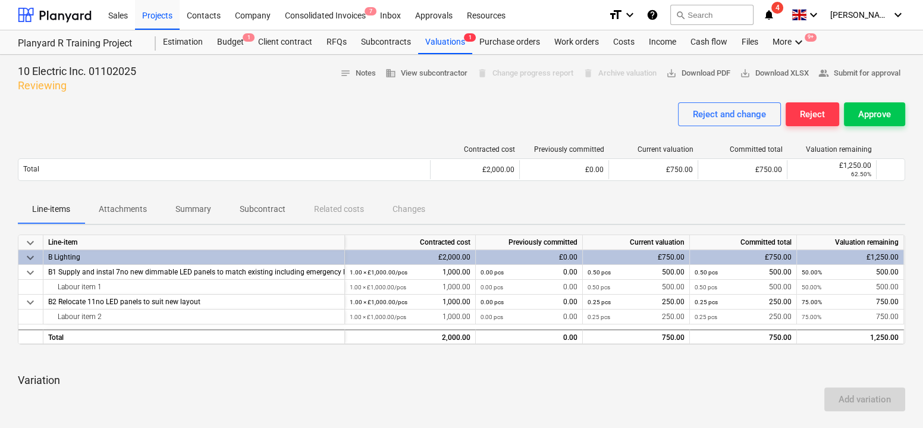
scroll to position [24, 0]
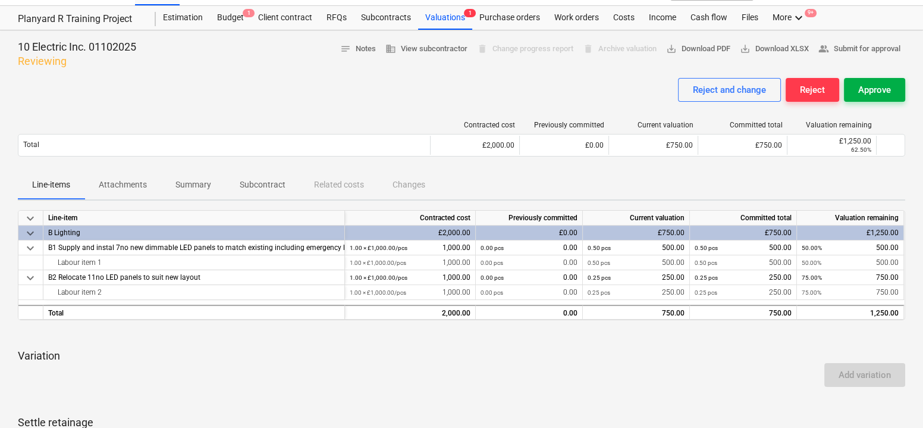
click at [871, 88] on div "Approve" at bounding box center [874, 89] width 33 height 15
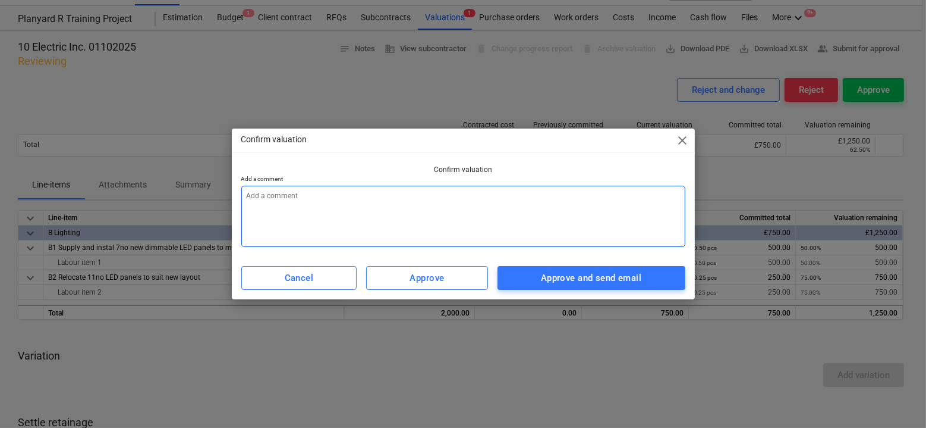
click at [522, 203] on textarea at bounding box center [463, 216] width 444 height 61
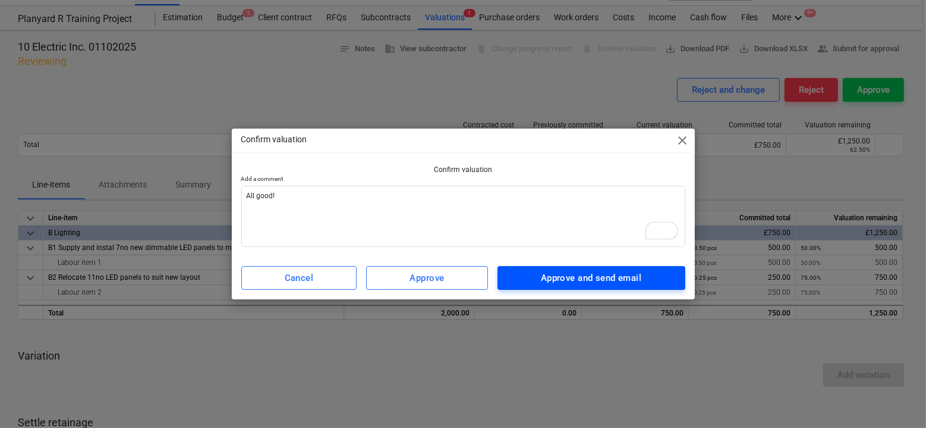
click at [562, 276] on div "Approve and send email" at bounding box center [591, 277] width 100 height 15
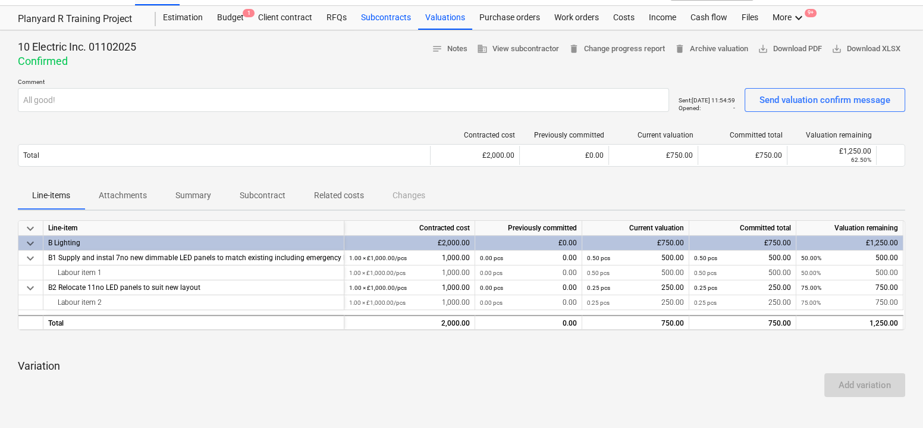
click at [375, 23] on div "Subcontracts" at bounding box center [386, 18] width 64 height 24
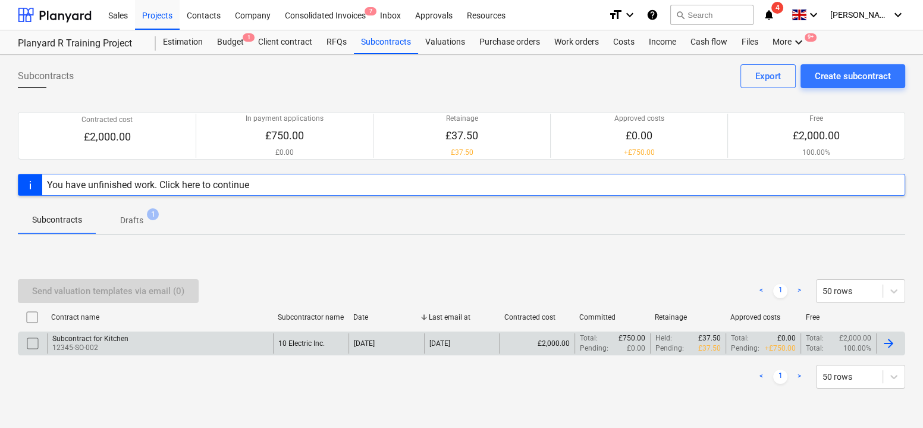
click at [244, 347] on div "Subcontract for Kitchen 12345-SO-002" at bounding box center [160, 343] width 226 height 20
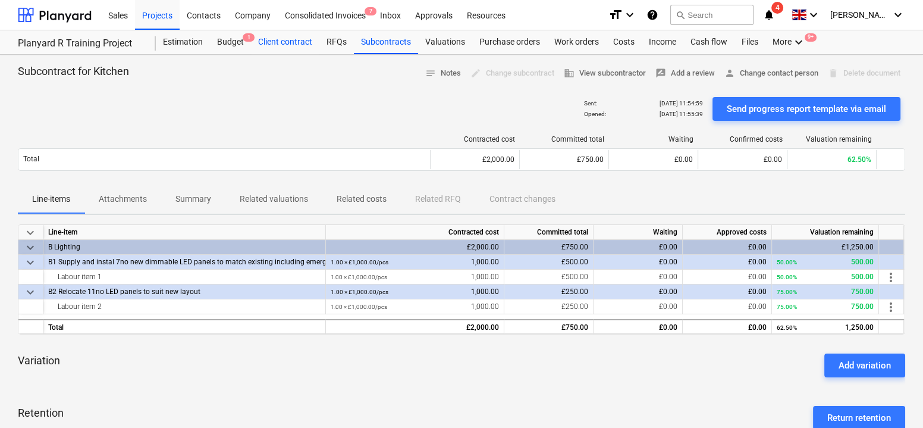
click at [283, 50] on div "Client contract" at bounding box center [285, 42] width 68 height 24
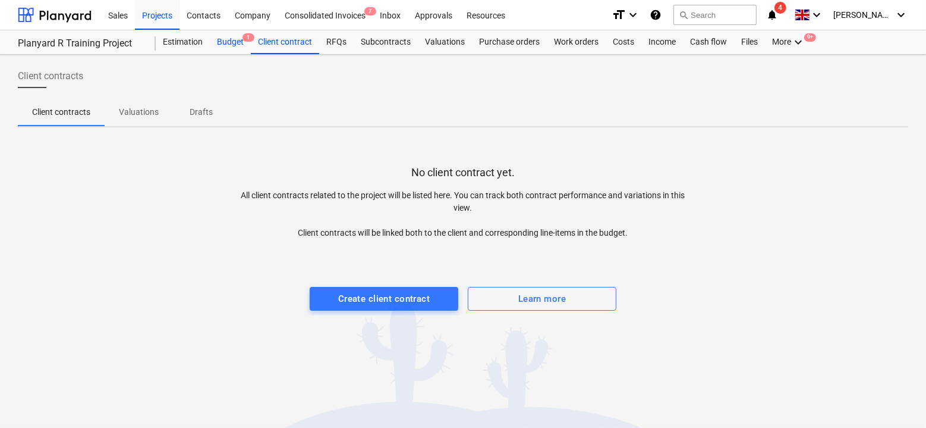
click at [235, 43] on div "Budget 1" at bounding box center [230, 42] width 41 height 24
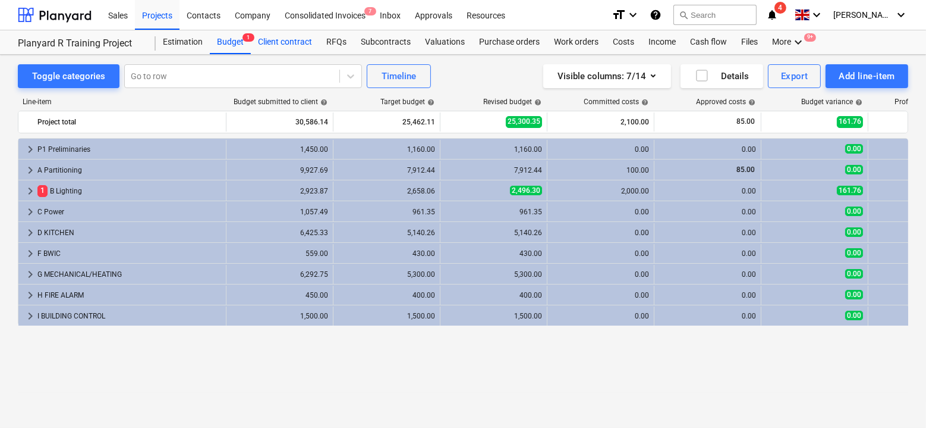
click at [266, 43] on div "Client contract" at bounding box center [285, 42] width 68 height 24
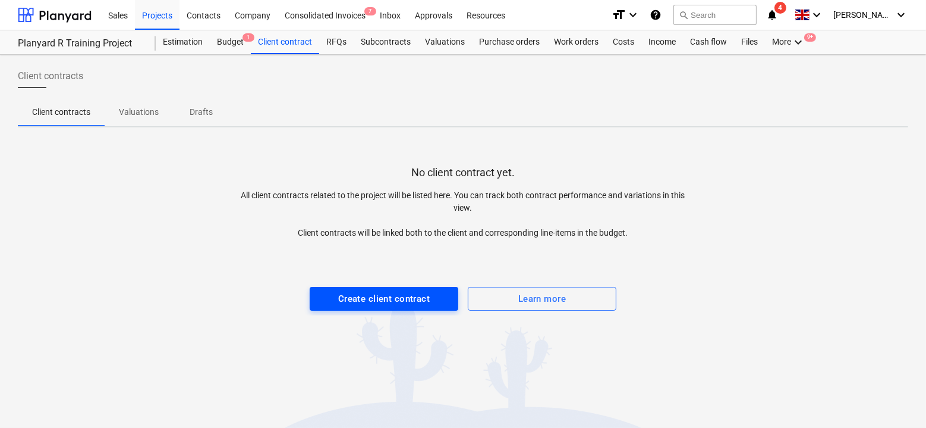
click at [355, 291] on div "Create client contract" at bounding box center [384, 298] width 92 height 15
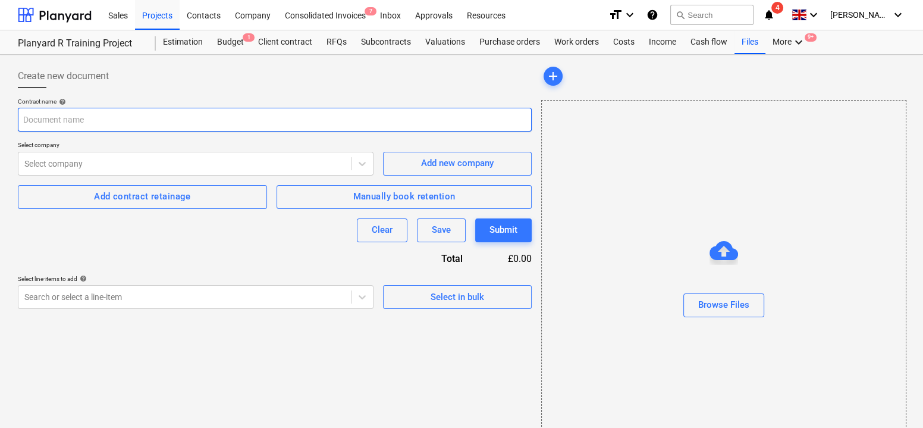
click at [204, 124] on input "text" at bounding box center [275, 120] width 514 height 24
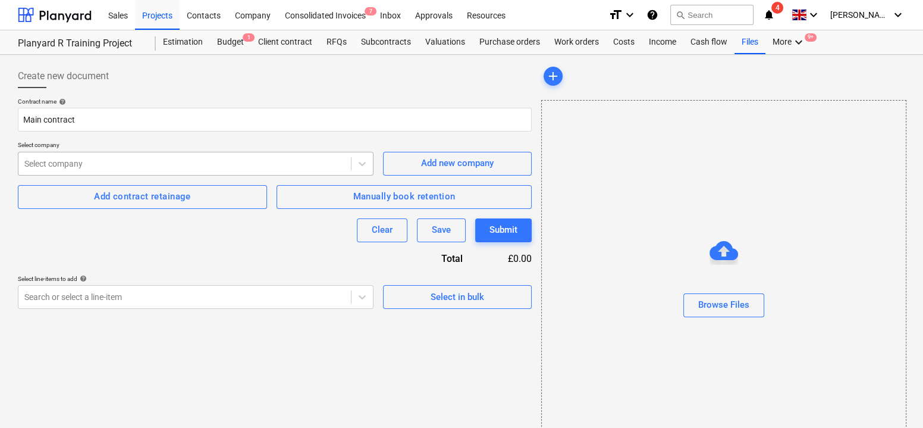
click at [215, 155] on div "Select company" at bounding box center [184, 163] width 332 height 17
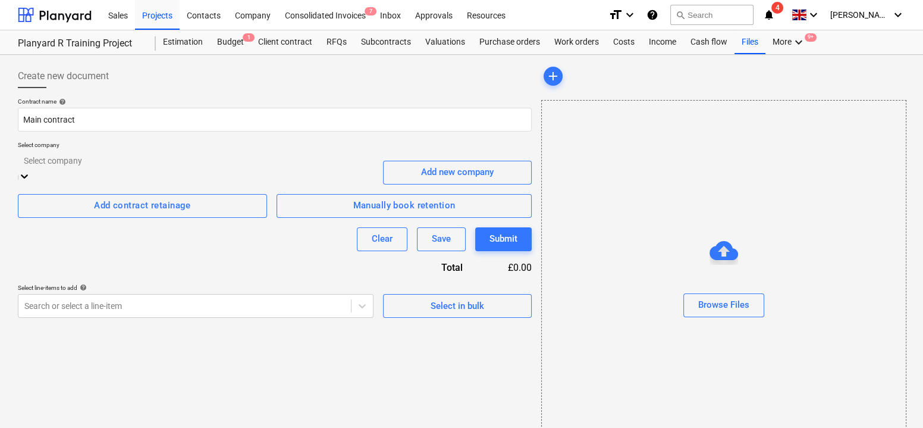
click at [193, 430] on div "10 Electric Inc." at bounding box center [461, 435] width 923 height 10
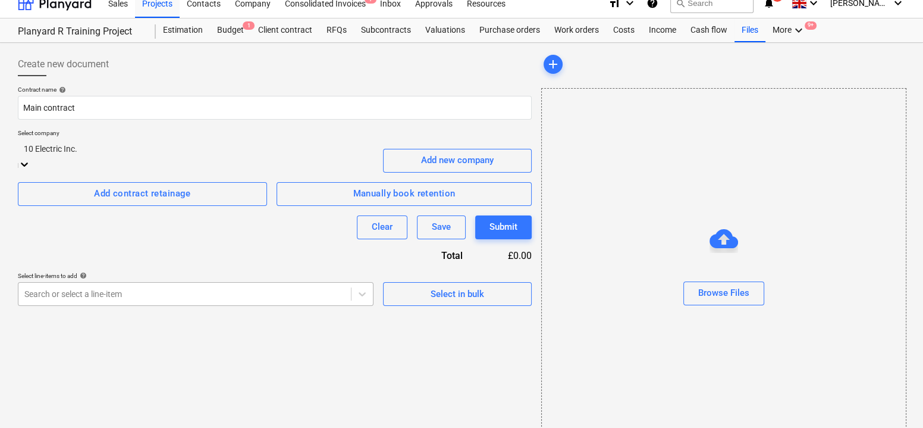
scroll to position [14, 0]
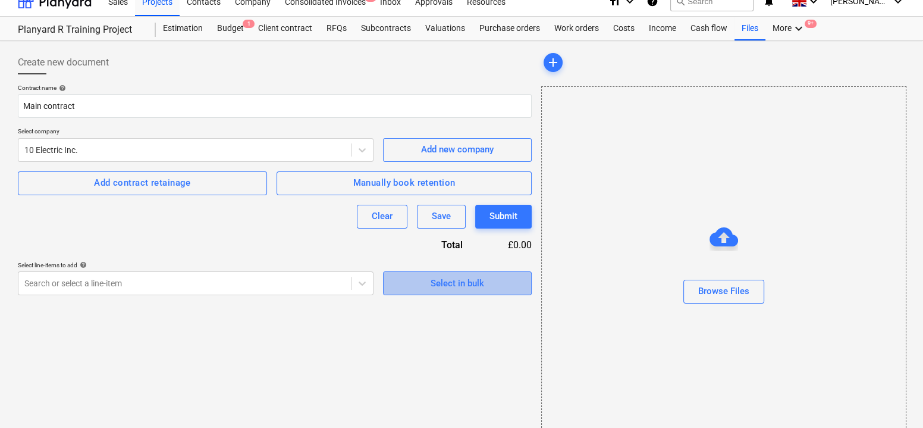
click at [391, 285] on button "Select in bulk" at bounding box center [457, 283] width 149 height 24
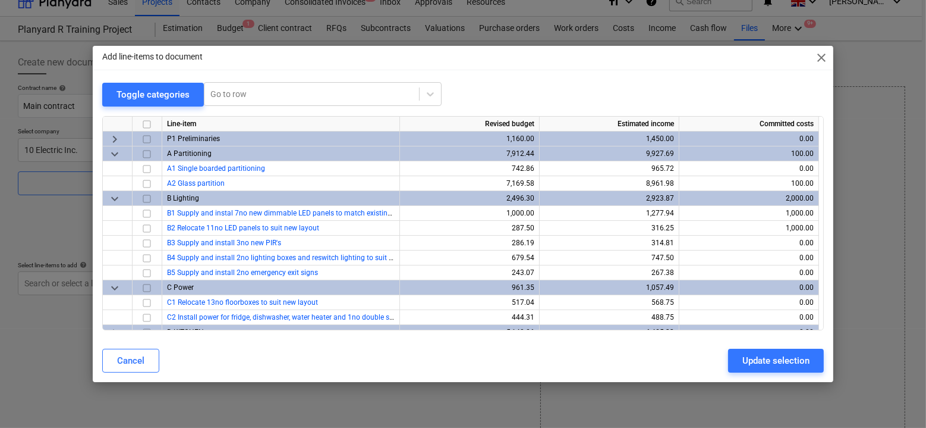
click at [146, 124] on input "checkbox" at bounding box center [147, 124] width 14 height 14
click at [752, 360] on div "Update selection" at bounding box center [776, 360] width 67 height 15
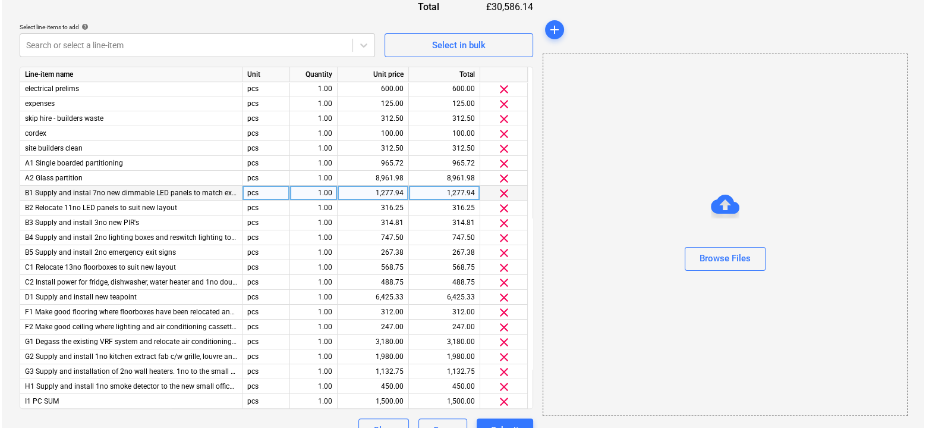
scroll to position [274, 0]
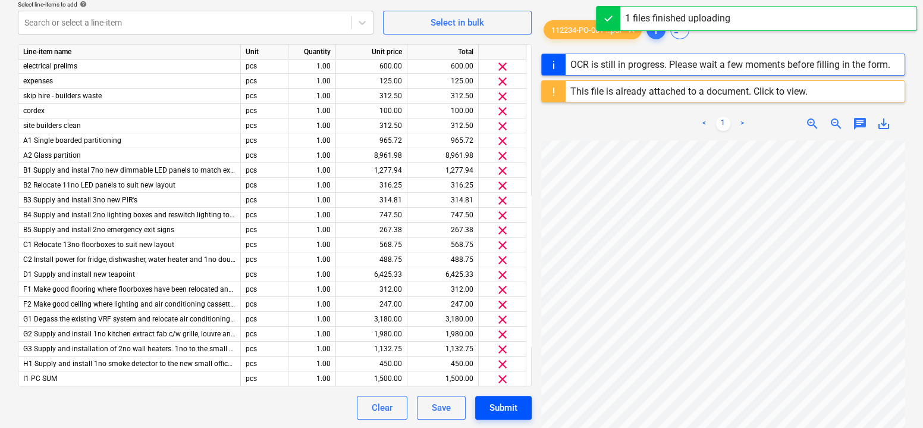
click at [502, 405] on div "Submit" at bounding box center [503, 407] width 28 height 15
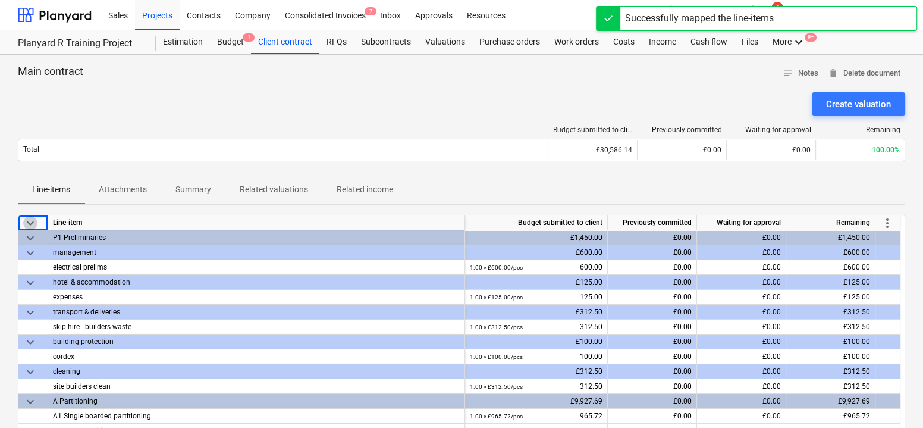
click at [34, 222] on span "keyboard_arrow_down" at bounding box center [30, 223] width 14 height 14
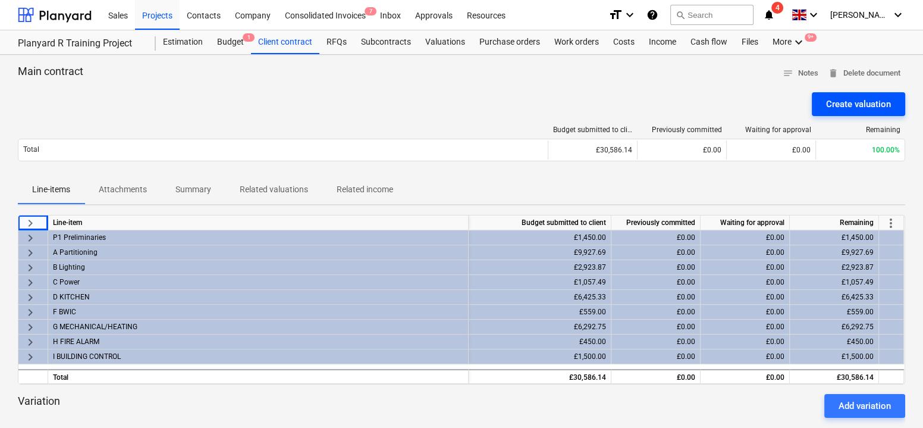
click at [854, 104] on div "Create valuation" at bounding box center [858, 103] width 65 height 15
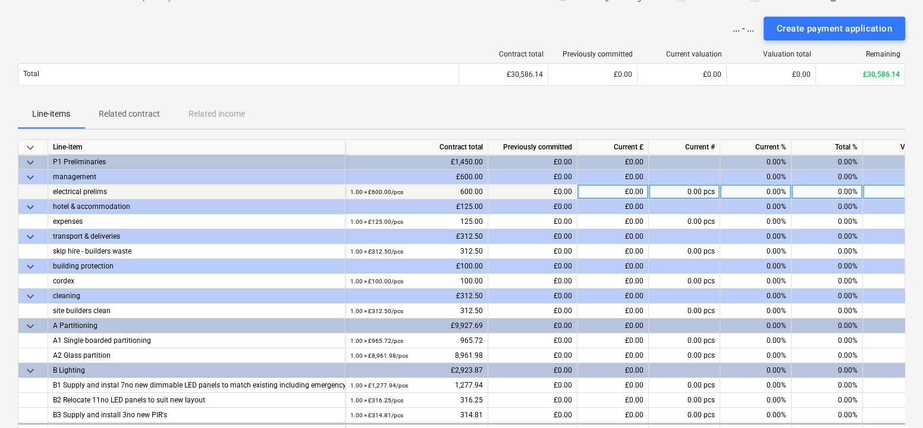
scroll to position [71, 0]
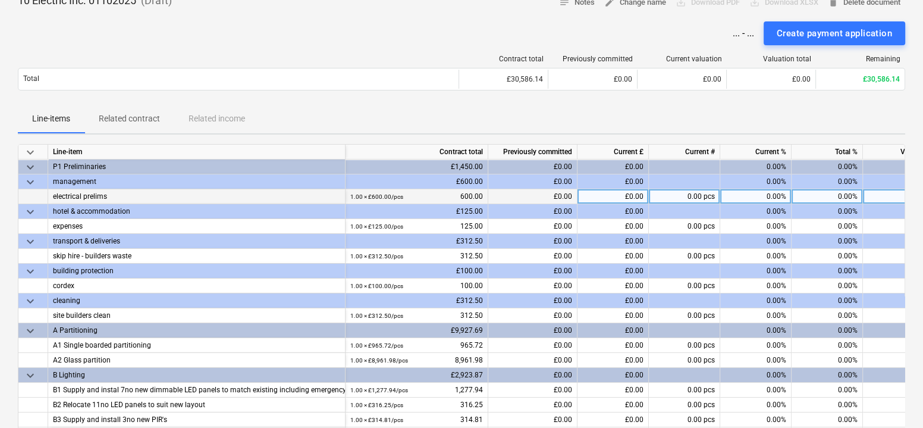
click at [813, 195] on div "0.00%" at bounding box center [826, 196] width 71 height 15
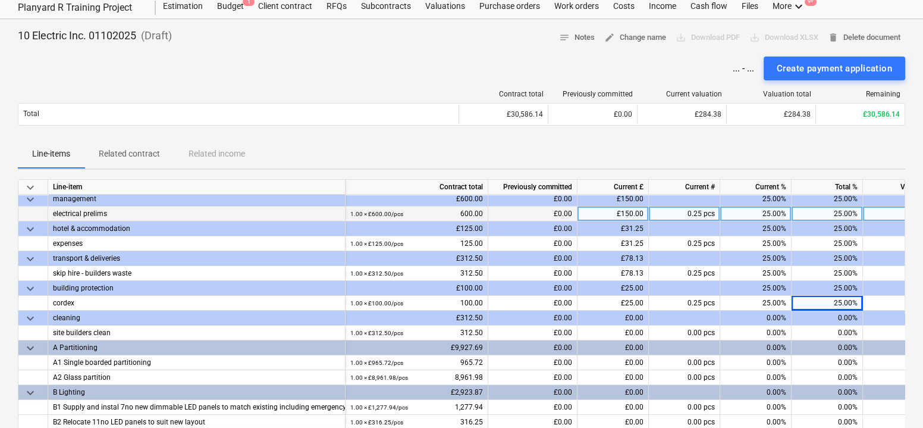
scroll to position [10, 0]
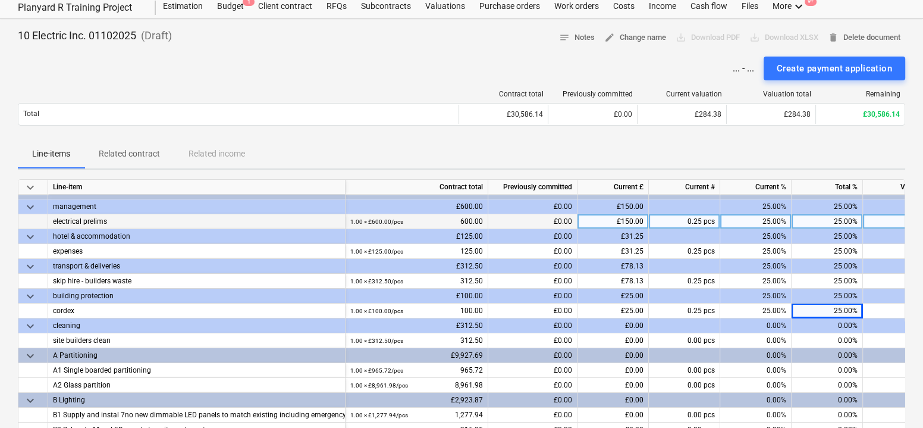
click at [32, 183] on span "keyboard_arrow_down" at bounding box center [30, 187] width 14 height 14
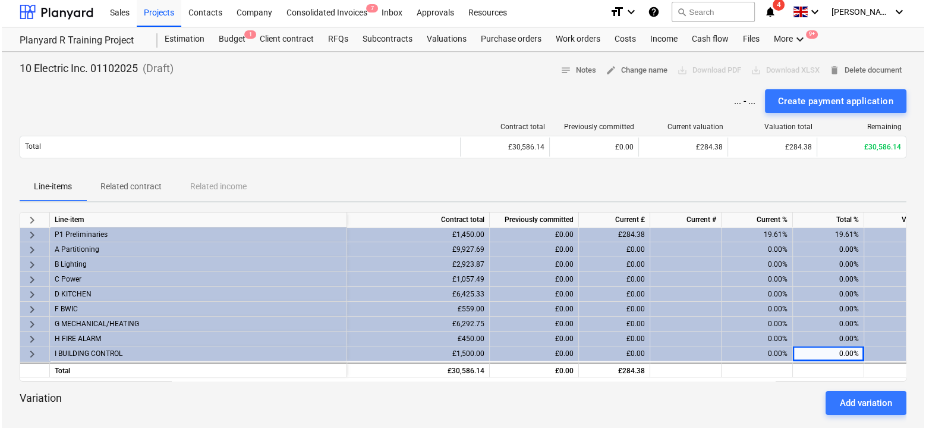
scroll to position [0, 0]
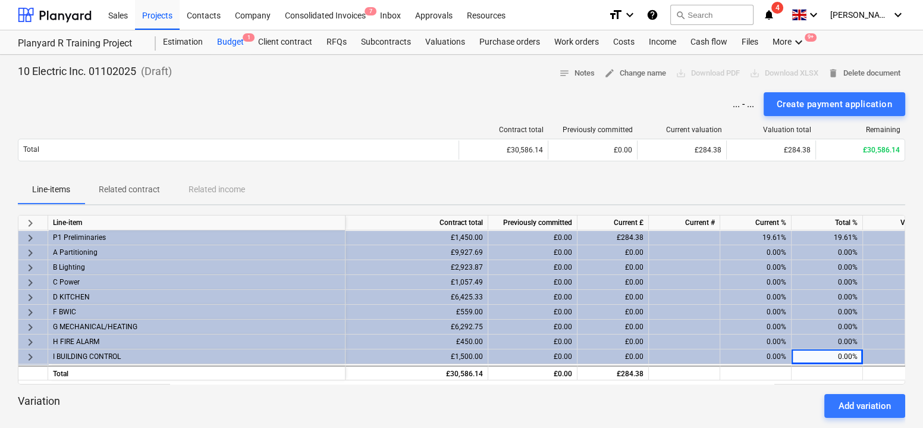
click at [230, 43] on div "Budget 1" at bounding box center [230, 42] width 41 height 24
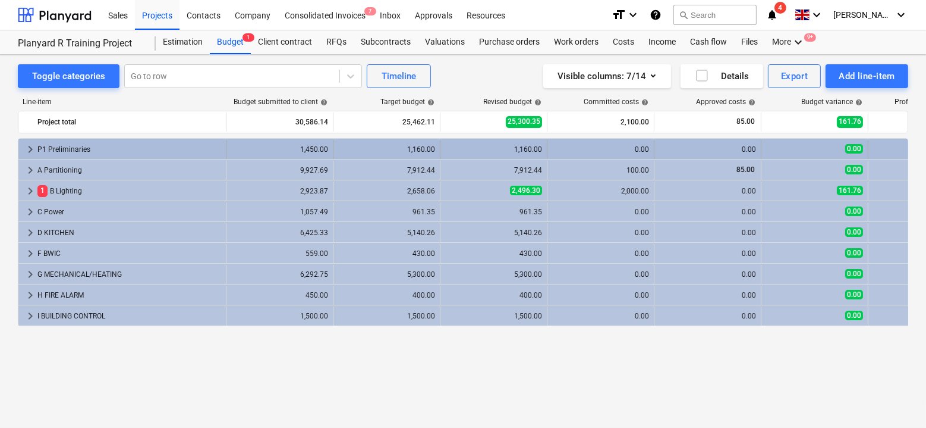
click at [34, 150] on span "keyboard_arrow_right" at bounding box center [30, 149] width 14 height 14
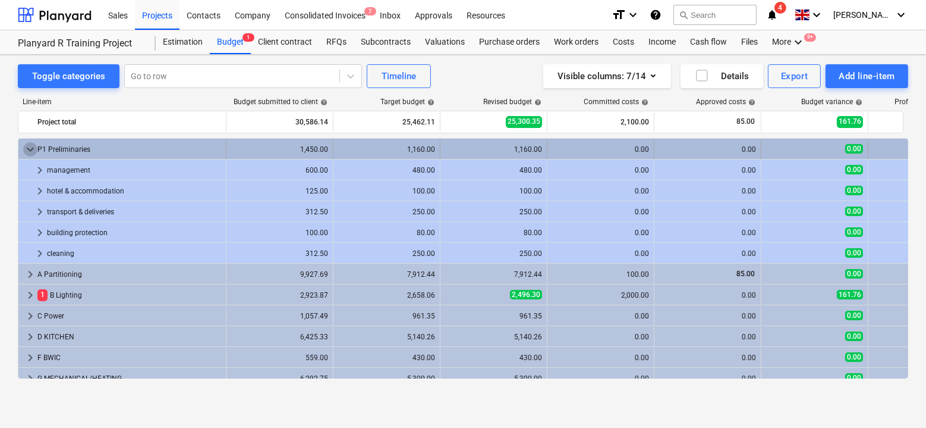
click at [30, 149] on span "keyboard_arrow_down" at bounding box center [30, 149] width 14 height 14
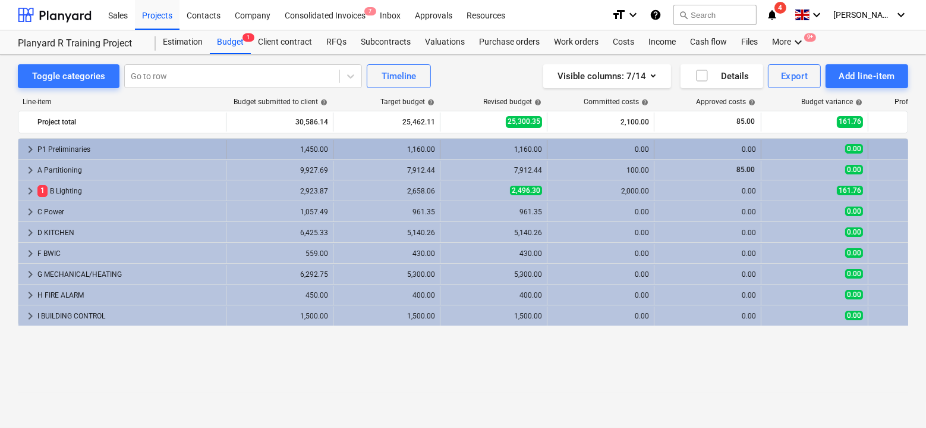
click at [27, 150] on span "keyboard_arrow_right" at bounding box center [30, 149] width 14 height 14
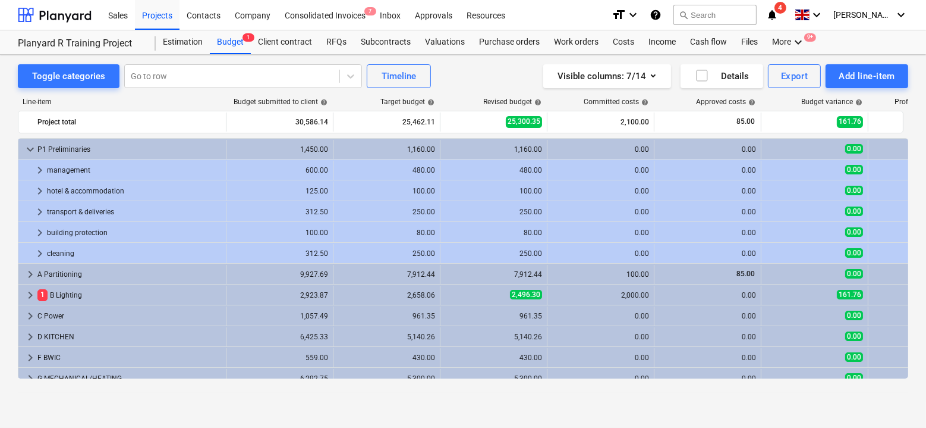
scroll to position [51, 0]
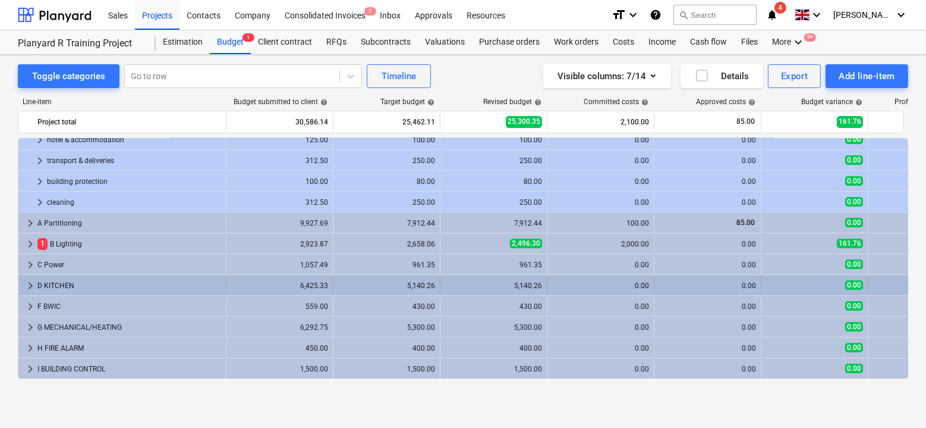
click at [29, 283] on span "keyboard_arrow_right" at bounding box center [30, 285] width 14 height 14
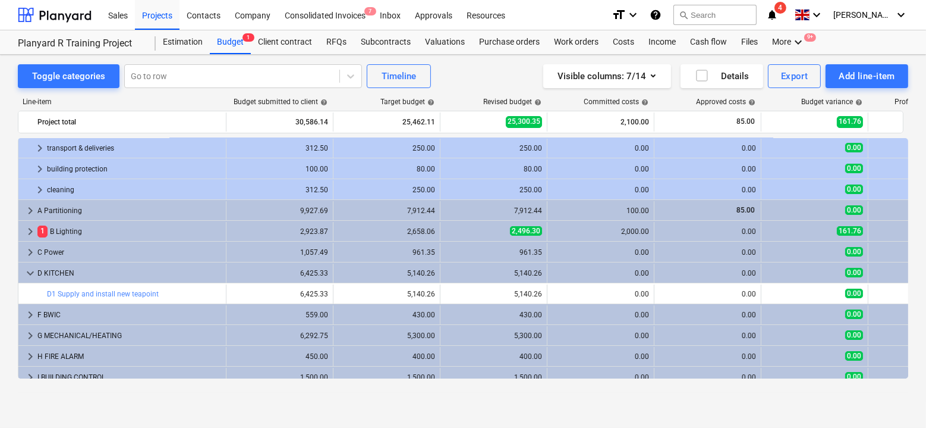
scroll to position [66, 0]
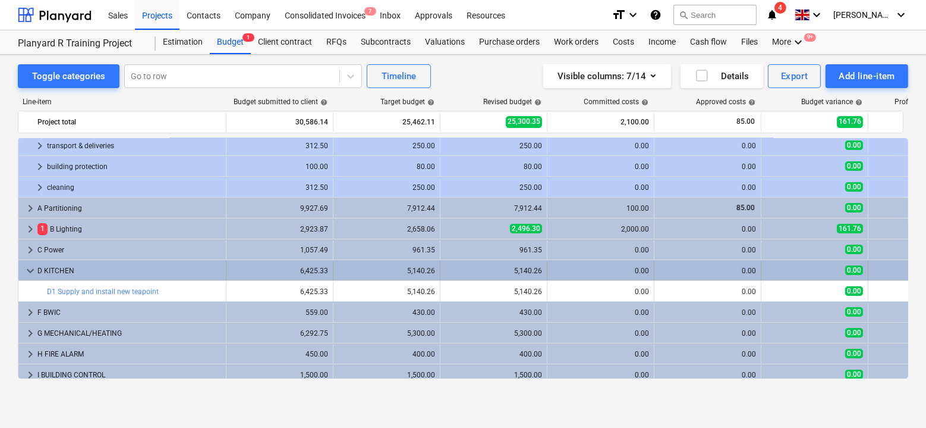
click at [30, 272] on span "keyboard_arrow_down" at bounding box center [30, 270] width 14 height 14
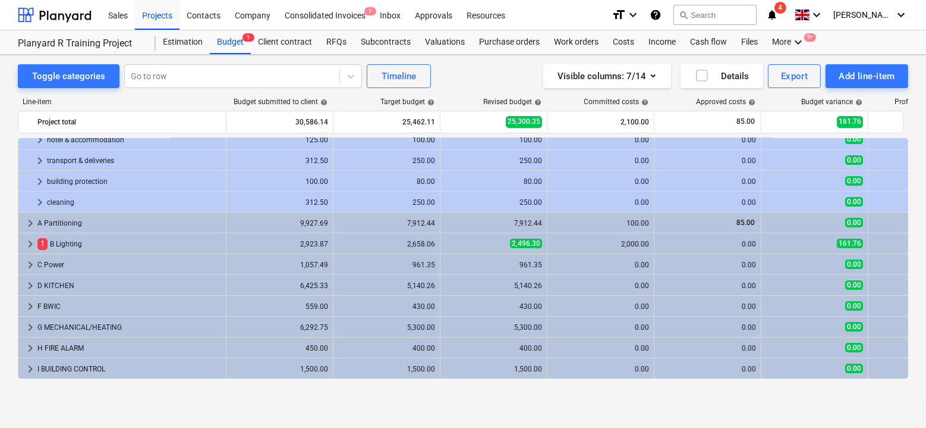
scroll to position [51, 0]
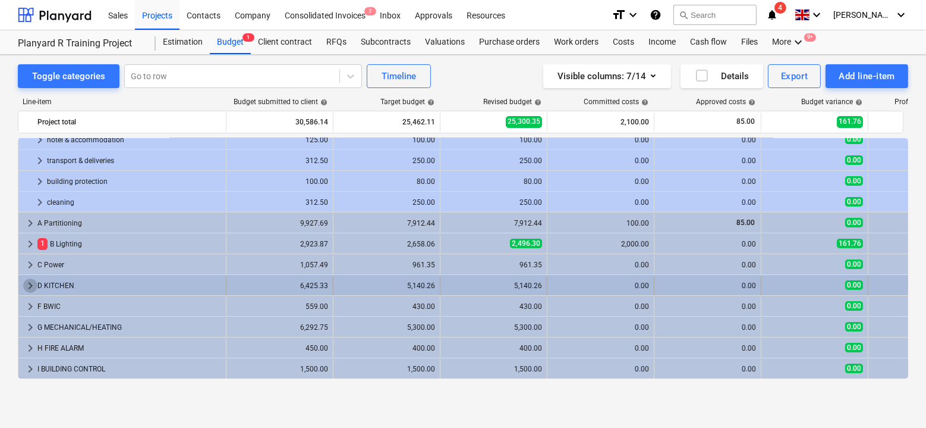
click at [27, 284] on span "keyboard_arrow_right" at bounding box center [30, 285] width 14 height 14
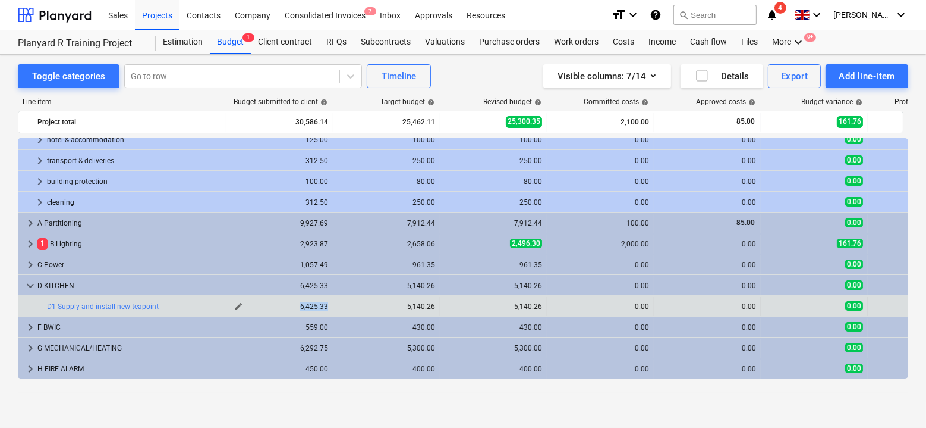
drag, startPoint x: 289, startPoint y: 304, endPoint x: 326, endPoint y: 307, distance: 37.6
click at [326, 307] on div "6,425.33" at bounding box center [279, 306] width 97 height 8
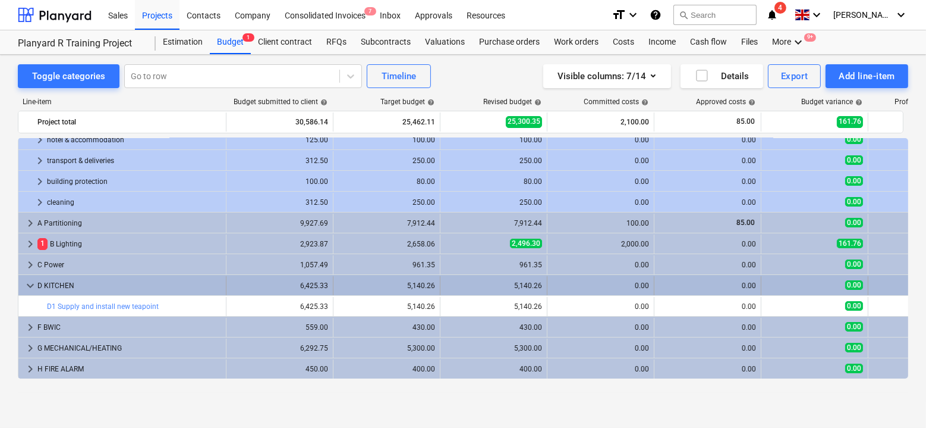
click at [30, 285] on span "keyboard_arrow_down" at bounding box center [30, 285] width 14 height 14
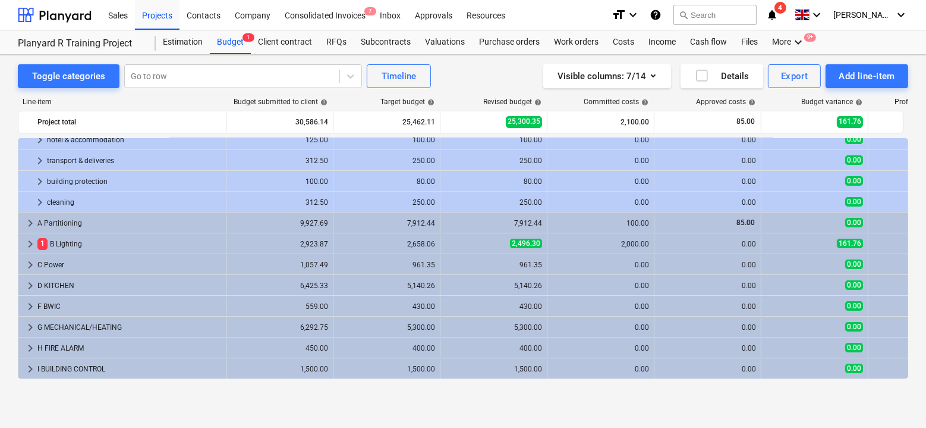
scroll to position [0, 0]
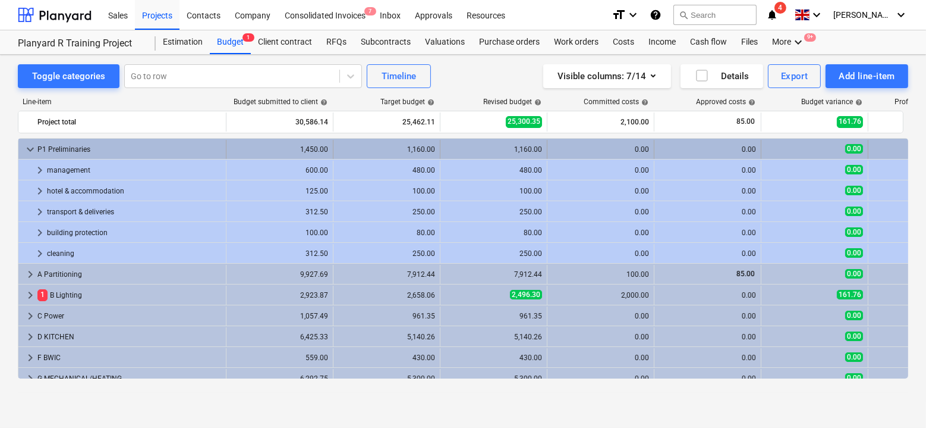
click at [27, 143] on span "keyboard_arrow_down" at bounding box center [30, 149] width 14 height 14
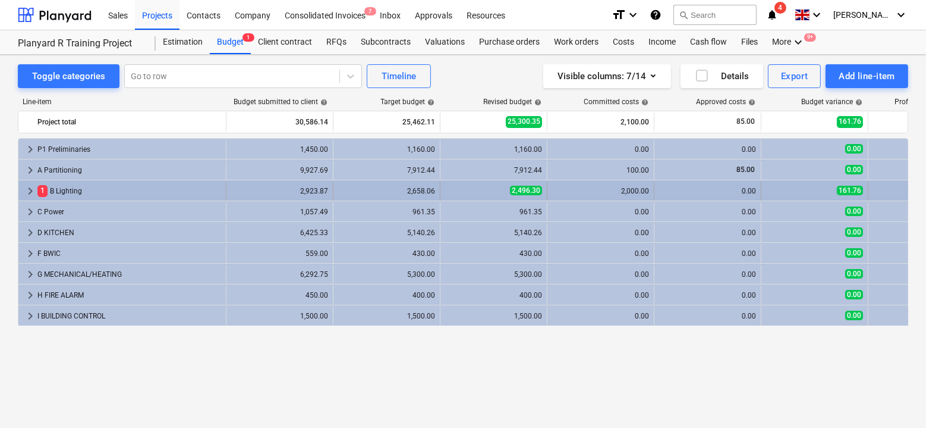
click at [27, 188] on span "keyboard_arrow_right" at bounding box center [30, 191] width 14 height 14
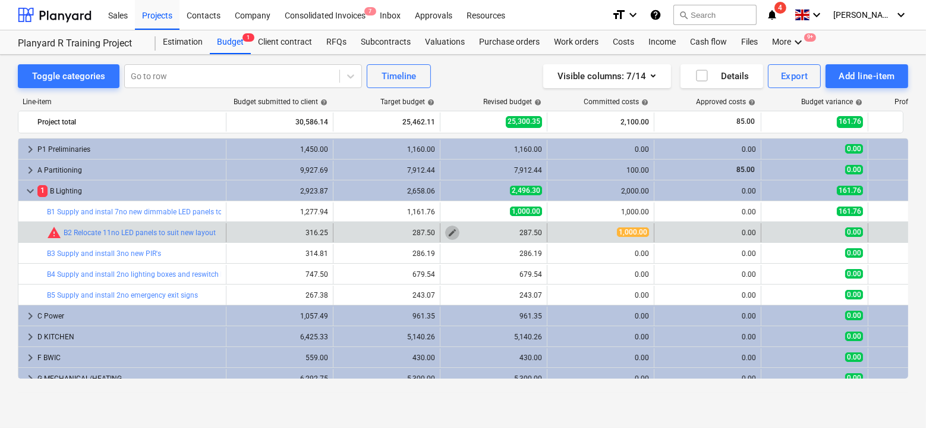
click at [454, 231] on span "edit" at bounding box center [453, 233] width 10 height 10
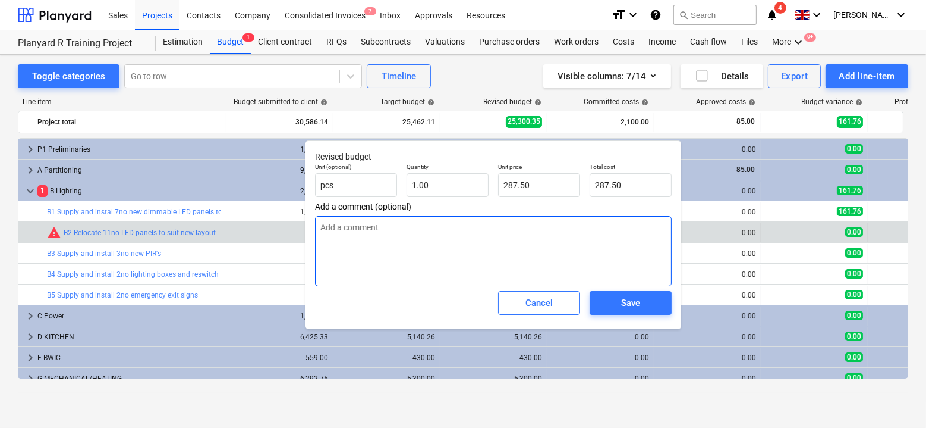
click at [454, 248] on textarea at bounding box center [493, 251] width 357 height 70
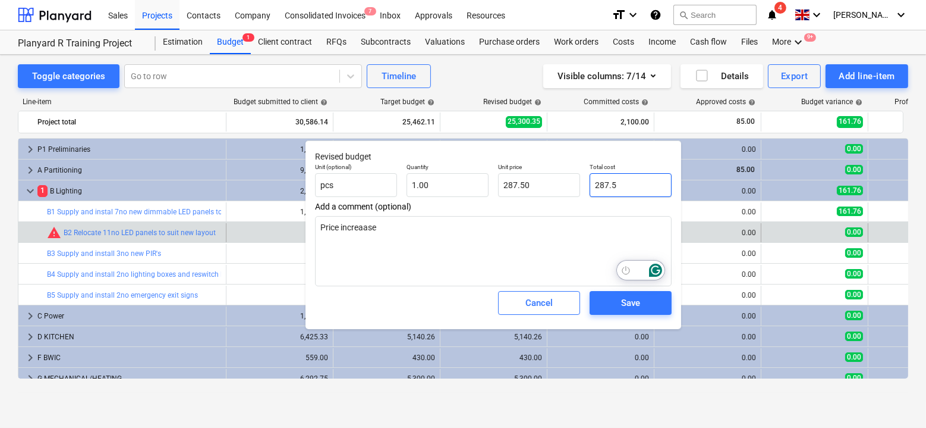
click at [604, 180] on input "287.5" at bounding box center [631, 185] width 82 height 24
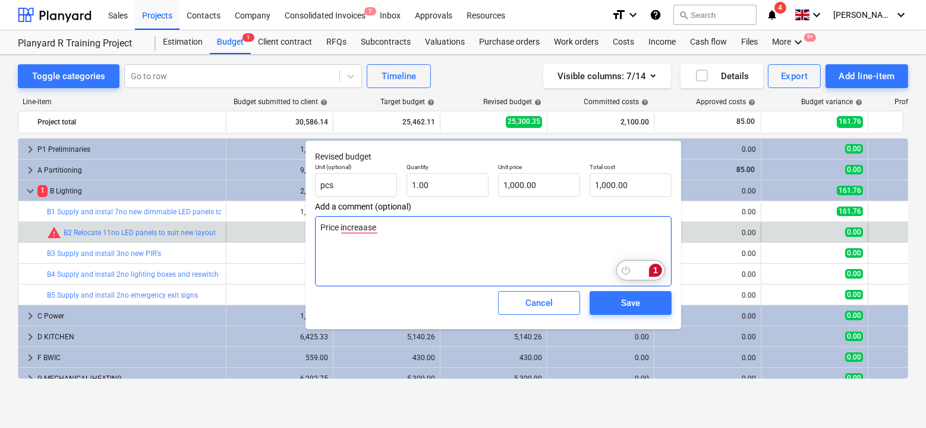
click at [567, 228] on textarea "Price increaase" at bounding box center [493, 251] width 357 height 70
click at [363, 231] on textarea "Price increaase" at bounding box center [493, 251] width 357 height 70
click at [481, 247] on textarea "Price increase" at bounding box center [493, 251] width 357 height 70
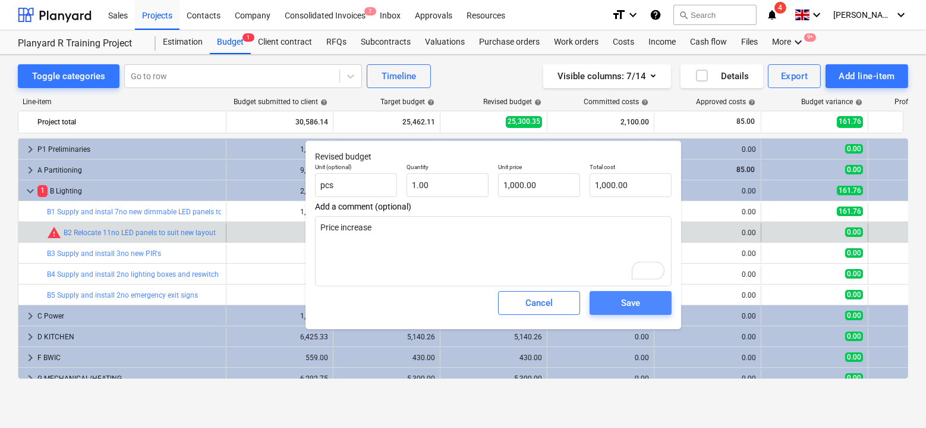
click at [614, 298] on span "Save" at bounding box center [631, 302] width 54 height 15
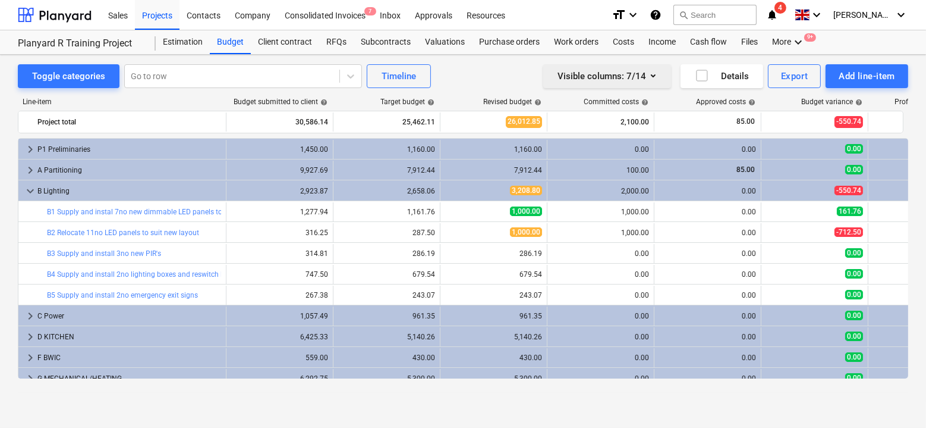
click at [658, 78] on icon "button" at bounding box center [653, 75] width 14 height 14
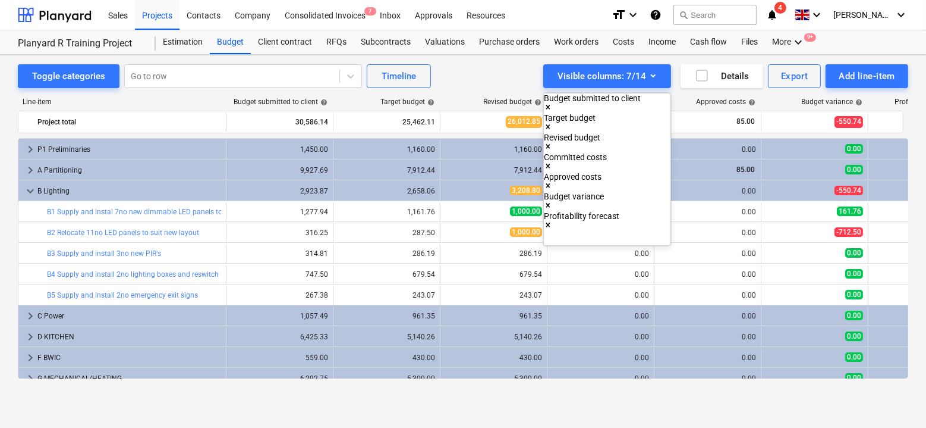
click at [499, 232] on div at bounding box center [463, 214] width 926 height 428
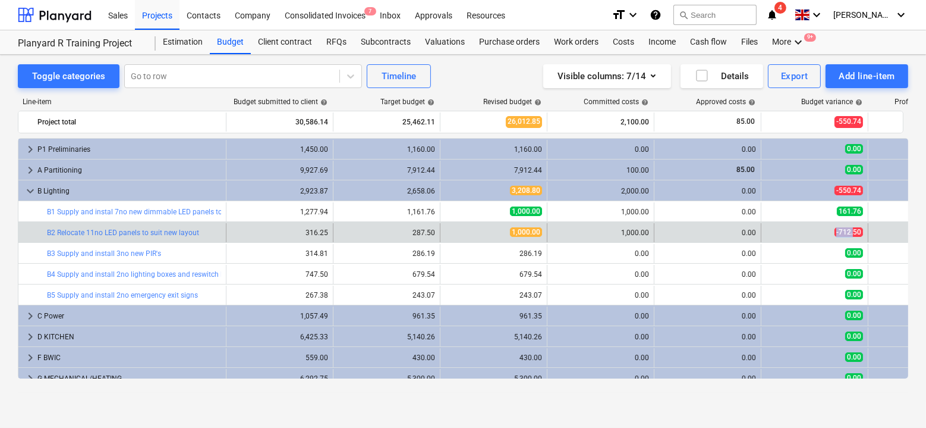
drag, startPoint x: 834, startPoint y: 234, endPoint x: 854, endPoint y: 233, distance: 19.6
click at [854, 233] on div "-712.50" at bounding box center [814, 232] width 97 height 10
click at [851, 233] on span "-712.50" at bounding box center [849, 232] width 29 height 10
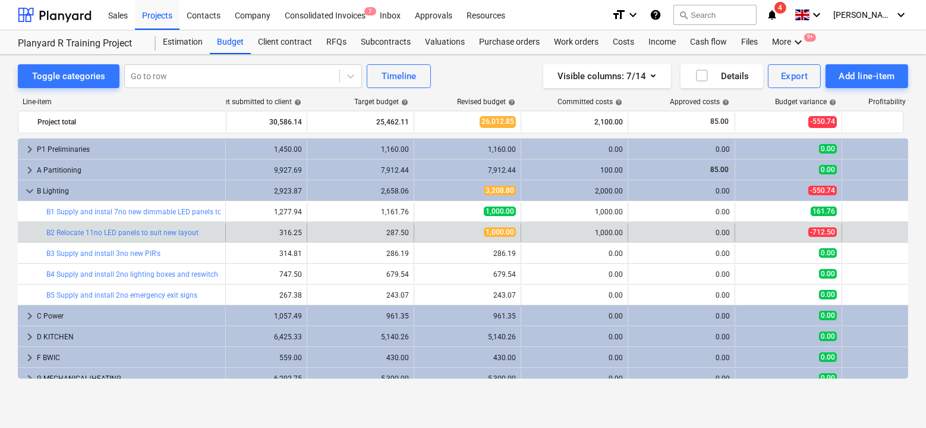
scroll to position [0, 33]
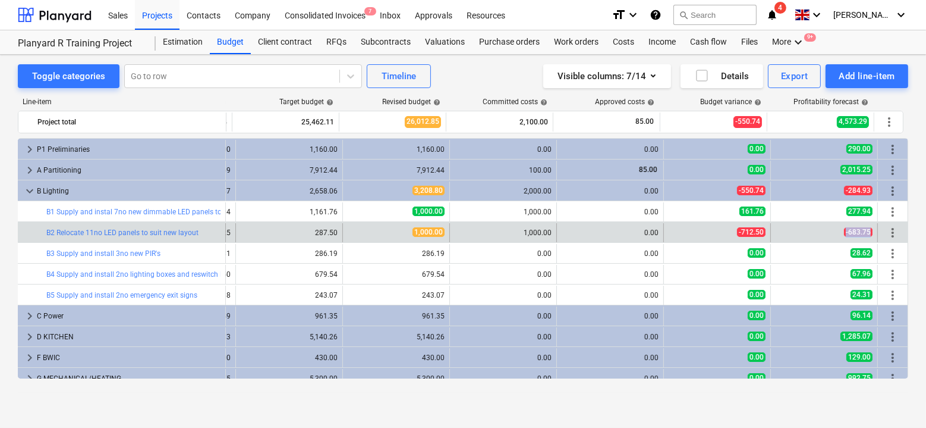
drag, startPoint x: 872, startPoint y: 232, endPoint x: 837, endPoint y: 231, distance: 35.7
click at [837, 231] on div "-683.75" at bounding box center [824, 232] width 107 height 19
click at [837, 231] on div "-683.75" at bounding box center [824, 232] width 97 height 10
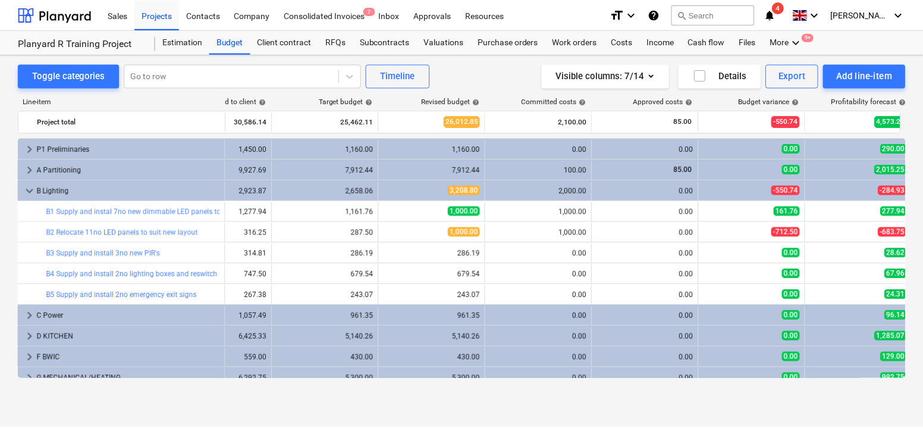
scroll to position [0, 0]
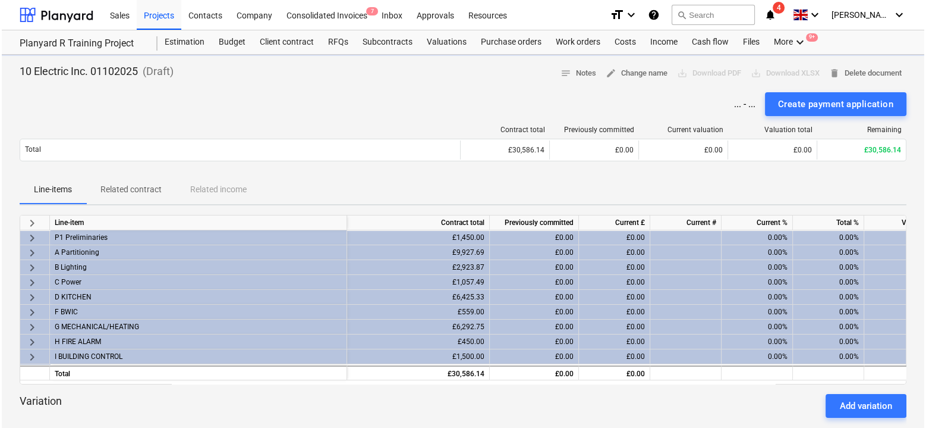
scroll to position [0, 137]
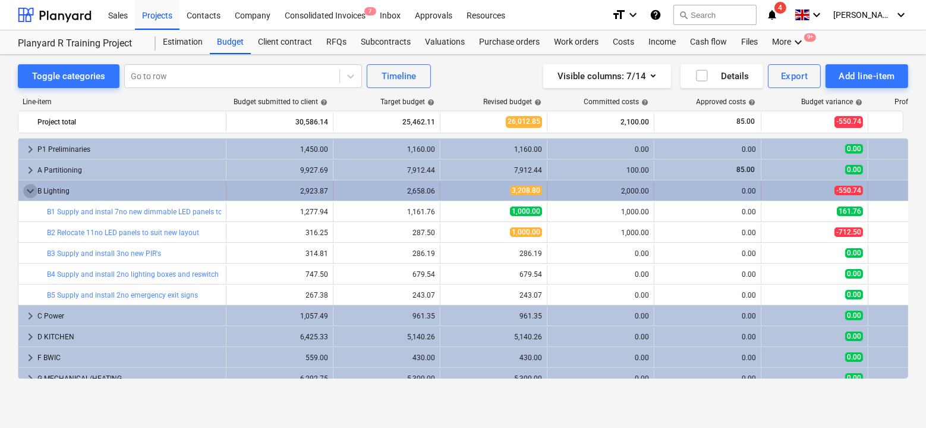
click at [28, 184] on span "keyboard_arrow_down" at bounding box center [30, 191] width 14 height 14
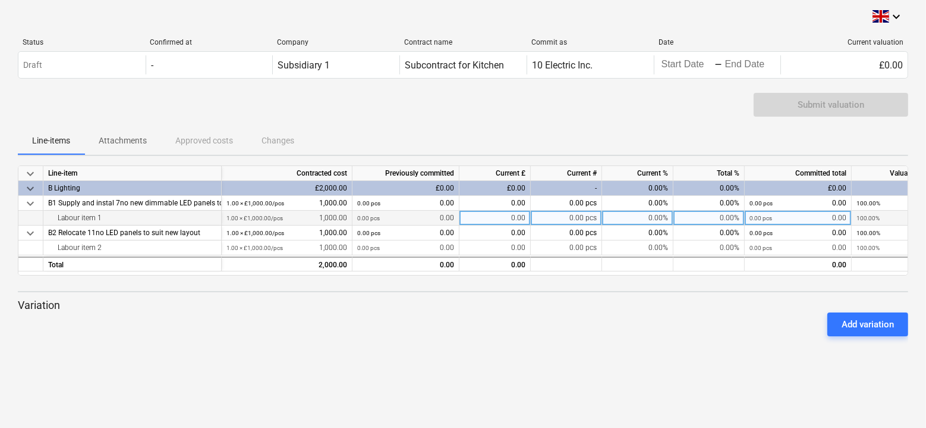
click at [648, 216] on div "0.00%" at bounding box center [637, 217] width 71 height 15
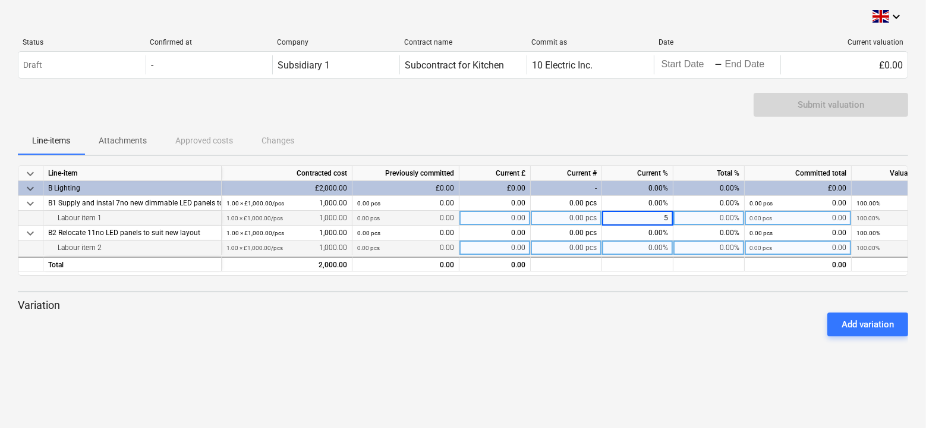
type input "50"
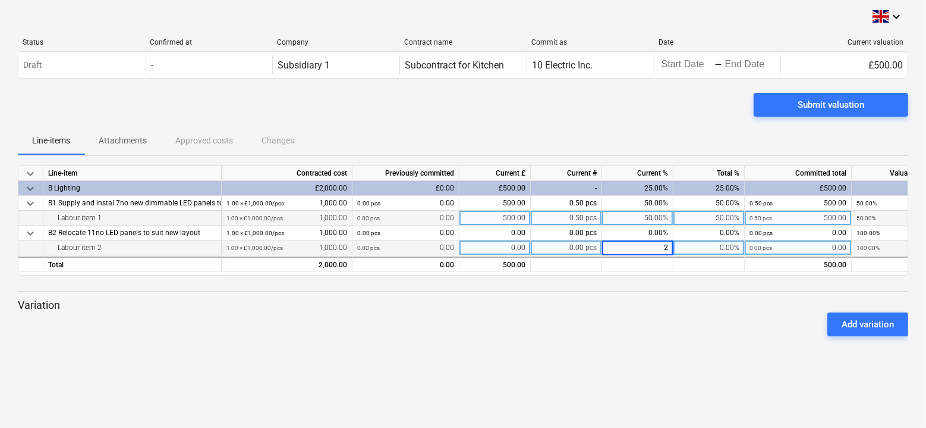
type input "25"
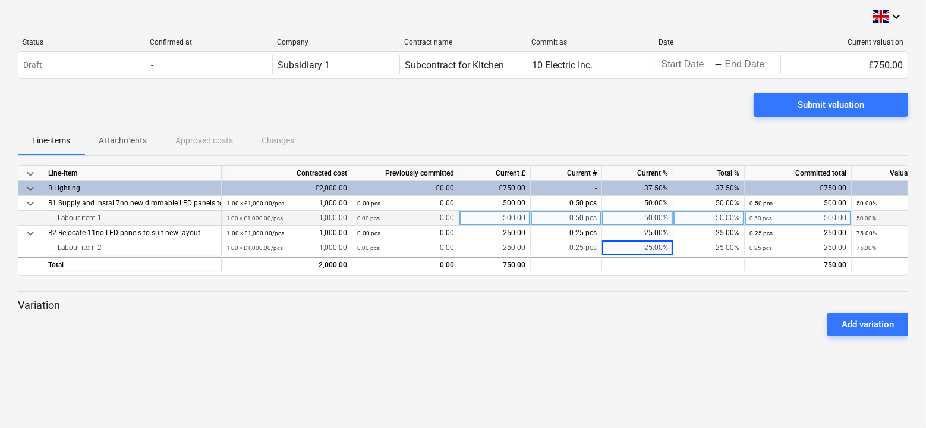
click at [639, 133] on div "Line-items Attachments Approved costs Changes" at bounding box center [463, 140] width 891 height 29
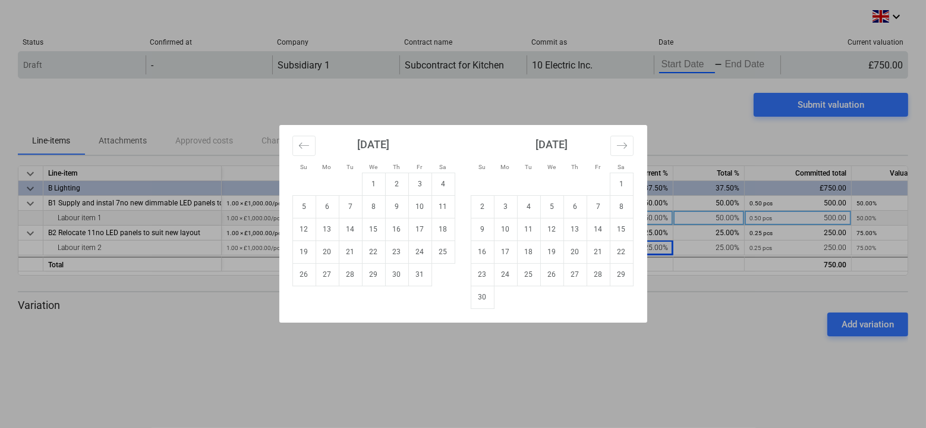
click at [673, 68] on body "keyboard_arrow_down Status Confirmed at Company Contract name Commit as Date Cu…" at bounding box center [463, 214] width 926 height 428
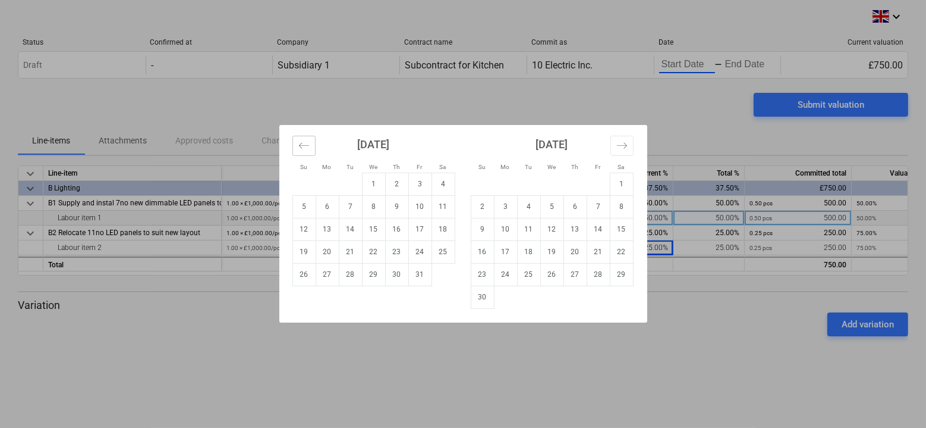
click at [309, 147] on icon "Move backward to switch to the previous month." at bounding box center [303, 145] width 11 height 11
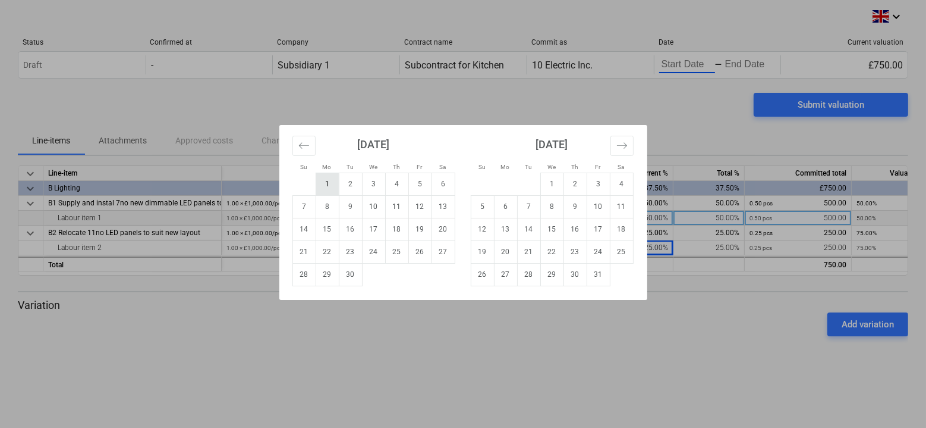
click at [329, 187] on td "1" at bounding box center [327, 183] width 23 height 23
type input "09/01/2025"
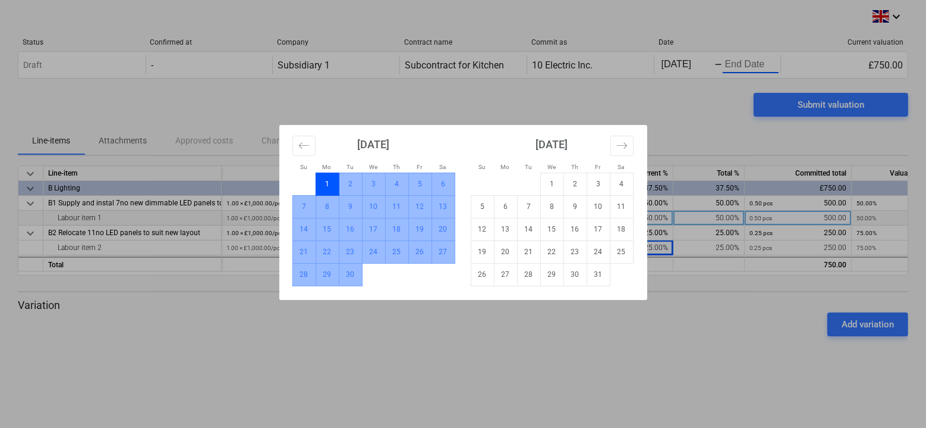
click at [353, 271] on td "30" at bounding box center [350, 274] width 23 height 23
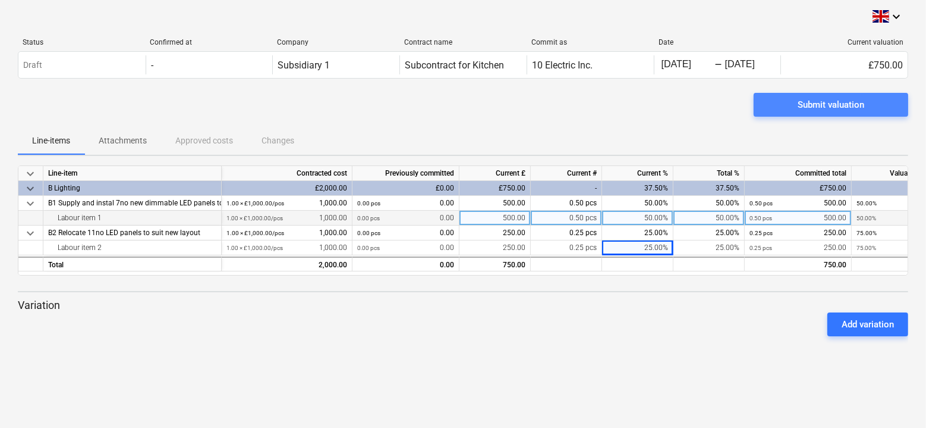
click at [786, 104] on span "Submit valuation" at bounding box center [831, 104] width 126 height 15
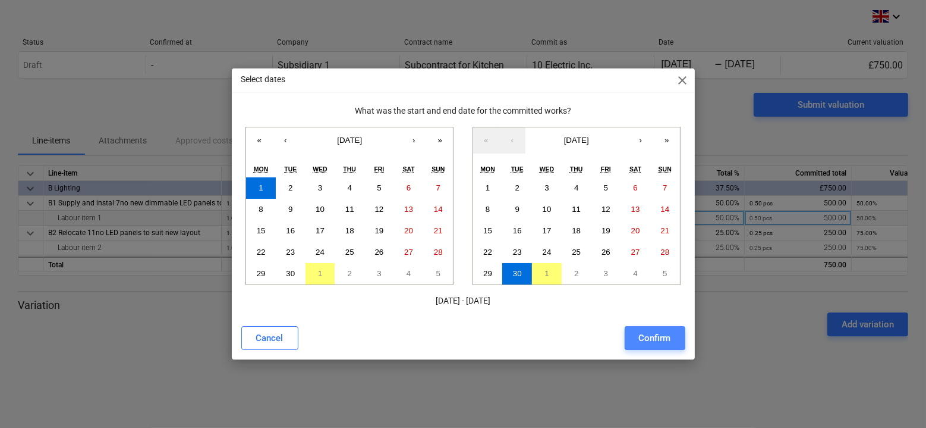
click at [659, 336] on div "Confirm" at bounding box center [655, 337] width 32 height 15
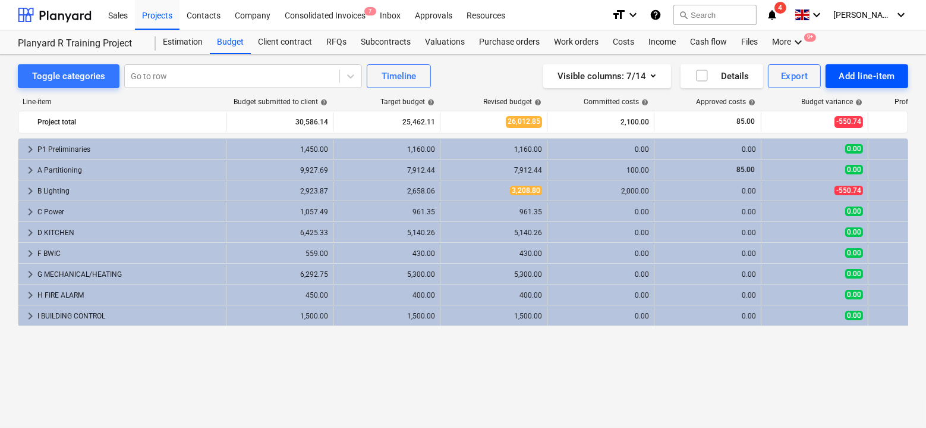
click at [864, 75] on div "Add line-item" at bounding box center [867, 75] width 56 height 15
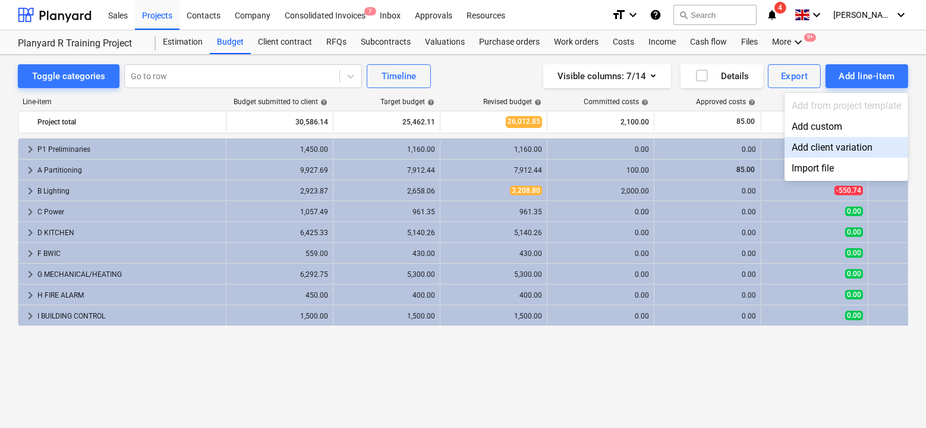
click at [857, 143] on div "Add client variation" at bounding box center [847, 147] width 124 height 21
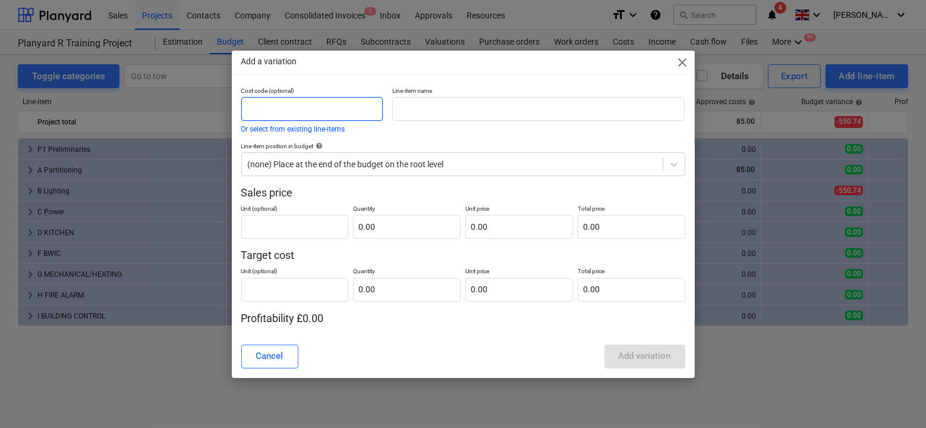
click at [337, 106] on input "text" at bounding box center [312, 109] width 142 height 24
click at [451, 113] on input "text" at bounding box center [538, 109] width 293 height 24
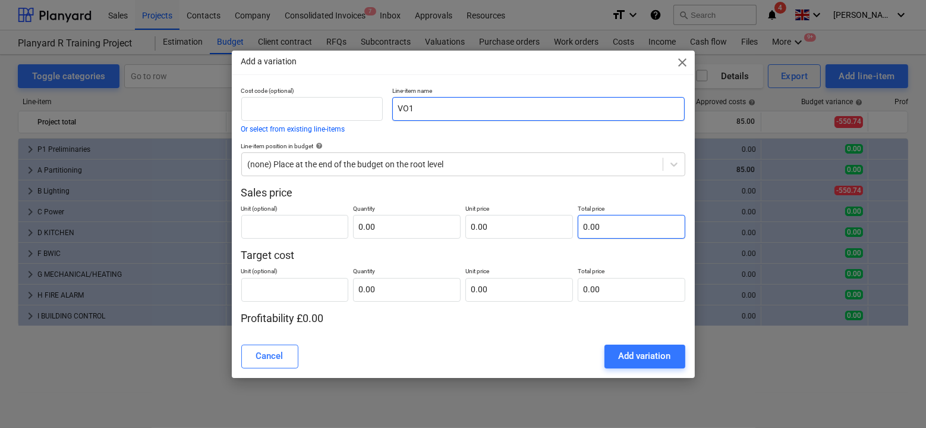
type input "VO1"
click at [594, 226] on input "text" at bounding box center [632, 227] width 108 height 24
type input "pcs"
type input "1"
type input "1.00"
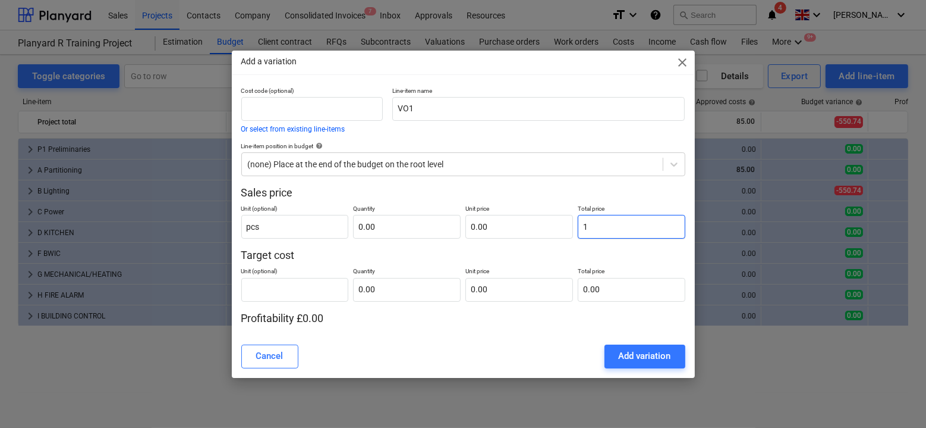
type input "1.00"
type input "10"
type input "10.00"
type input "100"
type input "100.00"
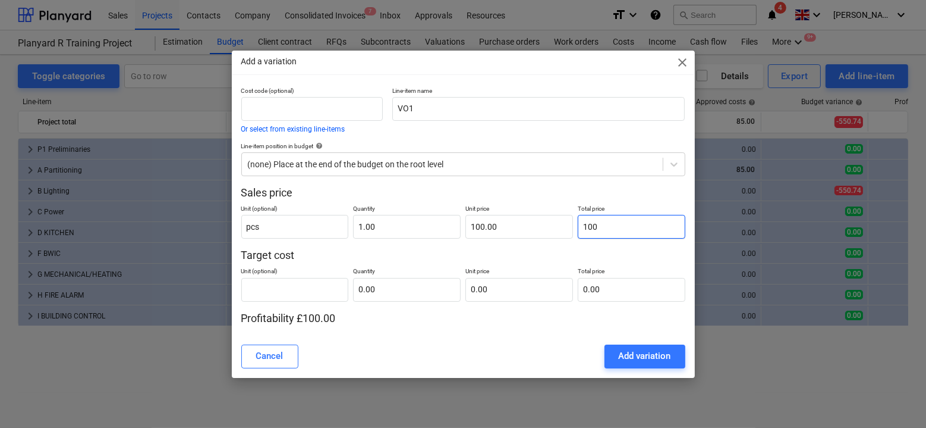
type input "1000"
type input "1,000.00"
type input "10000"
type input "10,000.00"
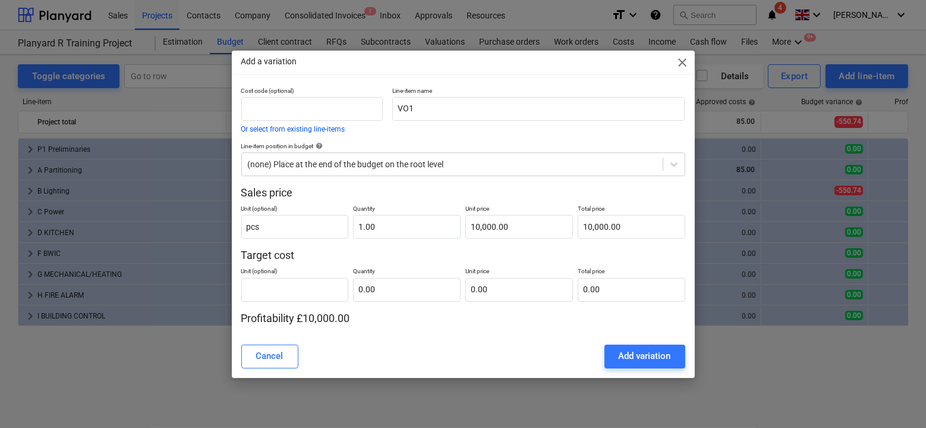
click at [583, 256] on p "Target cost" at bounding box center [463, 255] width 444 height 14
click at [585, 285] on input "text" at bounding box center [632, 290] width 108 height 24
type input "pcs"
type input "5"
type input "1.00"
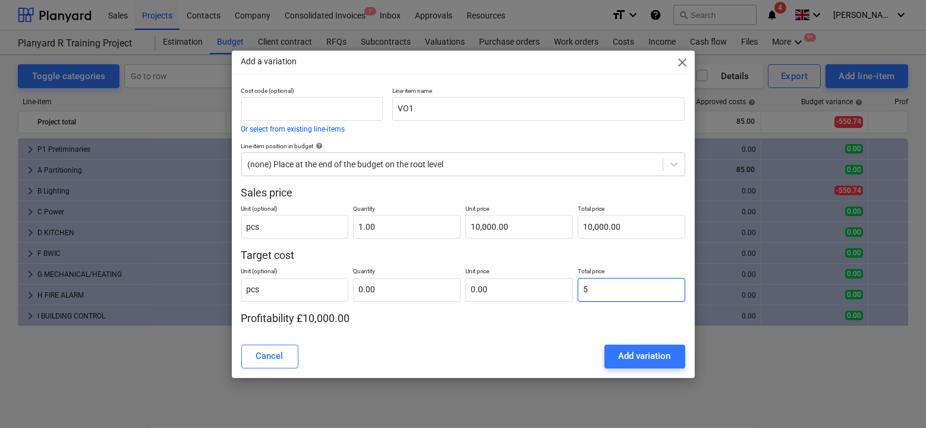
type input "5.00"
type input "50"
type input "50.00"
type input "500"
type input "500.00"
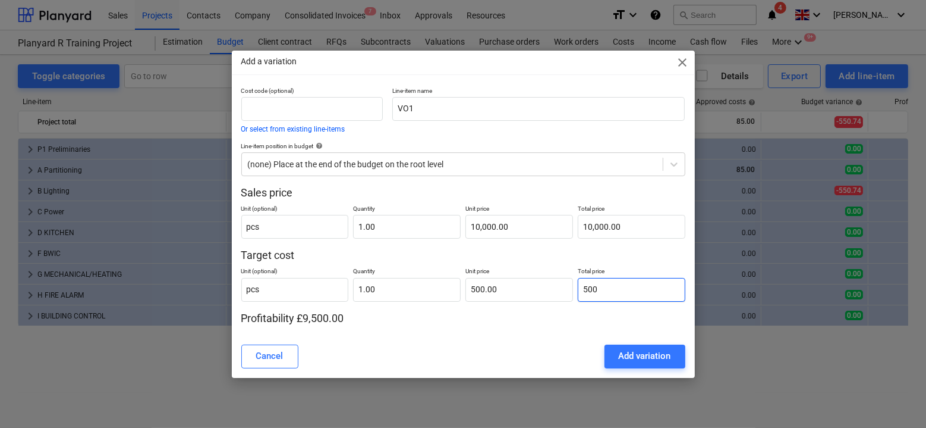
type input "5000"
type input "5,000.00"
type input "50000"
type input "50,000.00"
type input "5000"
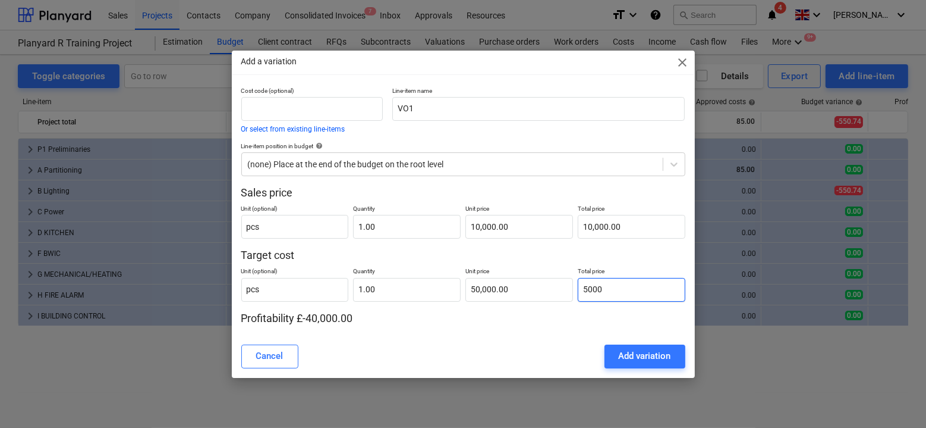
type input "5,000.00"
click at [561, 328] on div "Cost code (optional) Or select from existing line-items Line-item name VO1 Line…" at bounding box center [463, 211] width 463 height 248
click at [646, 359] on div "Add variation" at bounding box center [645, 355] width 52 height 15
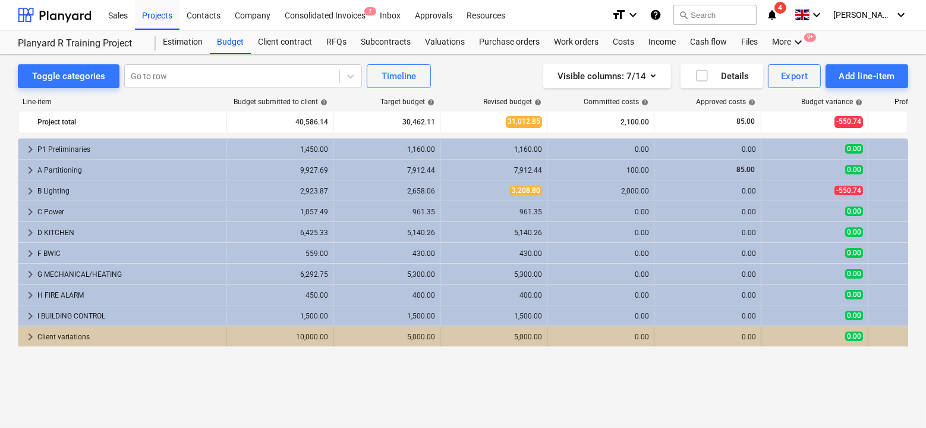
click at [35, 337] on span "keyboard_arrow_right" at bounding box center [30, 336] width 14 height 14
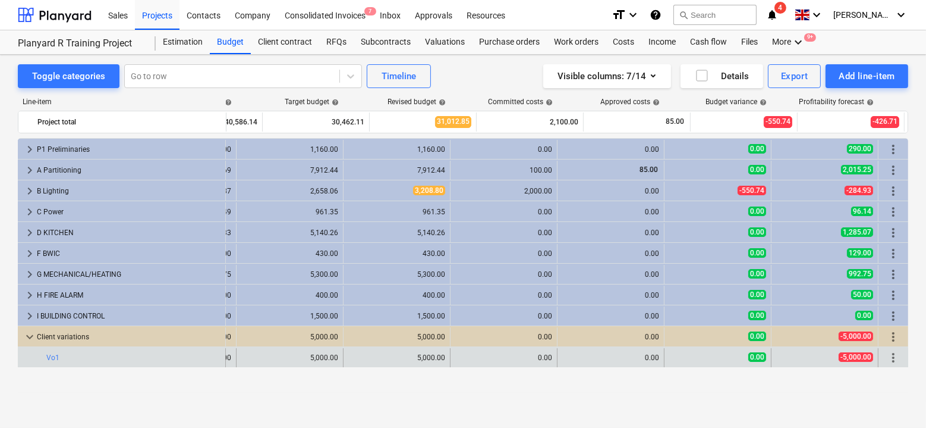
scroll to position [0, 97]
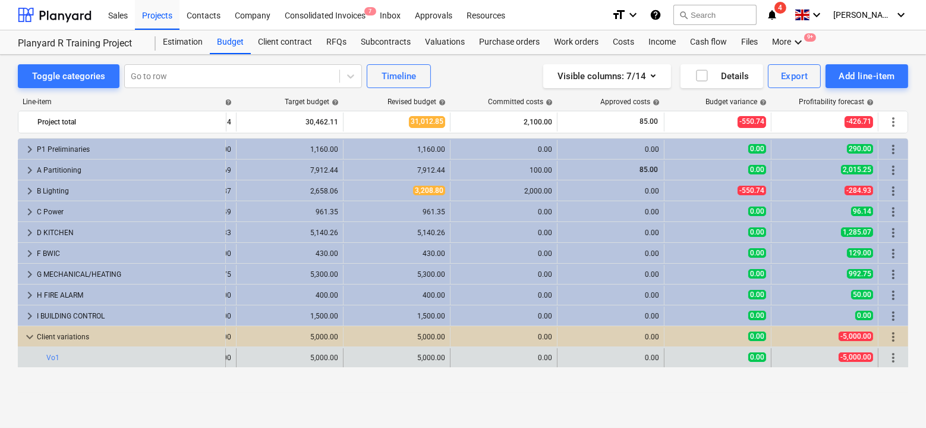
click at [894, 354] on span "more_vert" at bounding box center [894, 357] width 14 height 14
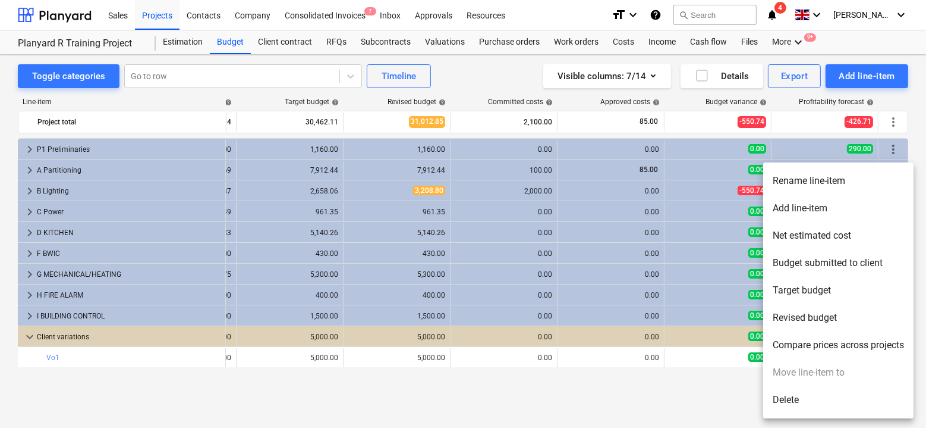
click at [798, 211] on li "Add line-item" at bounding box center [838, 207] width 150 height 27
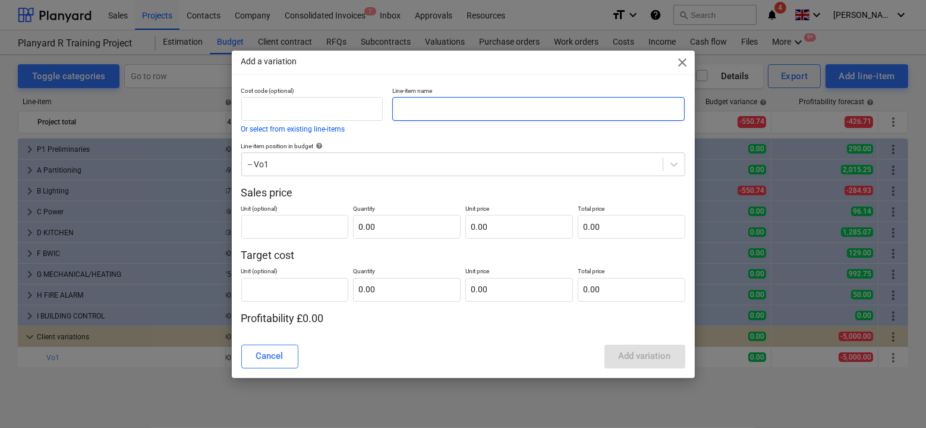
click at [470, 97] on input "text" at bounding box center [538, 109] width 293 height 24
type input "VO1 Labour"
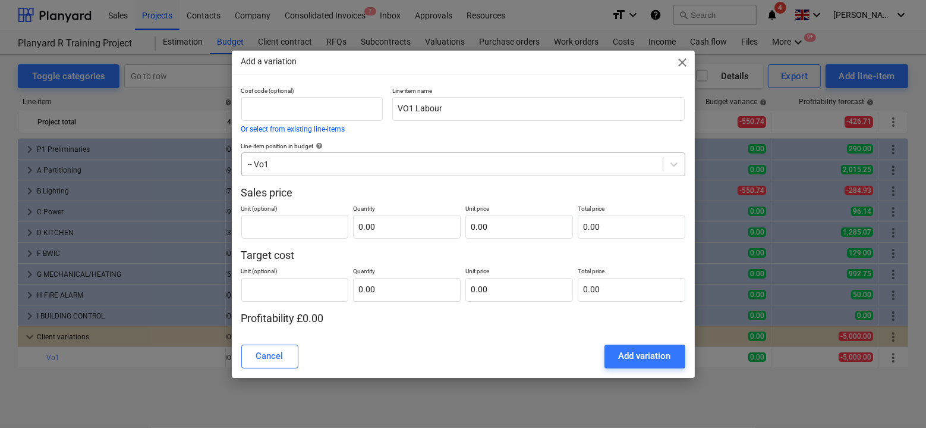
click at [448, 157] on div "-- Vo1" at bounding box center [452, 164] width 421 height 17
click at [579, 224] on input "text" at bounding box center [632, 227] width 108 height 24
type input "pcs"
type input "1"
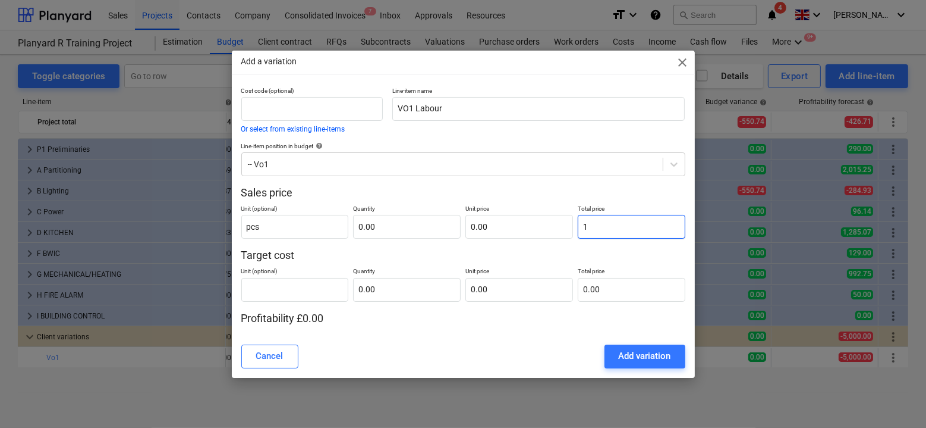
type input "1.00"
type input "10"
type input "10.00"
type input "100"
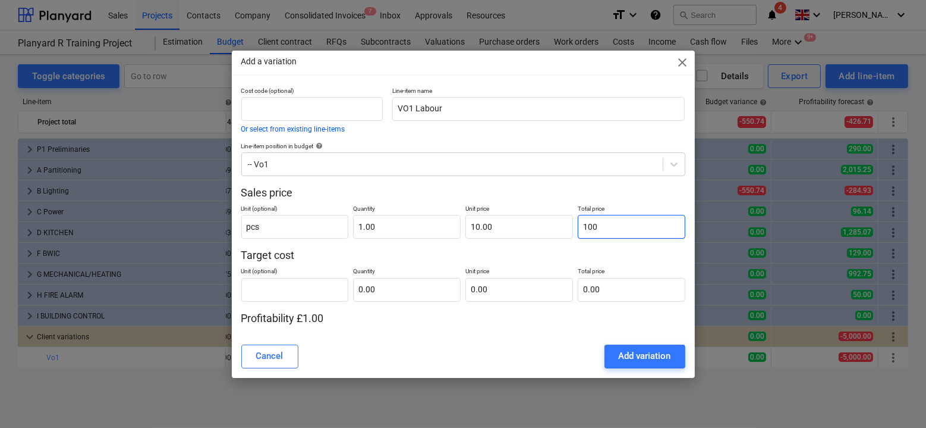
type input "100.00"
type input "1000"
type input "1,000.00"
type input "0.00"
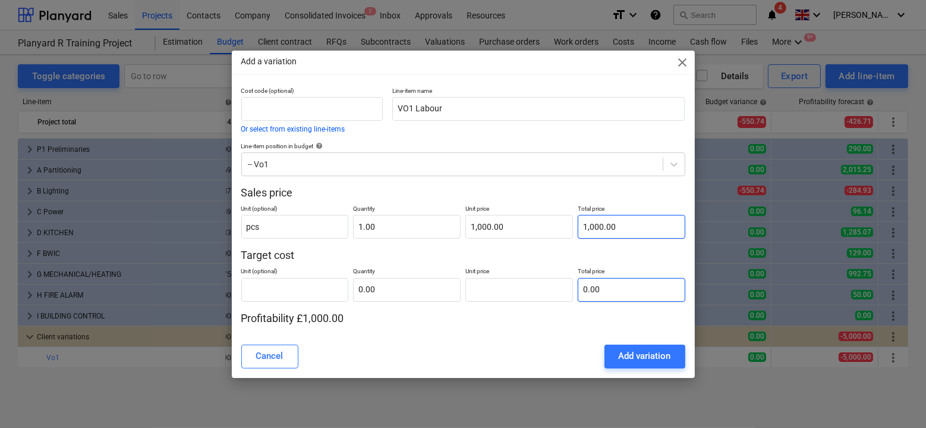
type input "0.00"
type input "pcs"
type input "8"
type input "1.00"
type input "8.00"
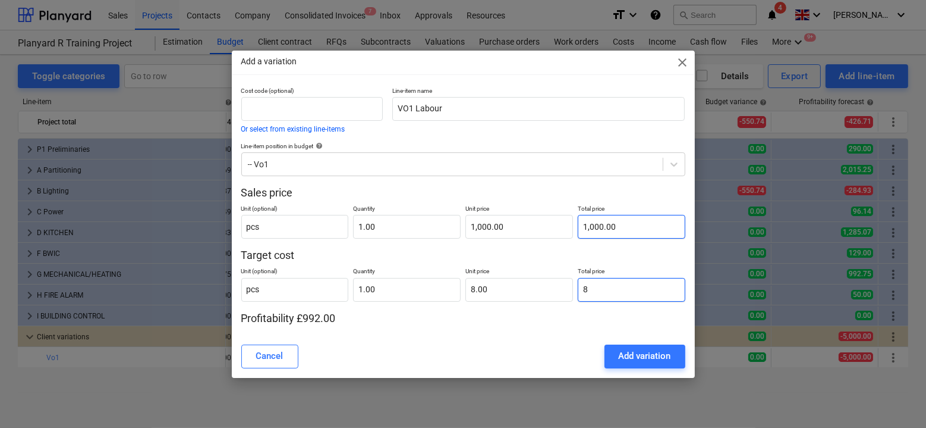
type input "80"
type input "80.00"
type input "800"
type input "800.00"
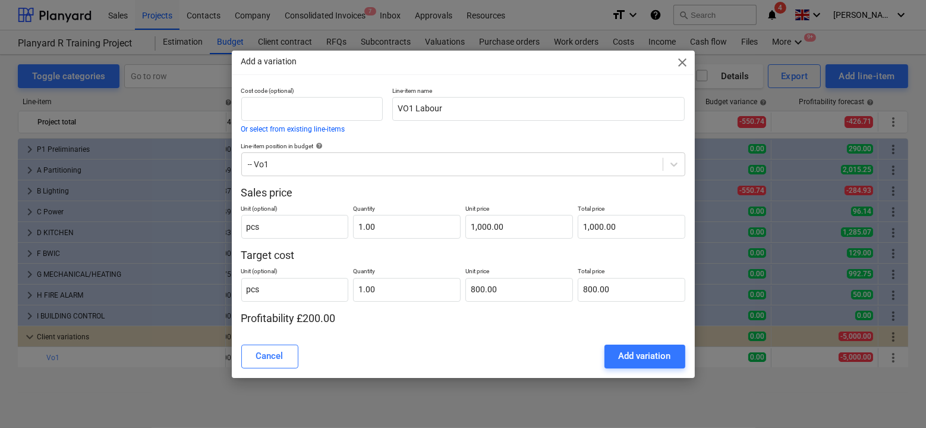
click at [555, 356] on div "Cancel Add variation" at bounding box center [463, 356] width 444 height 24
click at [617, 360] on button "Add variation" at bounding box center [645, 356] width 81 height 24
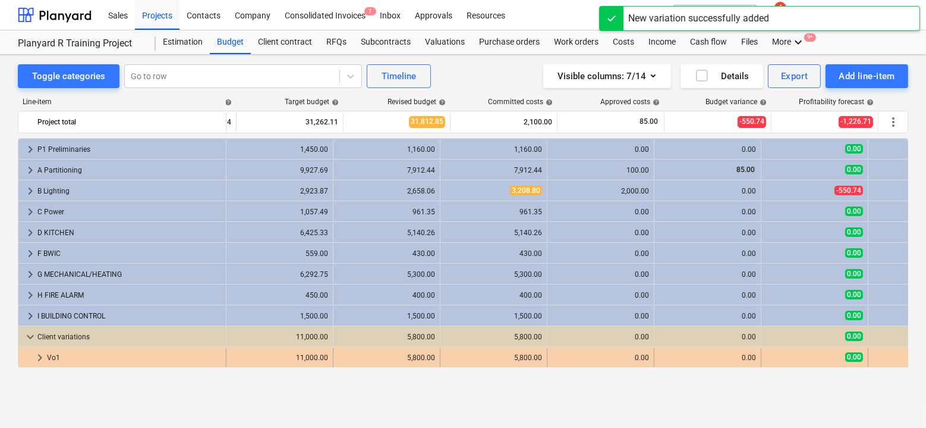
click at [38, 356] on span "keyboard_arrow_right" at bounding box center [40, 357] width 14 height 14
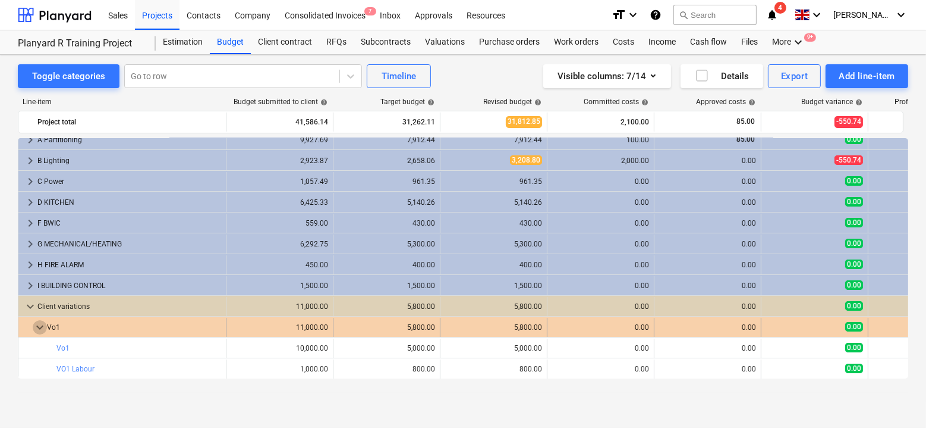
click at [42, 325] on span "keyboard_arrow_down" at bounding box center [40, 327] width 14 height 14
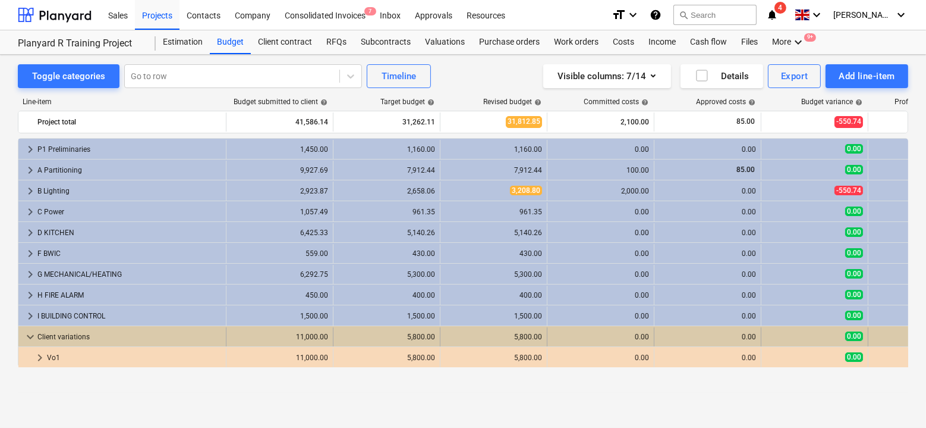
click at [27, 333] on span "keyboard_arrow_down" at bounding box center [30, 336] width 14 height 14
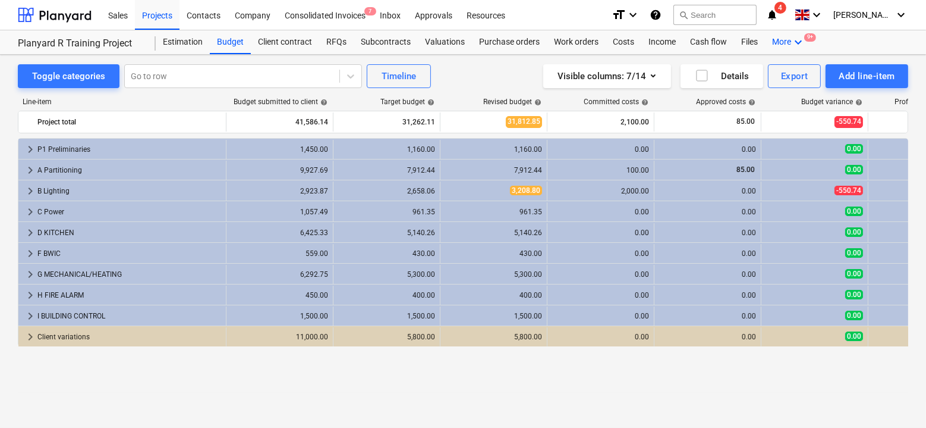
click at [784, 44] on div "More keyboard_arrow_down 9+" at bounding box center [789, 42] width 48 height 24
click at [754, 66] on div "Analytics" at bounding box center [777, 71] width 57 height 10
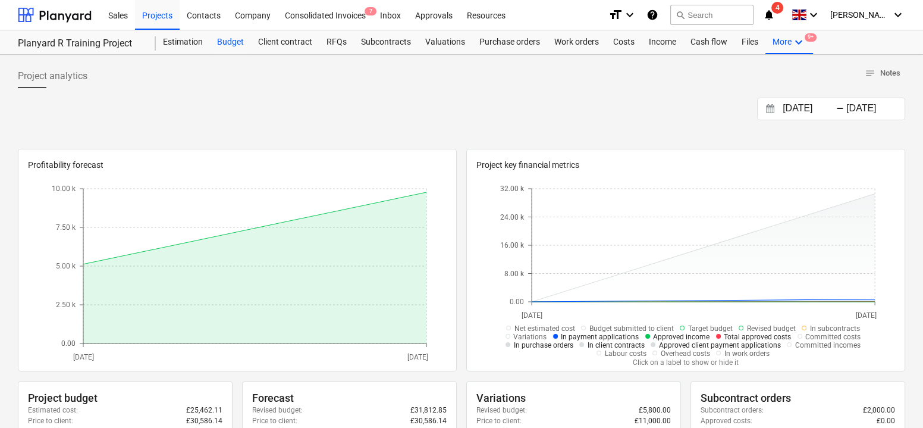
click at [228, 42] on div "Budget" at bounding box center [230, 42] width 41 height 24
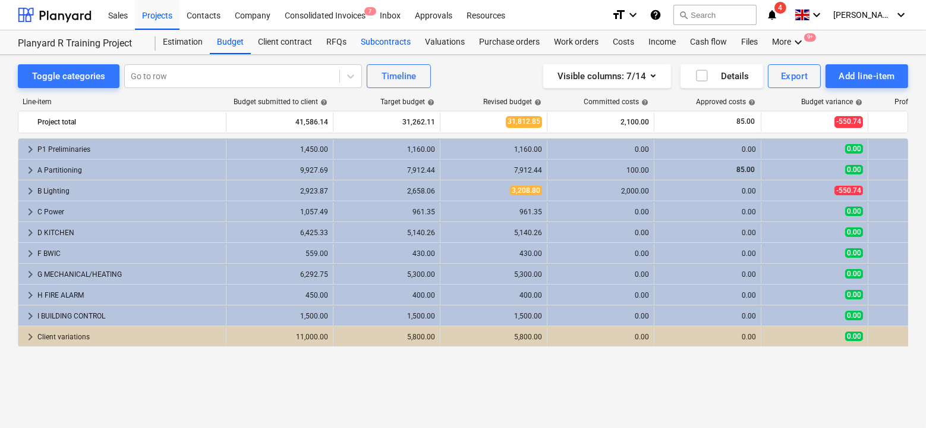
click at [378, 47] on div "Subcontracts" at bounding box center [386, 42] width 64 height 24
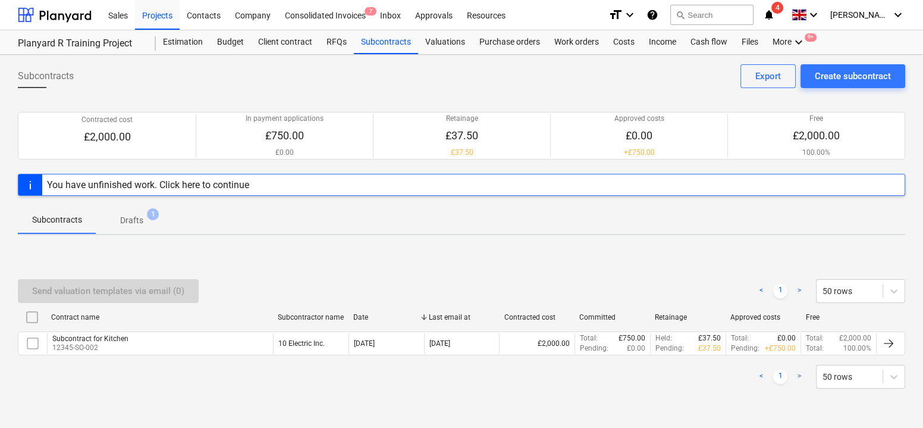
click at [156, 343] on div "Subcontract for Kitchen 12345-SO-002" at bounding box center [160, 343] width 226 height 20
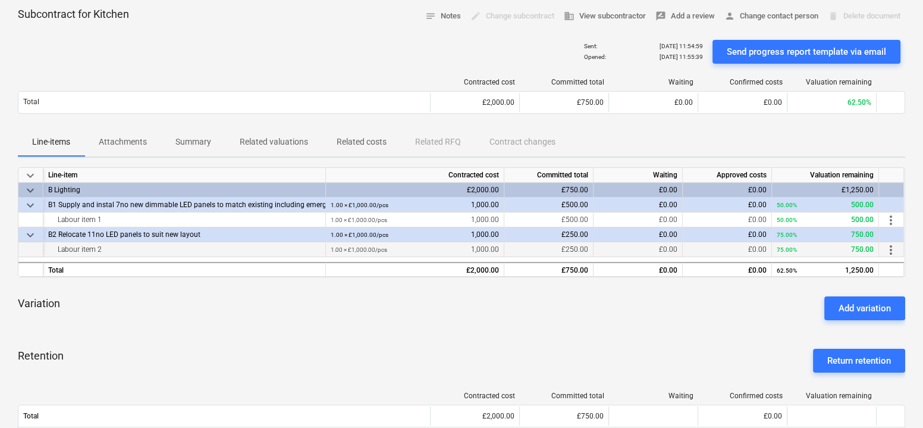
scroll to position [84, 0]
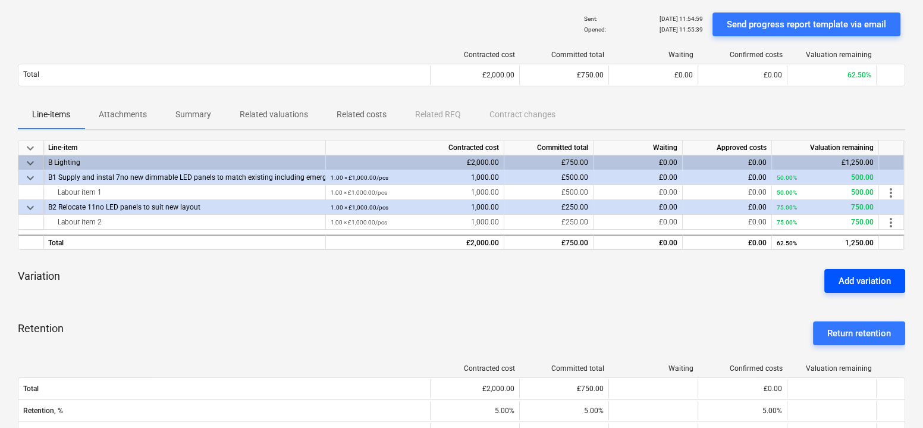
click at [836, 276] on button "Add variation" at bounding box center [864, 281] width 81 height 24
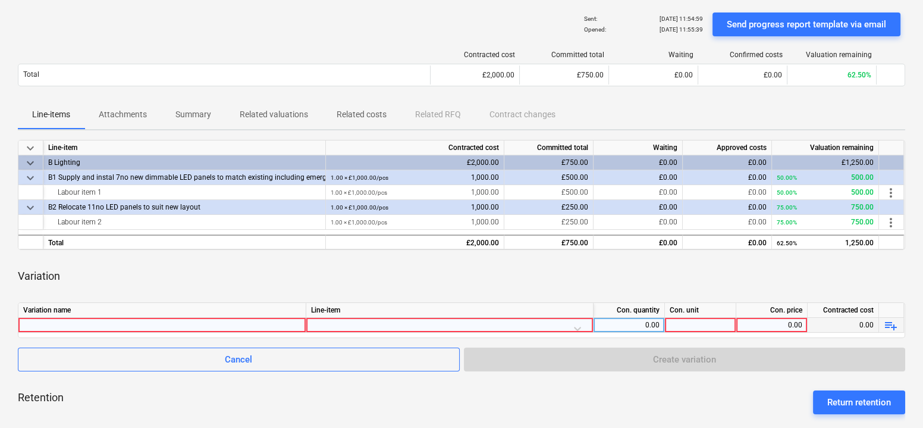
click at [469, 326] on div at bounding box center [449, 328] width 277 height 21
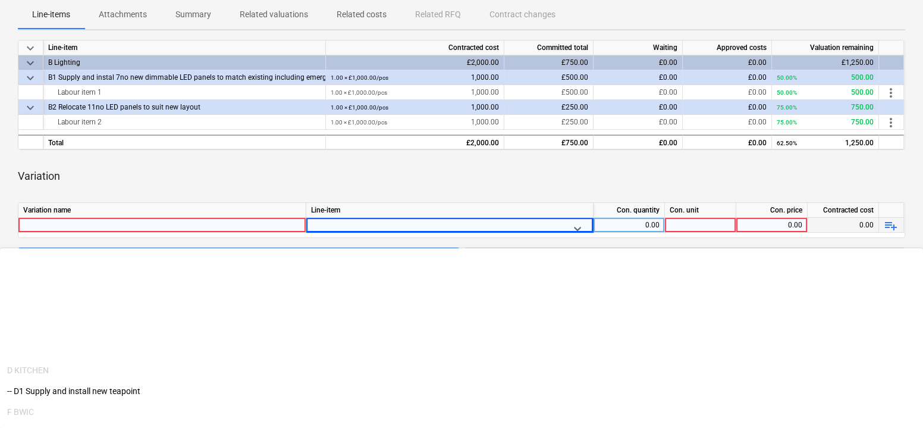
scroll to position [737, 0]
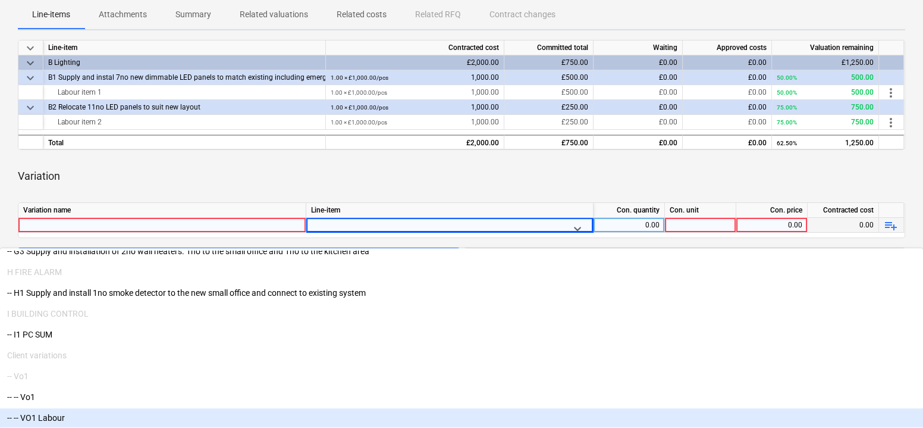
click at [367, 408] on div "-- -- VO1 Labour" at bounding box center [461, 417] width 923 height 19
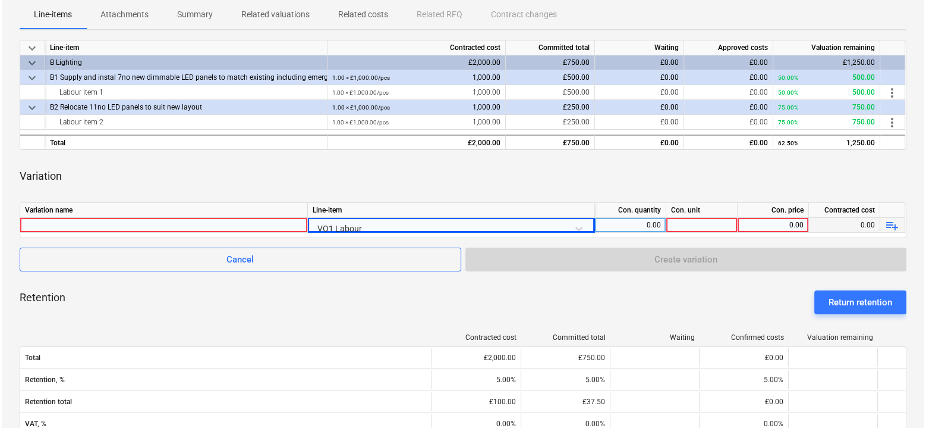
scroll to position [0, 0]
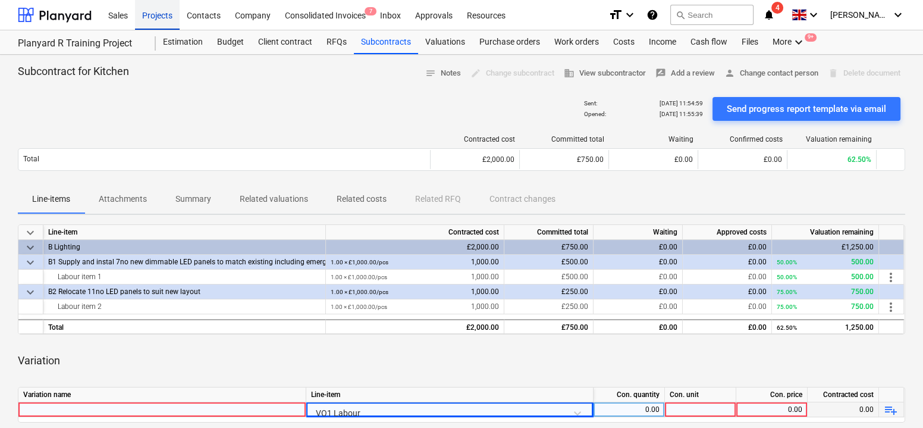
click at [166, 17] on div "Projects" at bounding box center [157, 14] width 45 height 30
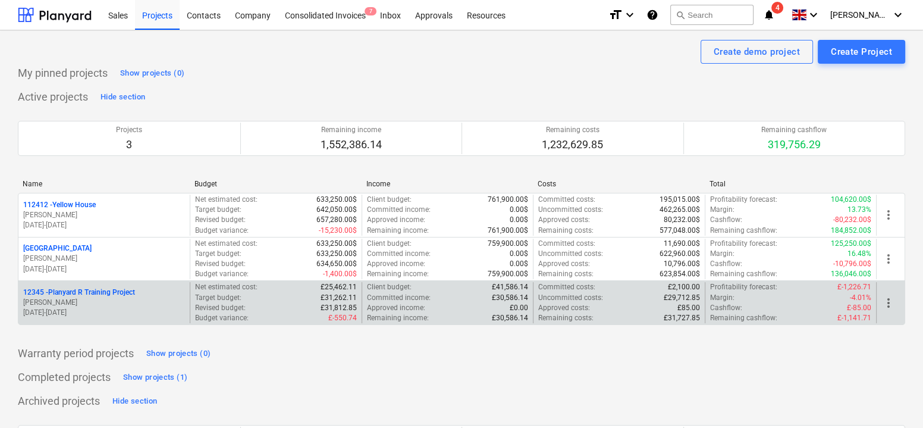
click at [143, 303] on p "[PERSON_NAME]" at bounding box center [104, 302] width 162 height 10
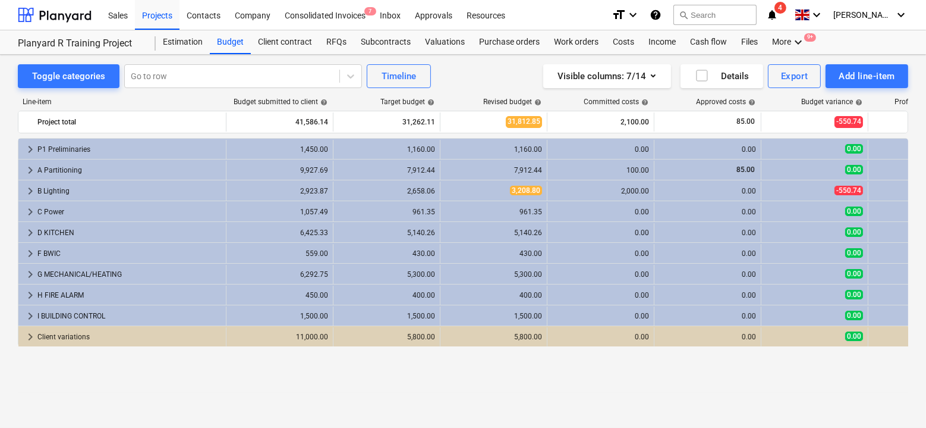
click at [662, 14] on icon "help" at bounding box center [656, 15] width 12 height 14
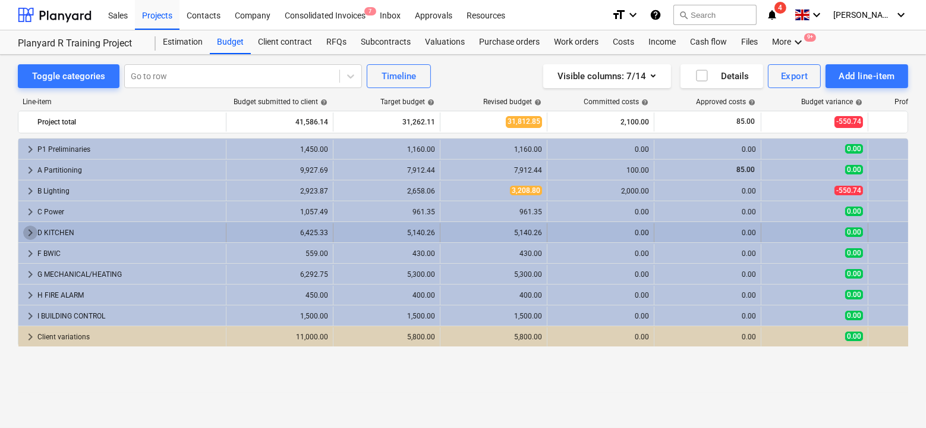
click at [32, 233] on span "keyboard_arrow_right" at bounding box center [30, 232] width 14 height 14
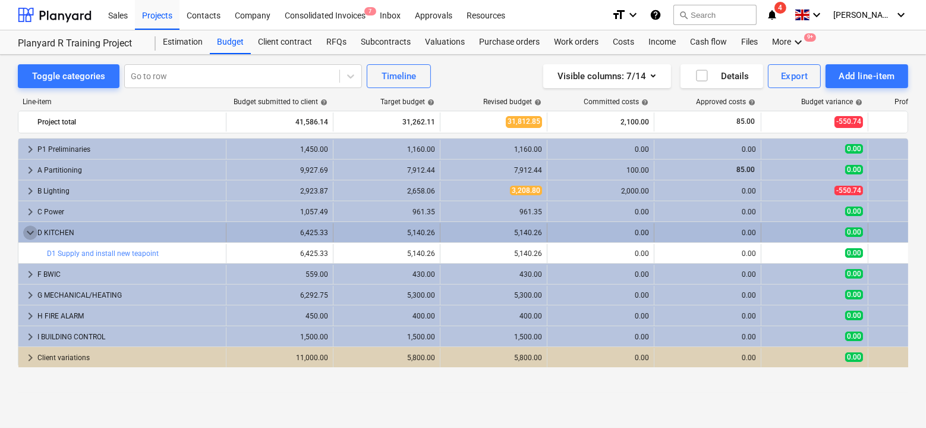
click at [25, 231] on span "keyboard_arrow_down" at bounding box center [30, 232] width 14 height 14
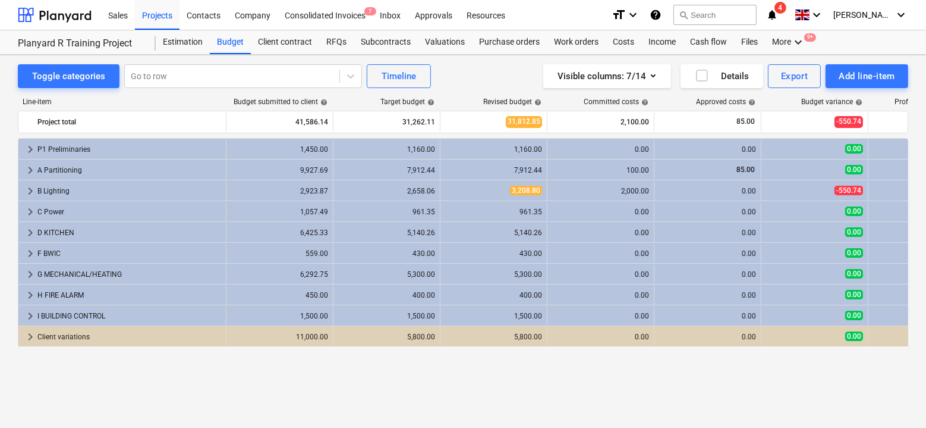
click at [461, 80] on div "Toggle categories Go to row Timeline Visible columns : 7/14 Details Export Add …" at bounding box center [463, 76] width 891 height 24
